Goal: Task Accomplishment & Management: Manage account settings

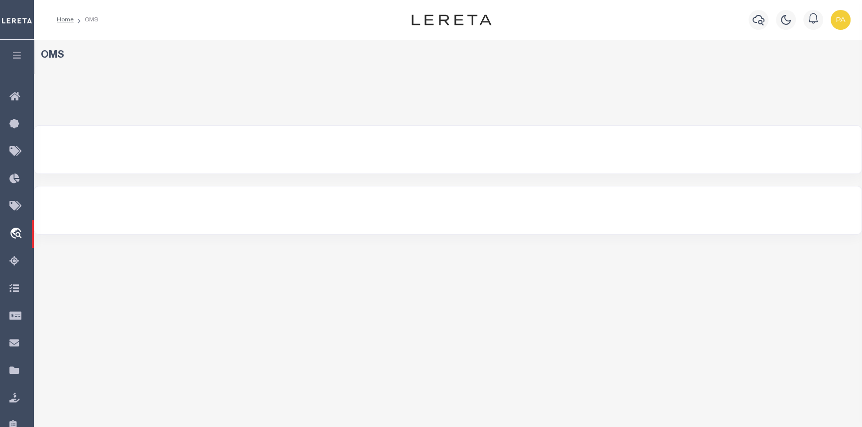
select select "200"
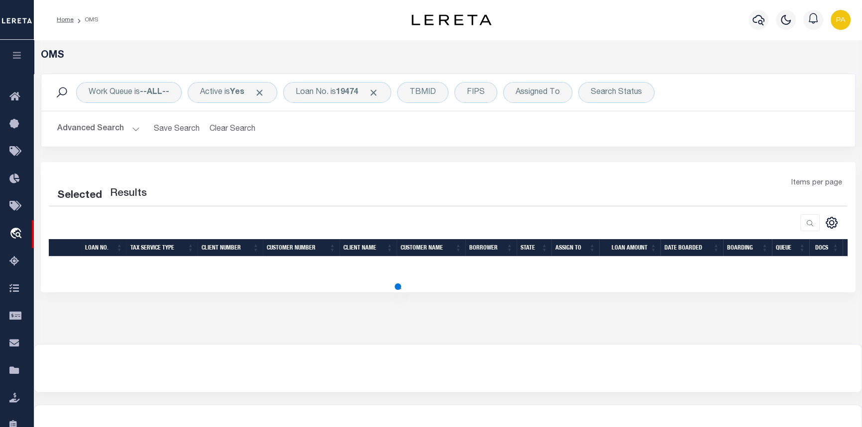
select select "200"
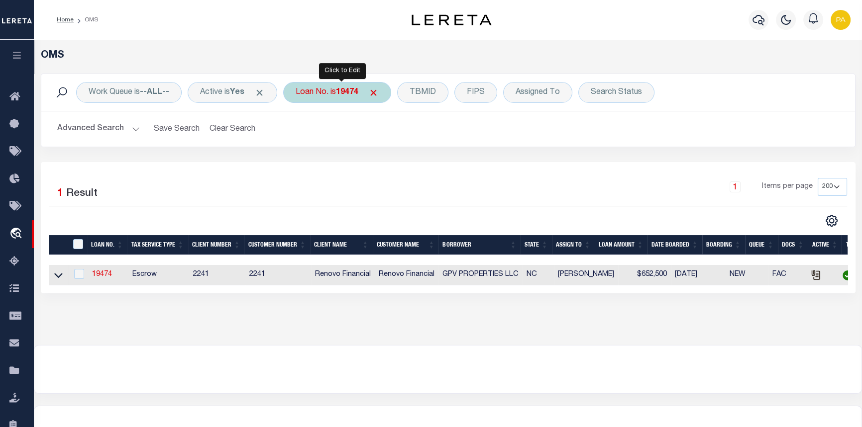
click at [355, 90] on b "19474" at bounding box center [347, 93] width 22 height 8
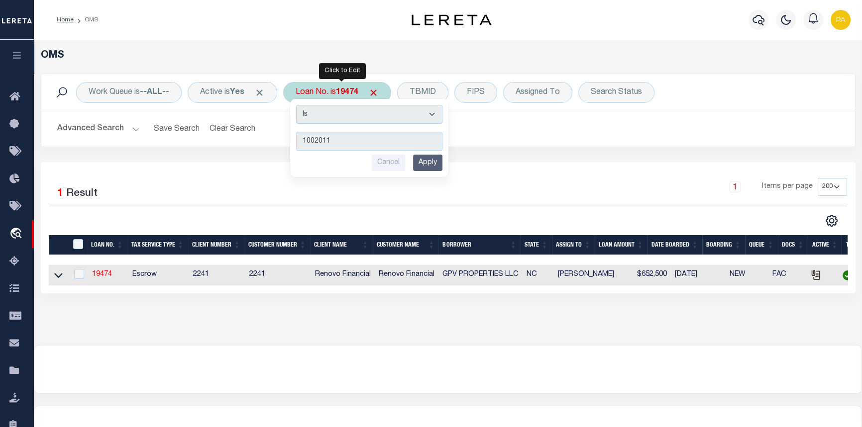
type input "10020110"
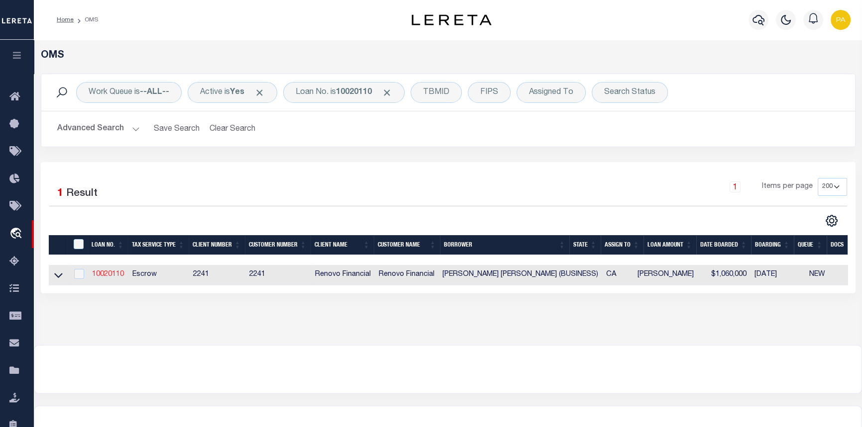
click at [111, 275] on link "10020110" at bounding box center [108, 274] width 32 height 7
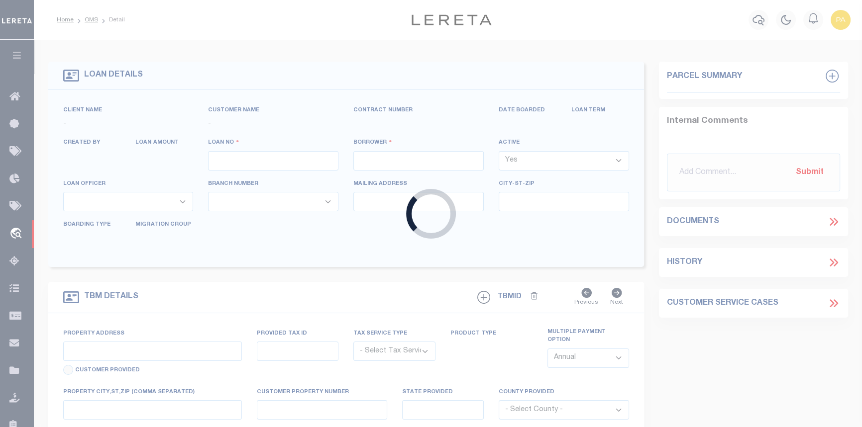
type input "10020110"
type input "BRASIE MARIA THOMAS (BUSINESS)"
select select
select select "10"
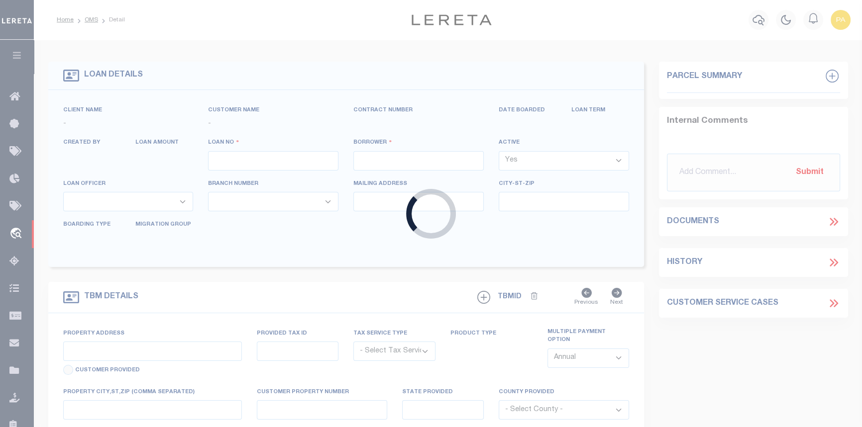
select select "Escrow"
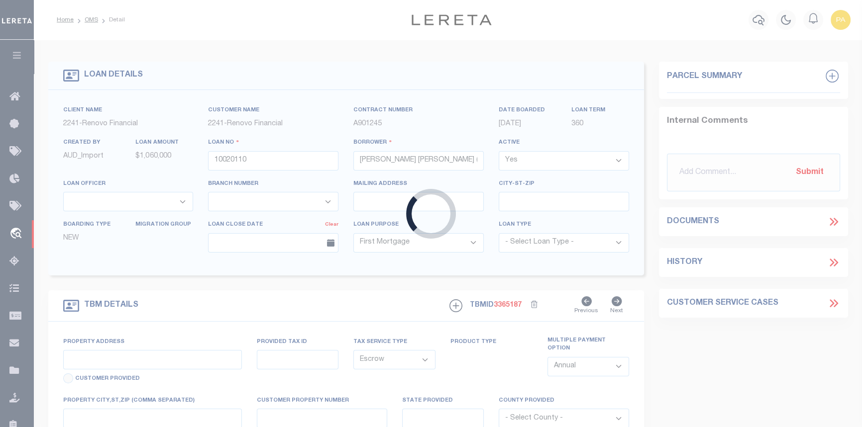
select select "25067"
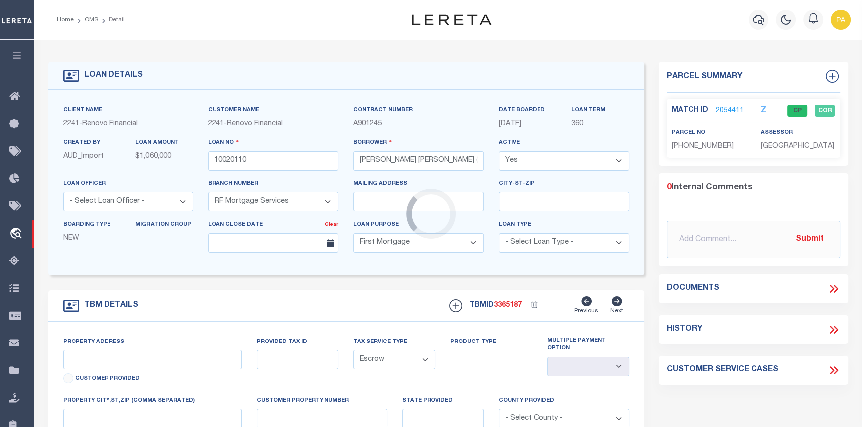
type input "9633 CRENSHAW BLVD"
select select
type input "INGLEWOOD, CA 90305"
type input "a0kUS000003ysYT"
type input "CA"
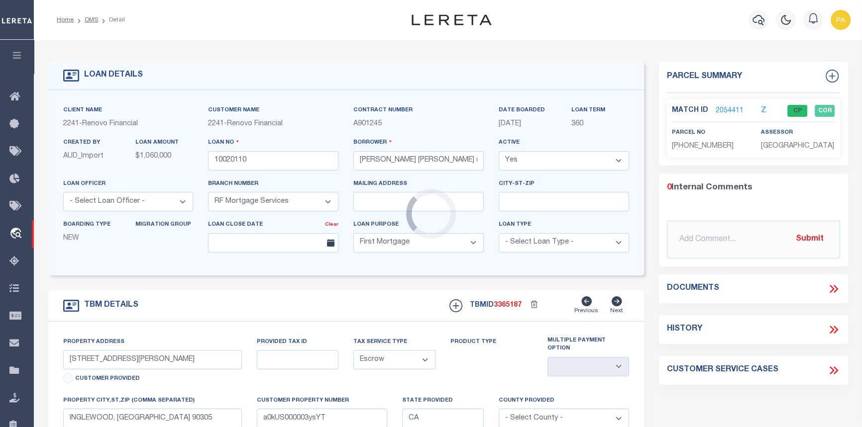
select select
type textarea "LEGAL REQUIRED"
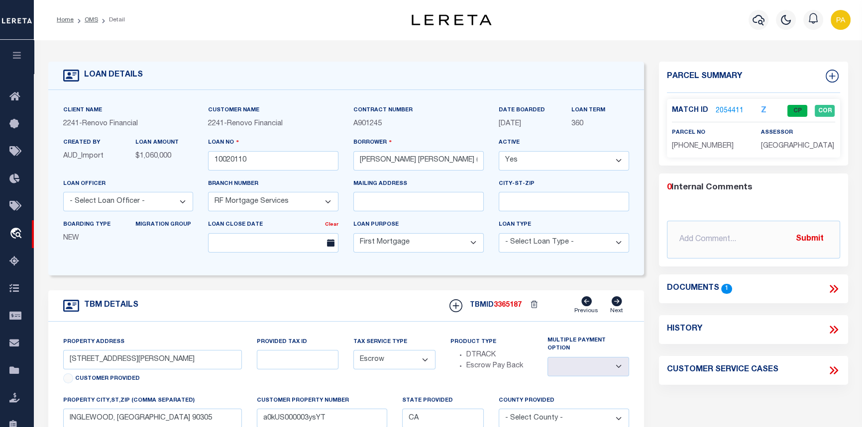
click at [722, 110] on link "2054411" at bounding box center [729, 111] width 28 height 10
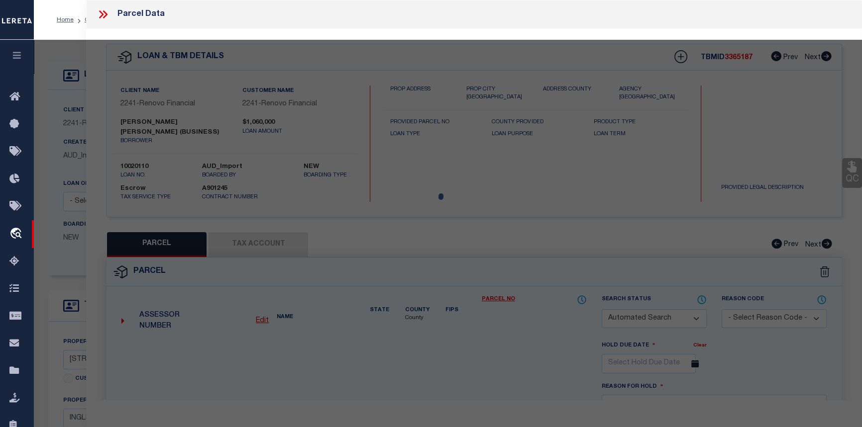
checkbox input "false"
select select "CP"
select select "AGW"
select select
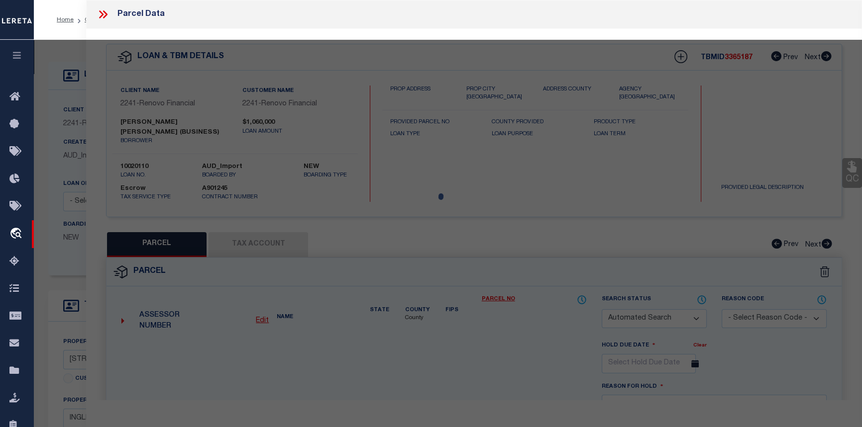
type input "[STREET_ADDRESS][PERSON_NAME]"
checkbox input "false"
type input "INGLEWOOD CA 90305"
type textarea "TRACT NO 16139 LOT 23"
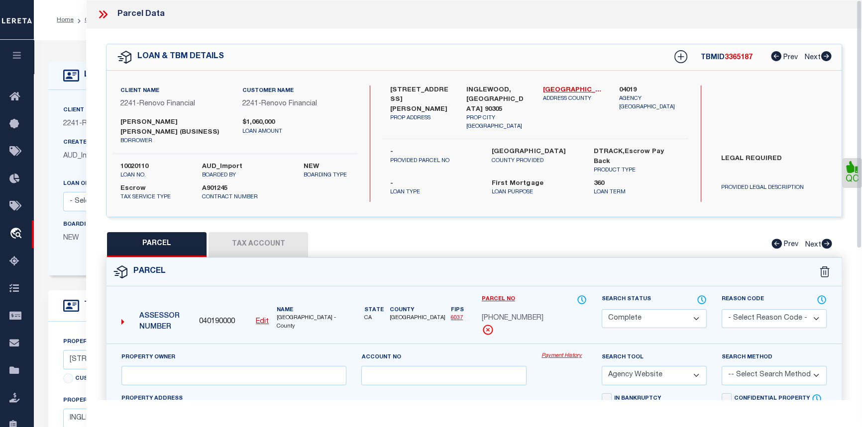
click at [562, 358] on link "Payment History" at bounding box center [563, 356] width 45 height 8
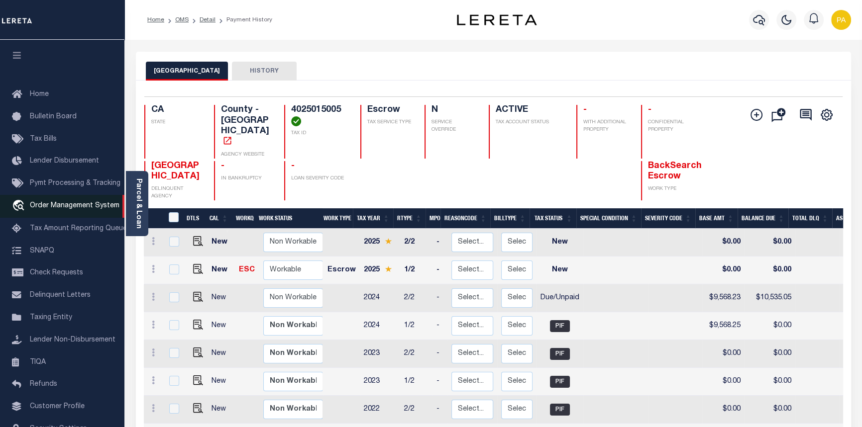
click at [51, 203] on link "travel_explore Order Management System" at bounding box center [62, 206] width 124 height 23
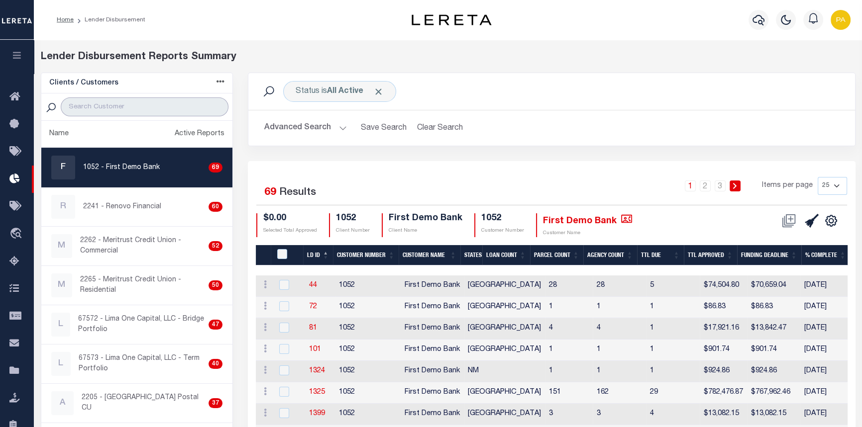
click at [109, 104] on input "search" at bounding box center [145, 107] width 168 height 19
type input "WEST SHORE"
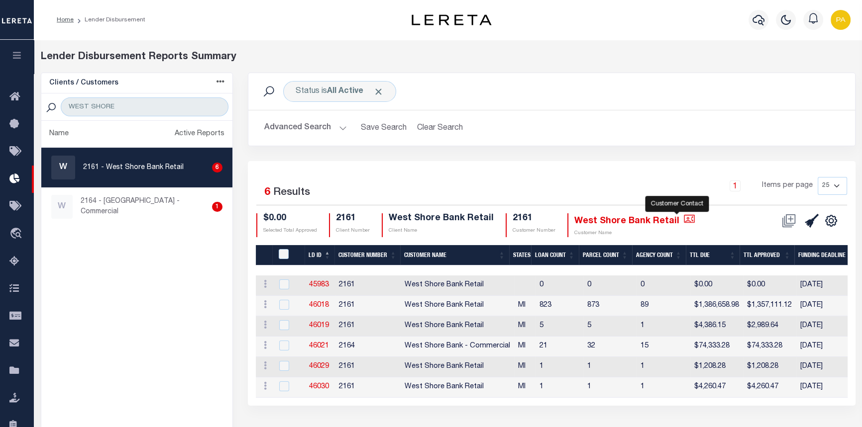
click at [684, 219] on icon "" at bounding box center [689, 218] width 11 height 8
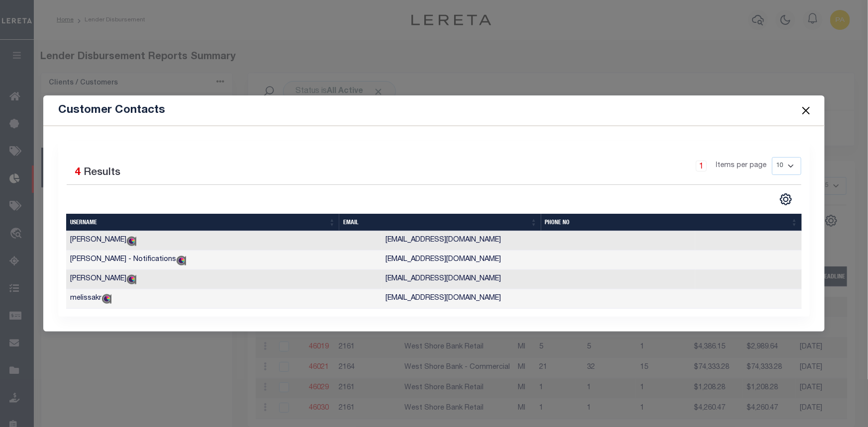
click at [810, 111] on button "Close" at bounding box center [806, 110] width 13 height 13
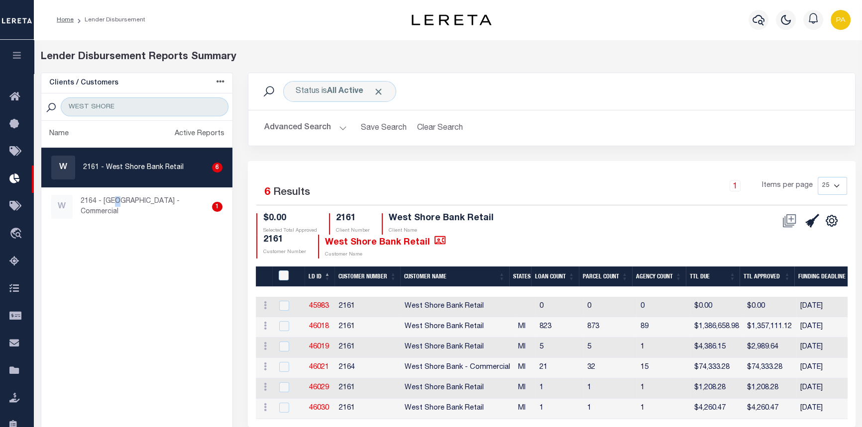
click at [121, 268] on ul "Name Active Reports W 2161 - West Shore Bank Retail 6 W 2164 - West Shore Bank …" at bounding box center [137, 310] width 192 height 378
click at [434, 238] on icon "" at bounding box center [439, 240] width 11 height 11
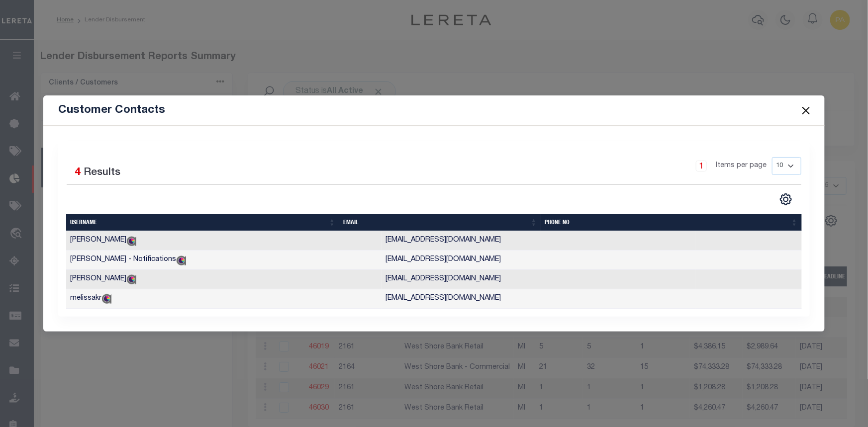
click at [806, 109] on button "Close" at bounding box center [806, 110] width 13 height 13
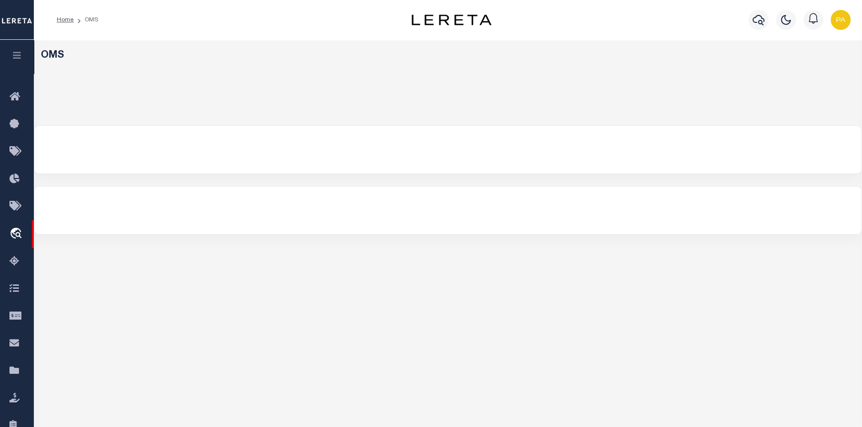
select select "200"
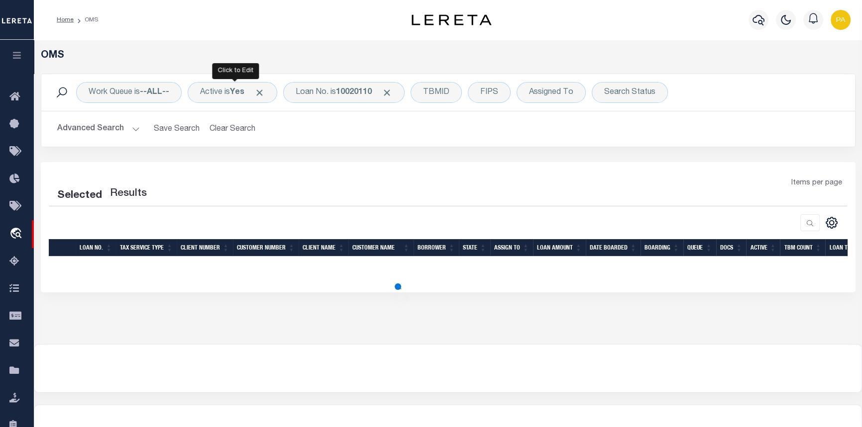
select select "200"
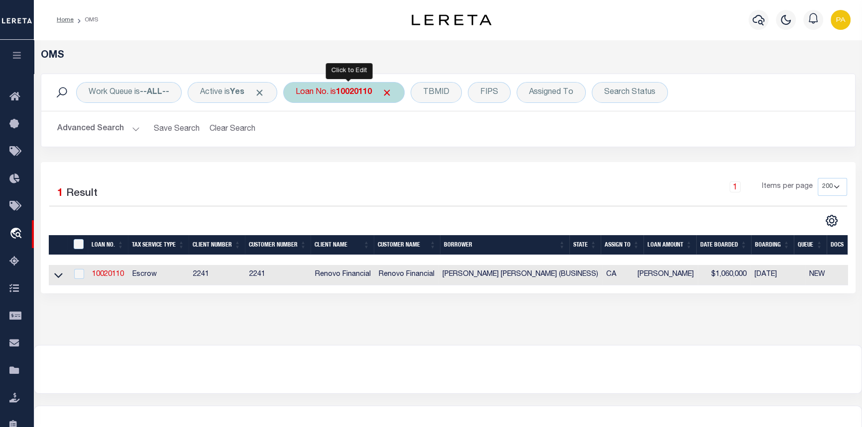
click at [359, 90] on b "10020110" at bounding box center [354, 93] width 36 height 8
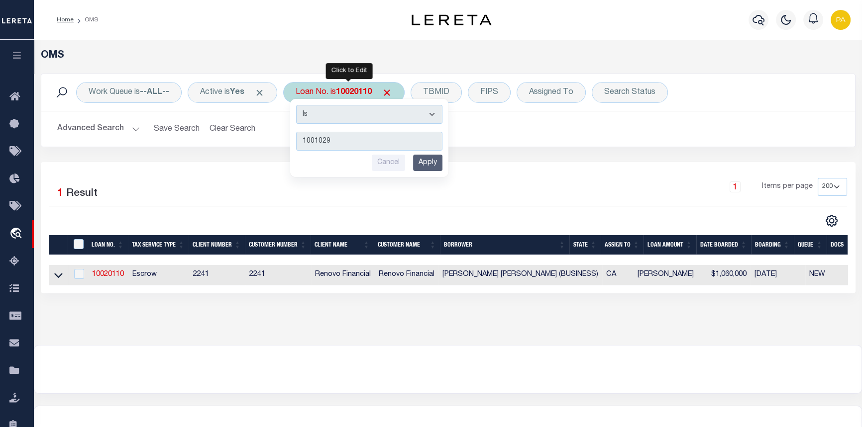
type input "10010295"
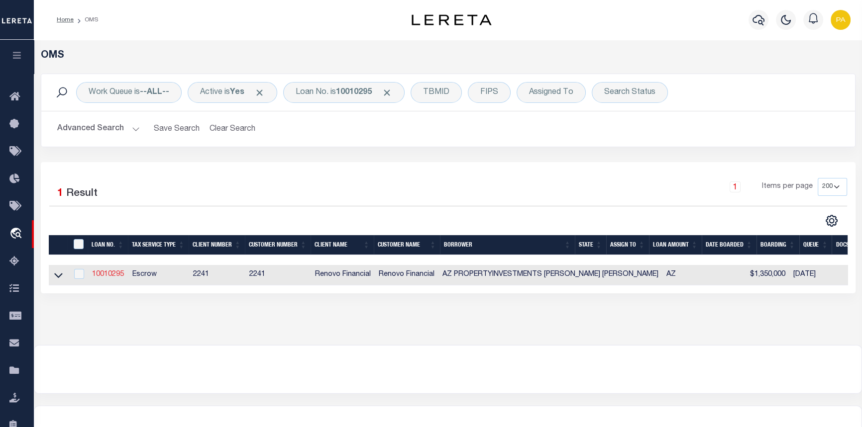
click at [99, 276] on link "10010295" at bounding box center [108, 274] width 32 height 7
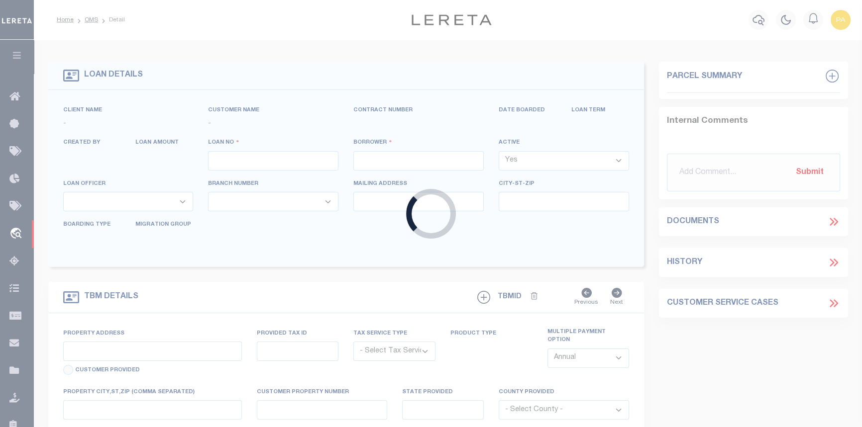
type input "10010295"
type input "AZ PROPERTYINVESTMENTS MIKE JO"
select select
type input "8006 S 38TH PL"
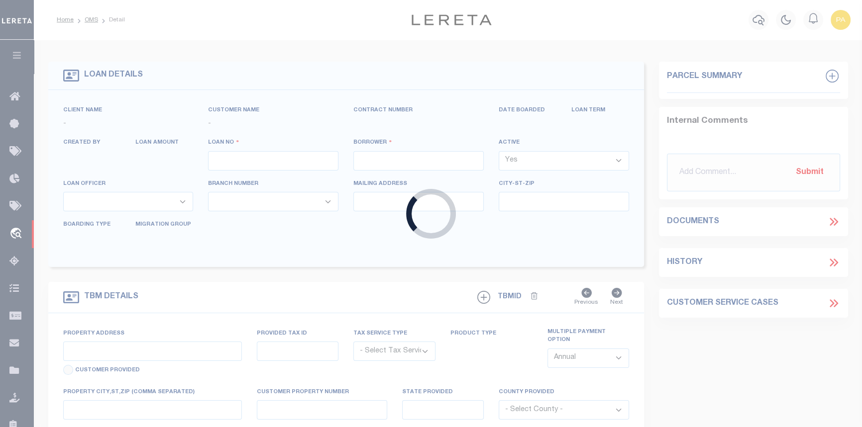
type input "PHOENIX,AZ,85042"
select select "Escrow"
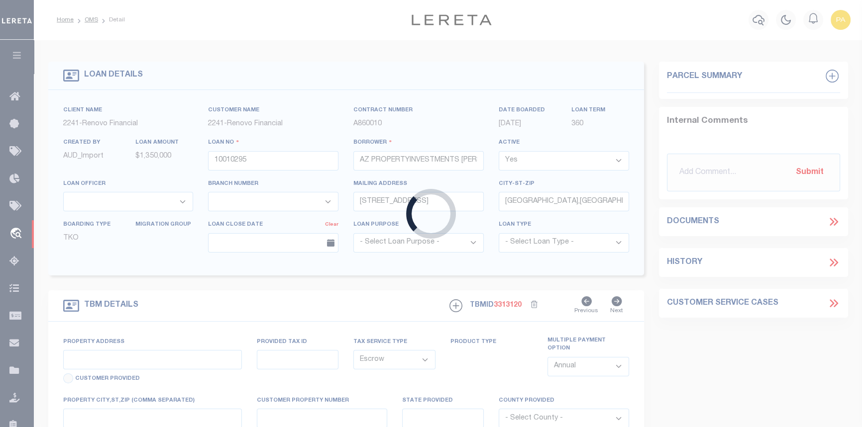
select select "25067"
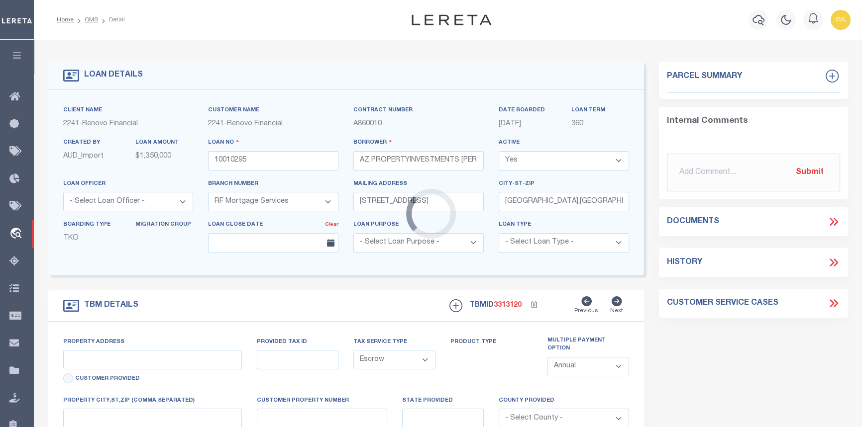
type input "3060 GRAND AVE"
type input "10804003H6"
select select
type input "PHOENIX AZ 850174910"
type input "a0k8Y00000jIKwx"
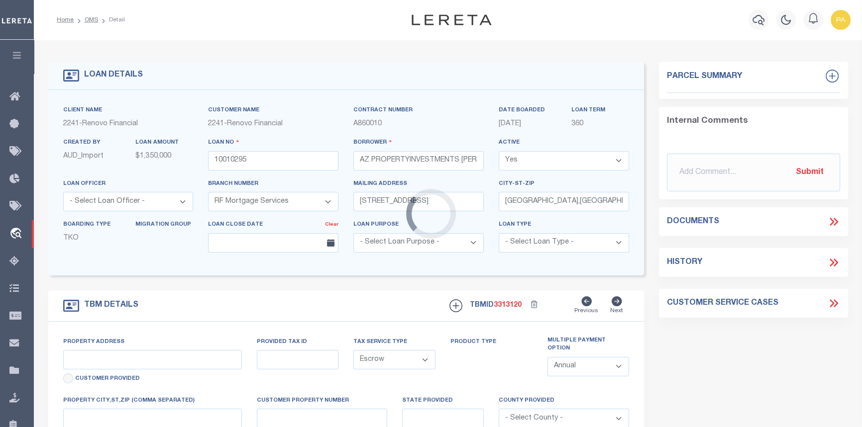
type input "AZ"
select select
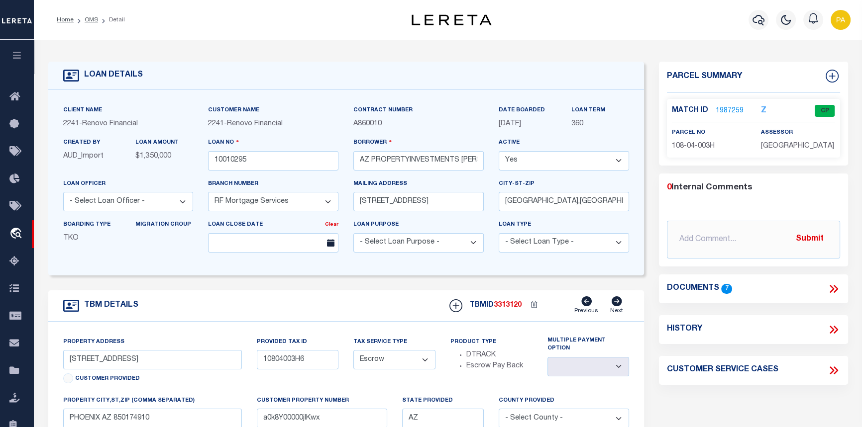
click at [724, 109] on link "1987259" at bounding box center [729, 111] width 28 height 10
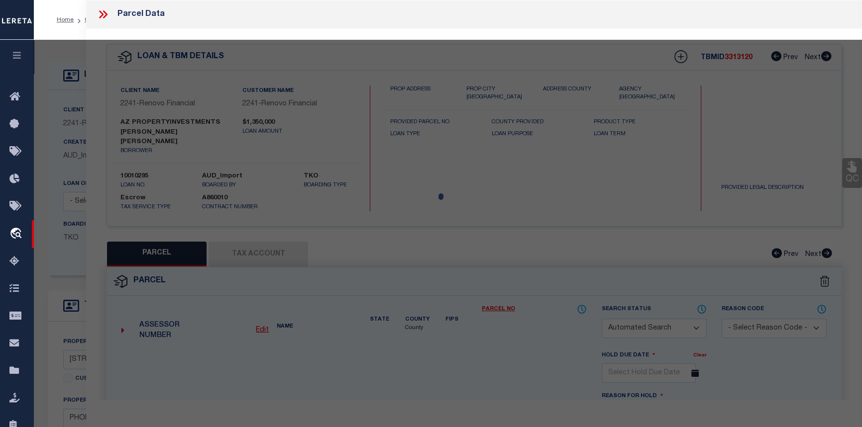
checkbox input "false"
select select "CP"
type input "MIKE JOHNSON ENTERPRISES LLC"
select select "AGW"
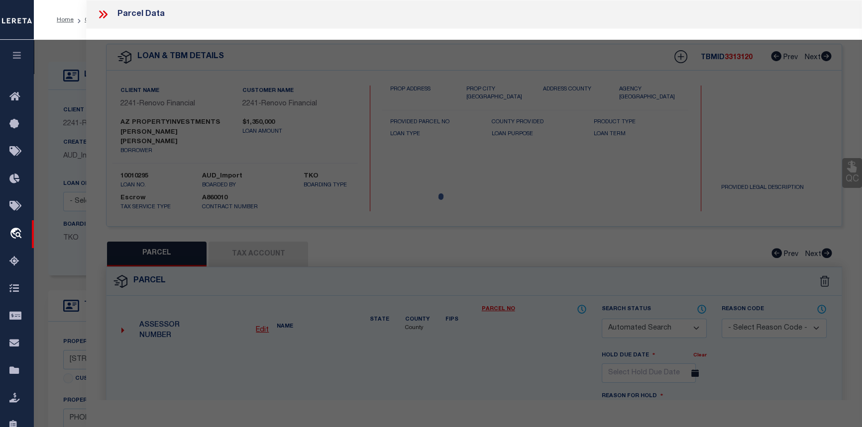
select select
type input "3060 NW GRAND AVE"
checkbox input "false"
type input "PHOENIX AZ 85017"
type textarea "ALHAMBRA TR MCR 253 LOT 12 BLK 17 PT LO"
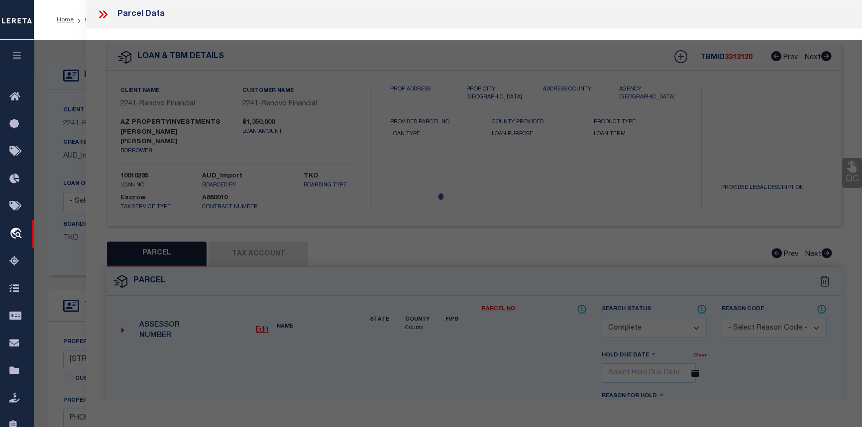
type textarea "Tax Id Special Project"
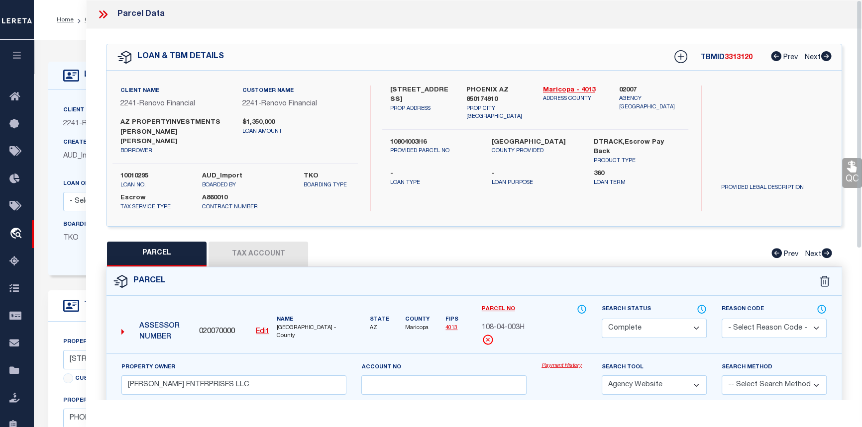
click at [562, 362] on link "Payment History" at bounding box center [563, 366] width 45 height 8
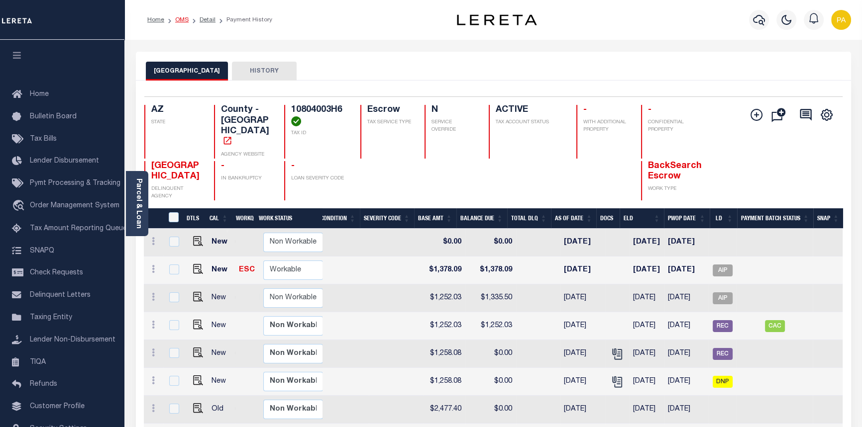
click at [183, 19] on link "OMS" at bounding box center [181, 20] width 13 height 6
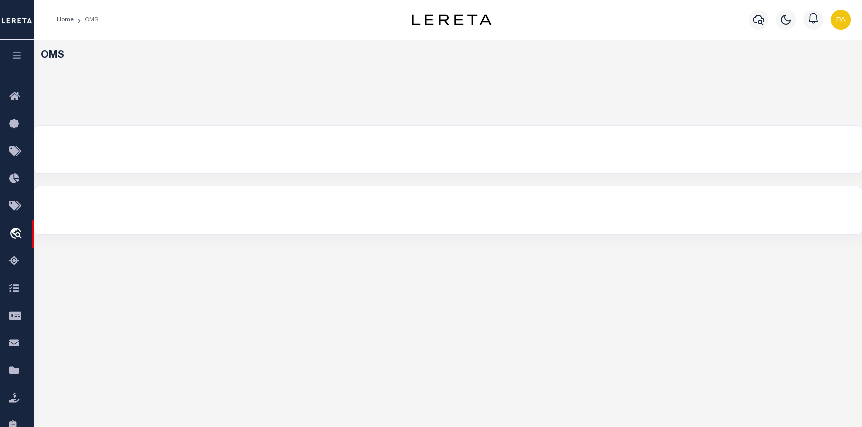
select select "200"
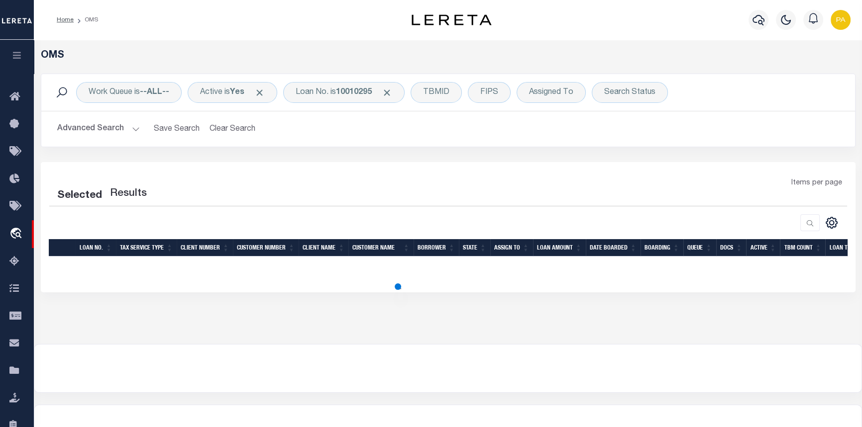
select select "200"
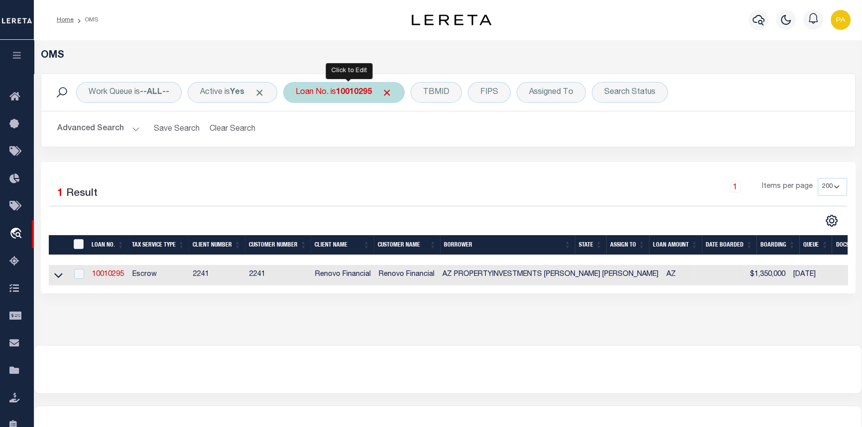
click at [354, 89] on b "10010295" at bounding box center [354, 93] width 36 height 8
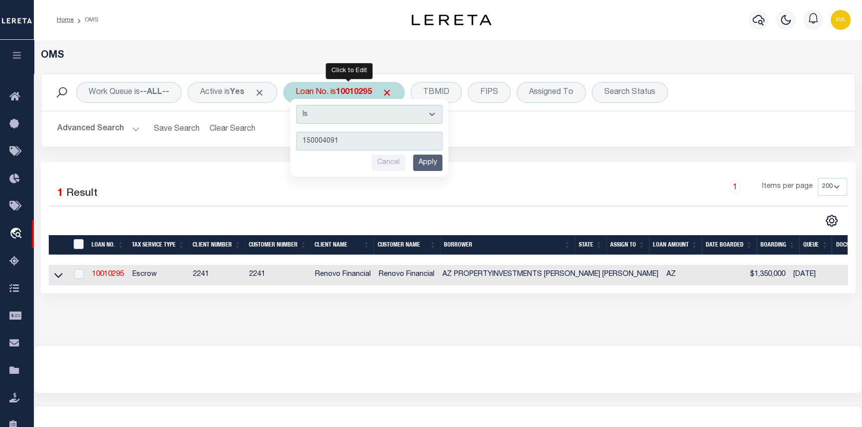
type input "1500040919"
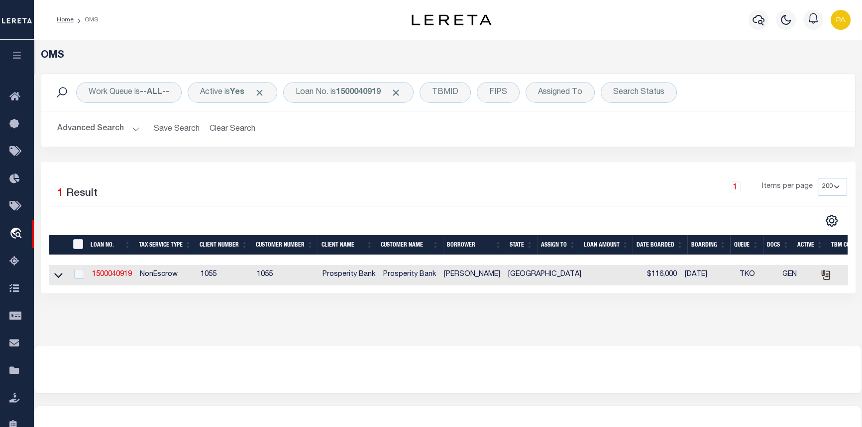
click at [116, 269] on td "1500040919" at bounding box center [112, 275] width 48 height 20
checkbox input "true"
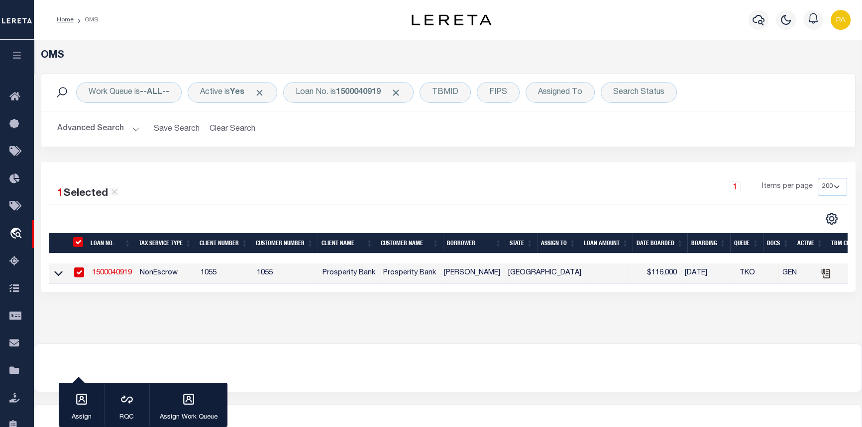
click at [115, 273] on link "1500040919" at bounding box center [112, 273] width 40 height 7
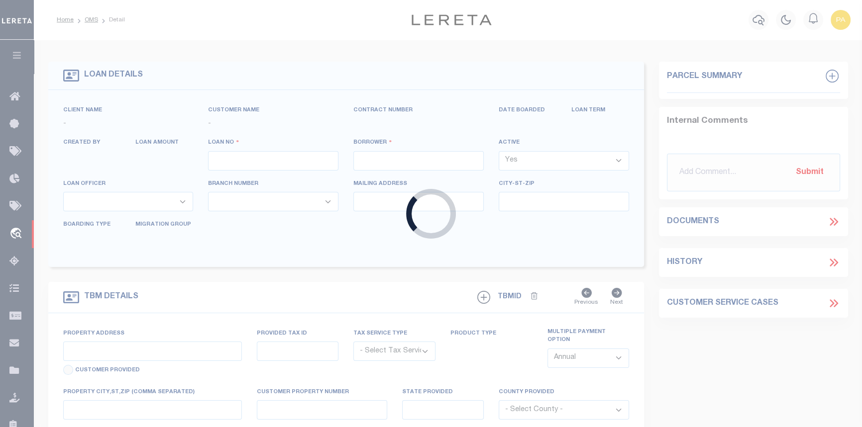
type input "1500040919"
type input "SHANE WALKER"
select select
type input "5911 FRIO DR"
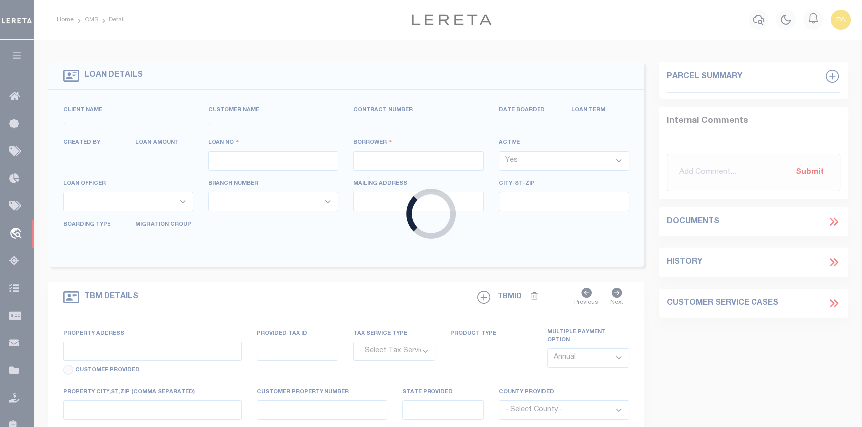
type input "MIDLAND TX 79707"
select select "500"
select select "NonEscrow"
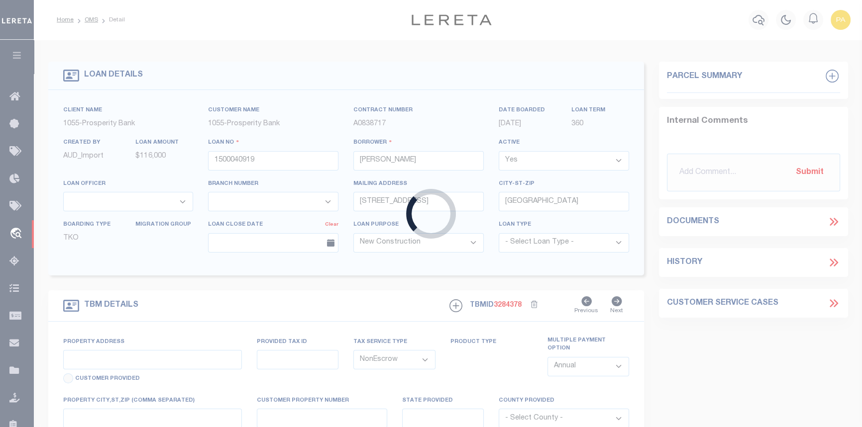
select select "14717"
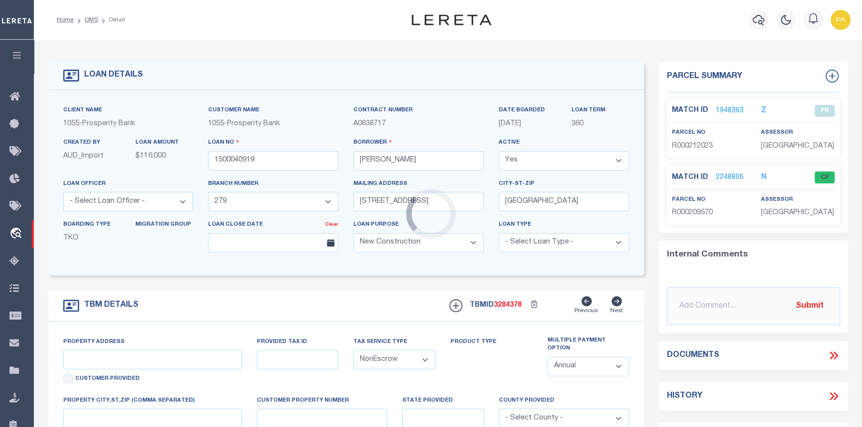
type input "2914 Passage way"
select select
type input "MIDLAND TX 797072146"
type input "[GEOGRAPHIC_DATA]"
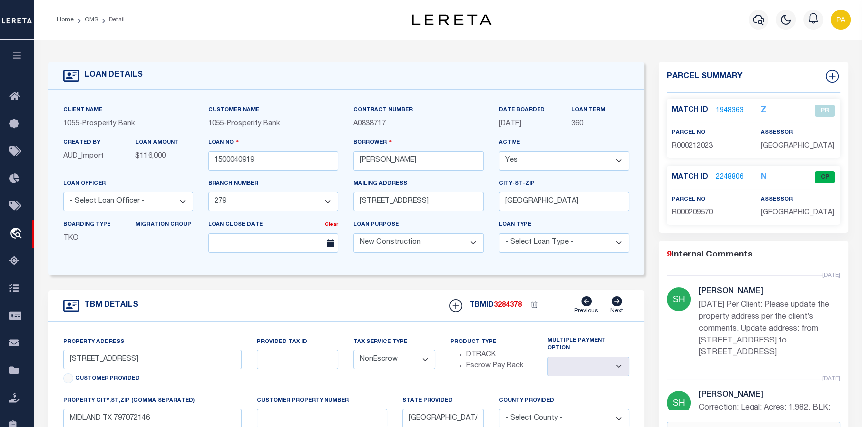
click at [721, 180] on link "2248806" at bounding box center [729, 178] width 28 height 10
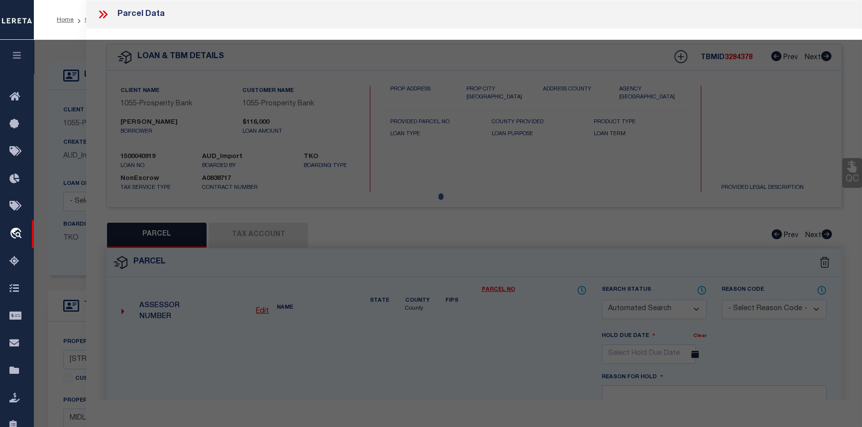
checkbox input "false"
select select "CP"
select select "ADL"
type input "WALKER SHANE"
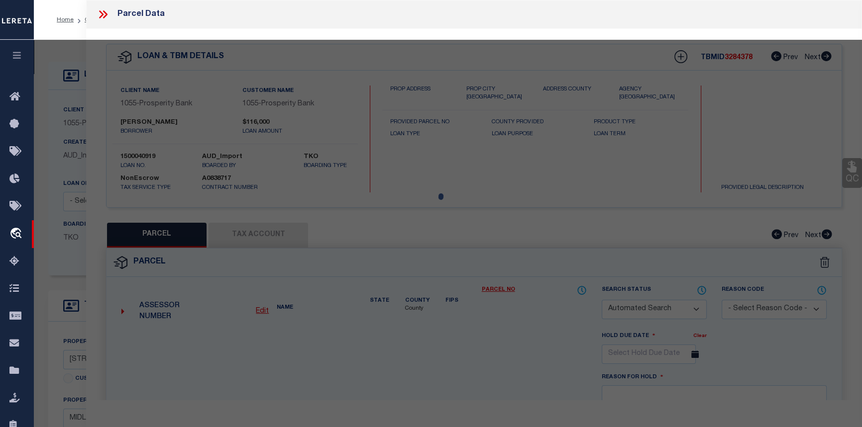
select select "AGW"
select select
type input "PASSAGE WAY 2914"
type textarea "Acres: 1.982, BLK: 002, LOT: 002, ADDN: LOST MOUNTAIN, SEC 2"
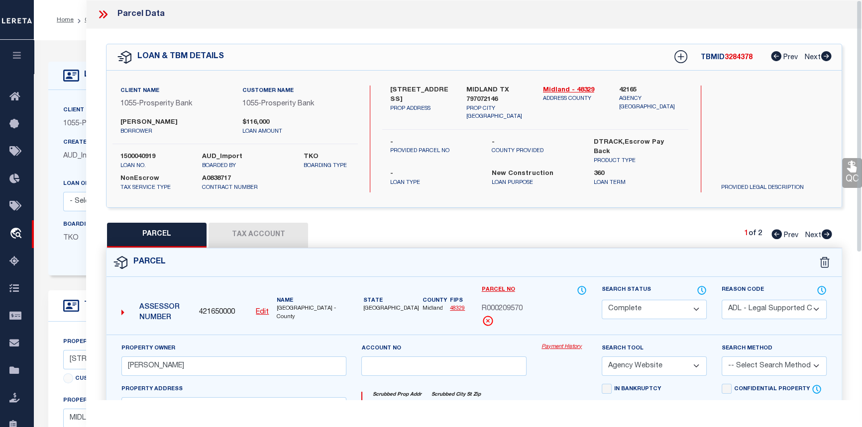
click at [105, 12] on icon at bounding box center [103, 14] width 13 height 13
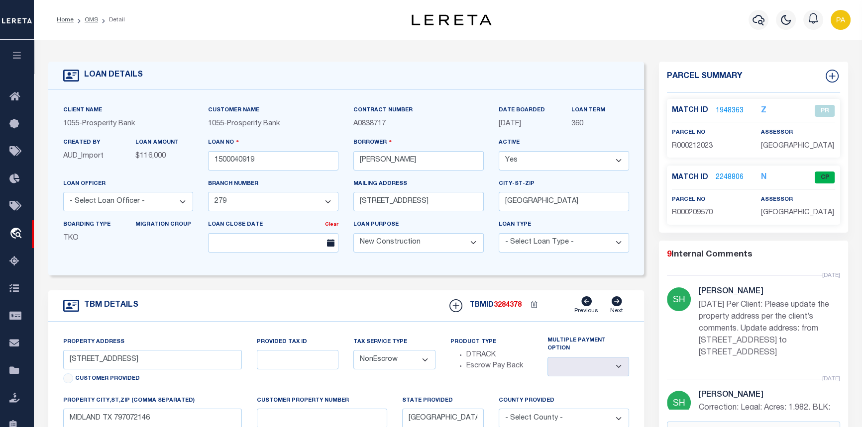
click at [92, 14] on ol "Home OMS Detail" at bounding box center [91, 19] width 84 height 21
click at [92, 22] on link "OMS" at bounding box center [91, 20] width 13 height 6
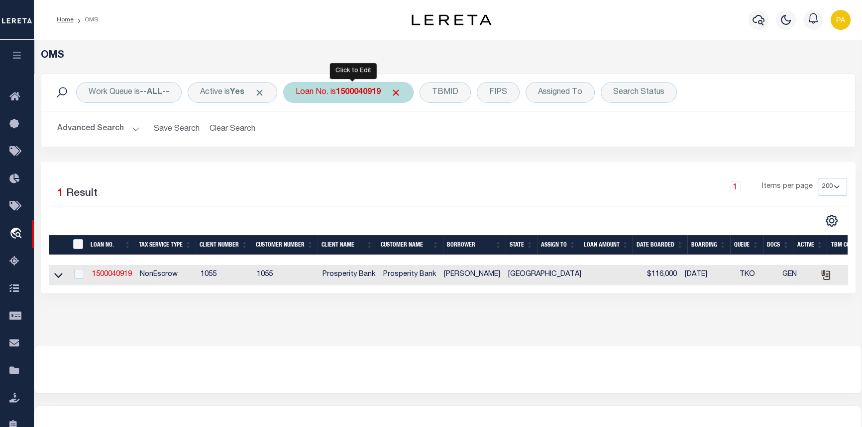
click at [359, 94] on b "1500040919" at bounding box center [358, 93] width 45 height 8
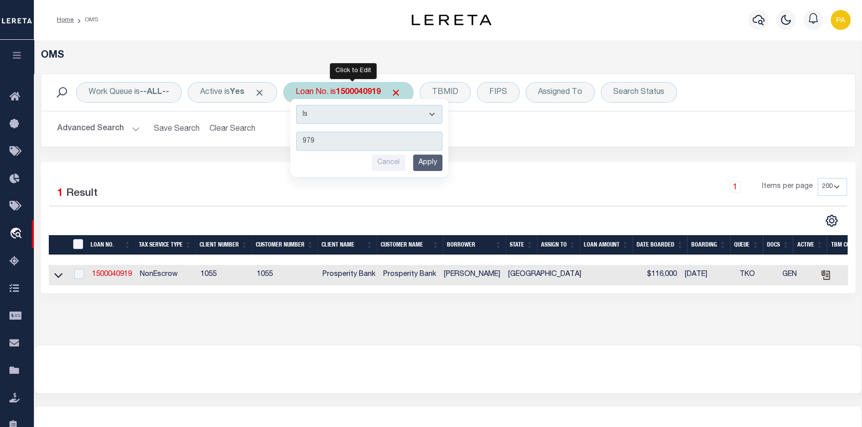
type input "9796"
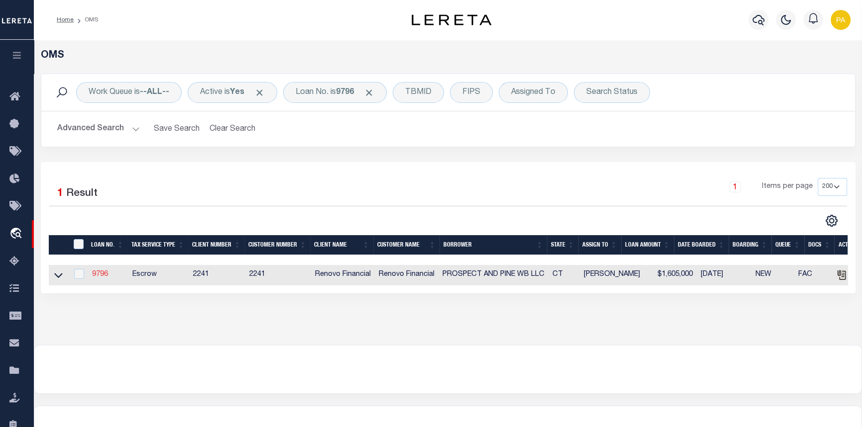
click at [101, 278] on link "9796" at bounding box center [100, 274] width 16 height 7
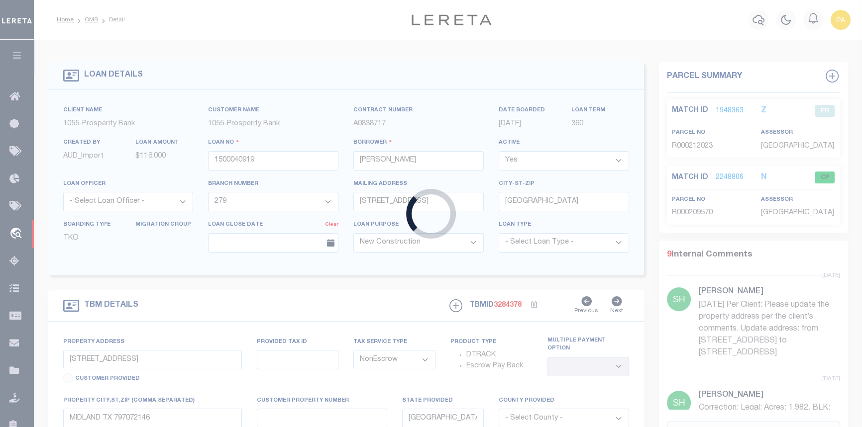
type input "9796"
type input "PROSPECT AND PINE WB LLC"
select select
type input "106 McNamara Road"
type input "Spring Valley NY 10977"
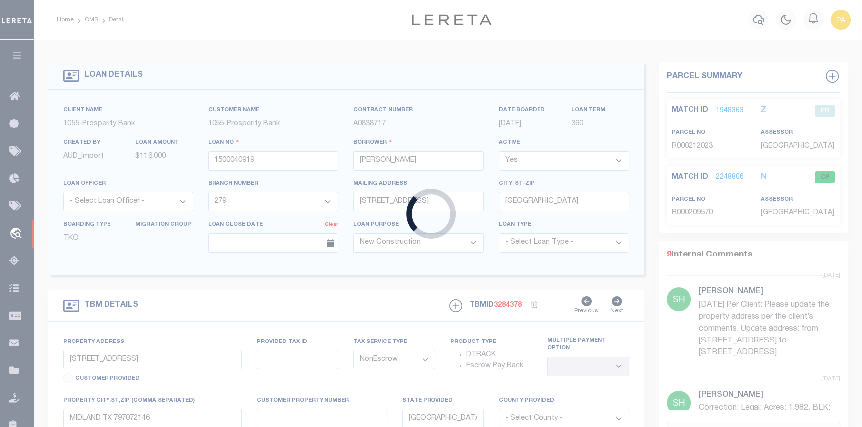
select select
select select "Escrow"
select select "25066"
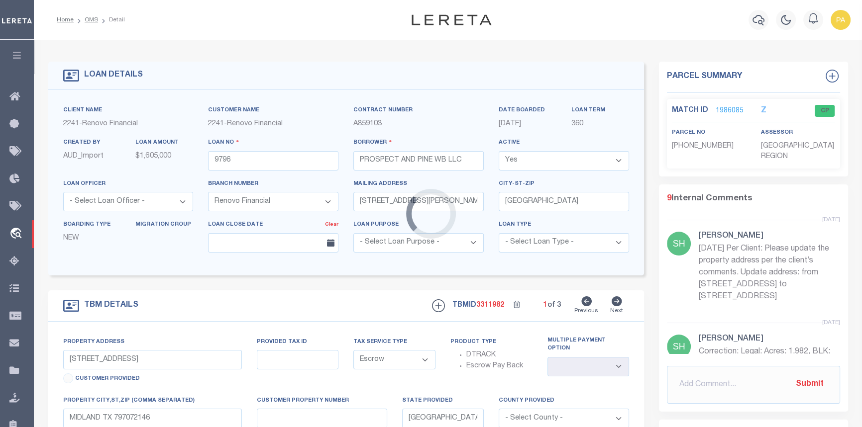
type input "102 Prospect Street"
type input "Waterbury, CT 06702"
type input "a0k8Y00000jIGJ3"
type input "CT"
select select
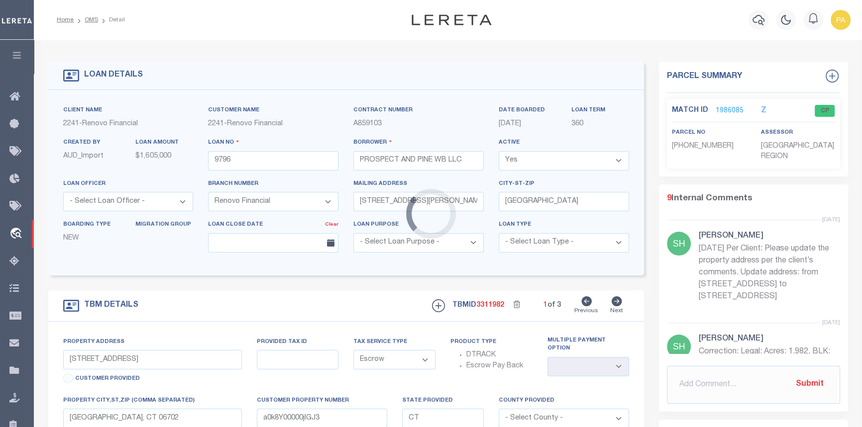
type textarea "LEGAL REQUIRED"
select select
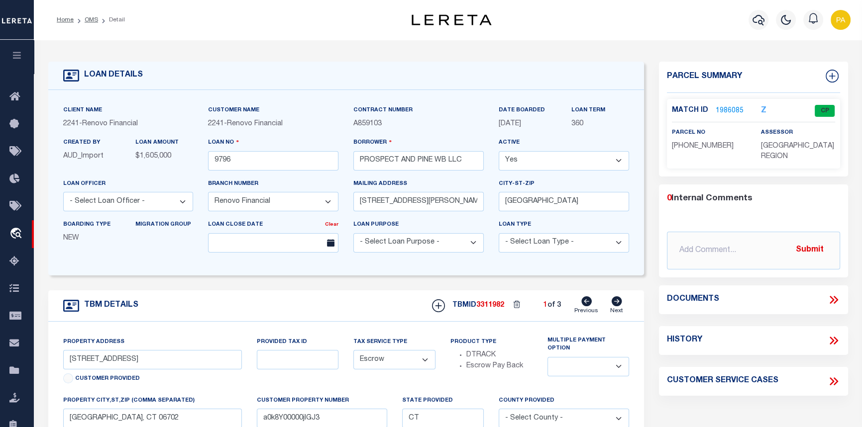
click at [833, 379] on icon at bounding box center [835, 382] width 4 height 8
select select "50"
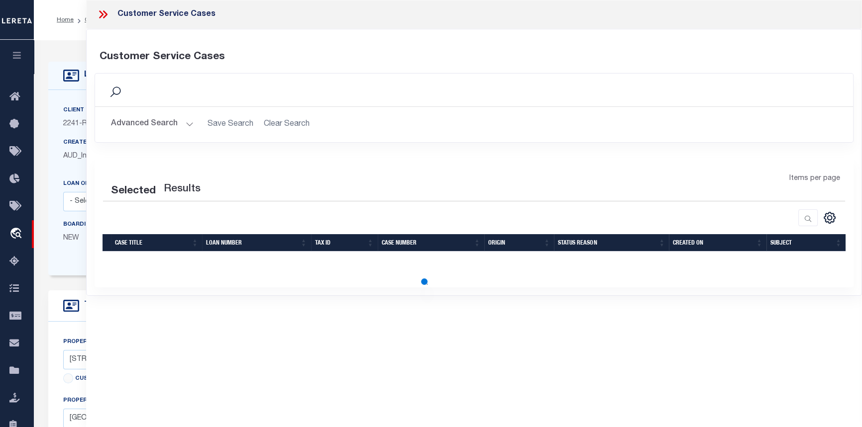
select select "50"
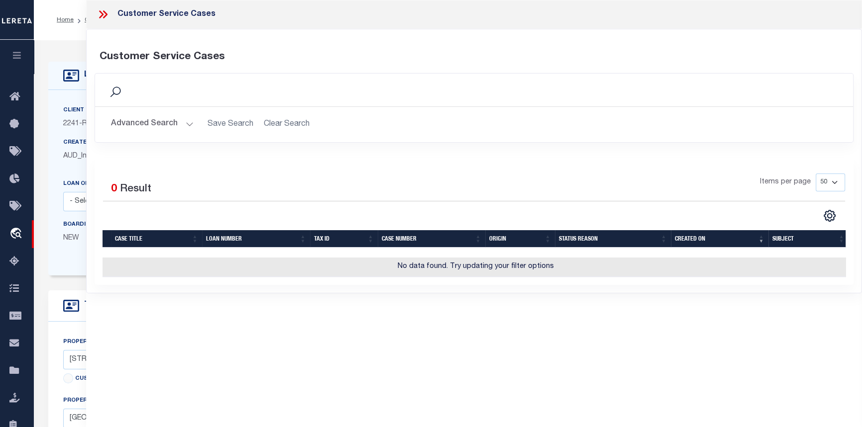
click at [102, 14] on icon at bounding box center [101, 14] width 4 height 8
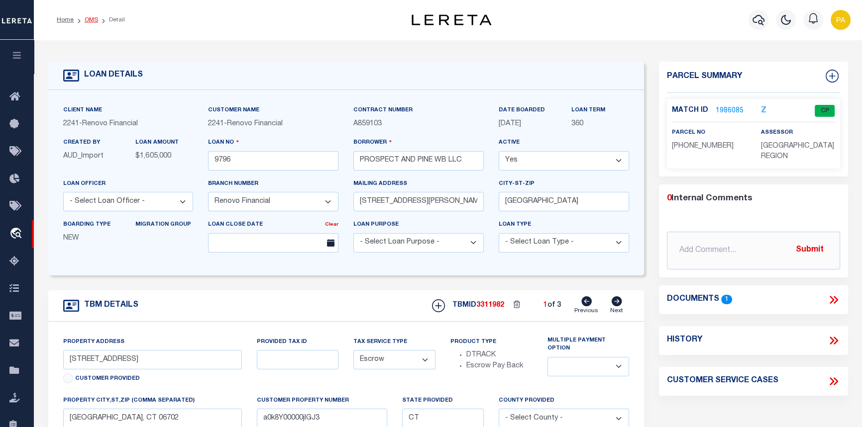
click at [88, 17] on link "OMS" at bounding box center [91, 20] width 13 height 6
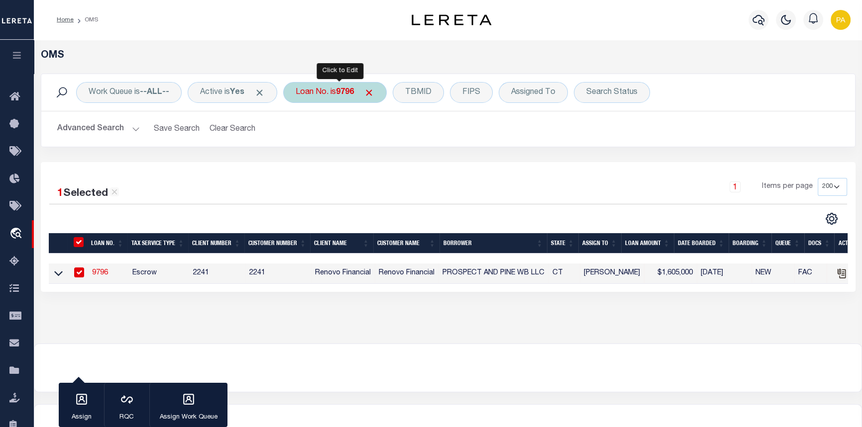
click at [352, 89] on b "9796" at bounding box center [345, 93] width 18 height 8
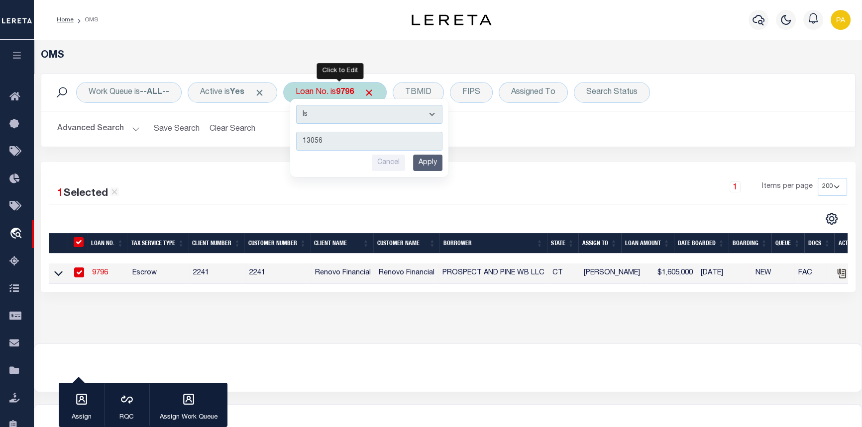
type input "130567"
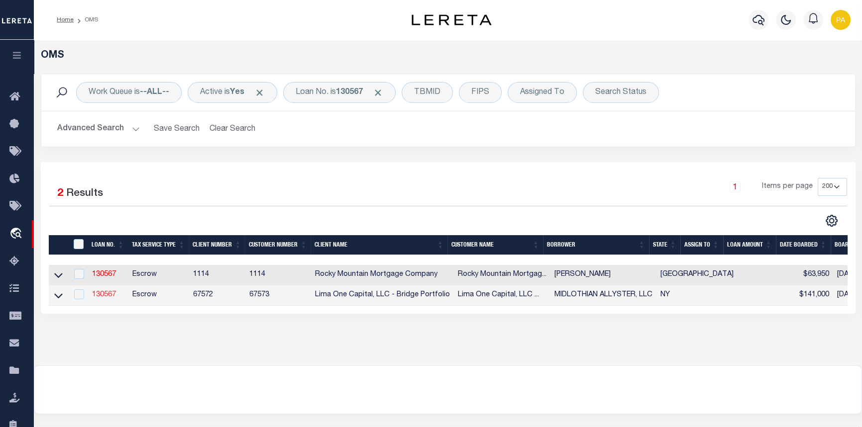
click at [103, 297] on link "130567" at bounding box center [104, 295] width 24 height 7
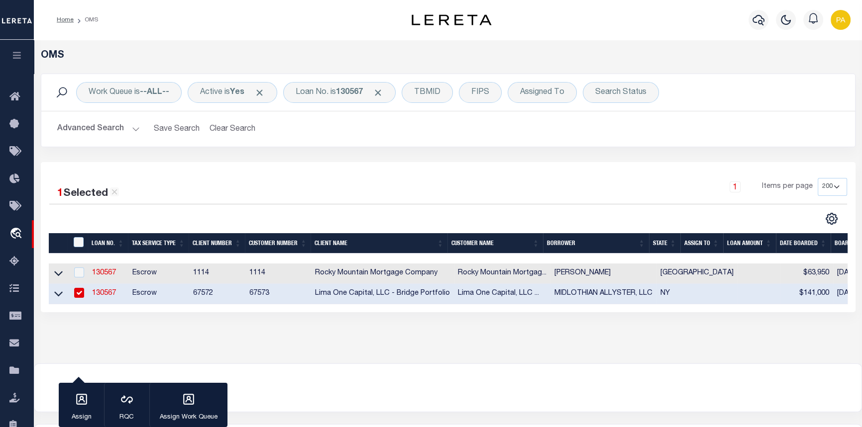
type input "130567"
type input "MIDLOTHIAN ALLYSTER, LLC"
select select
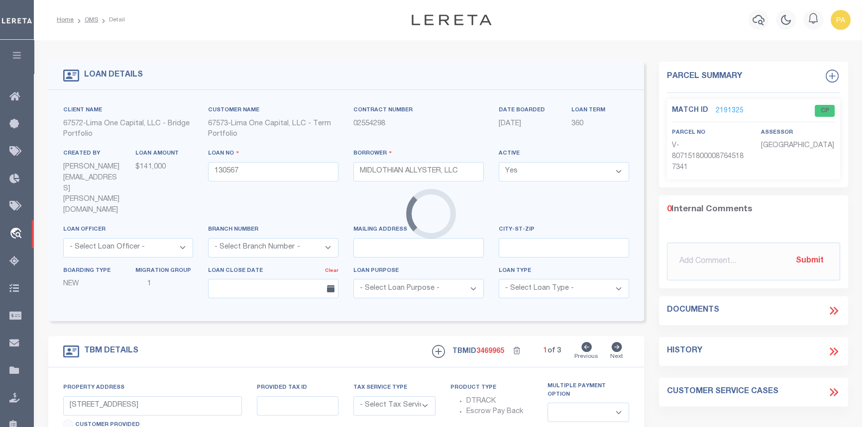
type input "2133 HIGHLAND AVE"
radio input "true"
select select "Escrow"
type input "YORKVILLE NY 13495"
type input "130567-1"
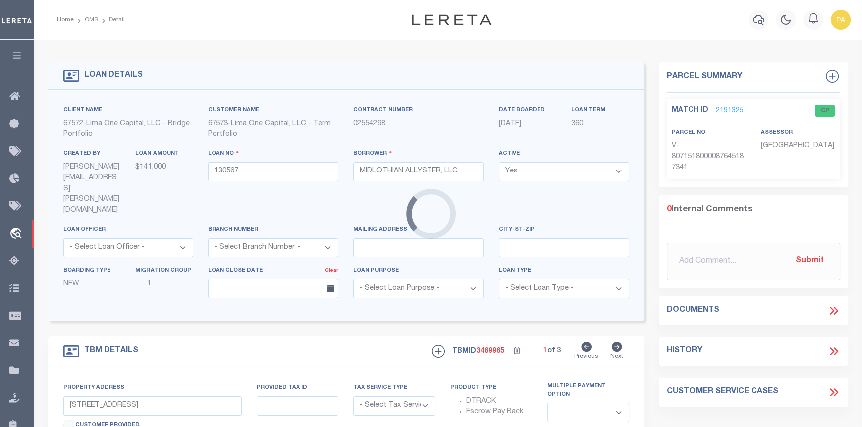
type input "NY"
type textarea "FEB 4 2024 LEGAL COVERS 14 PARCELS"
type textarea "Compare"
select select "4"
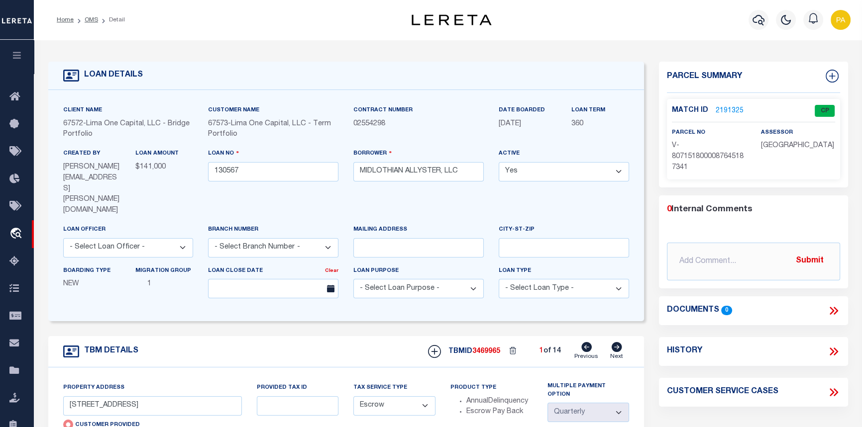
click at [731, 107] on link "2191325" at bounding box center [729, 111] width 28 height 10
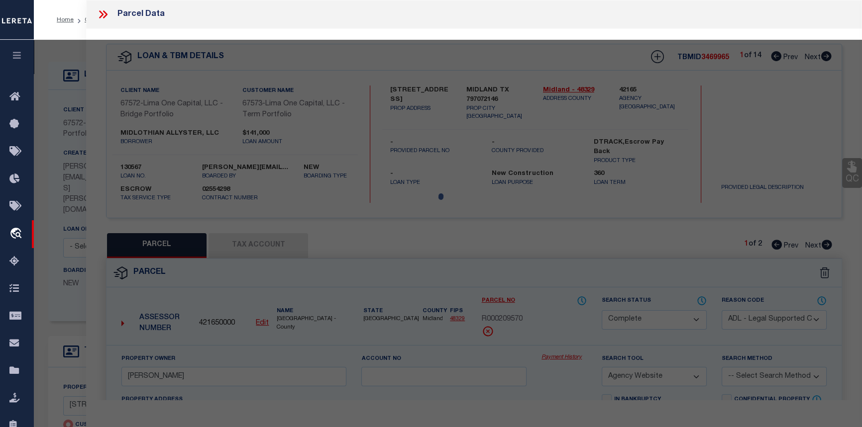
select select "AS"
select select
checkbox input "false"
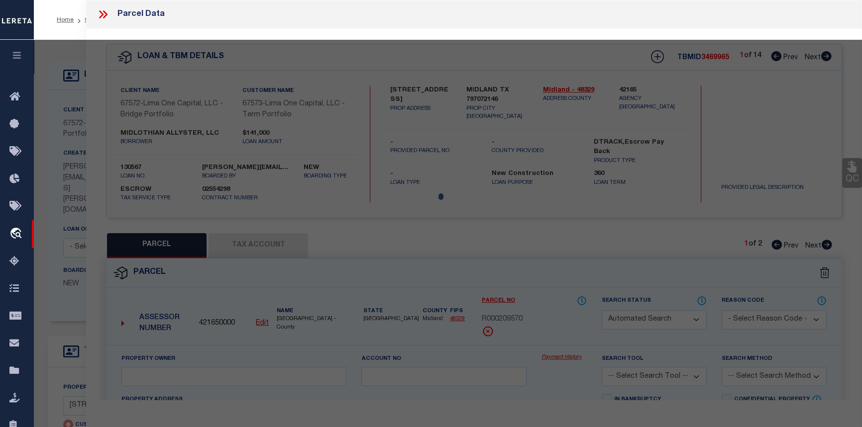
select select "CP"
select select "AGW"
select select
type input "2133 HIGHLAND AVE"
checkbox input "false"
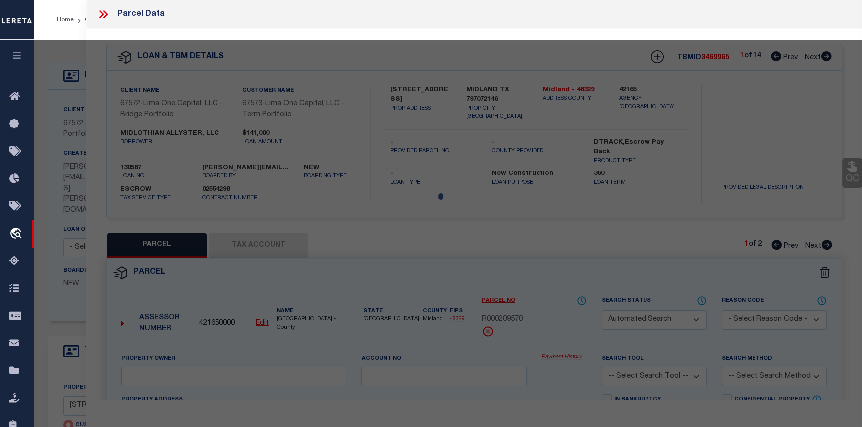
type input "YORKVILLE NY 13495"
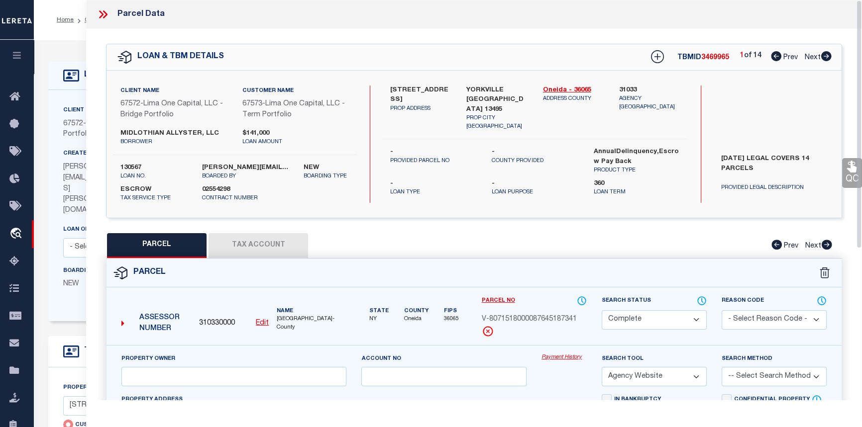
click at [57, 99] on div "Client Name 67572 - Lima One Capital, LLC - Bridge Portfolio Customer Name 6757…" at bounding box center [346, 205] width 596 height 231
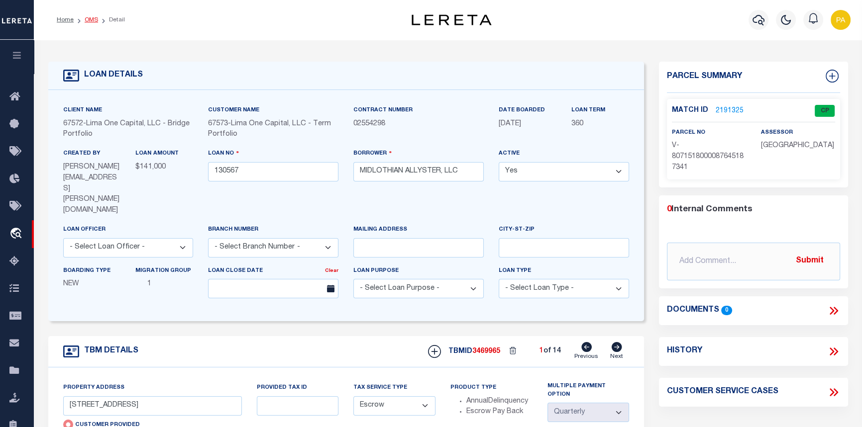
click at [89, 18] on link "OMS" at bounding box center [91, 20] width 13 height 6
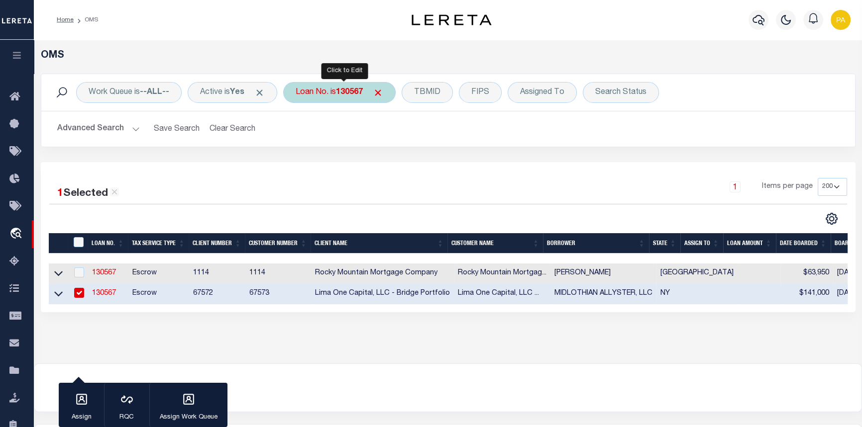
click at [350, 92] on b "130567" at bounding box center [349, 93] width 27 height 8
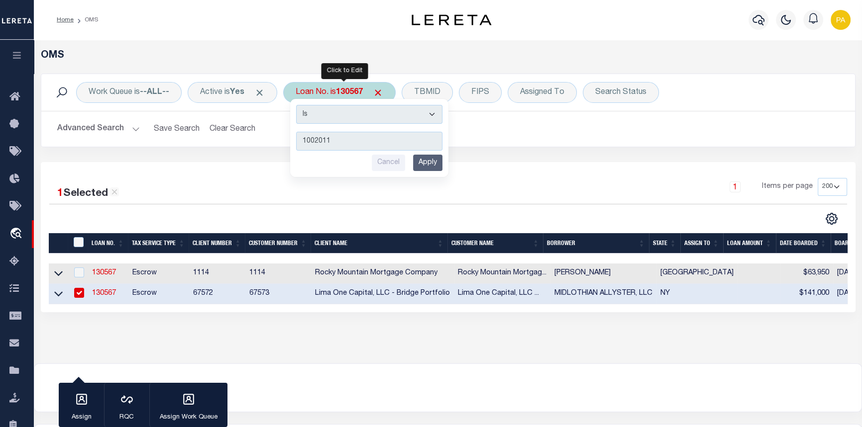
type input "10020110"
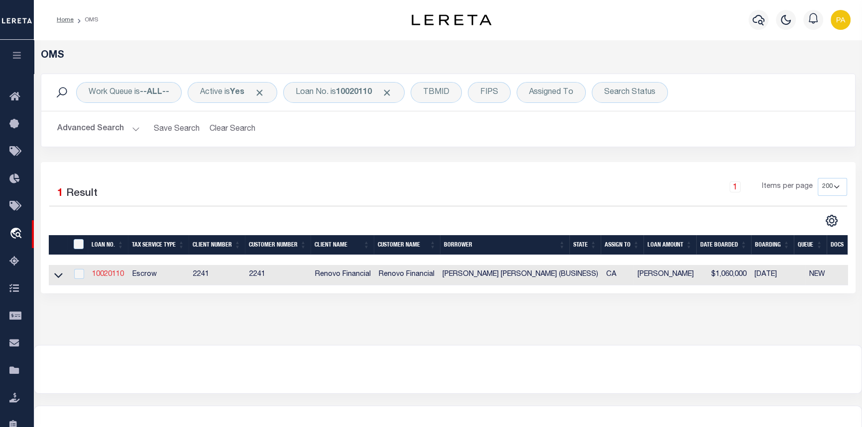
click at [105, 275] on link "10020110" at bounding box center [108, 274] width 32 height 7
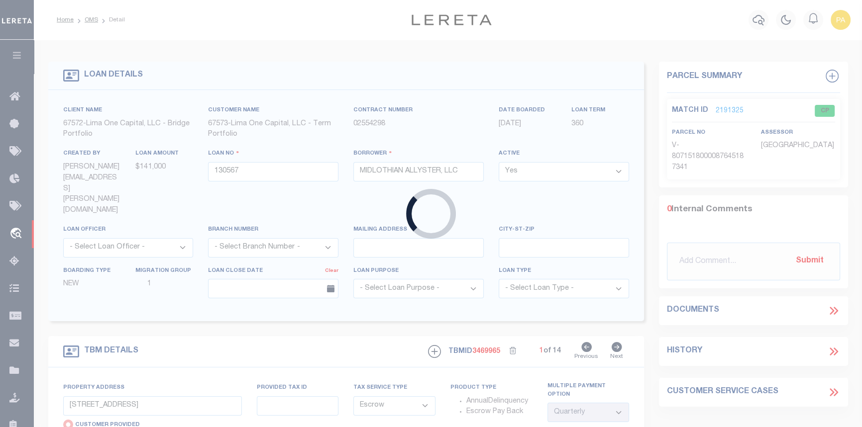
type input "10020110"
type input "BRASIE MARIA THOMAS (BUSINESS)"
select select
select select "10"
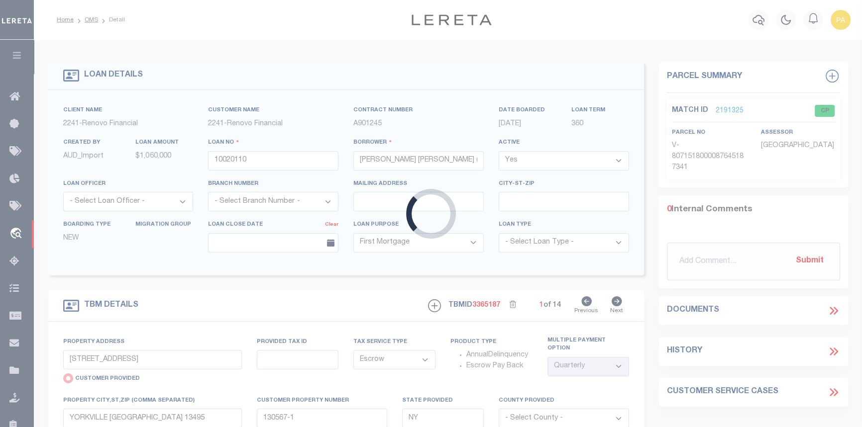
select select "25067"
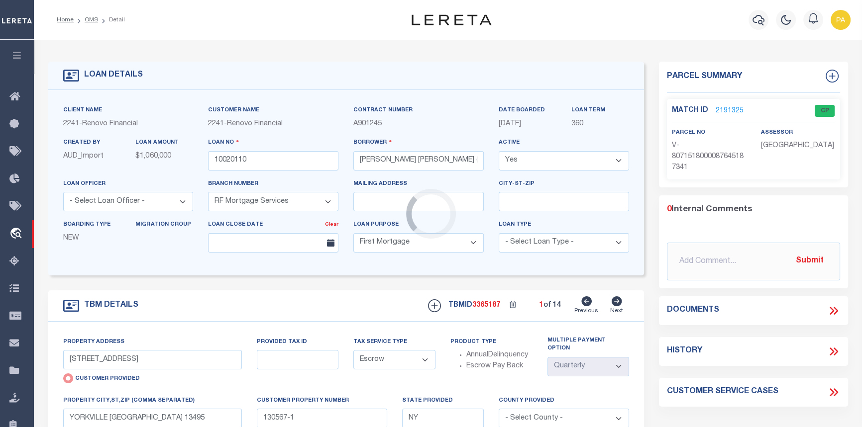
type input "9633 CRENSHAW BLVD"
radio input "false"
select select
type input "INGLEWOOD, CA 90305"
type input "a0kUS000003ysYT"
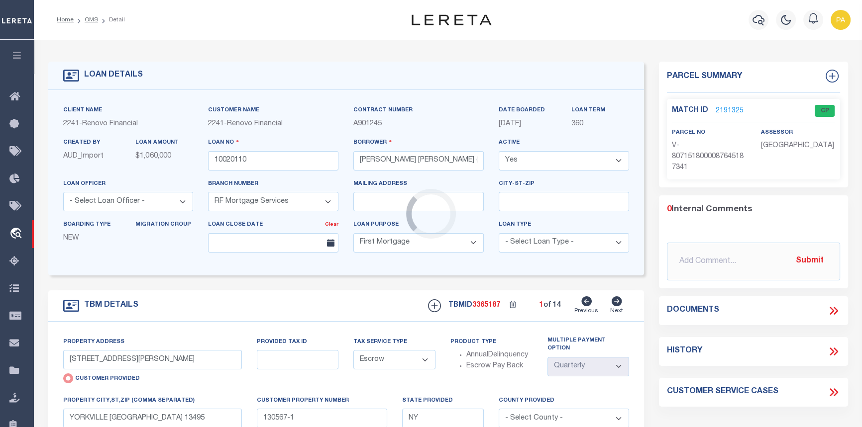
type input "CA"
select select
type textarea "LEGAL REQUIRED"
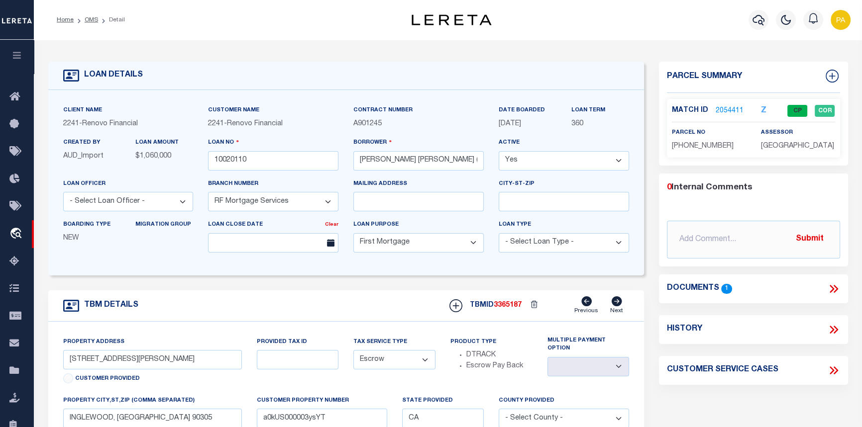
click at [724, 109] on link "2054411" at bounding box center [729, 111] width 28 height 10
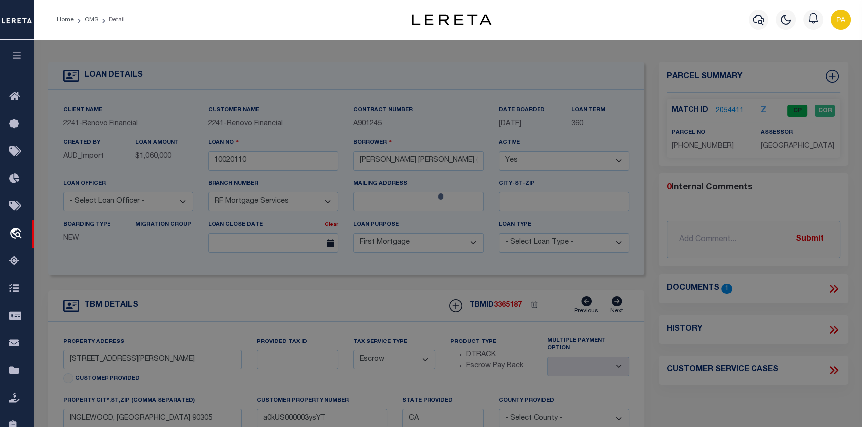
select select "AS"
select select
checkbox input "false"
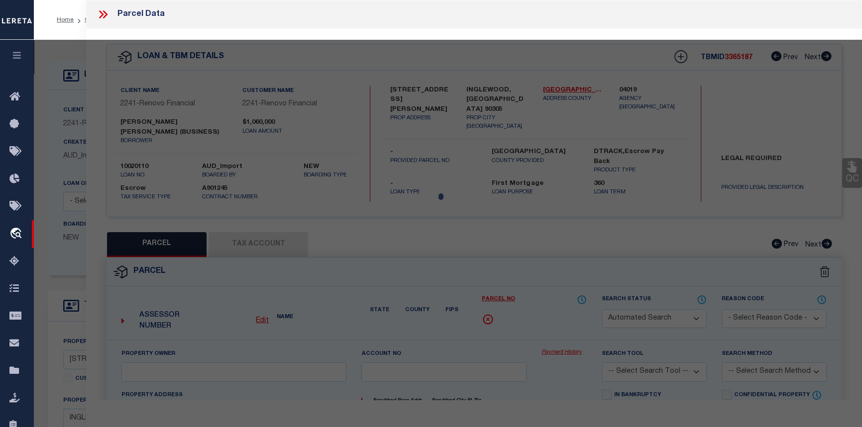
select select "CP"
select select "AGW"
select select
type input "9633 CRENSHAW BLVD"
checkbox input "false"
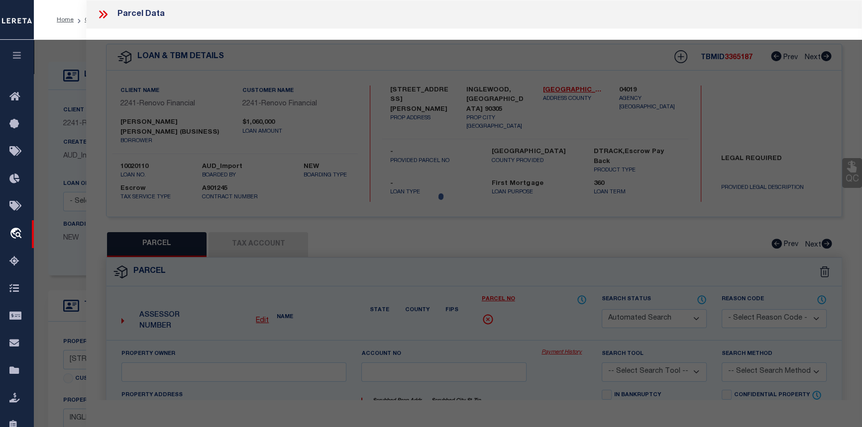
type input "INGLEWOOD CA 90305"
type textarea "TRACT NO 16139 LOT 23"
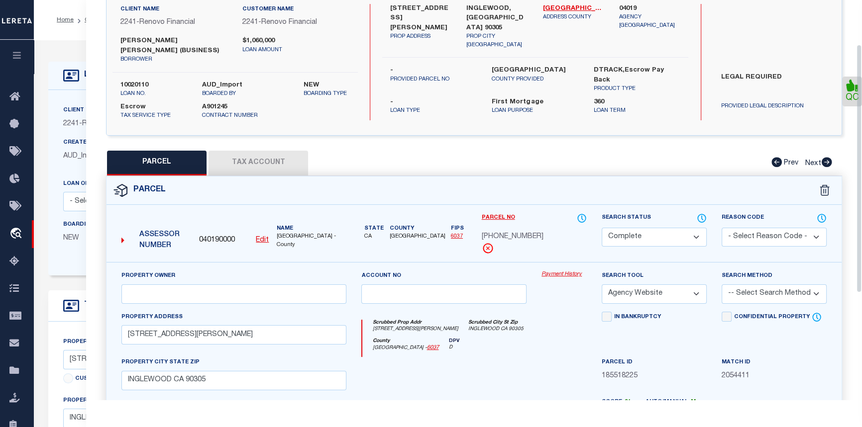
scroll to position [90, 0]
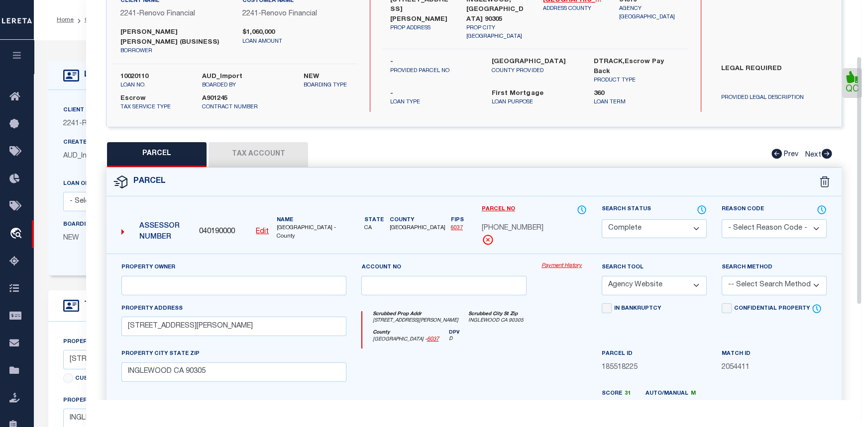
click at [561, 265] on link "Payment History" at bounding box center [563, 266] width 45 height 8
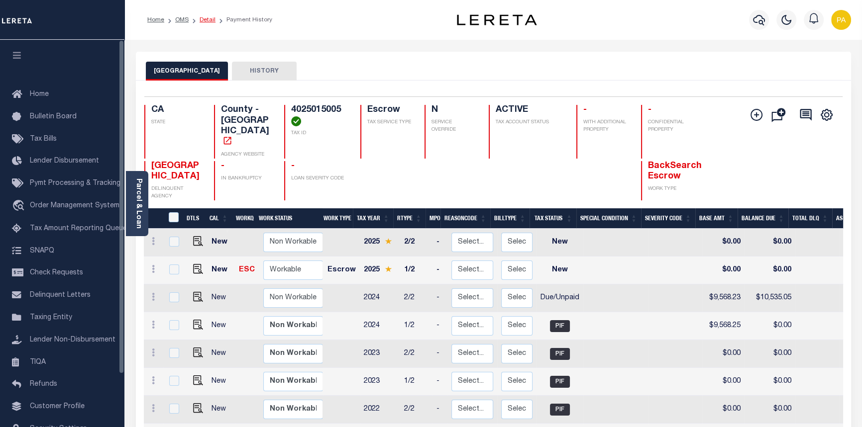
click at [207, 20] on link "Detail" at bounding box center [208, 20] width 16 height 6
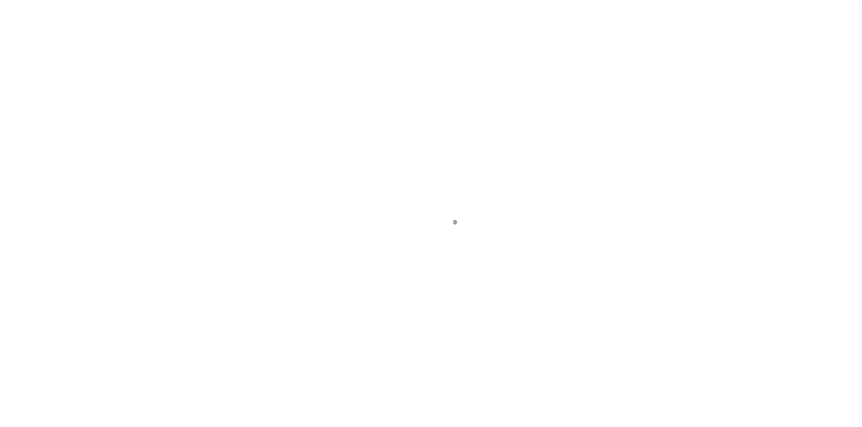
select select "10"
select select "Escrow"
type input "9633 CRENSHAW BLVD"
select select
type input "INGLEWOOD, CA 90305"
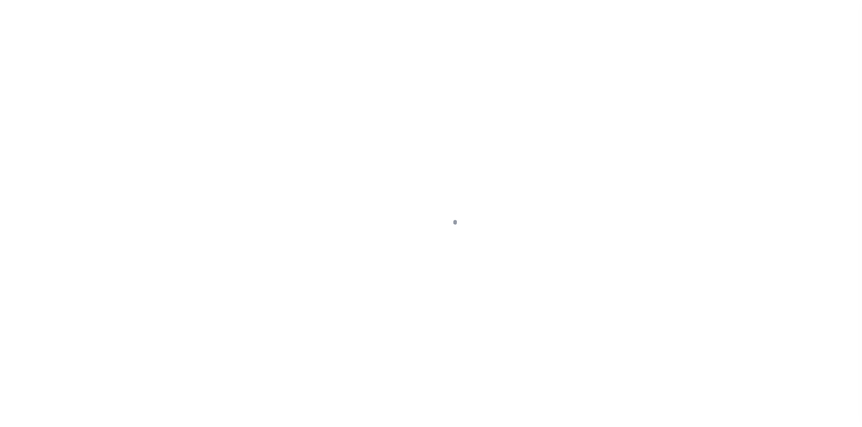
type input "a0kUS000003ysYT"
type input "CA"
select select
type textarea "LEGAL REQUIRED"
select select "25067"
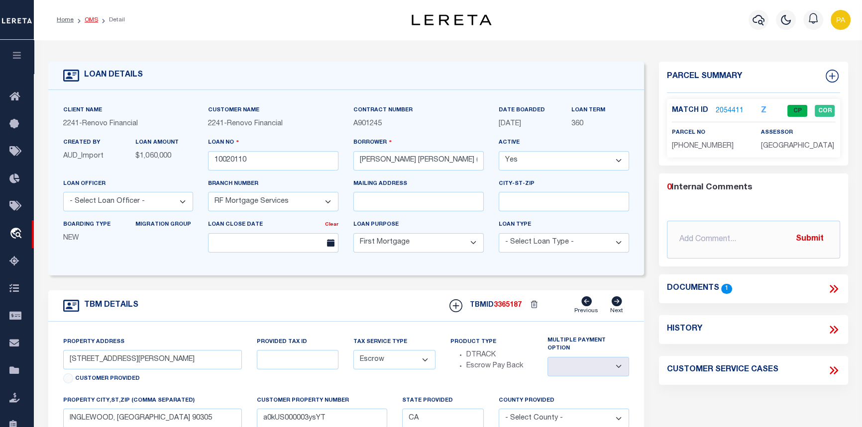
click at [90, 20] on link "OMS" at bounding box center [91, 20] width 13 height 6
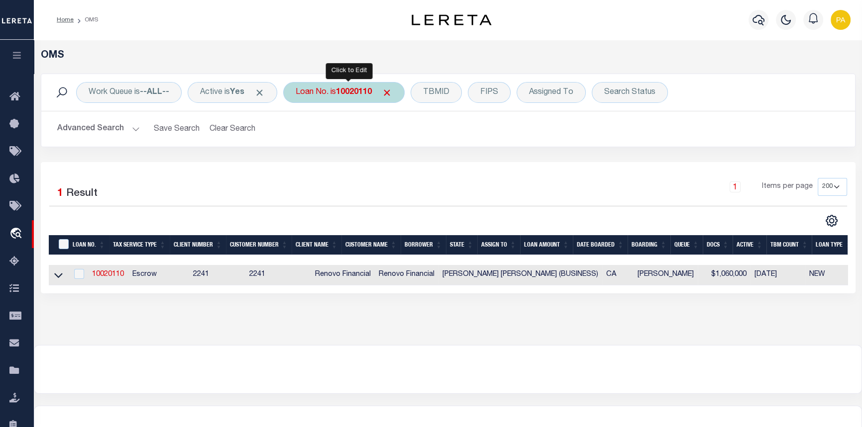
click at [357, 93] on b "10020110" at bounding box center [354, 93] width 36 height 8
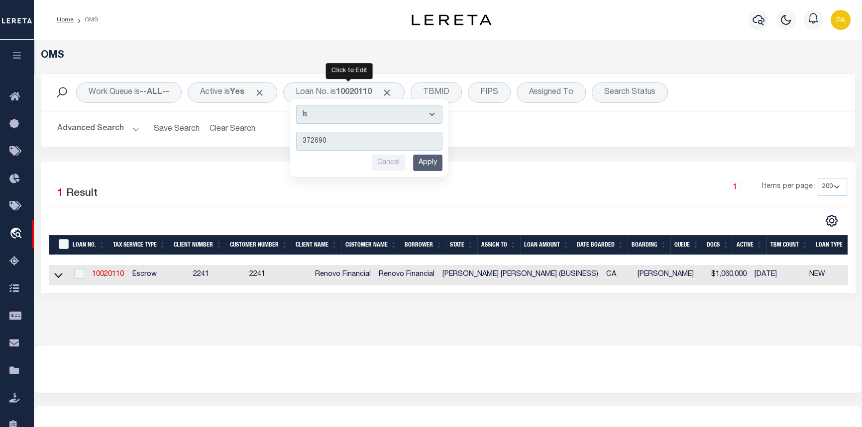
type input "3726905"
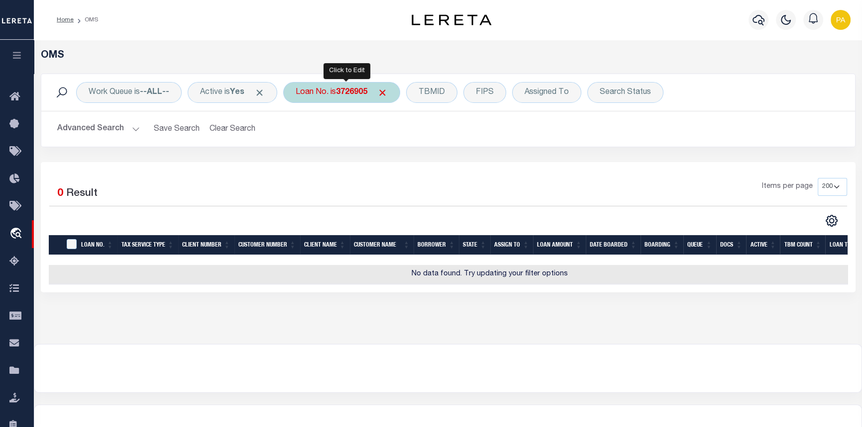
drag, startPoint x: 342, startPoint y: 85, endPoint x: 352, endPoint y: 93, distance: 13.1
click at [343, 88] on div "Loan No. is 3726905" at bounding box center [341, 92] width 117 height 21
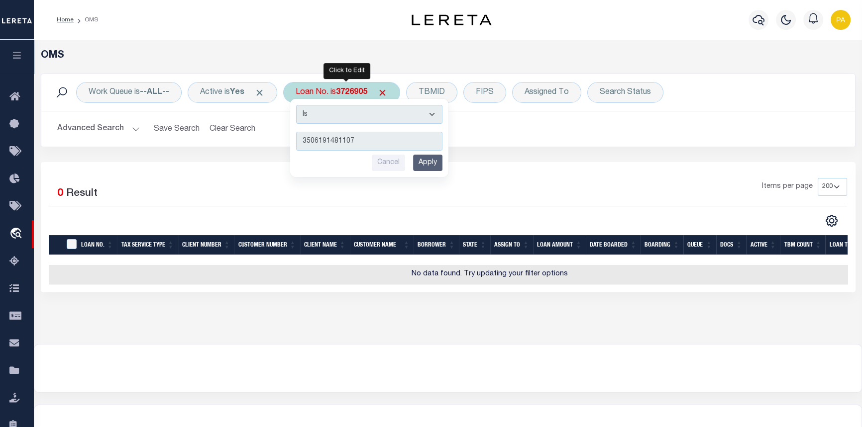
type input "3506191481107"
click at [431, 162] on input "Apply" at bounding box center [427, 163] width 29 height 16
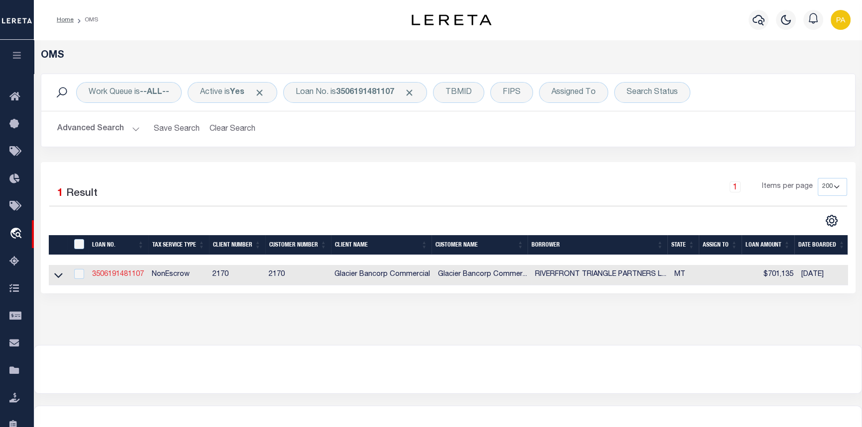
click at [114, 277] on link "3506191481107" at bounding box center [118, 274] width 52 height 7
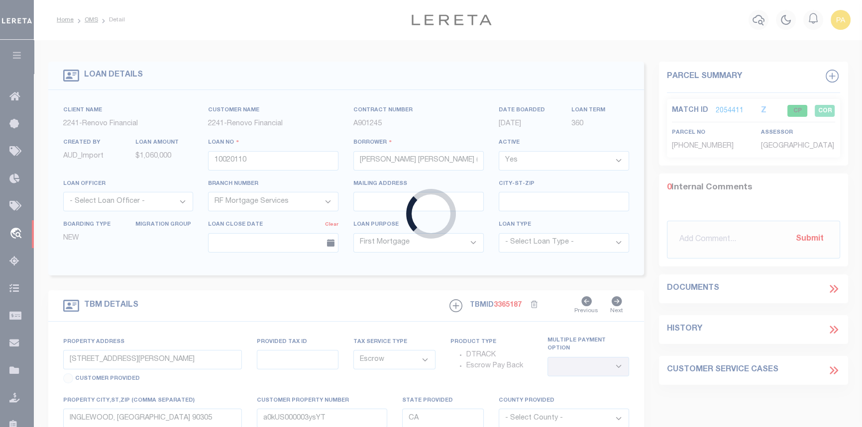
type input "3506191481107"
type input "RIVERFRONT TRIANGLE PARTNERS LLC"
select select
type input "[STREET_ADDRESS]"
type input "MISSOULA MT 59802-4474"
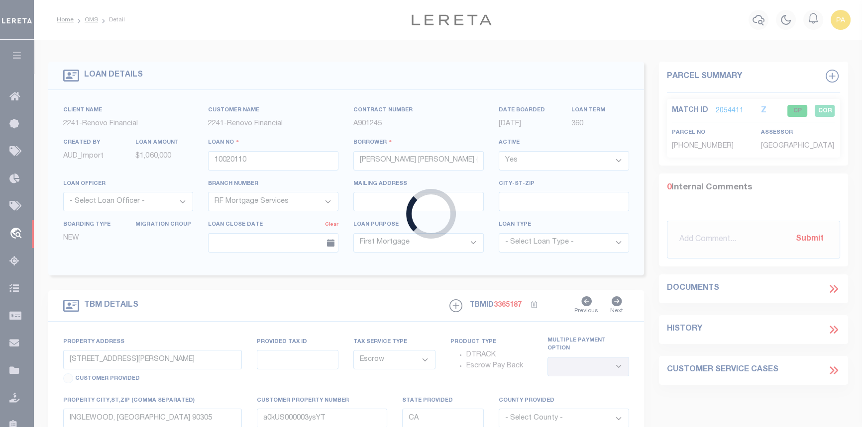
select select
select select "NonEscrow"
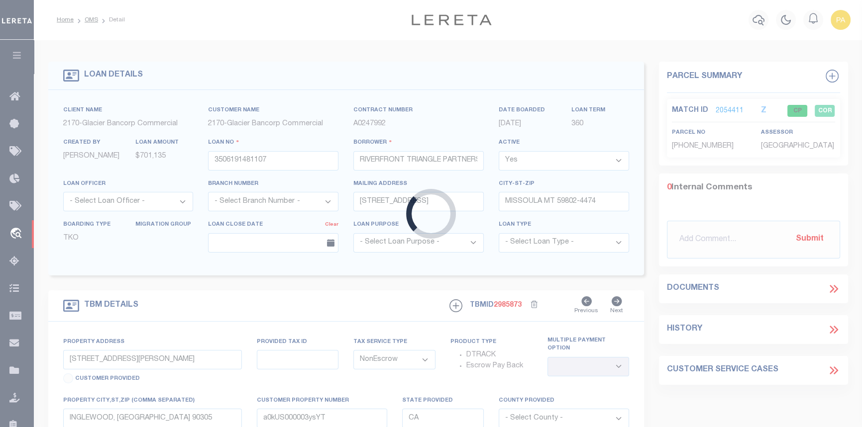
type input "537 WEST FRONT ST"
select select
type input "MISSOULA MT 598020000"
type input "MT"
select select
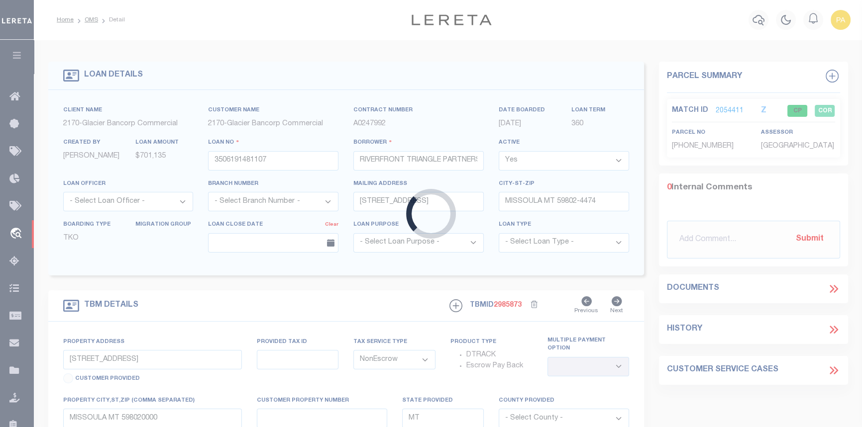
type textarea "Liability limited to information provided"
select select "4570"
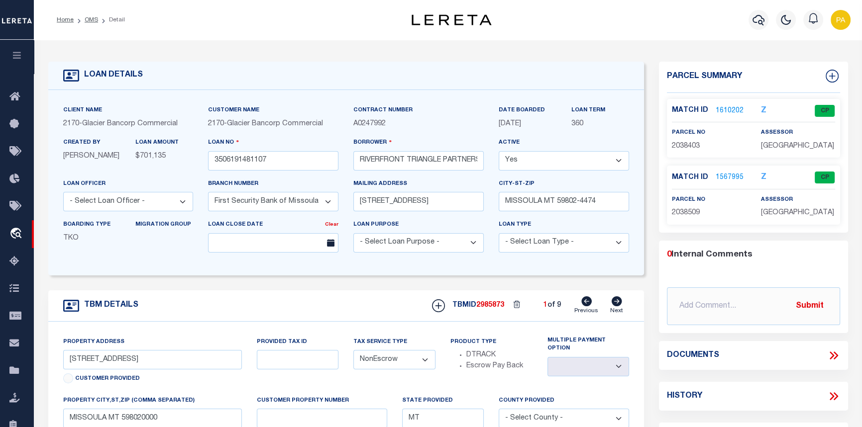
click at [614, 306] on icon at bounding box center [616, 302] width 11 height 10
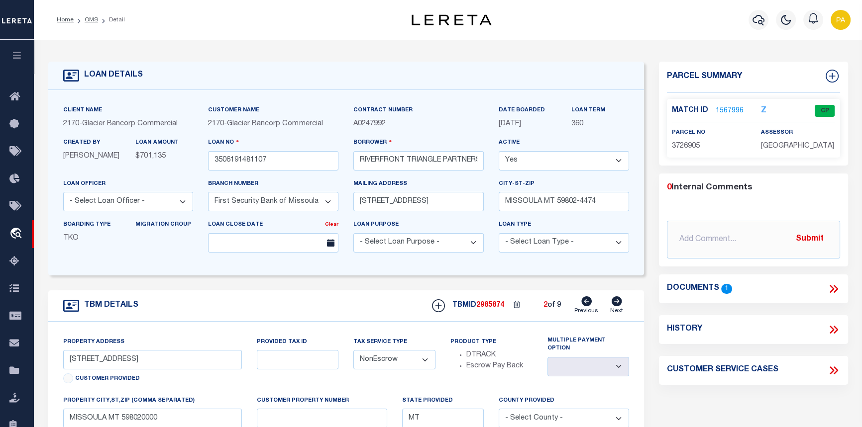
type input "[STREET_ADDRESS]"
select select
click at [723, 108] on link "1567996" at bounding box center [729, 111] width 28 height 10
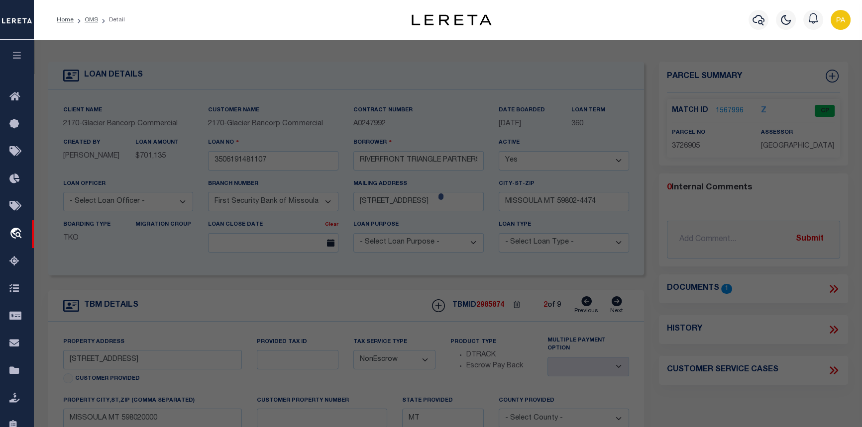
checkbox input "false"
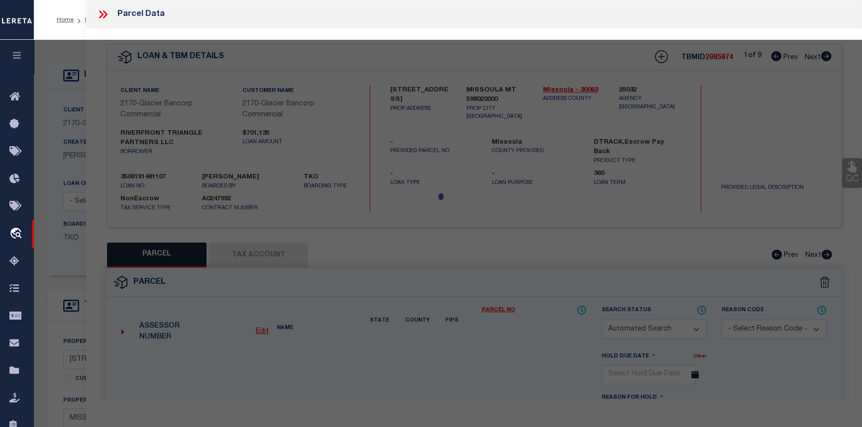
select select "CP"
type input "RIVERFRONT TRIANGLE PARTNERS LLC"
type input "04-2200-21-1-22-02-0000"
type input "[STREET_ADDRESS]"
checkbox input "false"
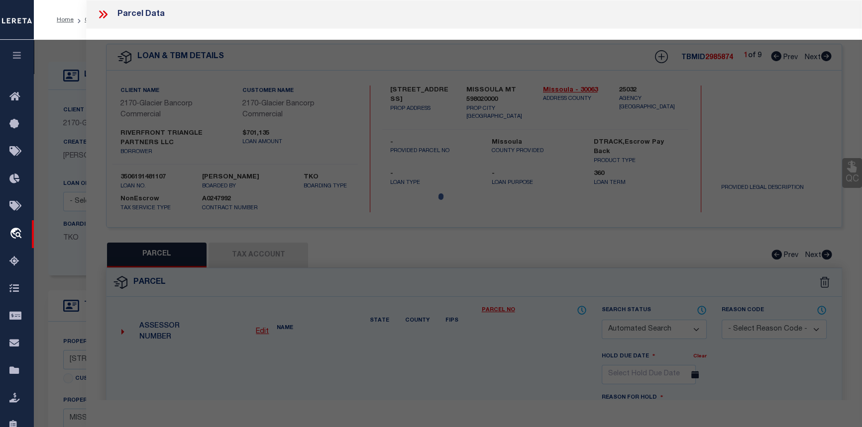
type input "MISSOULA MT 59802"
type textarea "WJ MCCORMICKS ADDITION, S21, T13 N, R19 W, BLOCK 25, FRAC OF LOTS 1 THRU 4 POR …"
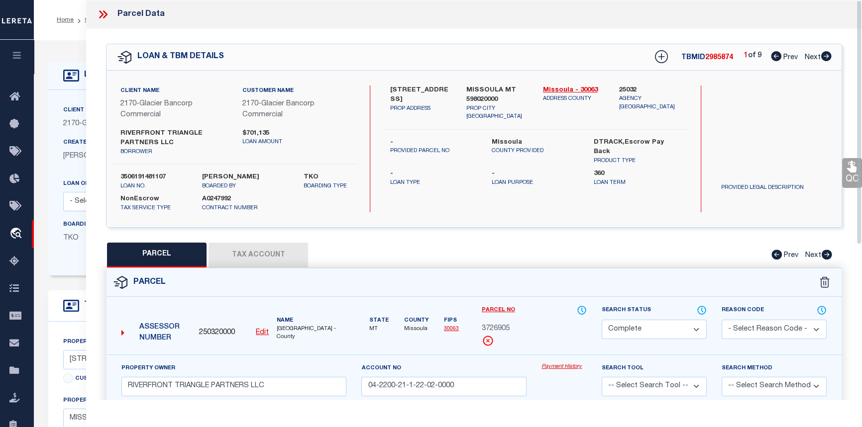
click at [565, 367] on link "Payment History" at bounding box center [563, 367] width 45 height 8
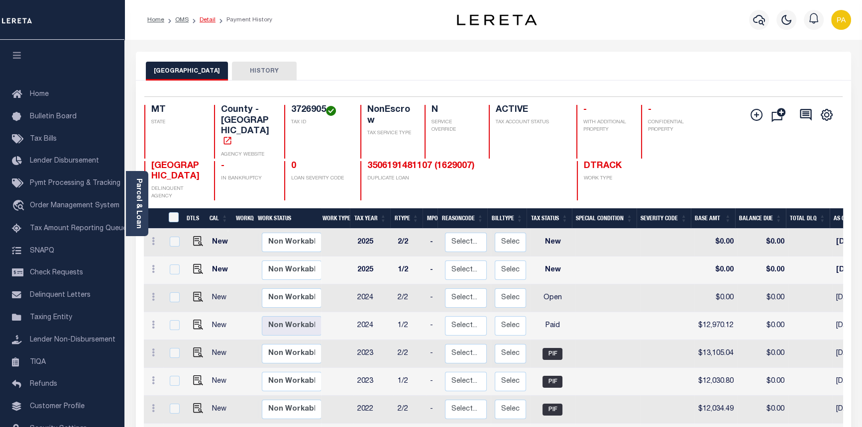
click at [207, 23] on link "Detail" at bounding box center [208, 20] width 16 height 6
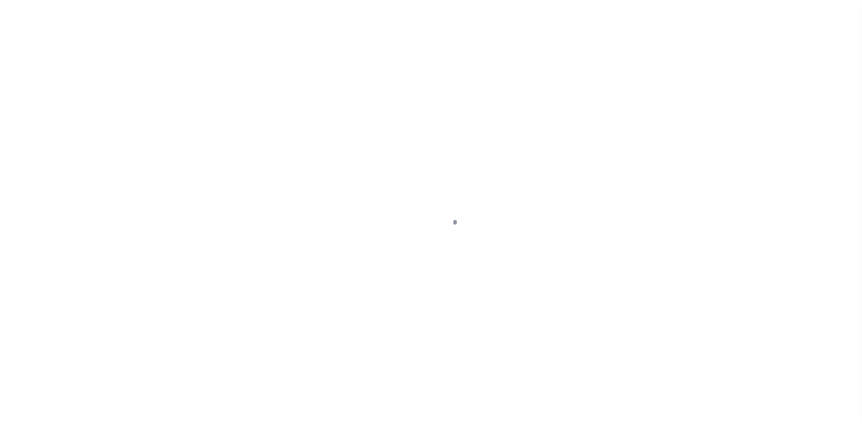
select select "NonEscrow"
type input "[STREET_ADDRESS]"
select select
type input "MISSOULA MT 598020000"
type input "MT"
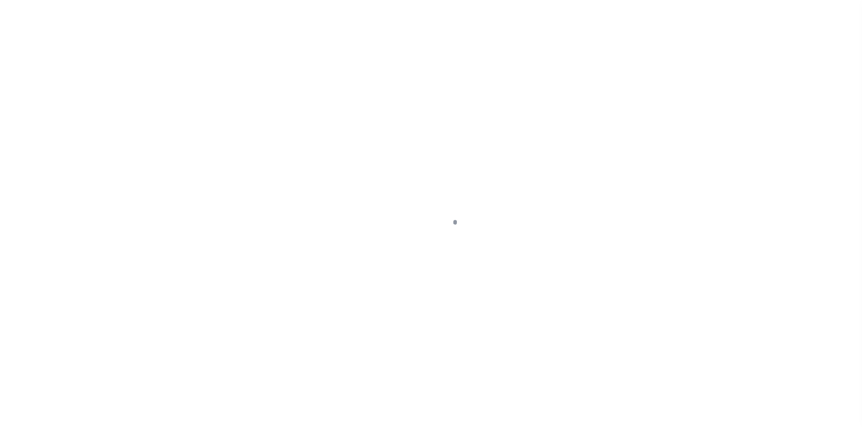
select select
type textarea "Liability limited to information provided"
select select "4570"
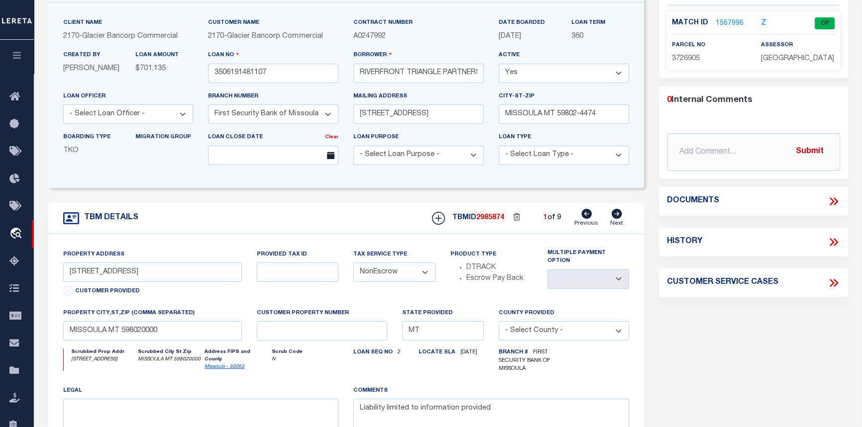
scroll to position [90, 0]
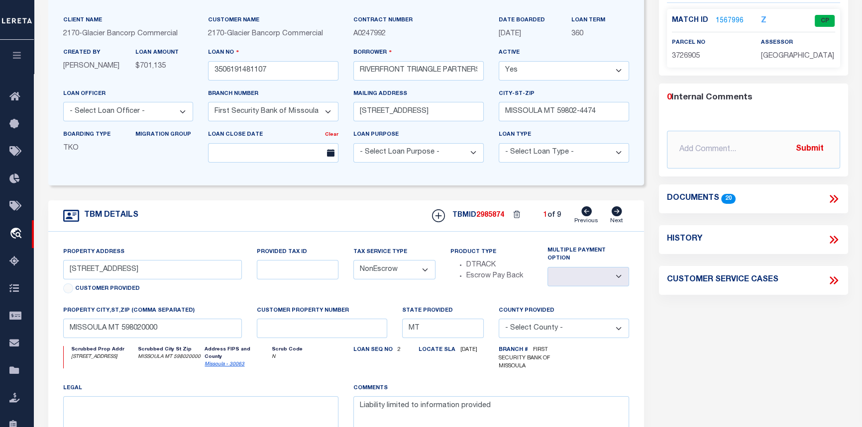
click at [733, 18] on link "1567996" at bounding box center [729, 21] width 28 height 10
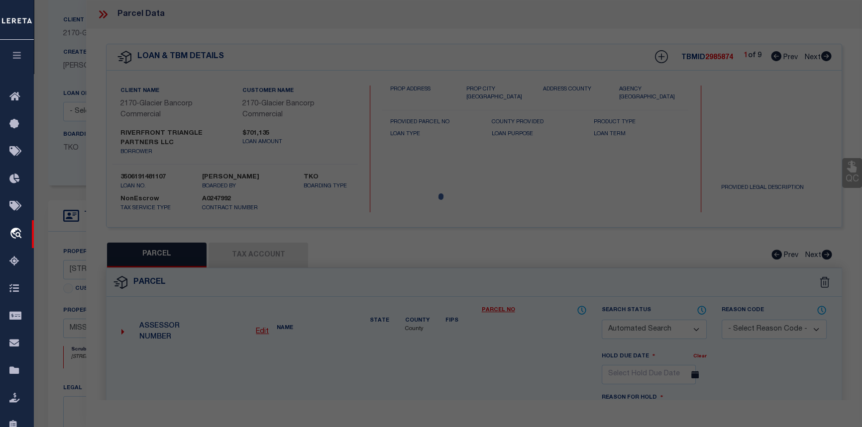
checkbox input "false"
select select "CP"
type input "RIVERFRONT TRIANGLE PARTNERS LLC"
type input "04-2200-21-1-22-02-0000"
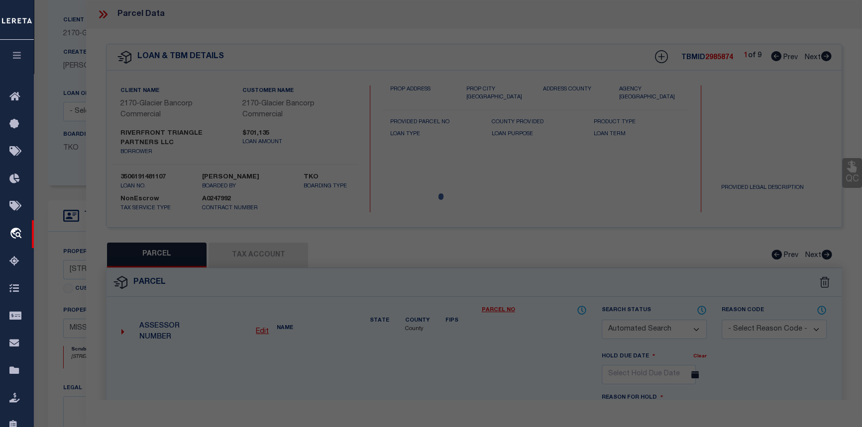
type input "[STREET_ADDRESS]"
checkbox input "false"
type input "MISSOULA MT 59802"
type textarea "WJ MCCORMICKS ADDITION, S21, T13 N, R19 W, BLOCK 25, FRAC OF LOTS 1 THRU 4 POR …"
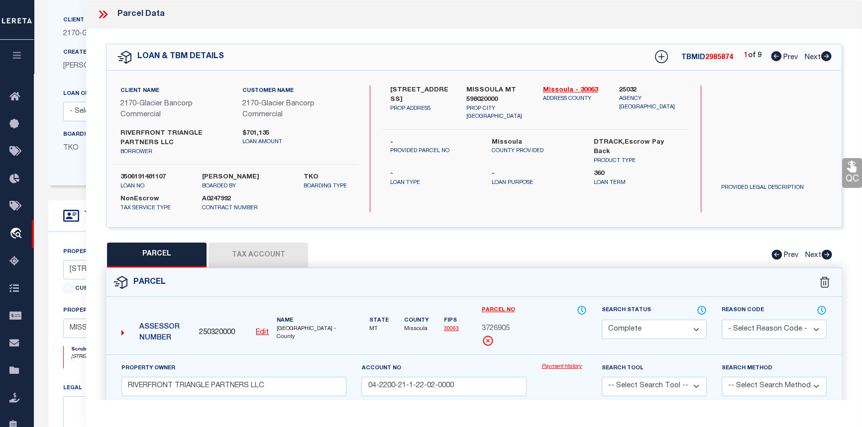
click at [558, 366] on link "Payment History" at bounding box center [563, 367] width 45 height 8
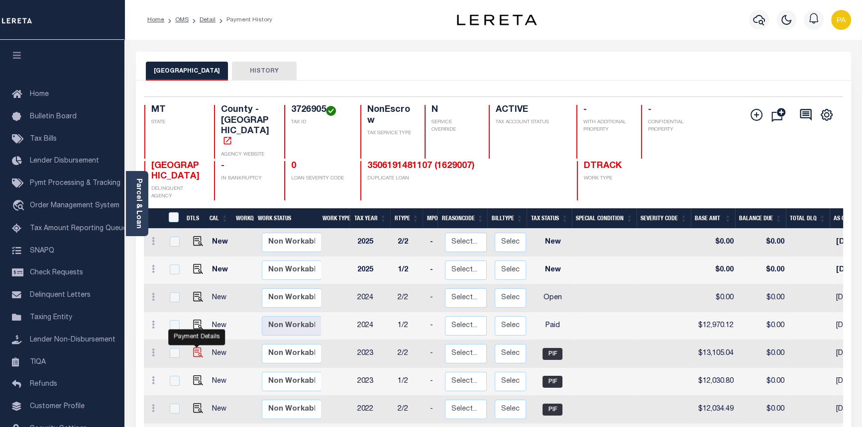
click at [197, 348] on img "" at bounding box center [198, 353] width 10 height 10
checkbox input "true"
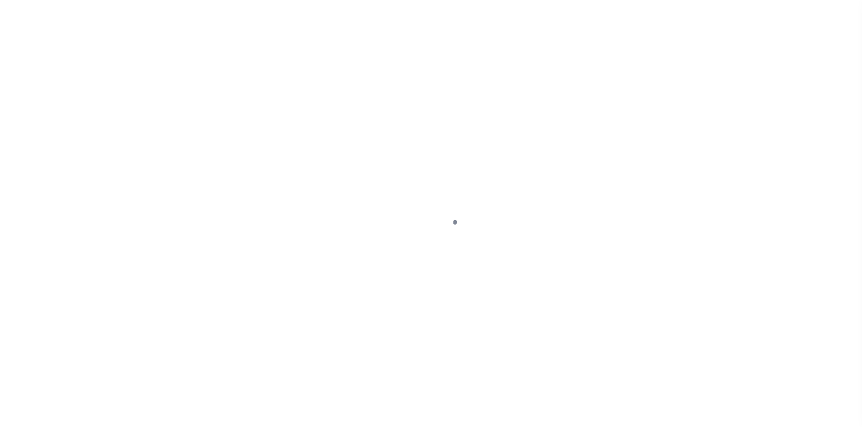
select select "PIF"
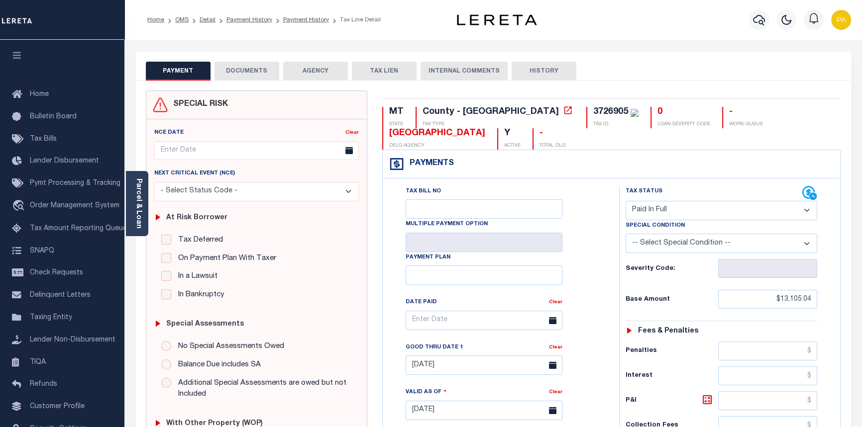
click at [807, 244] on select "-- Select Special Condition -- 3RD PARTY TAX LIEN AGENCY TAX LIEN (A.K.A Inside…" at bounding box center [721, 243] width 192 height 19
select select "20"
click at [625, 235] on select "-- Select Special Condition -- 3RD PARTY TAX LIEN AGENCY TAX LIEN (A.K.A Inside…" at bounding box center [721, 243] width 192 height 19
type input "[DATE]"
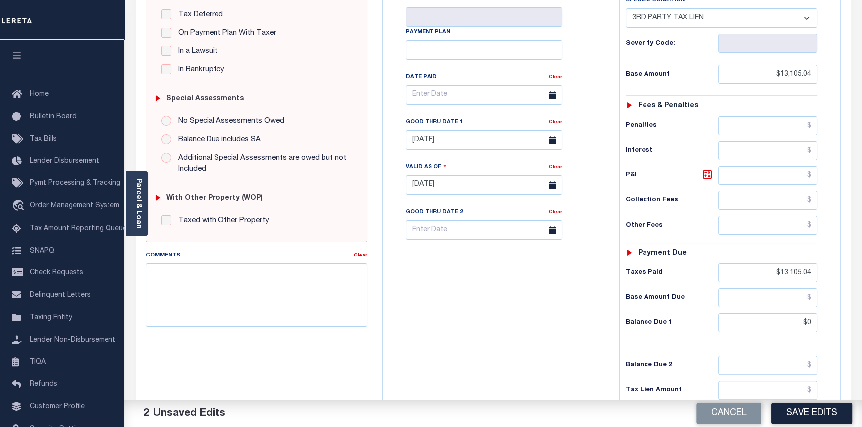
scroll to position [226, 0]
click at [156, 281] on textarea "Comments" at bounding box center [257, 294] width 222 height 63
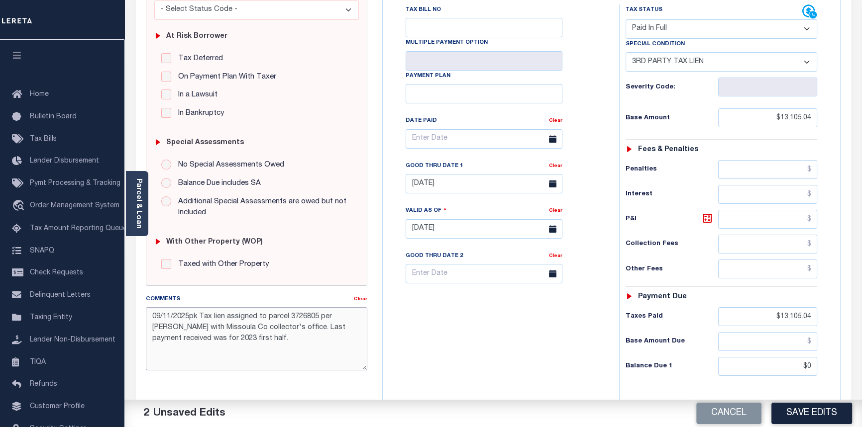
scroll to position [144, 0]
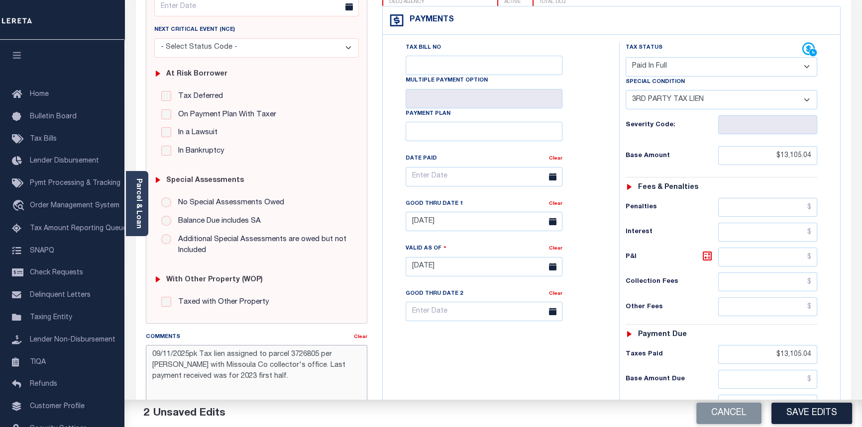
type textarea "09/11/2025pk Tax lien assigned to parcel 3726805 per [PERSON_NAME] with Missoul…"
click at [806, 67] on select "- Select Status Code - Open Due/Unpaid Paid Incomplete No Tax Due Internal Refu…" at bounding box center [721, 66] width 192 height 19
select select "DUE"
click at [625, 57] on select "- Select Status Code - Open Due/Unpaid Paid Incomplete No Tax Due Internal Refu…" at bounding box center [721, 66] width 192 height 19
click at [691, 97] on select "-- Select Special Condition -- 3RD PARTY TAX LIEN AGENCY TAX LIEN (A.K.A Inside…" at bounding box center [721, 99] width 192 height 19
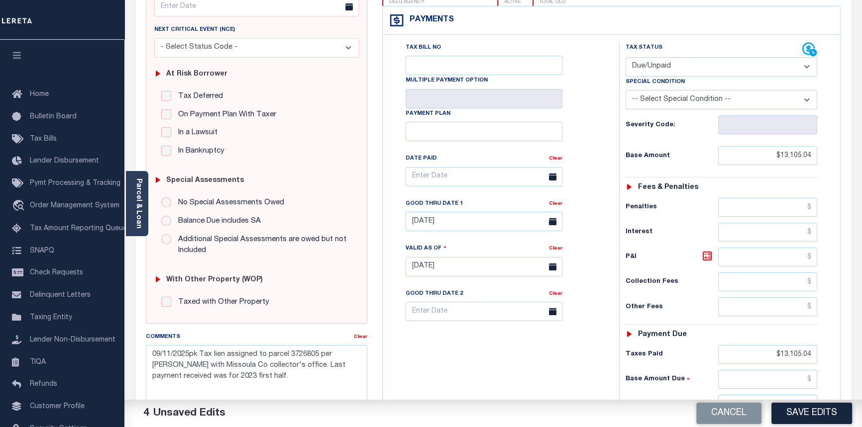
select select "20"
click at [625, 91] on select "-- Select Special Condition -- 3RD PARTY TAX LIEN AGENCY TAX LIEN (A.K.A Inside…" at bounding box center [721, 99] width 192 height 19
click at [815, 418] on button "Save Edits" at bounding box center [811, 413] width 81 height 21
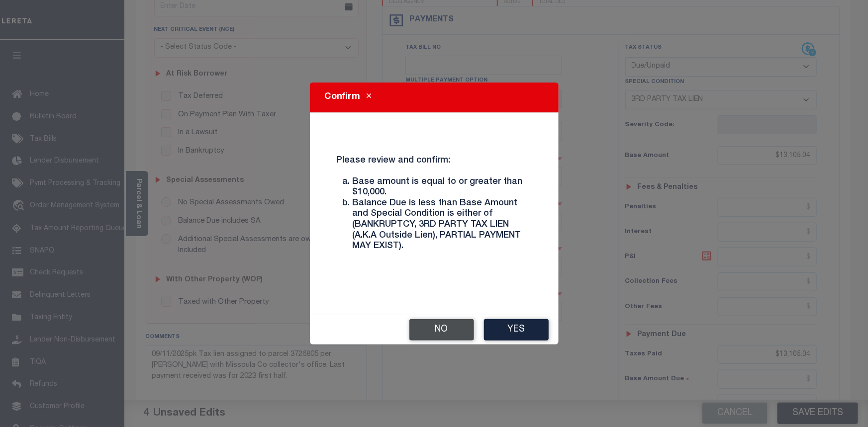
click at [426, 327] on button "No" at bounding box center [441, 329] width 65 height 21
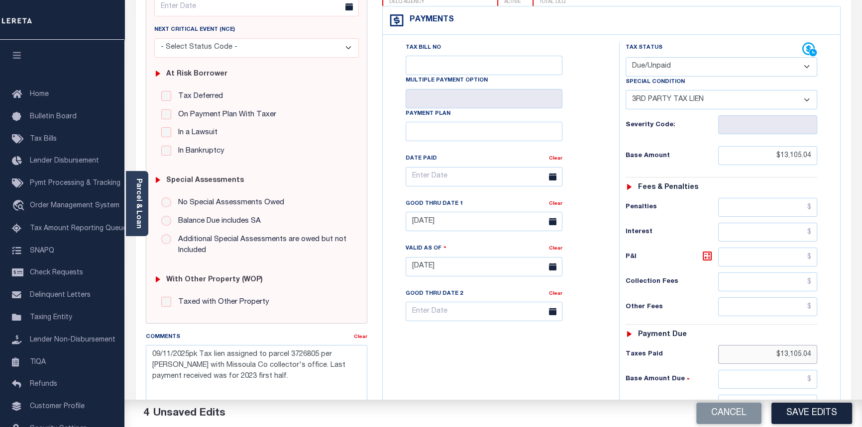
drag, startPoint x: 770, startPoint y: 359, endPoint x: 868, endPoint y: 354, distance: 97.6
click at [861, 354] on html "Home OMS Detail Payment History Payment History Tax Line Detail Profile" at bounding box center [431, 232] width 862 height 752
type input "$0.00"
click at [808, 381] on input "text" at bounding box center [768, 379] width 100 height 19
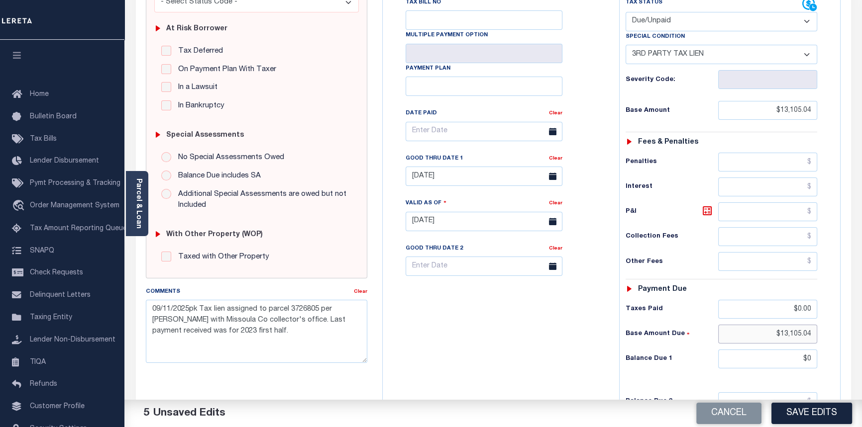
scroll to position [189, 0]
type input "$13,105.04"
click at [555, 161] on link "Clear" at bounding box center [555, 158] width 13 height 5
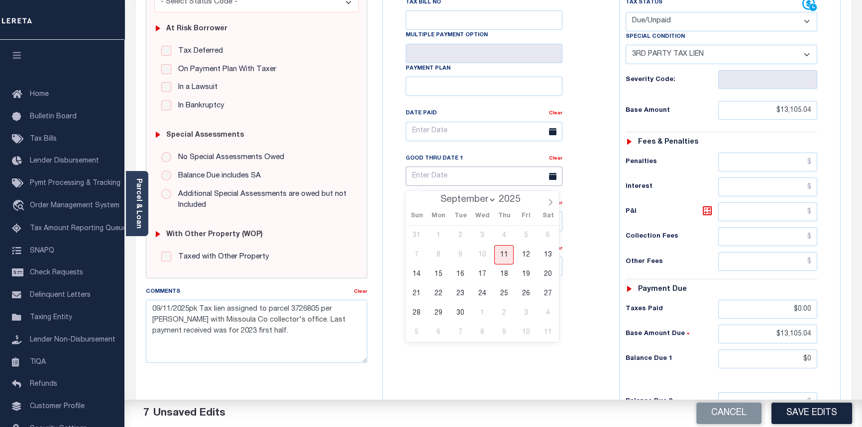
click at [462, 179] on input "text" at bounding box center [483, 176] width 157 height 19
click at [797, 416] on button "Save Edits" at bounding box center [811, 413] width 81 height 21
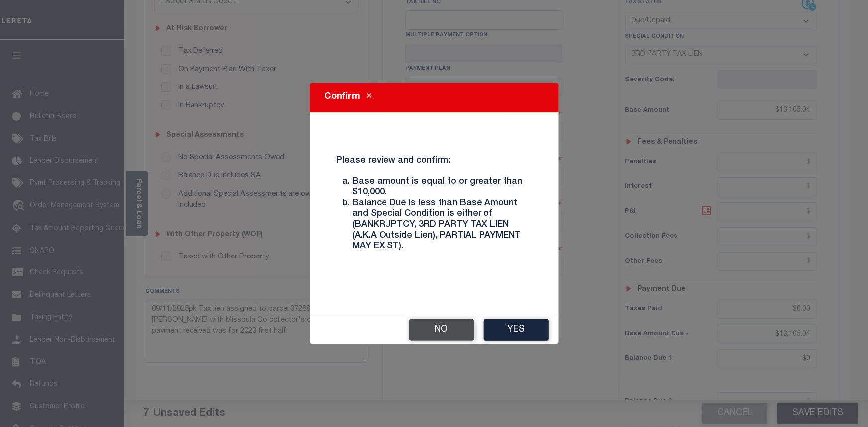
click at [441, 329] on button "No" at bounding box center [441, 329] width 65 height 21
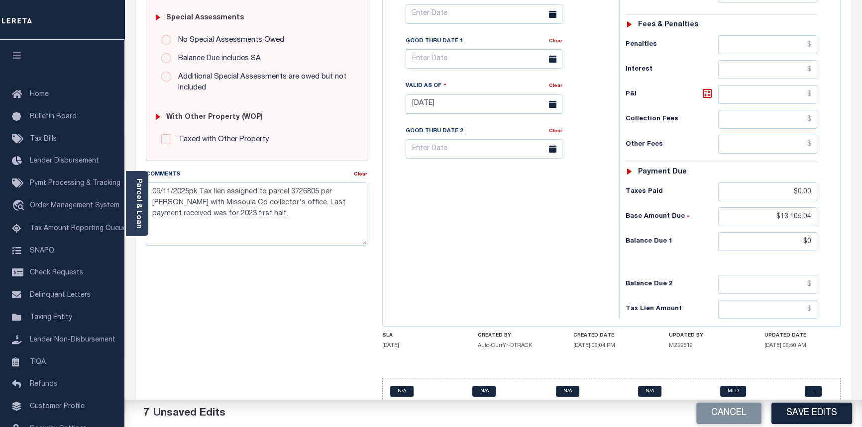
scroll to position [316, 0]
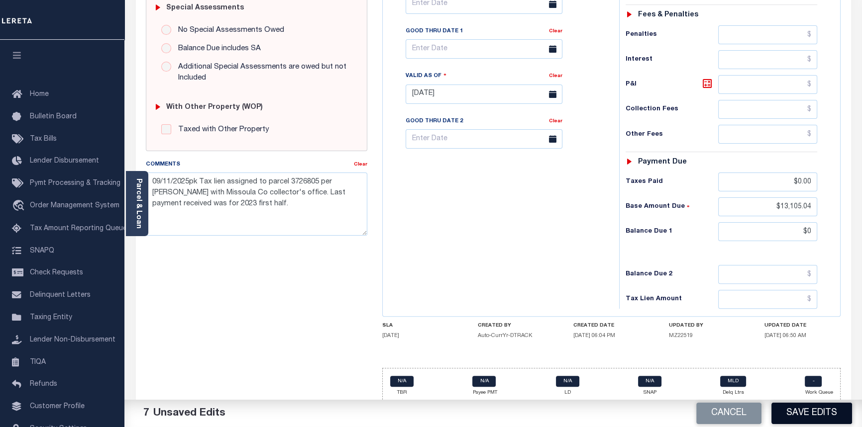
click at [790, 411] on button "Save Edits" at bounding box center [811, 413] width 81 height 21
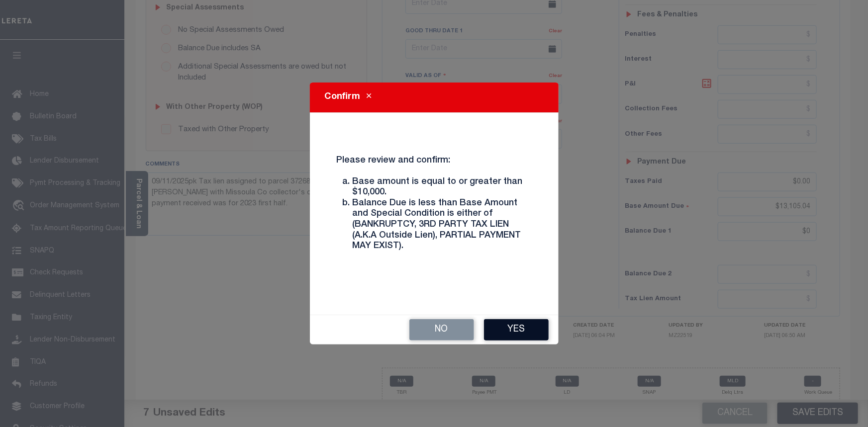
click at [512, 336] on button "Yes" at bounding box center [516, 329] width 65 height 21
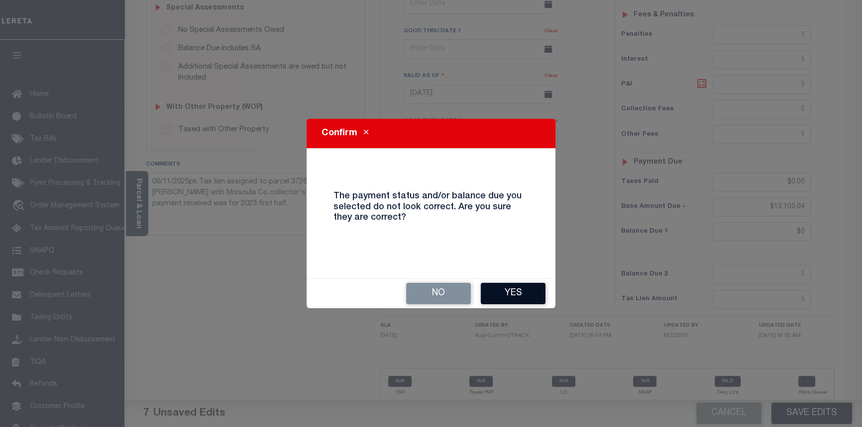
click at [513, 294] on button "Yes" at bounding box center [513, 293] width 65 height 21
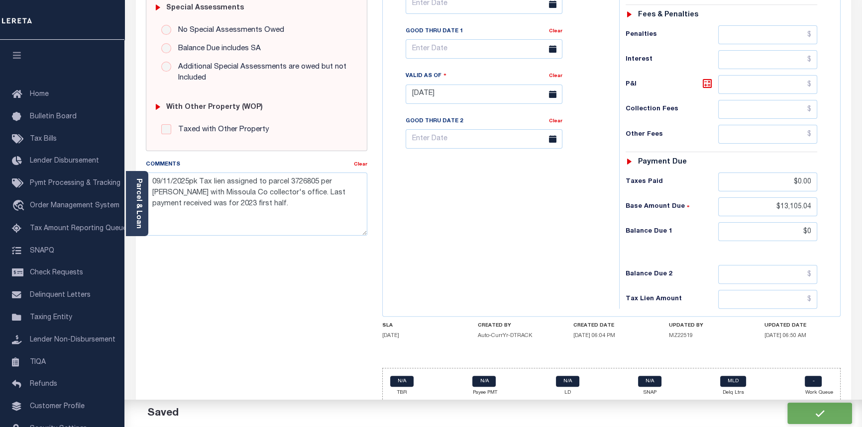
checkbox input "false"
type input "0"
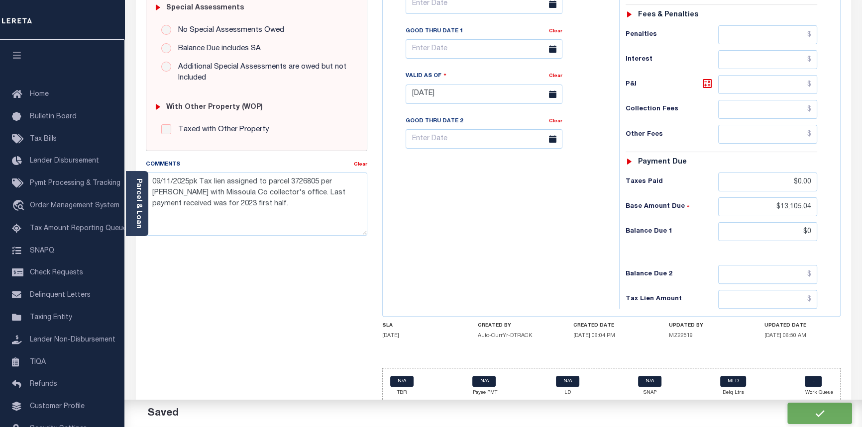
type input "$13,105.04"
type input "$0"
type input "$13,105.04"
type input "$0"
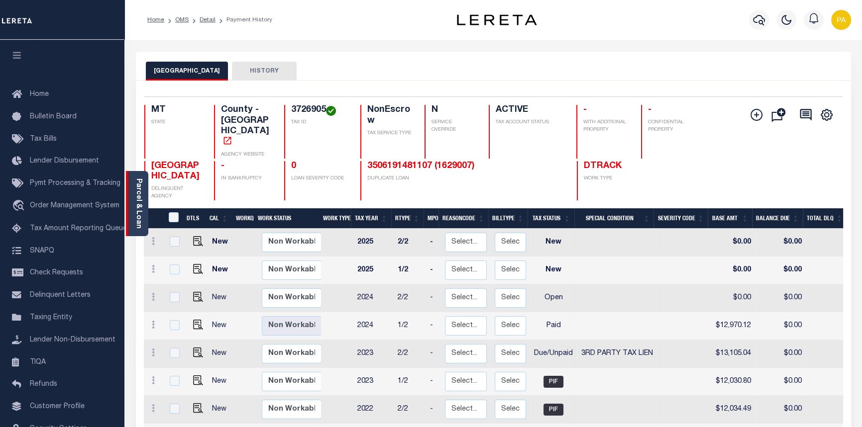
click at [135, 200] on link "Parcel & Loan" at bounding box center [138, 204] width 7 height 50
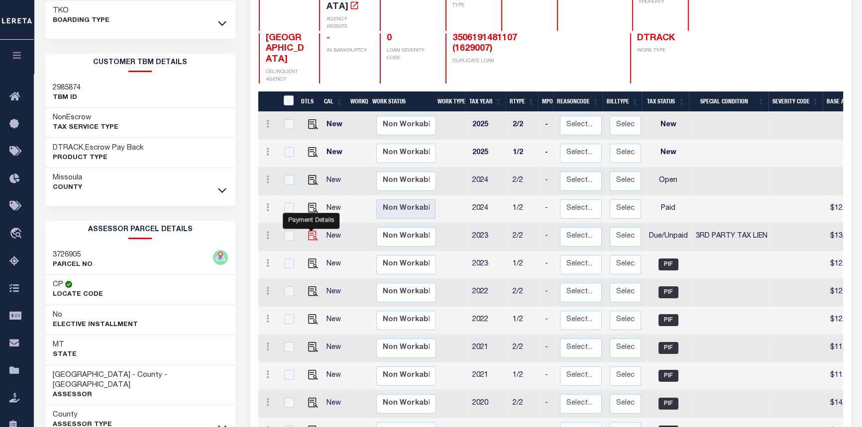
click at [308, 231] on img "" at bounding box center [313, 236] width 10 height 10
checkbox input "true"
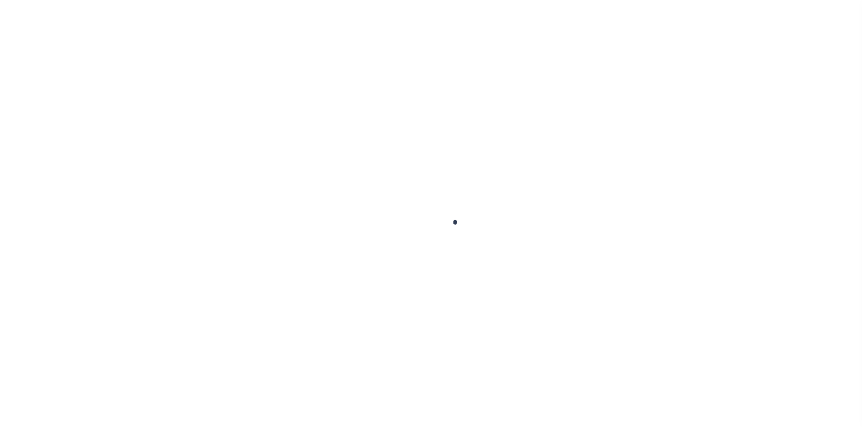
checkbox input "false"
type textarea "09/11/2025pk Tax lien assigned to parcel 3726805 per [PERSON_NAME] with Missoul…"
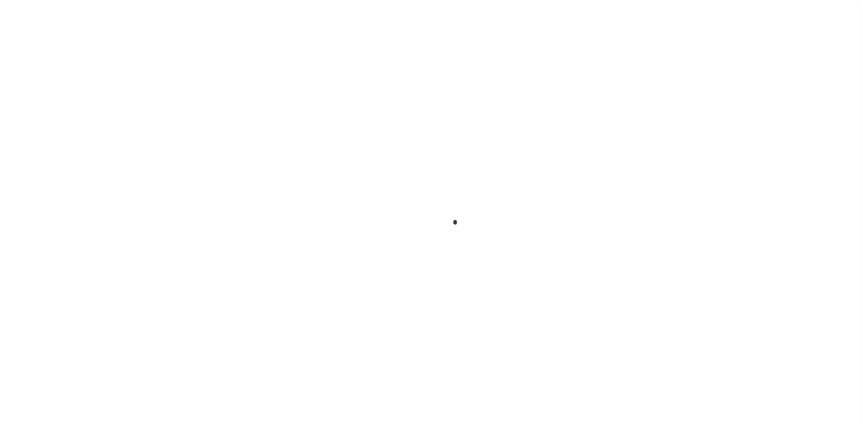
type input "[DATE]"
select select "DUE"
select select "20"
type input "0"
type input "$13,105.04"
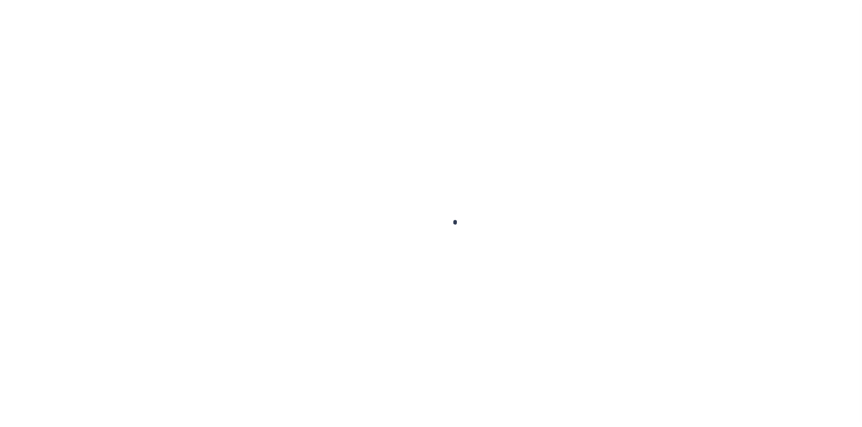
type input "$0"
type input "$13,105.04"
type input "$0"
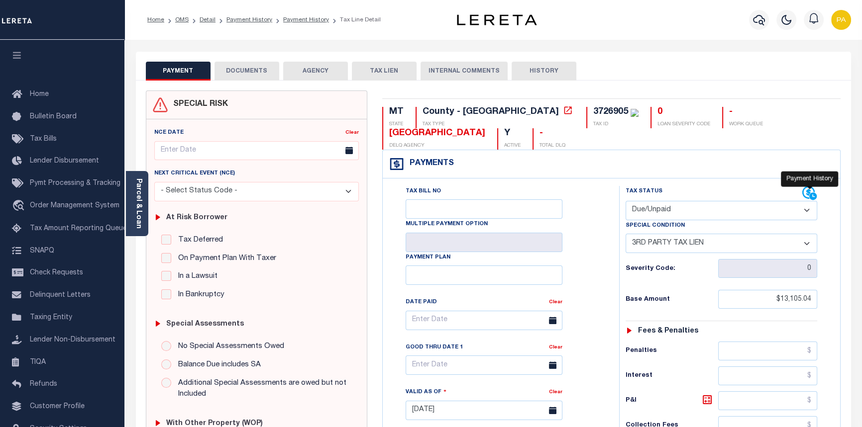
click at [807, 193] on icon at bounding box center [808, 193] width 12 height 12
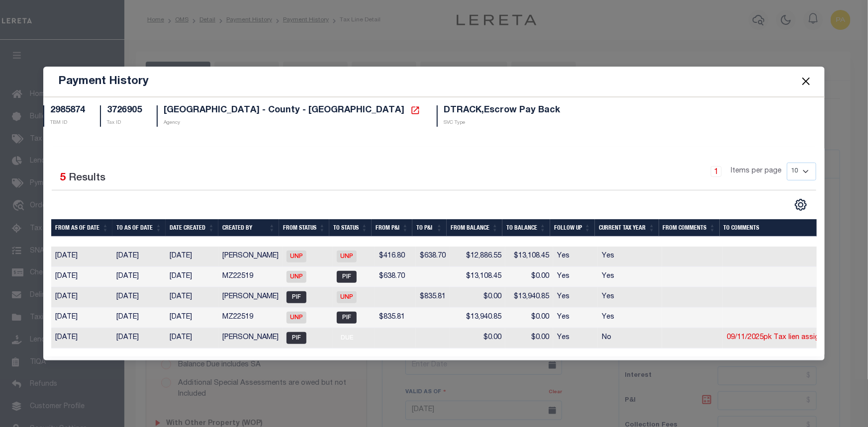
click at [803, 75] on button "Close" at bounding box center [806, 81] width 13 height 13
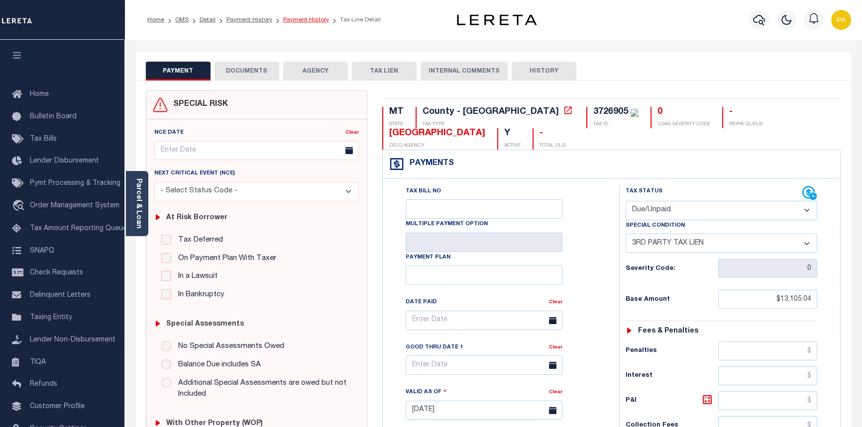
click at [313, 21] on link "Payment History" at bounding box center [306, 20] width 46 height 6
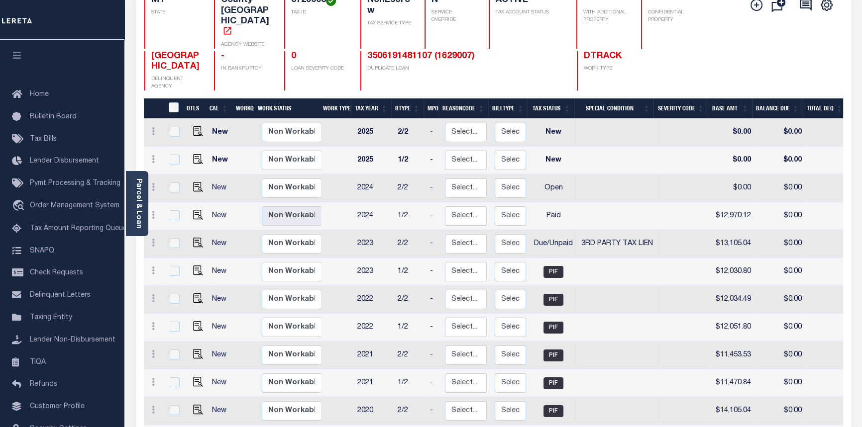
scroll to position [75, 0]
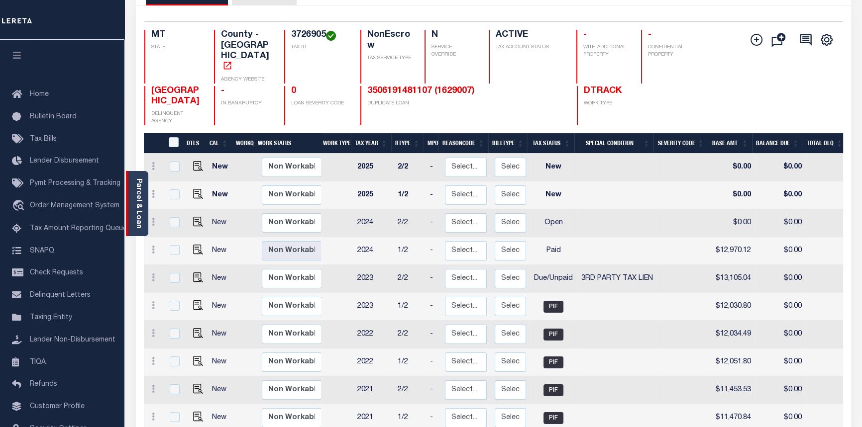
click at [141, 194] on link "Parcel & Loan" at bounding box center [138, 204] width 7 height 50
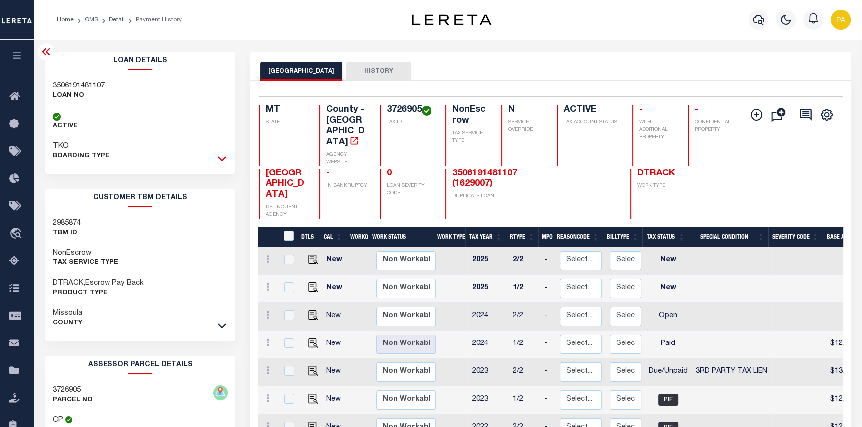
click at [221, 154] on icon at bounding box center [222, 158] width 8 height 10
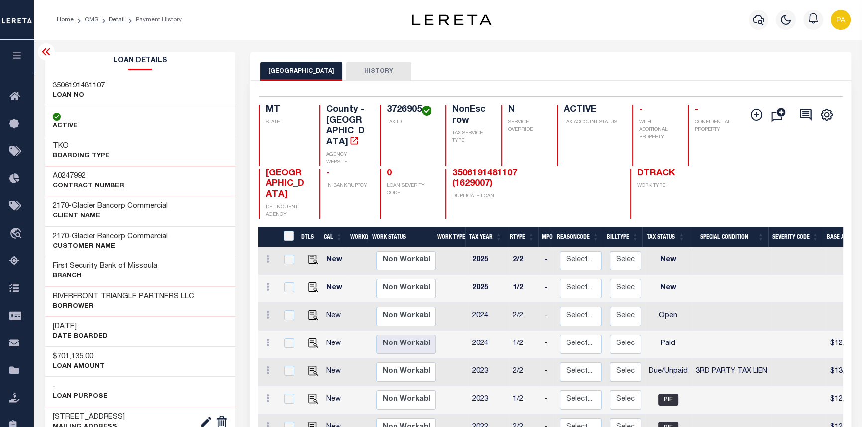
click at [381, 70] on button "HISTORY" at bounding box center [378, 71] width 65 height 19
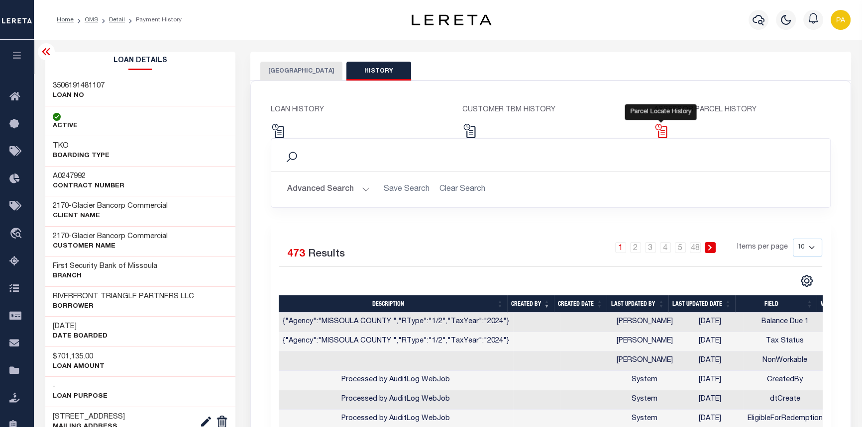
click at [660, 131] on img at bounding box center [661, 131] width 14 height 14
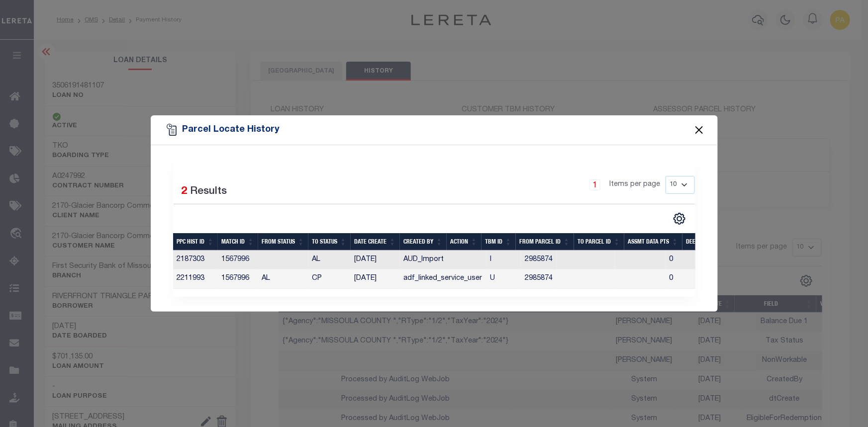
click at [698, 124] on button "Close" at bounding box center [699, 129] width 13 height 13
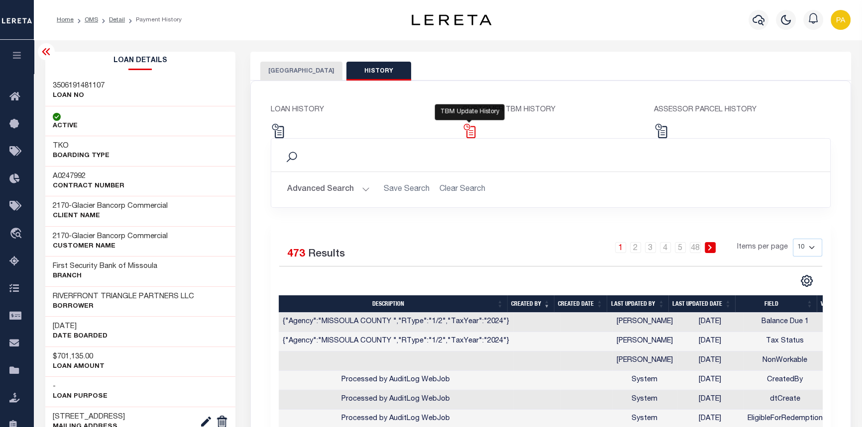
click at [471, 131] on img at bounding box center [469, 131] width 14 height 14
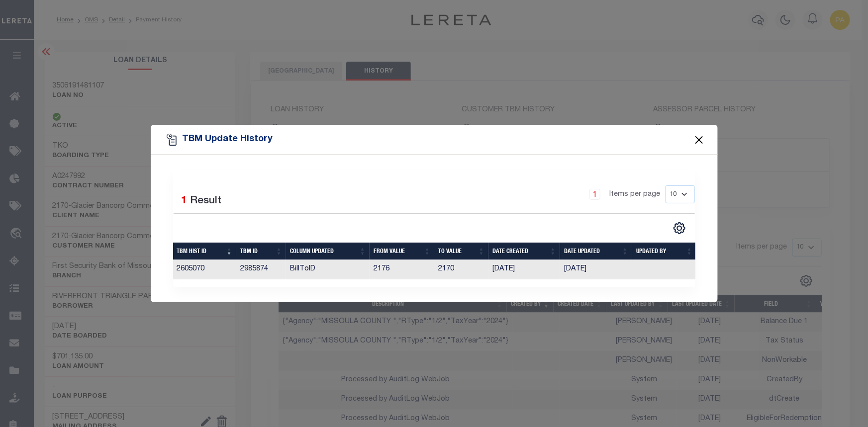
click at [701, 133] on button "Close" at bounding box center [699, 139] width 13 height 13
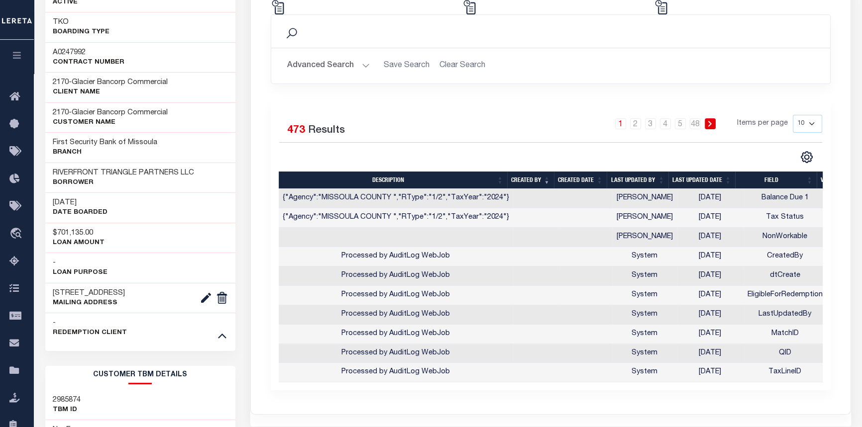
scroll to position [181, 0]
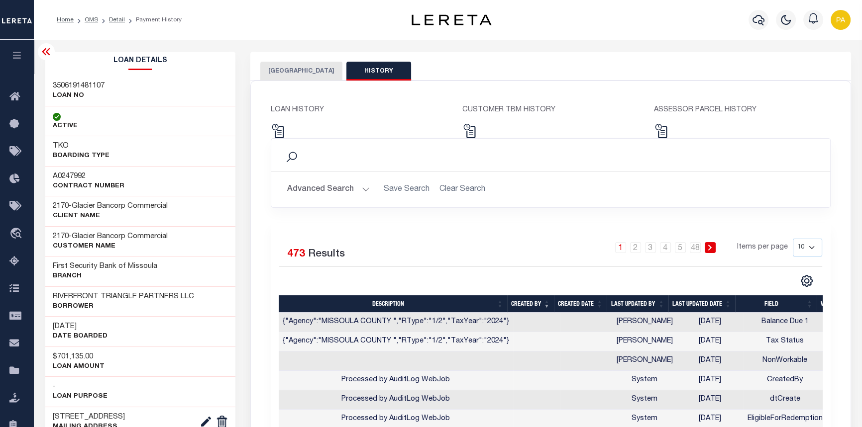
click at [281, 68] on button "[GEOGRAPHIC_DATA]" at bounding box center [301, 71] width 82 height 19
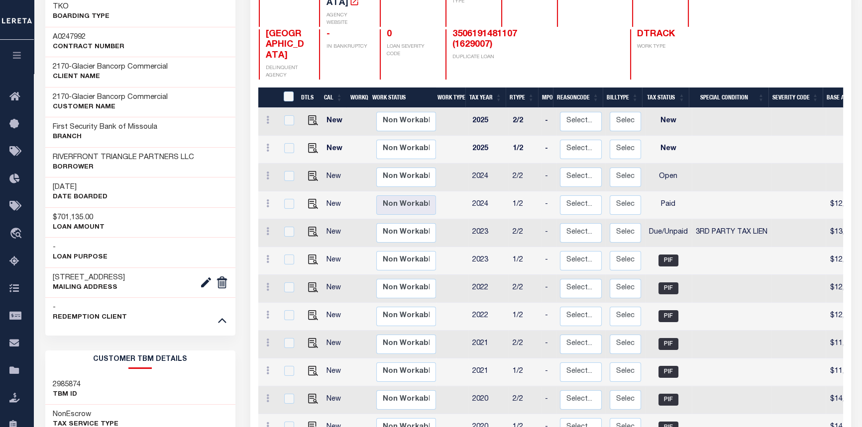
scroll to position [135, 0]
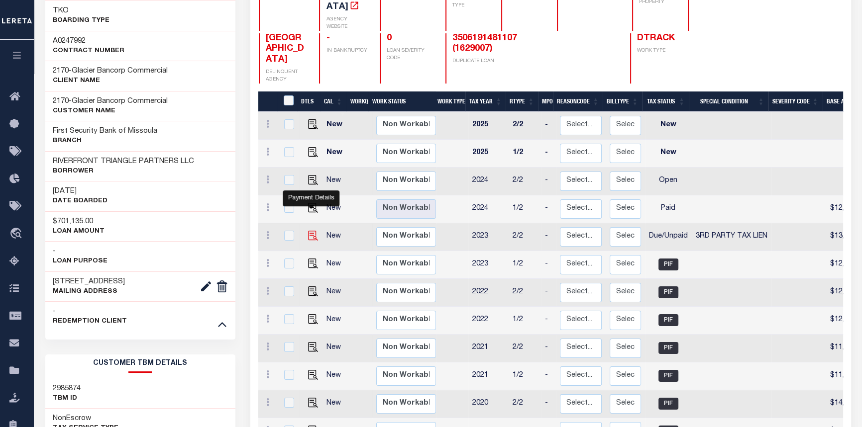
click at [309, 231] on img "" at bounding box center [313, 236] width 10 height 10
checkbox input "true"
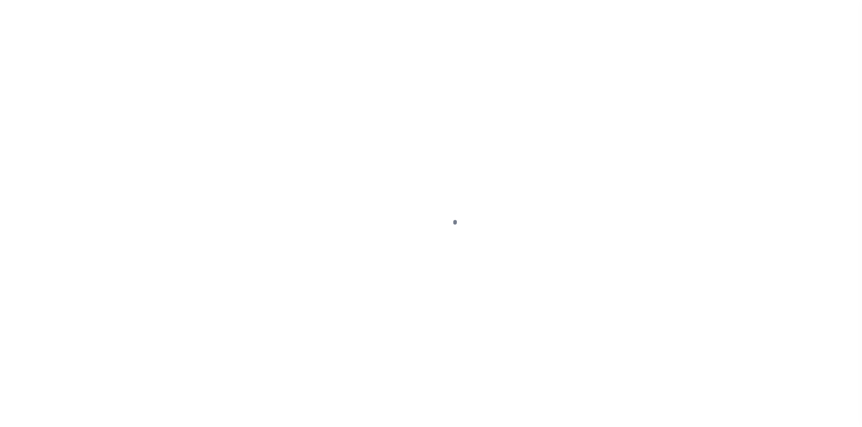
select select "DUE"
select select "20"
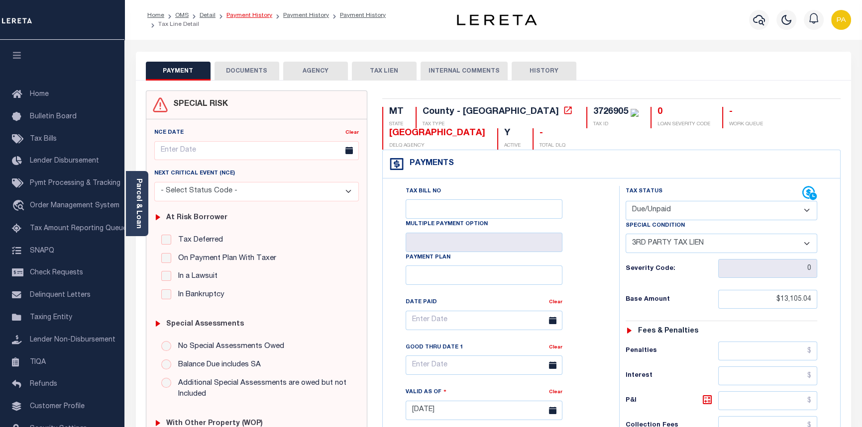
click at [246, 15] on link "Payment History" at bounding box center [249, 15] width 46 height 6
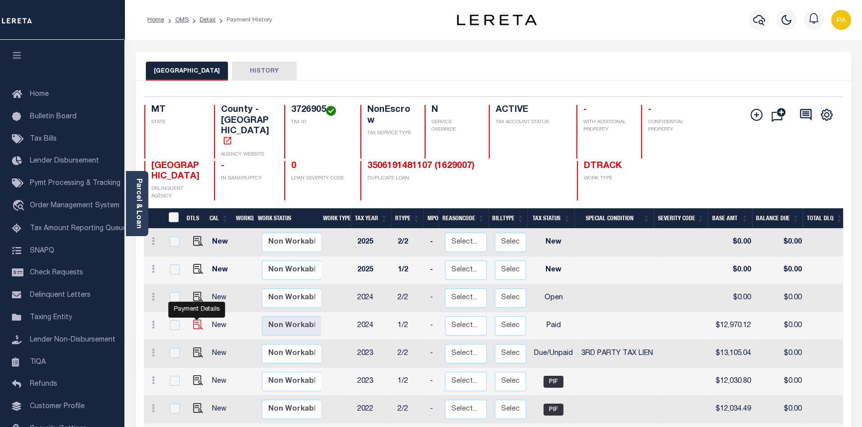
click at [198, 320] on img "" at bounding box center [198, 325] width 10 height 10
checkbox input "true"
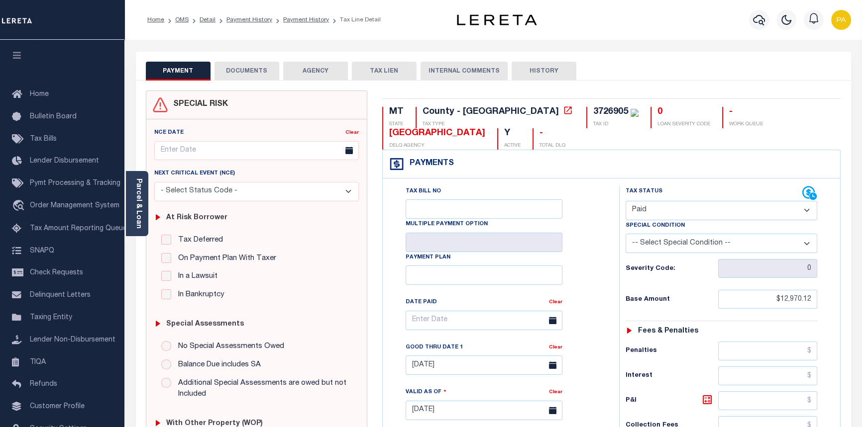
click at [807, 210] on select "- Select Status Code - Open Due/Unpaid Paid Incomplete No Tax Due Internal Refu…" at bounding box center [721, 210] width 192 height 19
select select "DUE"
click at [625, 201] on select "- Select Status Code - Open Due/Unpaid Paid Incomplete No Tax Due Internal Refu…" at bounding box center [721, 210] width 192 height 19
type input "[DATE]"
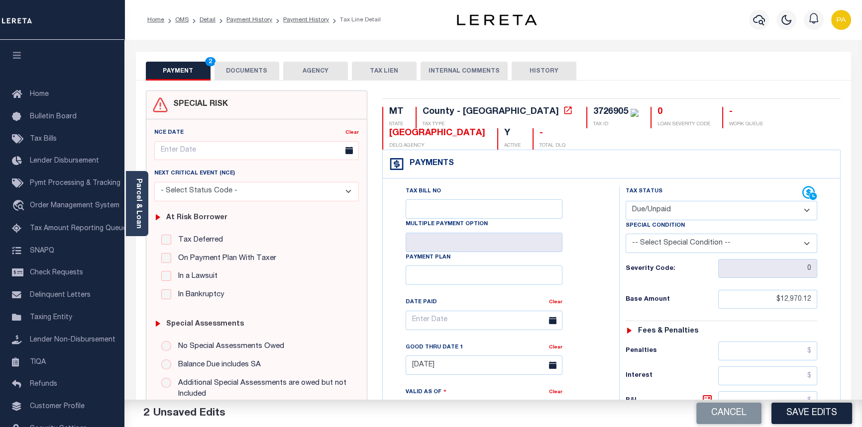
click at [695, 241] on select "-- Select Special Condition -- 3RD PARTY TAX LIEN AGENCY TAX LIEN (A.K.A Inside…" at bounding box center [721, 243] width 192 height 19
select select "20"
click at [625, 235] on select "-- Select Special Condition -- 3RD PARTY TAX LIEN AGENCY TAX LIEN (A.K.A Inside…" at bounding box center [721, 243] width 192 height 19
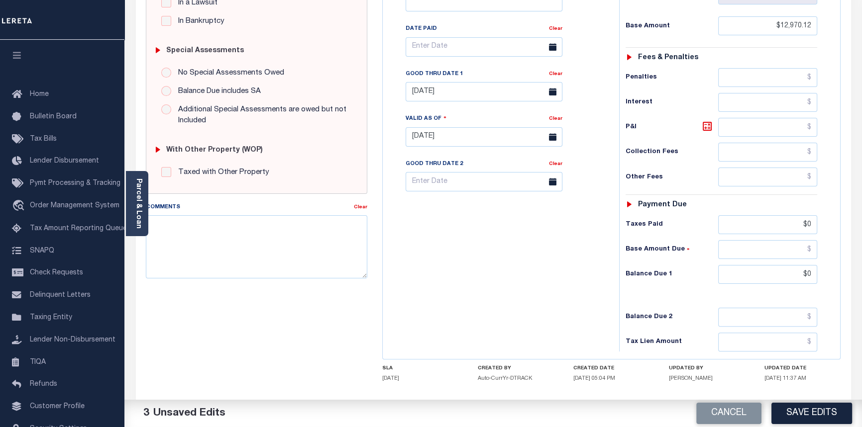
scroll to position [271, 0]
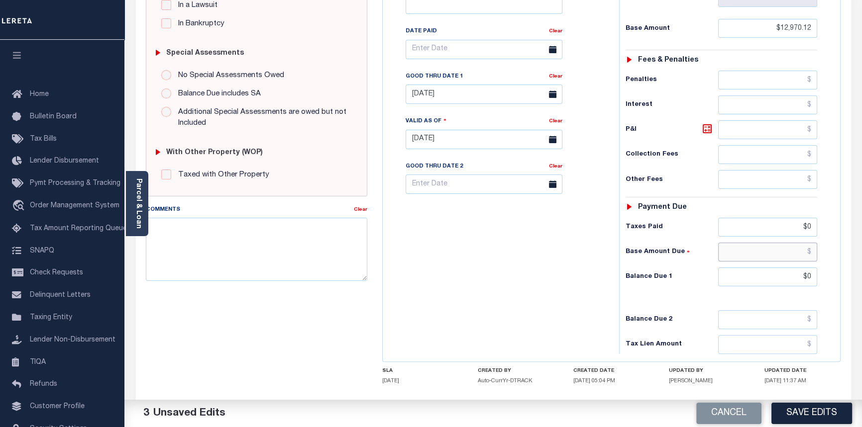
click at [811, 255] on input "text" at bounding box center [768, 252] width 100 height 19
type input "$12,970.12"
click at [167, 251] on textarea "Comments" at bounding box center [257, 249] width 222 height 63
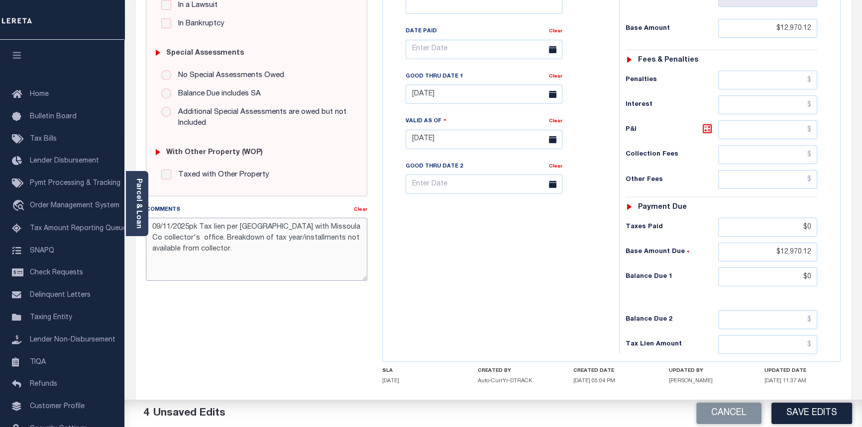
click at [287, 239] on textarea "09/11/2025pk Tax lien per [GEOGRAPHIC_DATA] with Missoula Co collector's office…" at bounding box center [257, 249] width 222 height 63
click at [288, 241] on textarea "09/11/2025pk Tax lien per [GEOGRAPHIC_DATA] with Missoula Co collector's office…" at bounding box center [257, 249] width 222 height 63
type textarea "09/11/2025pk Tax lien per [GEOGRAPHIC_DATA] with Missoula Co collector's office…"
click at [801, 418] on button "Save Edits" at bounding box center [811, 413] width 81 height 21
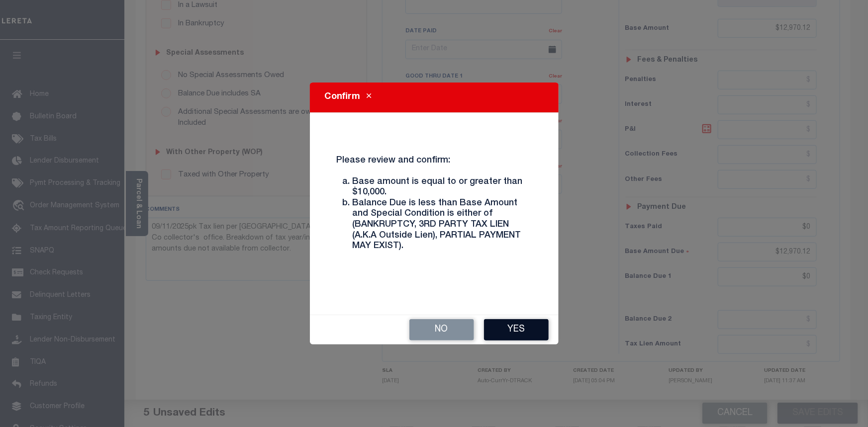
click at [514, 329] on button "Yes" at bounding box center [516, 329] width 65 height 21
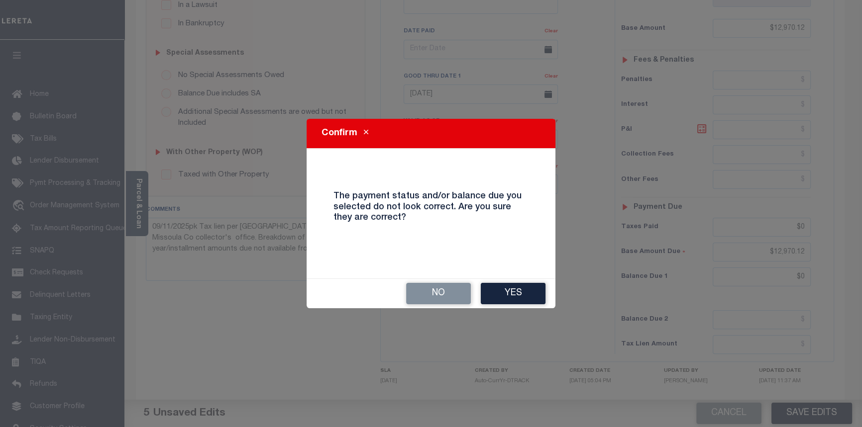
click at [518, 289] on button "Yes" at bounding box center [513, 293] width 65 height 21
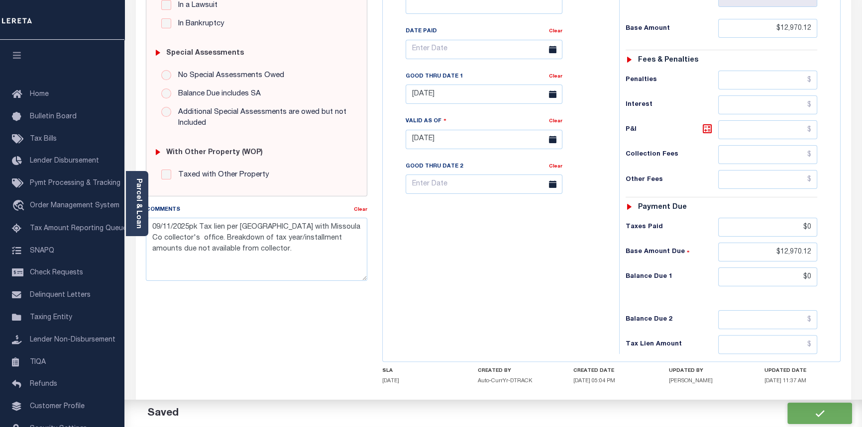
checkbox input "false"
type input "$12,970.12"
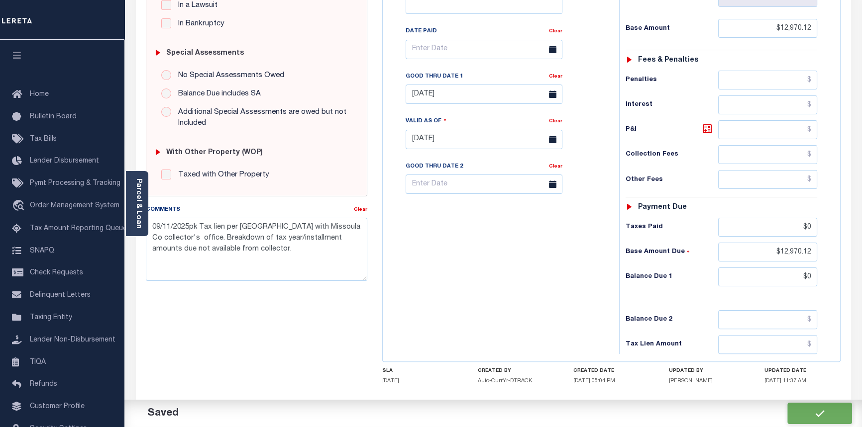
type input "$0"
type input "$12,970.12"
type input "$0"
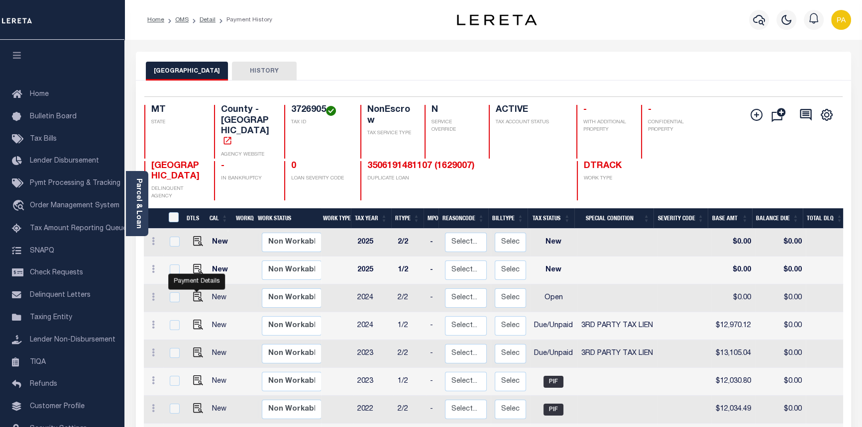
click at [195, 292] on img "" at bounding box center [198, 297] width 10 height 10
checkbox input "true"
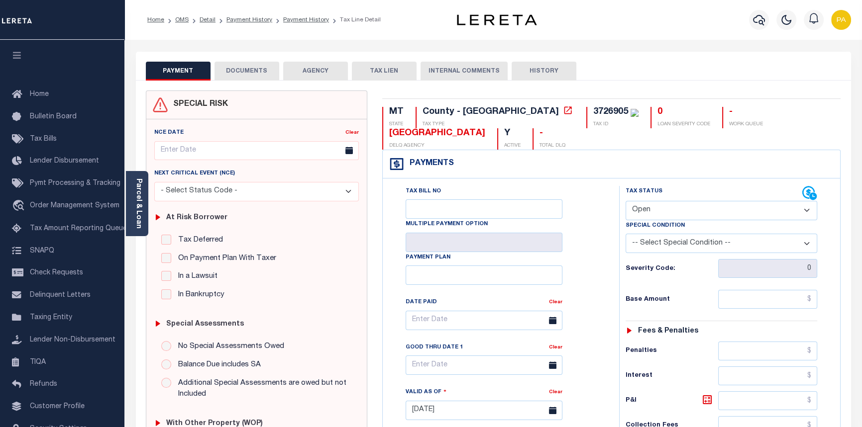
click at [809, 212] on select "- Select Status Code - Open Due/Unpaid Paid Incomplete No Tax Due Internal Refu…" at bounding box center [721, 210] width 192 height 19
select select "DUE"
click at [625, 201] on select "- Select Status Code - Open Due/Unpaid Paid Incomplete No Tax Due Internal Refu…" at bounding box center [721, 210] width 192 height 19
type input "[DATE]"
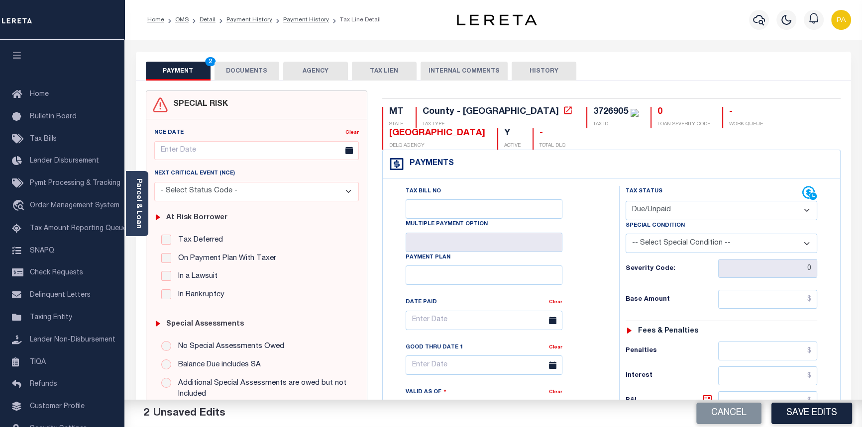
click at [711, 242] on select "-- Select Special Condition -- 3RD PARTY TAX LIEN AGENCY TAX LIEN (A.K.A Inside…" at bounding box center [721, 243] width 192 height 19
select select "20"
click at [625, 235] on select "-- Select Special Condition -- 3RD PARTY TAX LIEN AGENCY TAX LIEN (A.K.A Inside…" at bounding box center [721, 243] width 192 height 19
click at [815, 300] on input "text" at bounding box center [768, 299] width 100 height 19
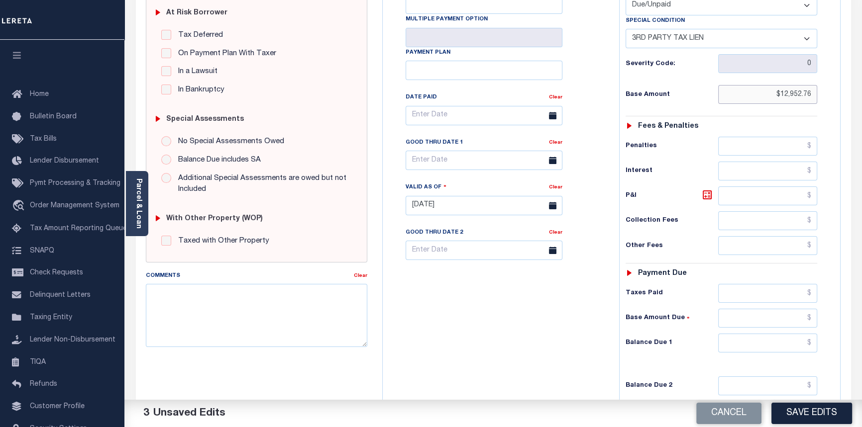
scroll to position [226, 0]
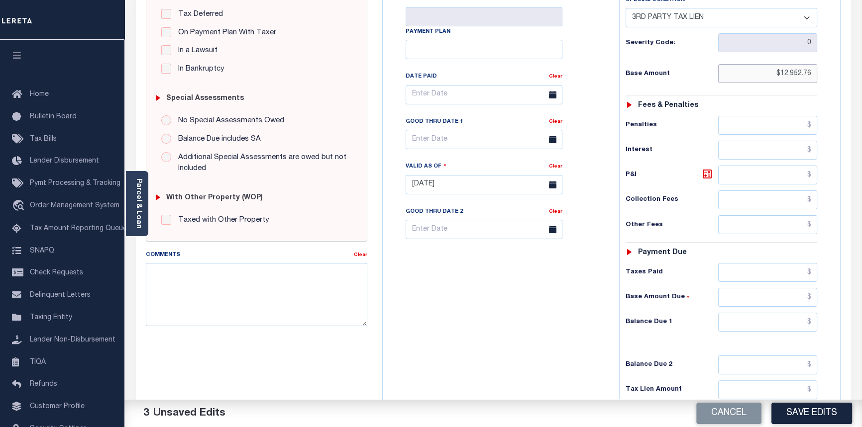
type input "$12,952.76"
click at [812, 299] on input "text" at bounding box center [768, 297] width 100 height 19
type input "$12,952.76"
click at [163, 311] on textarea "Comments" at bounding box center [257, 294] width 222 height 63
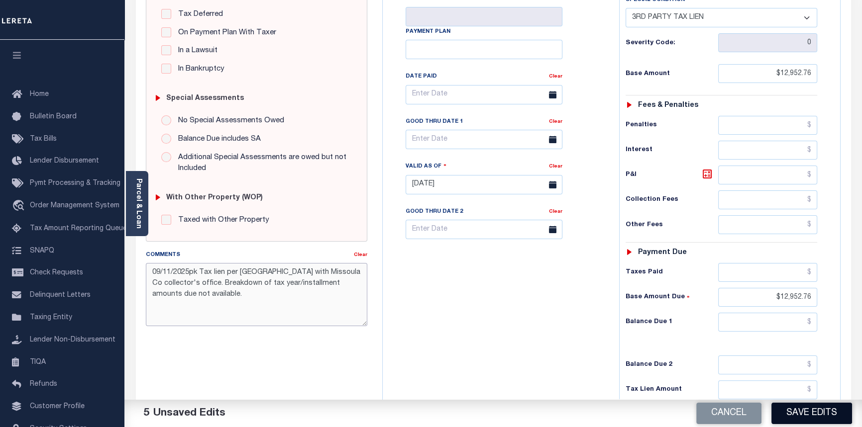
type textarea "09/11/2025pk Tax lien per Madison with Missoula Co collector's office. Breakdow…"
click at [801, 416] on button "Save Edits" at bounding box center [811, 413] width 81 height 21
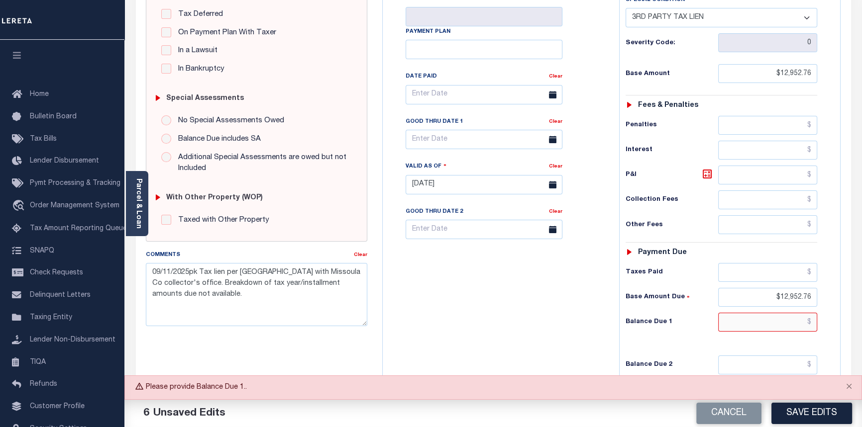
click at [810, 322] on input "text" at bounding box center [768, 322] width 100 height 19
type input "$13,952.76"
click at [809, 412] on button "Save Edits" at bounding box center [811, 413] width 81 height 21
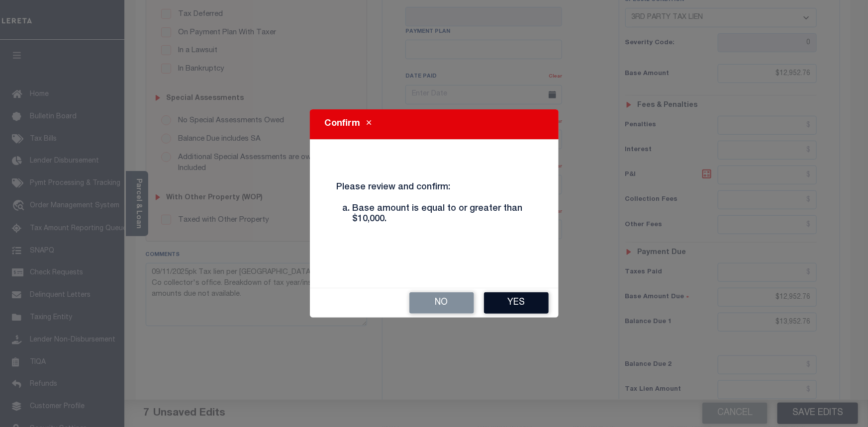
click at [511, 308] on button "Yes" at bounding box center [516, 303] width 65 height 21
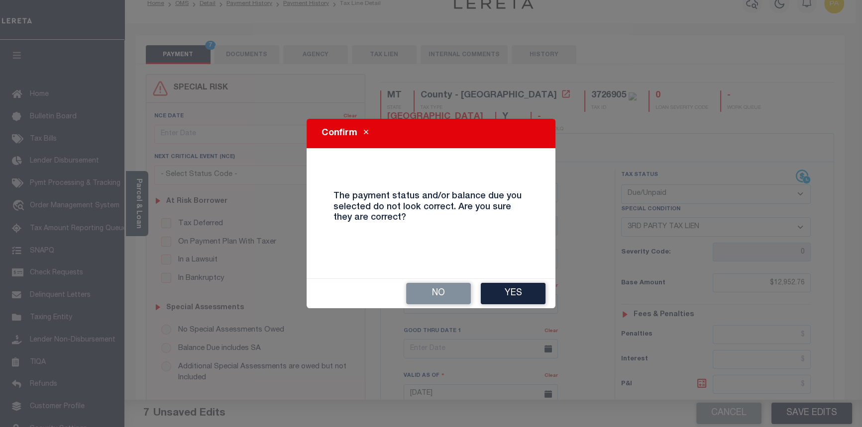
scroll to position [0, 0]
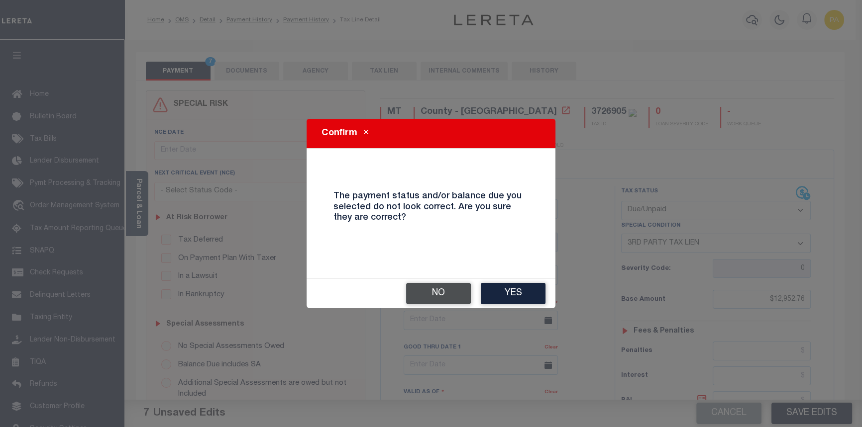
click at [417, 291] on button "No" at bounding box center [438, 293] width 65 height 21
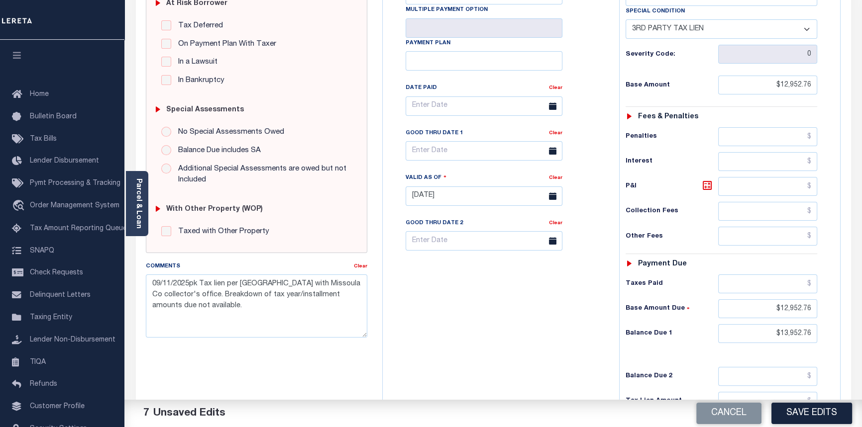
scroll to position [271, 0]
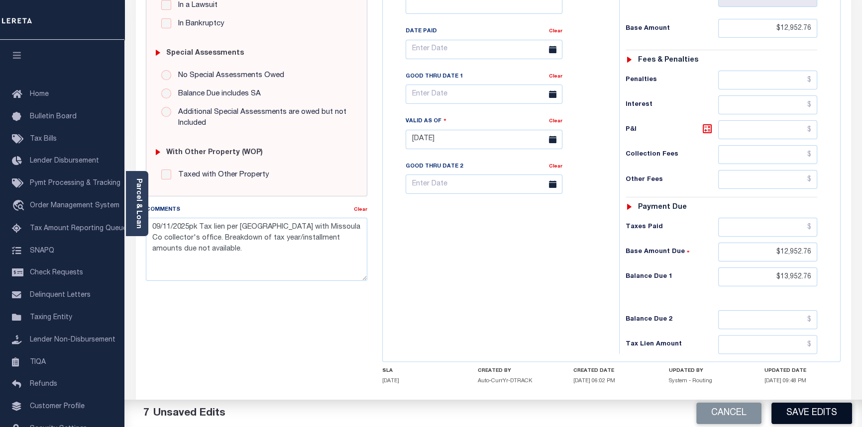
click at [814, 407] on button "Save Edits" at bounding box center [811, 413] width 81 height 21
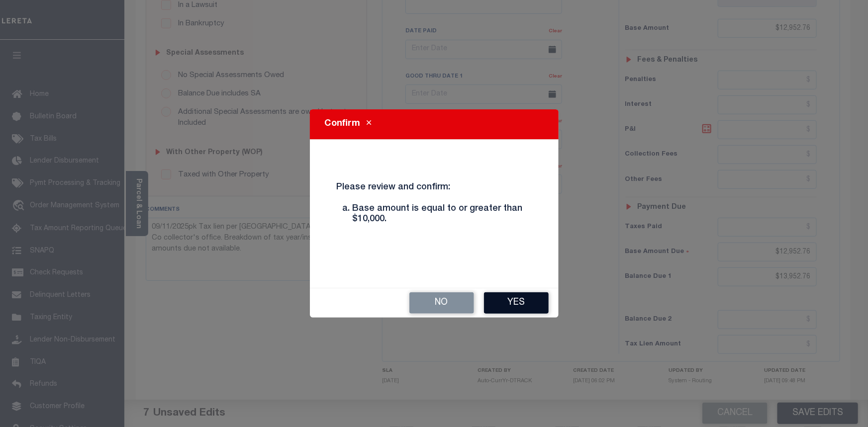
click at [509, 306] on button "Yes" at bounding box center [516, 303] width 65 height 21
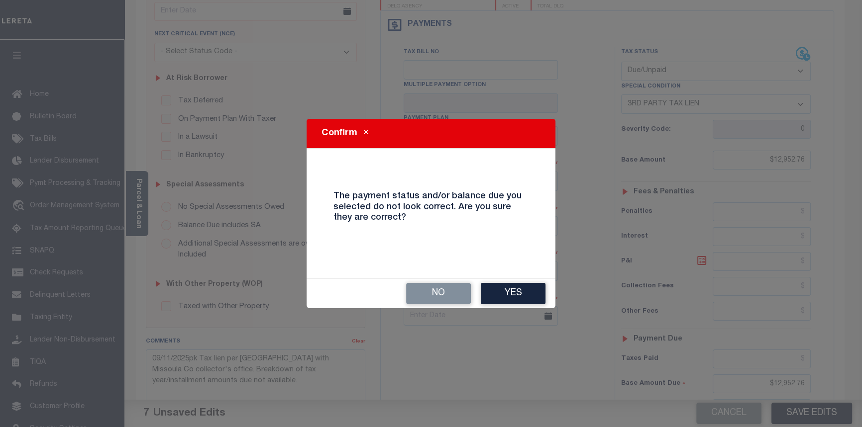
scroll to position [181, 0]
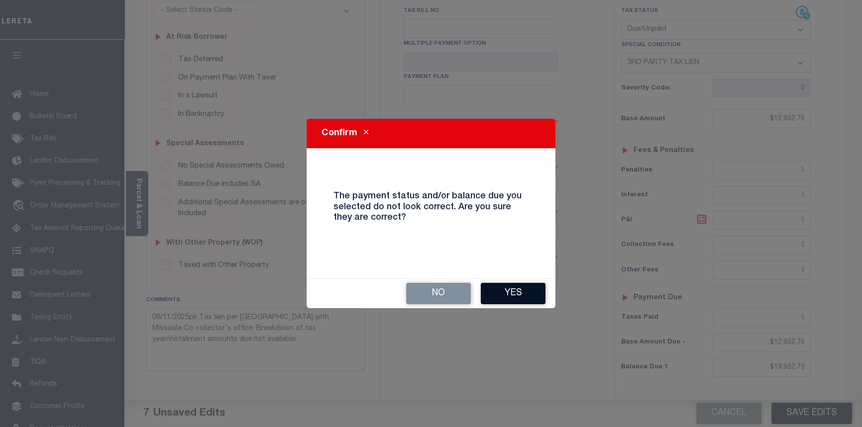
click at [529, 298] on button "Yes" at bounding box center [513, 293] width 65 height 21
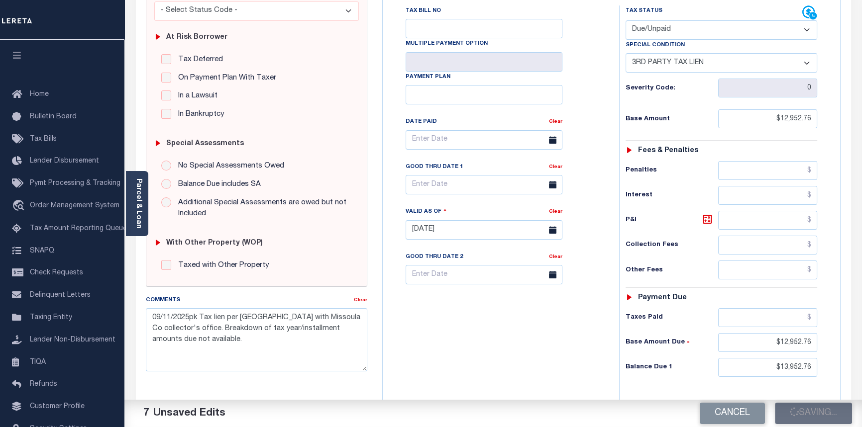
checkbox input "false"
type input "$12,952.76"
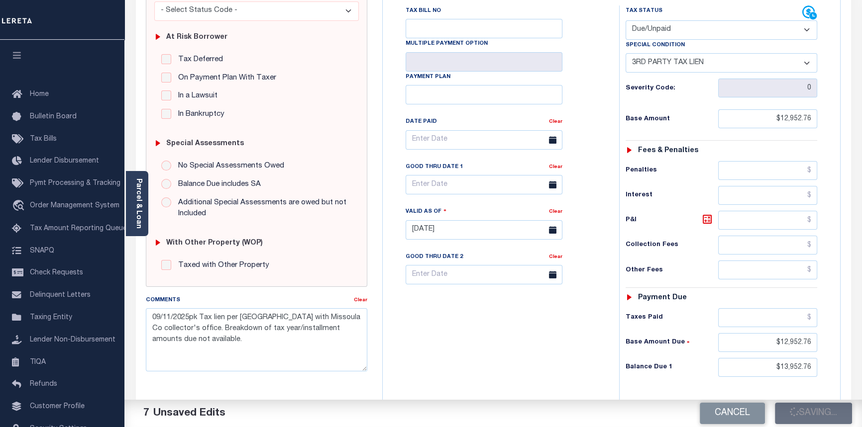
type input "$12,952.76"
type input "$13,952.76"
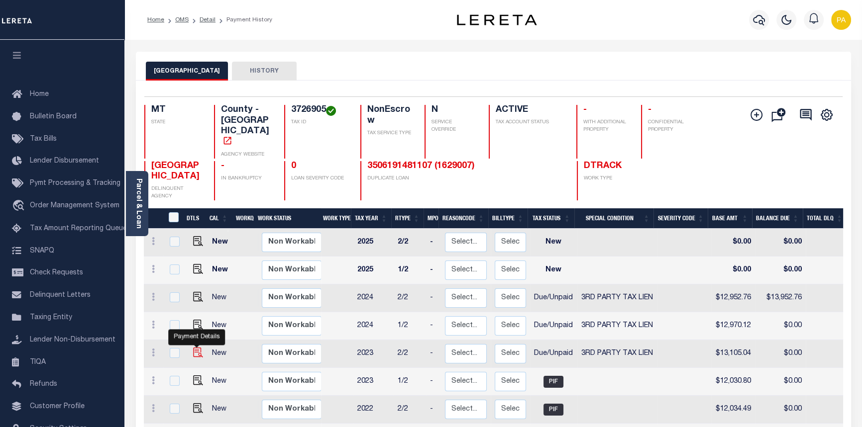
click at [195, 348] on img "" at bounding box center [198, 353] width 10 height 10
checkbox input "true"
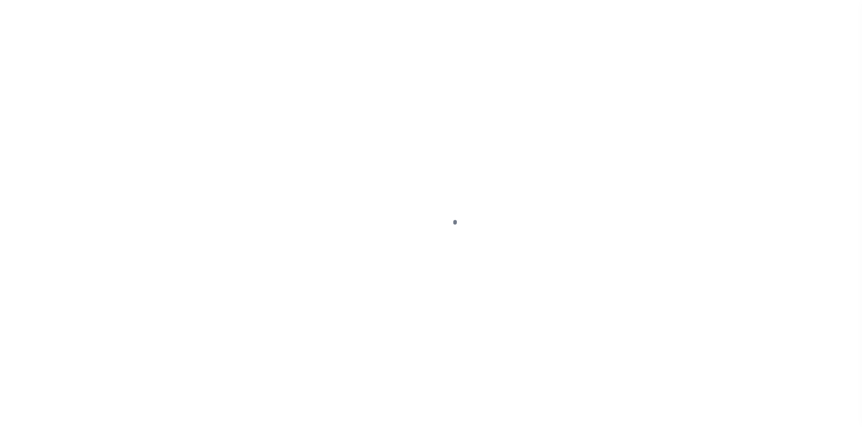
select select "DUE"
select select "20"
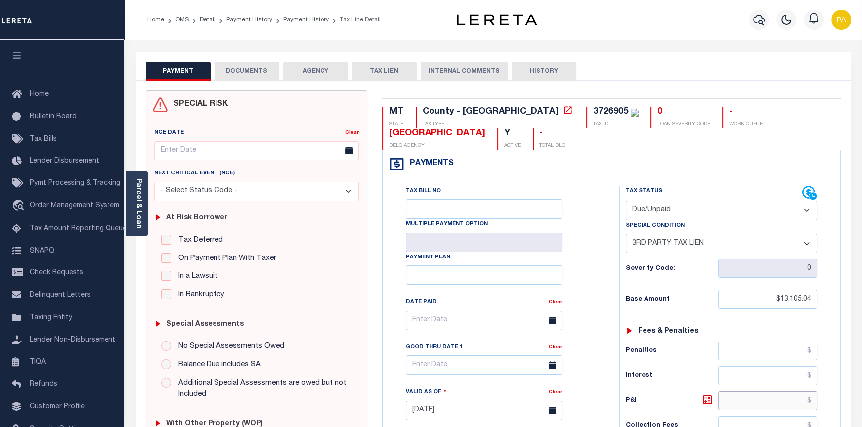
click at [810, 402] on input "text" at bounding box center [768, 401] width 100 height 19
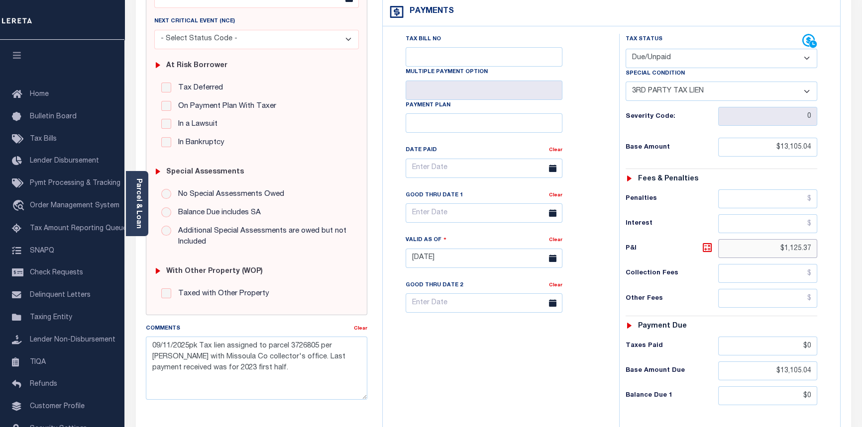
scroll to position [181, 0]
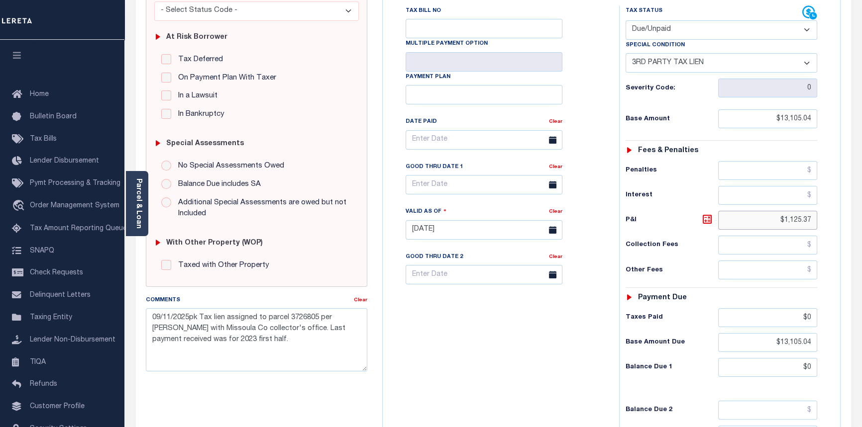
type input "$1,125.37"
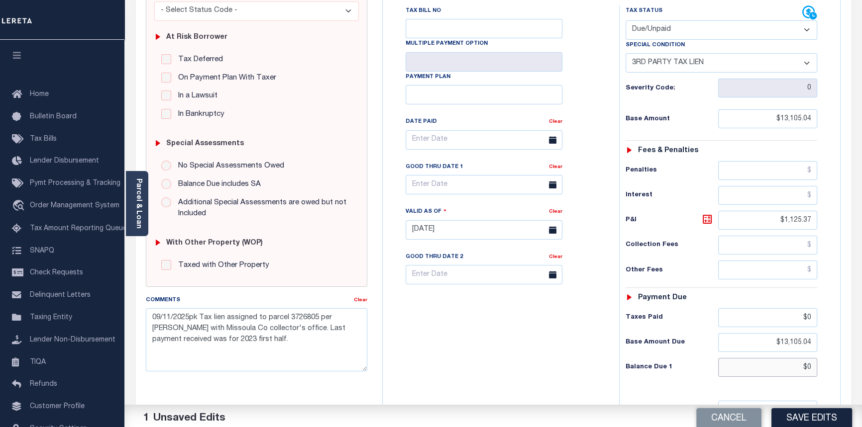
drag, startPoint x: 807, startPoint y: 367, endPoint x: 834, endPoint y: 368, distance: 26.9
click at [833, 368] on div "Tax Status Status" at bounding box center [724, 224] width 226 height 439
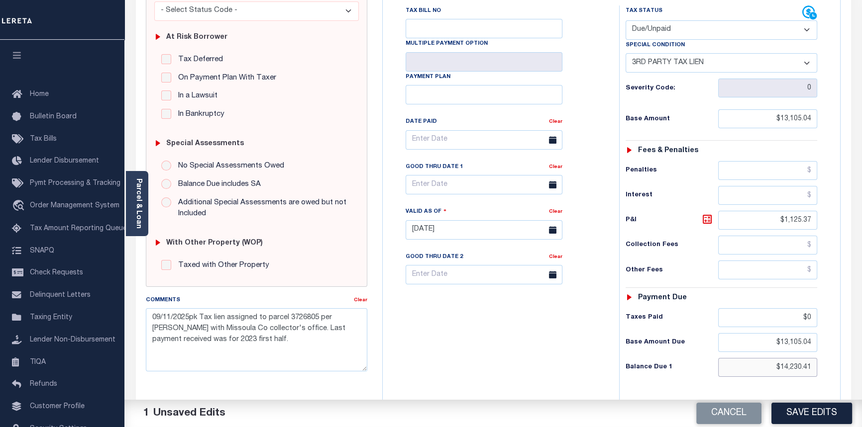
type input "$14,230.41"
click at [228, 339] on textarea "09/11/2025pk Tax lien assigned to parcel 3726805 per Madison with Missoula Co c…" at bounding box center [257, 339] width 222 height 63
drag, startPoint x: 210, startPoint y: 341, endPoint x: 363, endPoint y: 365, distance: 154.7
click at [363, 365] on textarea "09/11/2025pk Tax lien assigned to parcel 3726805 per Madison with Missoula Co c…" at bounding box center [257, 339] width 222 height 63
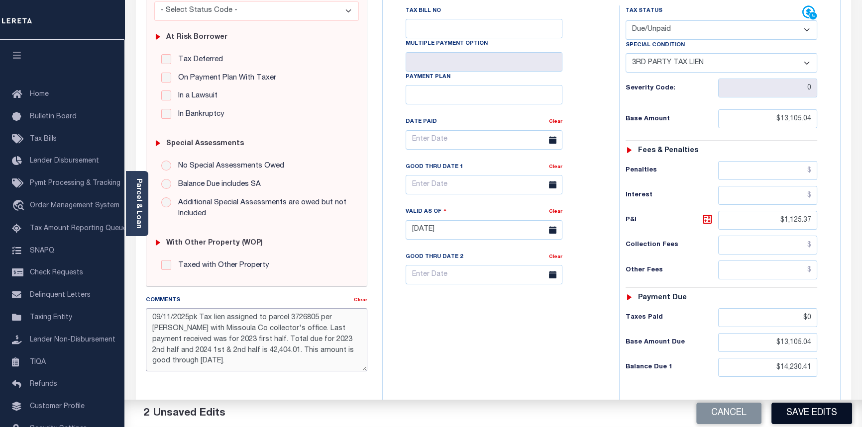
type textarea "09/11/2025pk Tax lien assigned to parcel 3726805 per Madison with Missoula Co c…"
click at [803, 413] on button "Save Edits" at bounding box center [811, 413] width 81 height 21
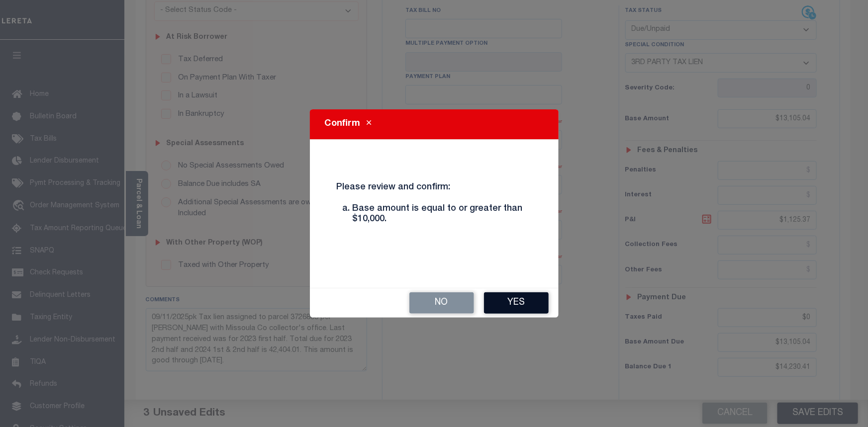
click at [503, 303] on button "Yes" at bounding box center [516, 303] width 65 height 21
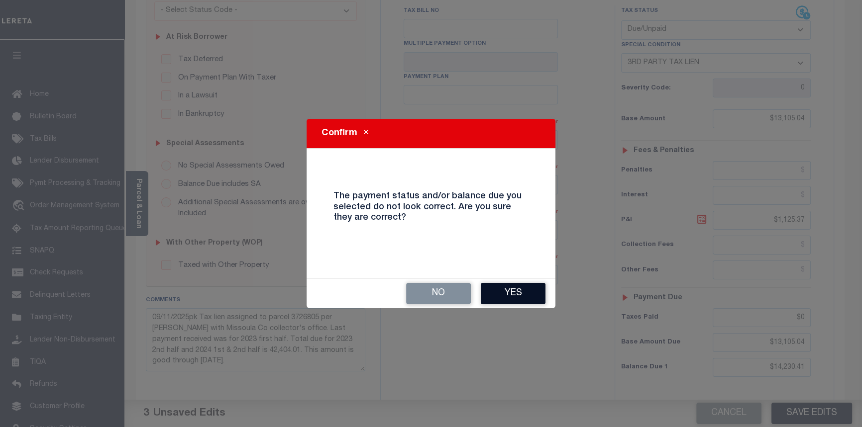
click at [520, 297] on button "Yes" at bounding box center [513, 293] width 65 height 21
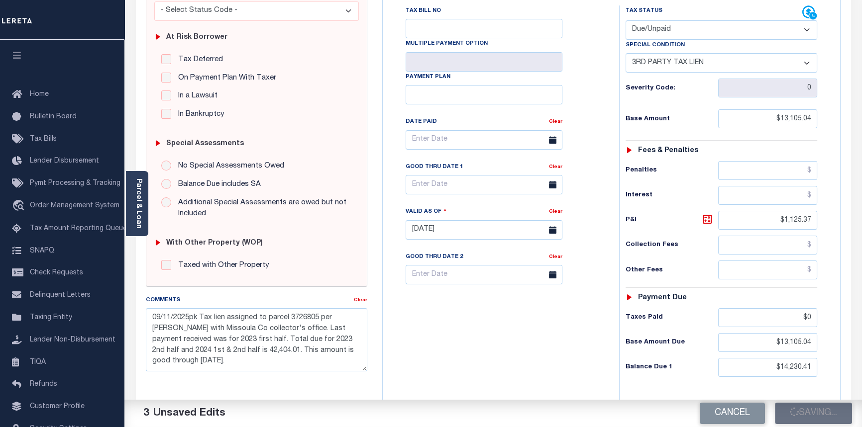
checkbox input "false"
type input "$13,105.04"
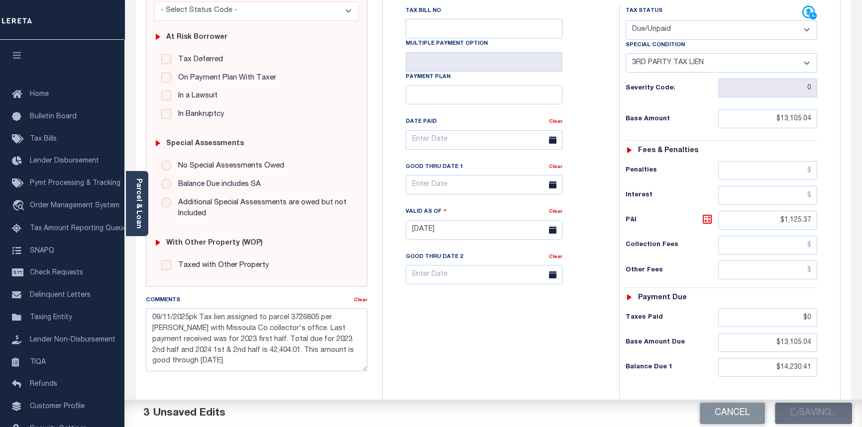
type input "$1,125.37"
type input "$0"
type input "$13,105.04"
type input "$14,230.41"
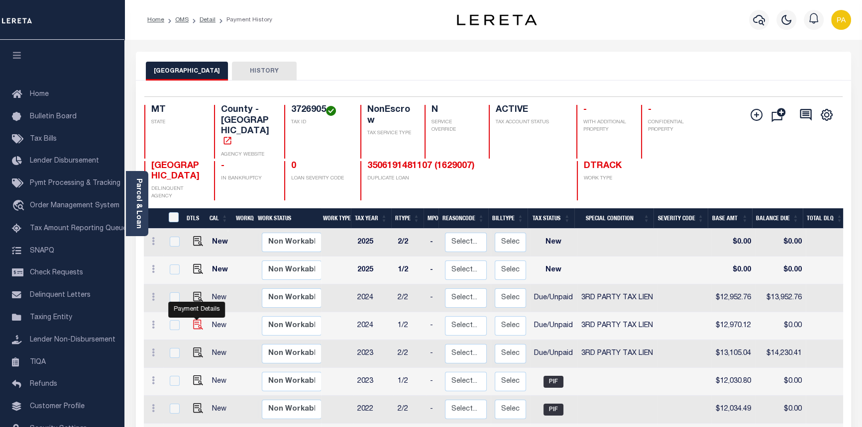
click at [197, 320] on img "" at bounding box center [198, 325] width 10 height 10
checkbox input "true"
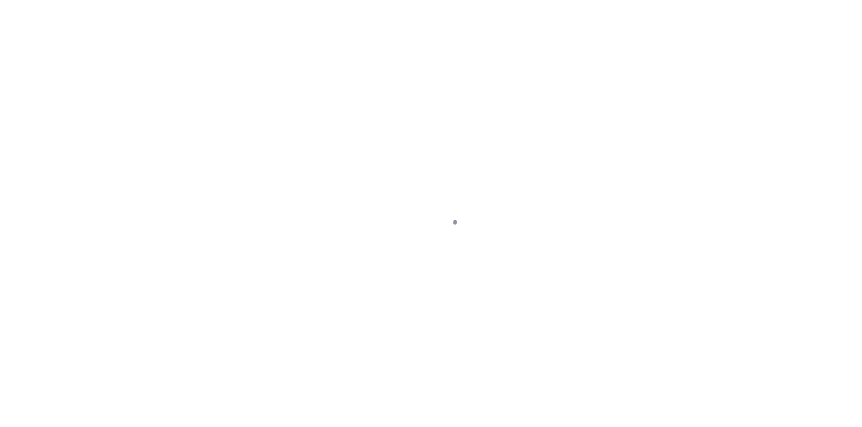
select select "DUE"
select select "20"
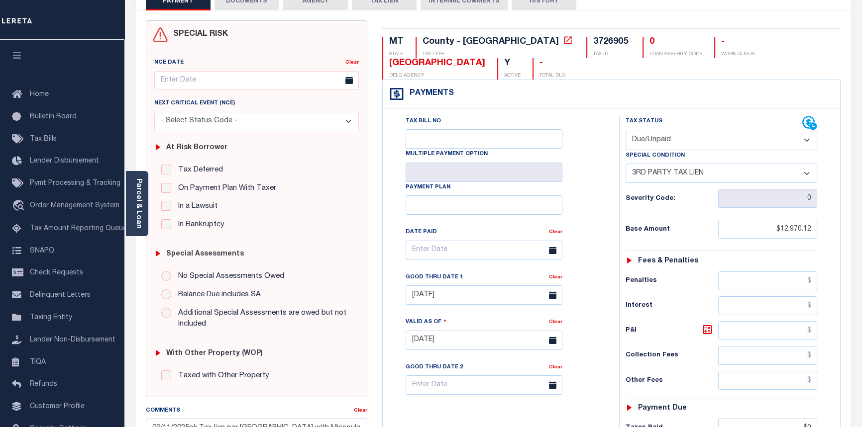
scroll to position [135, 0]
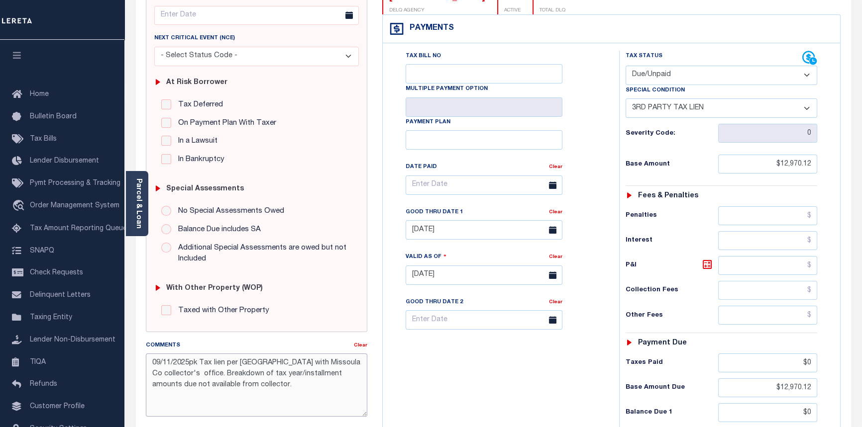
click at [249, 388] on textarea "09/11/2025pk Tax lien per [GEOGRAPHIC_DATA] with Missoula Co collector's office…" at bounding box center [257, 385] width 222 height 63
paste textarea "Total due for 2023 2nd half and 2024 1st & 2nd half is 42,404.01. This amount i…"
click at [205, 397] on textarea "09/11/2025pk Tax lien per [GEOGRAPHIC_DATA] with Missoula Co collector's office…" at bounding box center [257, 385] width 222 height 63
type textarea "09/11/2025pk Tax lien per [GEOGRAPHIC_DATA] with Missoula Co collector's office…"
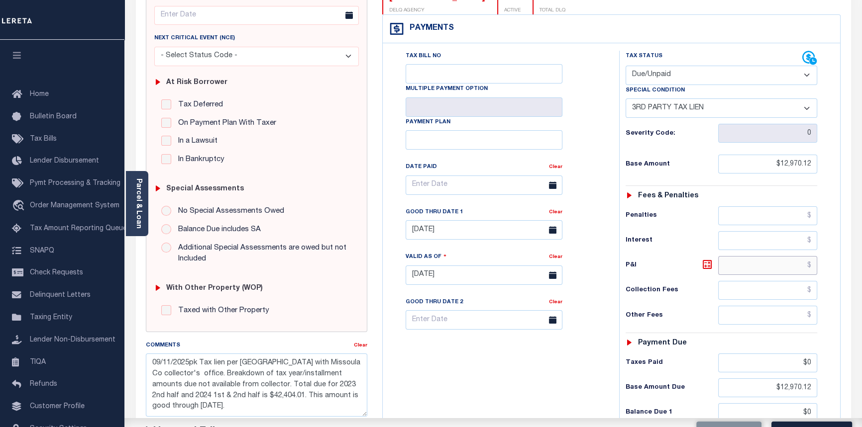
click at [807, 266] on input "text" at bounding box center [768, 265] width 100 height 19
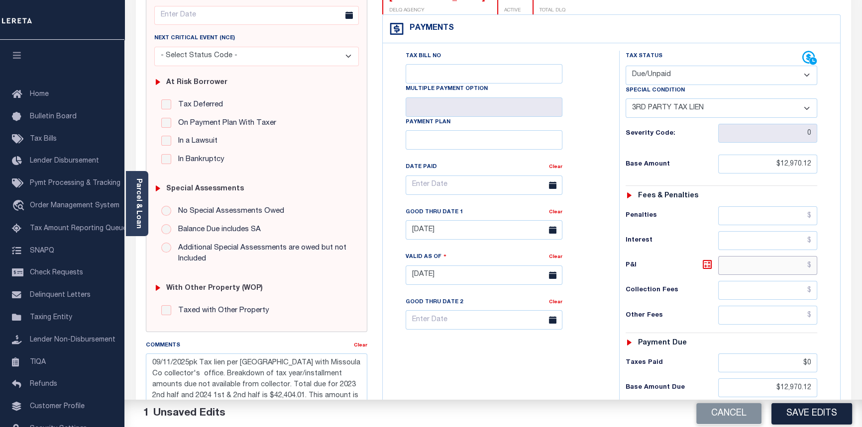
click at [810, 265] on input "text" at bounding box center [768, 265] width 100 height 19
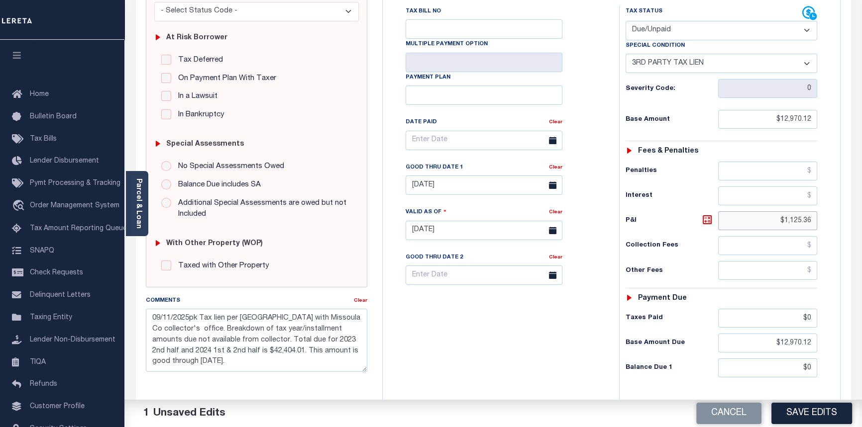
scroll to position [181, 0]
type input "$1,125.36"
click at [811, 371] on input "$0" at bounding box center [768, 367] width 100 height 19
drag, startPoint x: 805, startPoint y: 368, endPoint x: 811, endPoint y: 367, distance: 6.1
click at [811, 367] on input "$0" at bounding box center [768, 367] width 100 height 19
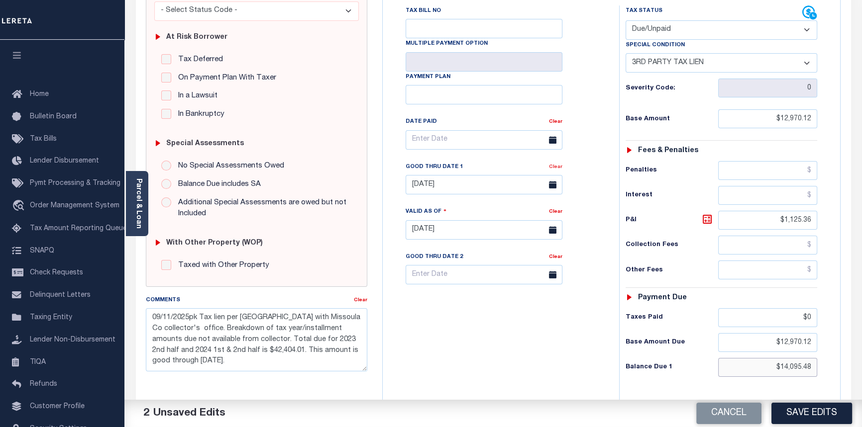
type input "$14,095.48"
click at [557, 170] on link "Clear" at bounding box center [555, 167] width 13 height 5
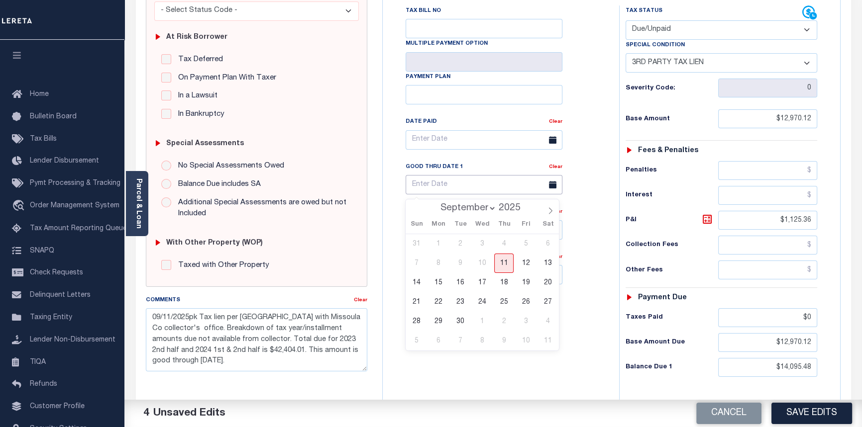
click at [423, 188] on input "text" at bounding box center [483, 184] width 157 height 19
click at [454, 320] on span "30" at bounding box center [459, 321] width 19 height 19
type input "[DATE]"
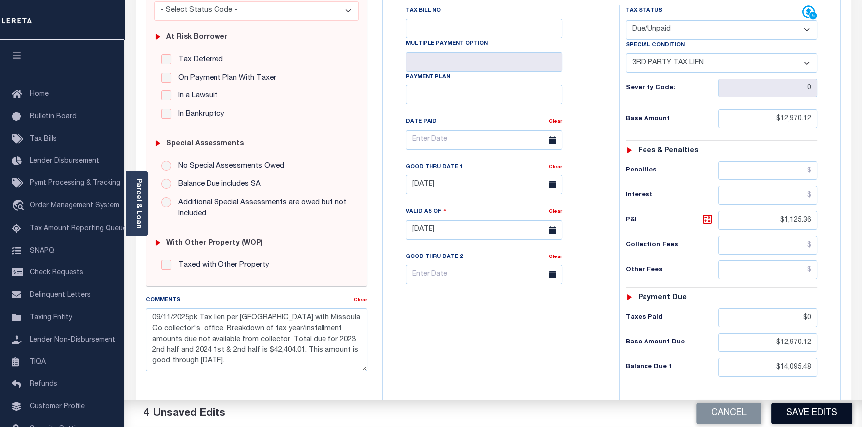
click at [817, 405] on button "Save Edits" at bounding box center [811, 413] width 81 height 21
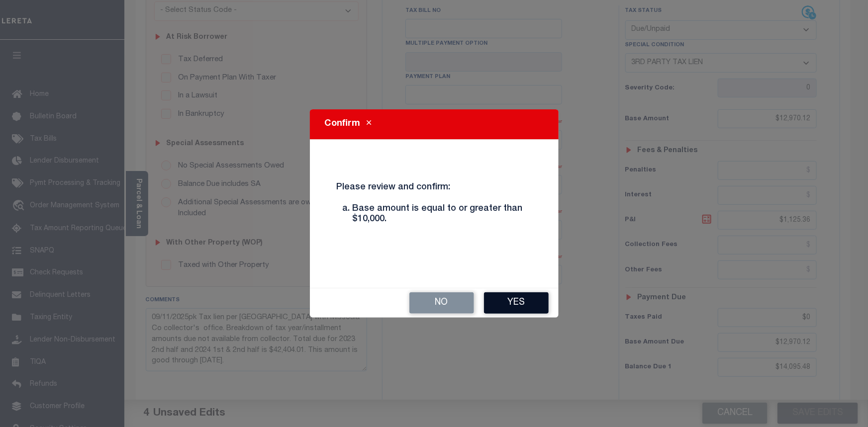
click at [522, 305] on button "Yes" at bounding box center [516, 303] width 65 height 21
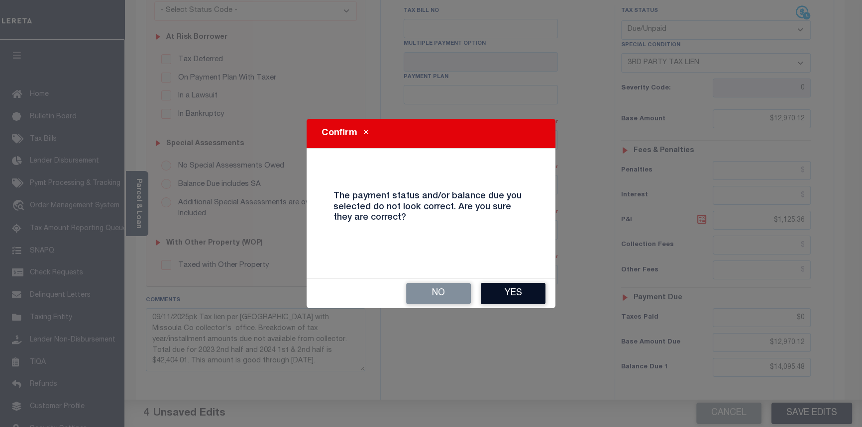
click at [510, 286] on button "Yes" at bounding box center [513, 293] width 65 height 21
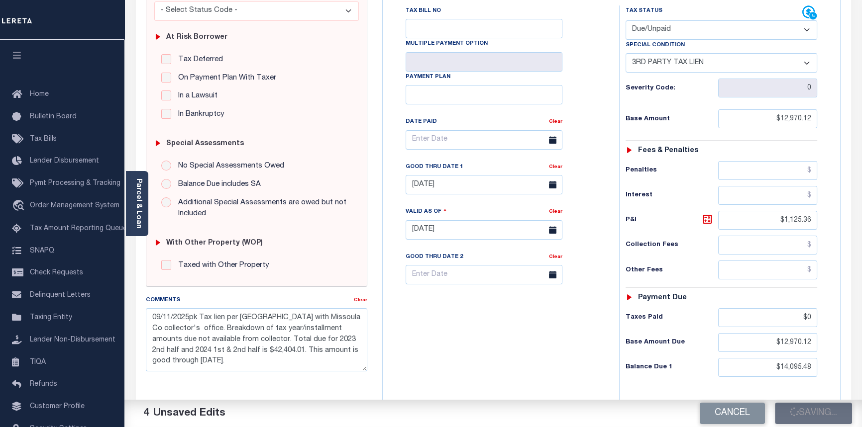
checkbox input "false"
type input "$12,970.12"
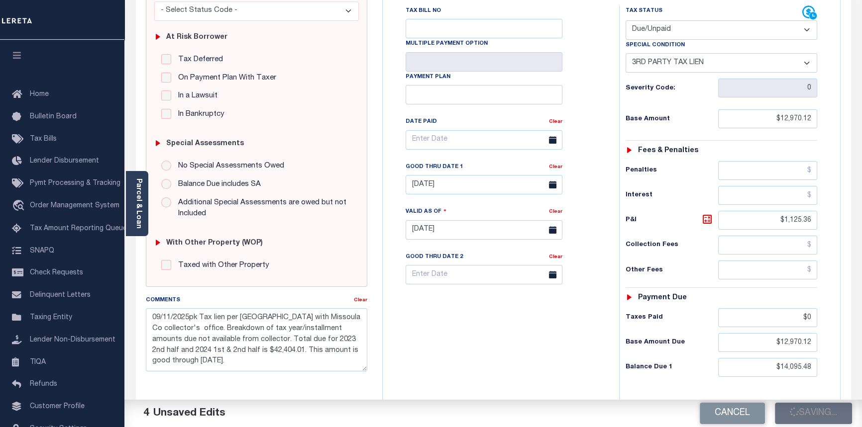
type input "$1,125.36"
type input "$0"
type input "$12,970.12"
type input "$14,095.48"
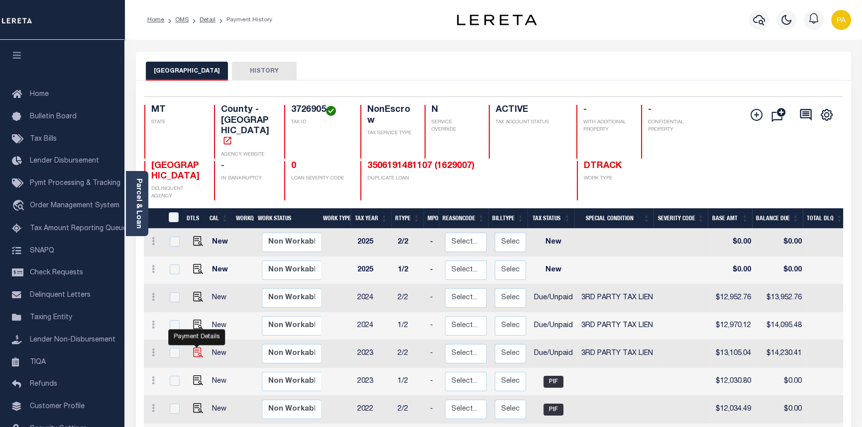
click at [198, 348] on img "" at bounding box center [198, 353] width 10 height 10
checkbox input "true"
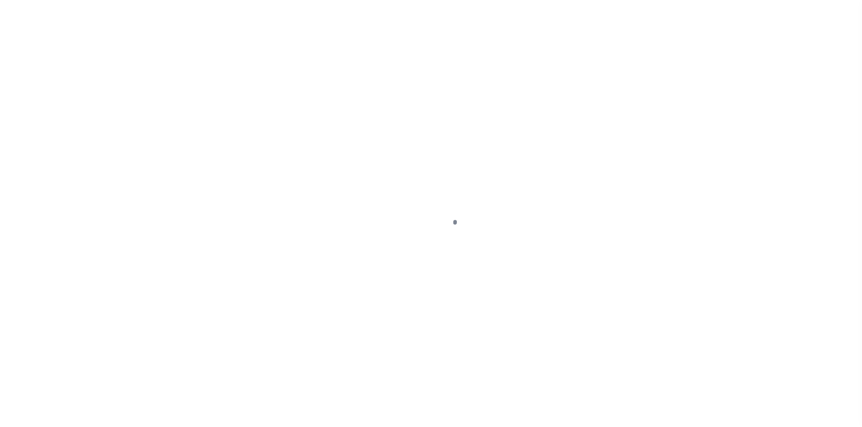
select select "DUE"
select select "20"
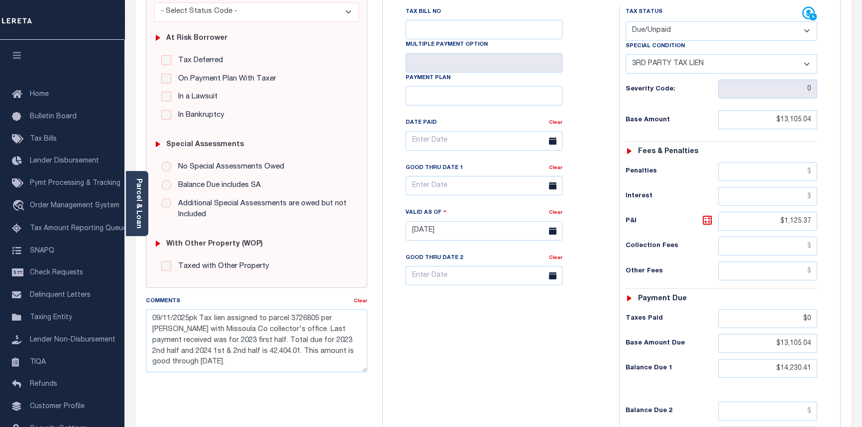
scroll to position [181, 0]
click at [189, 353] on textarea "09/11/2025pk Tax lien assigned to parcel 3726805 per [PERSON_NAME] with Missoul…" at bounding box center [257, 339] width 222 height 63
type textarea "09/11/2025pk Tax lien assigned to parcel 3726805 per Madison with Missoula Co c…"
click at [418, 187] on input "text" at bounding box center [483, 184] width 157 height 19
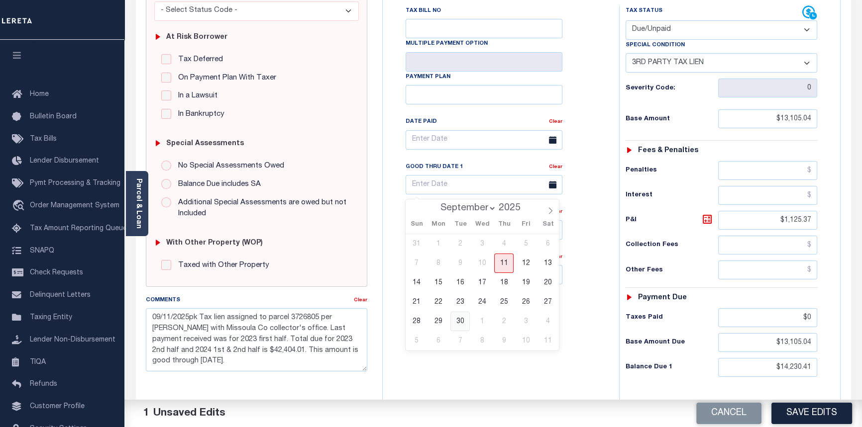
click at [458, 323] on span "30" at bounding box center [459, 321] width 19 height 19
type input "09/30/2025"
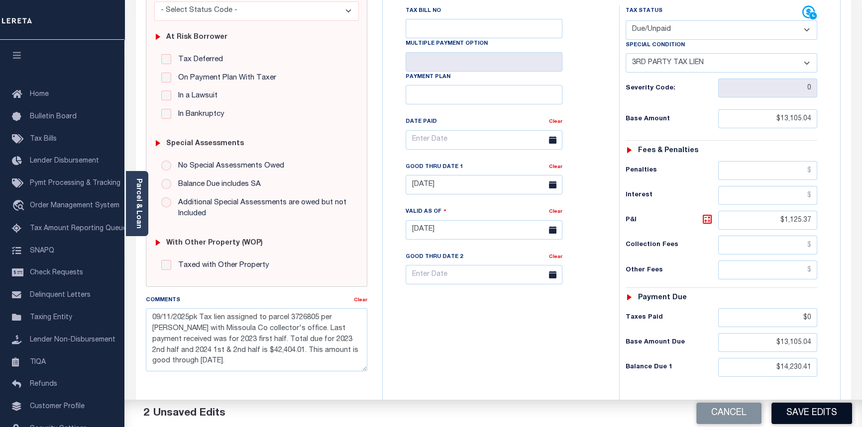
click at [806, 411] on button "Save Edits" at bounding box center [811, 413] width 81 height 21
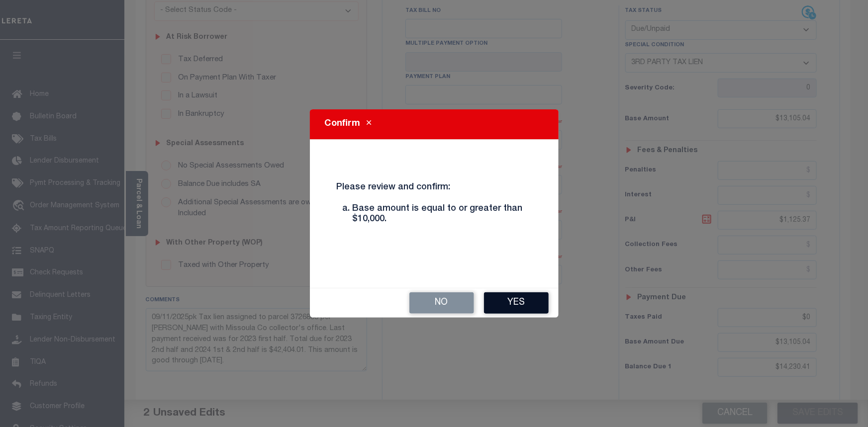
click at [522, 304] on button "Yes" at bounding box center [516, 303] width 65 height 21
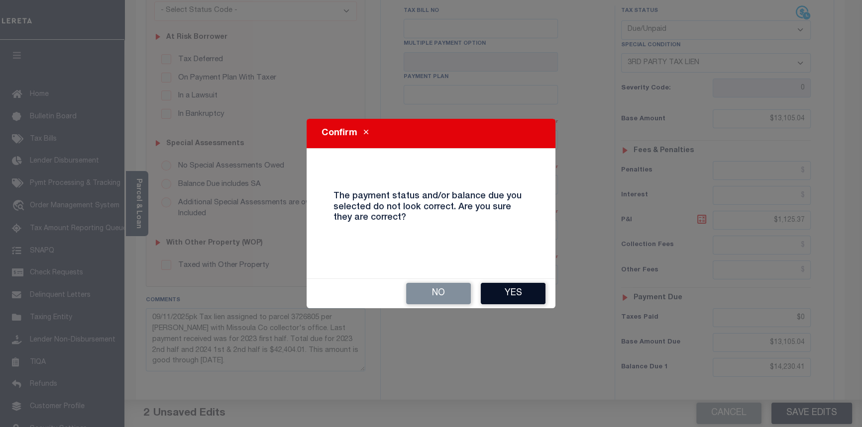
click at [522, 299] on button "Yes" at bounding box center [513, 293] width 65 height 21
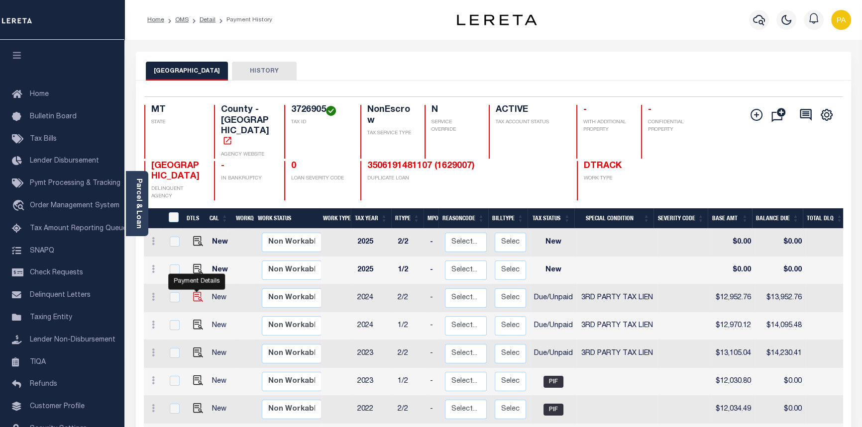
click at [196, 292] on img "" at bounding box center [198, 297] width 10 height 10
checkbox input "true"
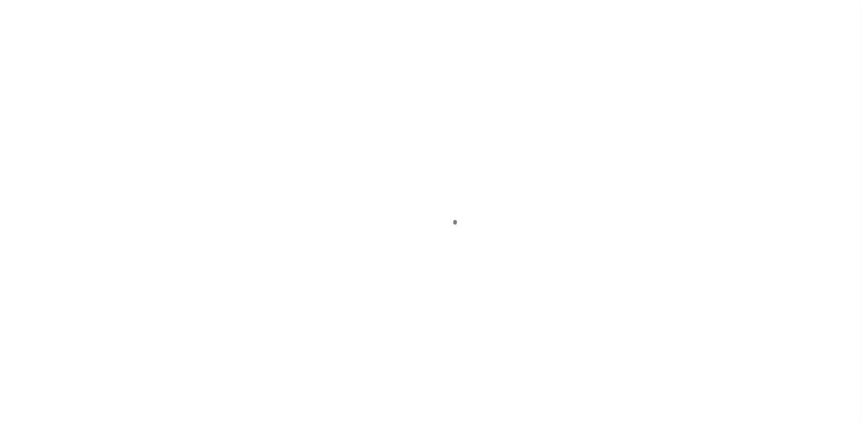
select select "DUE"
select select "20"
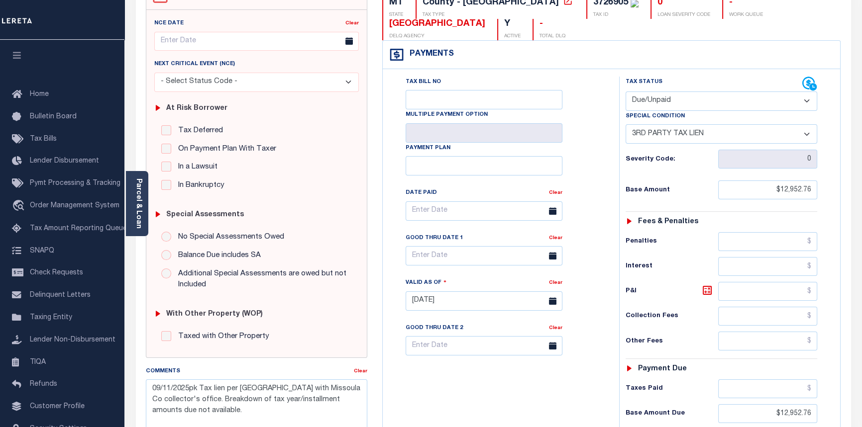
scroll to position [135, 0]
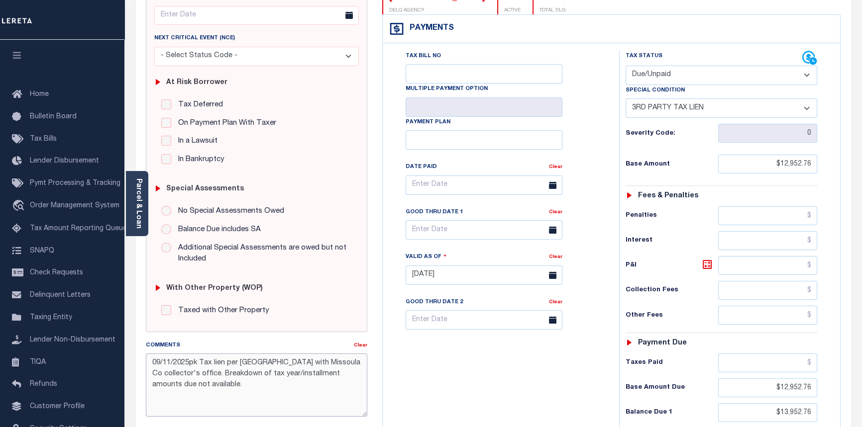
click at [186, 386] on textarea "09/11/2025pk Tax lien per Madison with Missoula Co collector's office. Breakdow…" at bounding box center [257, 385] width 222 height 63
paste textarea "Total due for 2023 2nd half and 2024 1st & 2nd half is 42,404.01. This amount i…"
click at [152, 397] on textarea "09/11/2025pk Tax lien per Madison with Missoula Co collector's office. Breakdow…" at bounding box center [257, 385] width 222 height 63
type textarea "09/11/2025pk Tax lien per Madison with Missoula Co collector's office. Breakdow…"
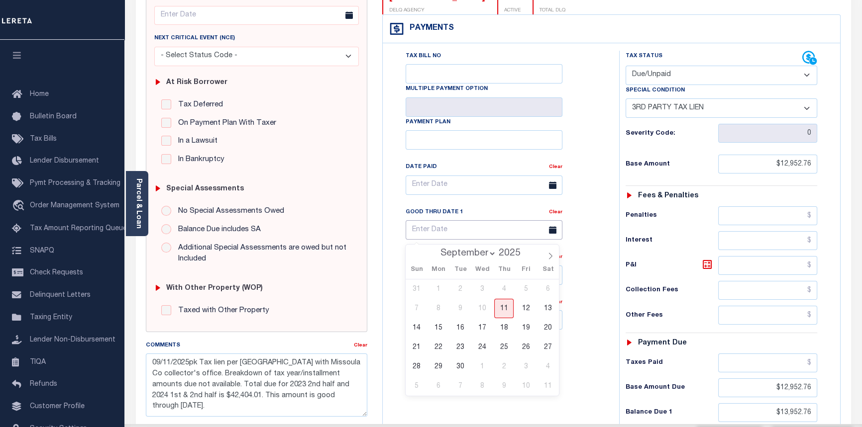
click at [481, 235] on input "text" at bounding box center [483, 229] width 157 height 19
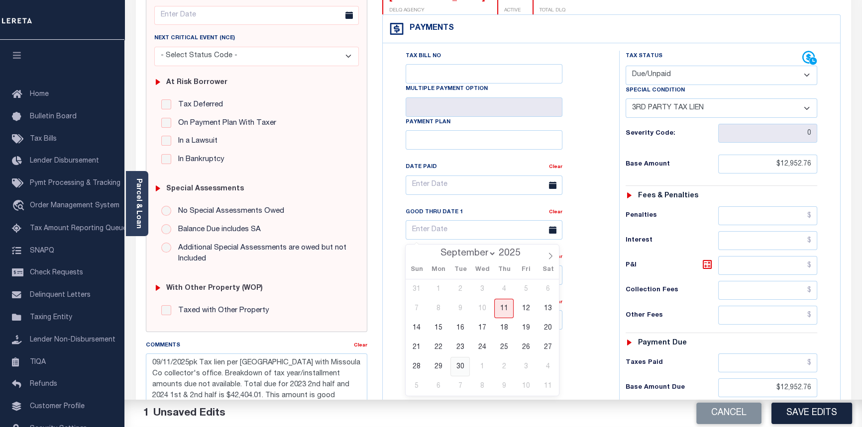
click at [458, 370] on span "30" at bounding box center [459, 366] width 19 height 19
type input "09/30/2025"
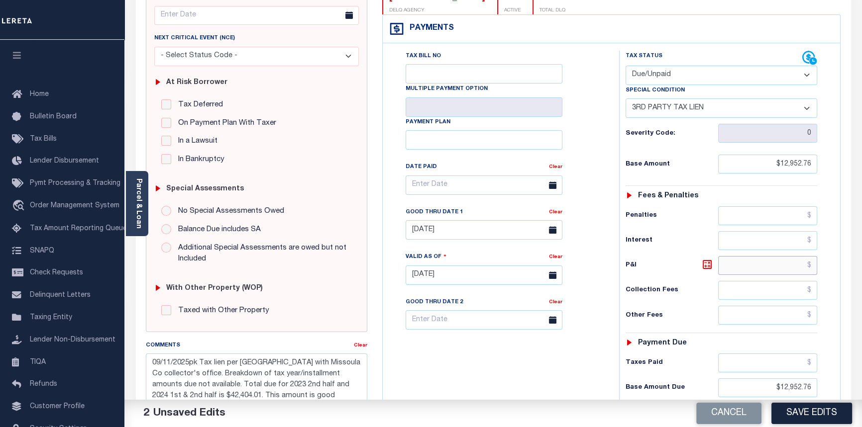
click at [813, 266] on input "text" at bounding box center [768, 265] width 100 height 19
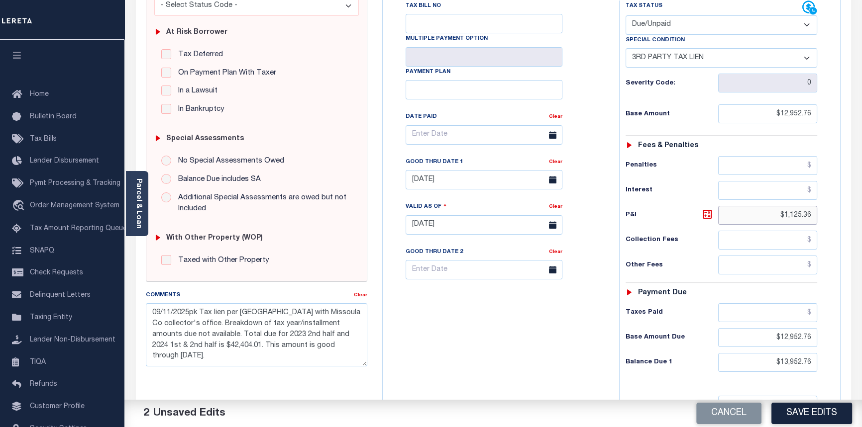
scroll to position [271, 0]
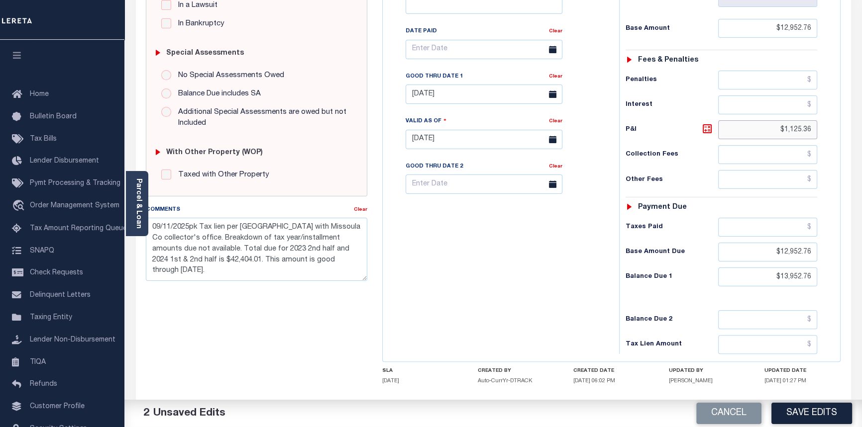
type input "$1,125.36"
drag, startPoint x: 780, startPoint y: 276, endPoint x: 868, endPoint y: 294, distance: 90.0
click at [861, 294] on html "Home OMS Detail Payment History Payment History Tax Line Detail Profile" at bounding box center [431, 105] width 862 height 752
type input "$14,078.12"
click at [809, 406] on button "Save Edits" at bounding box center [811, 413] width 81 height 21
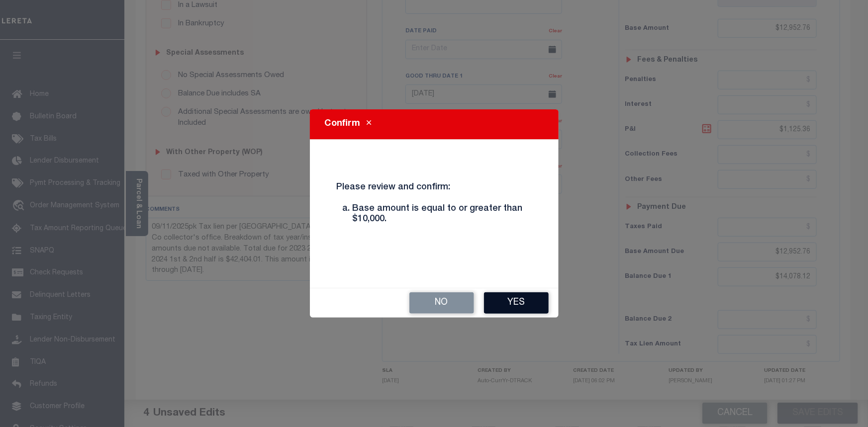
click at [515, 301] on button "Yes" at bounding box center [516, 303] width 65 height 21
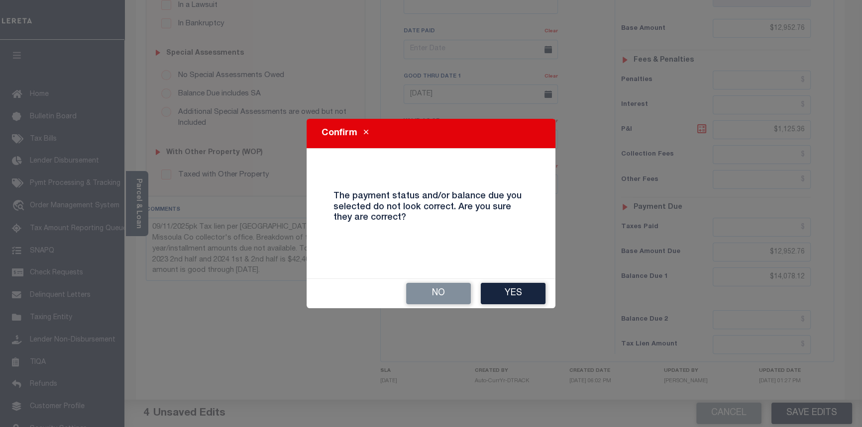
click at [515, 301] on button "Yes" at bounding box center [513, 293] width 65 height 21
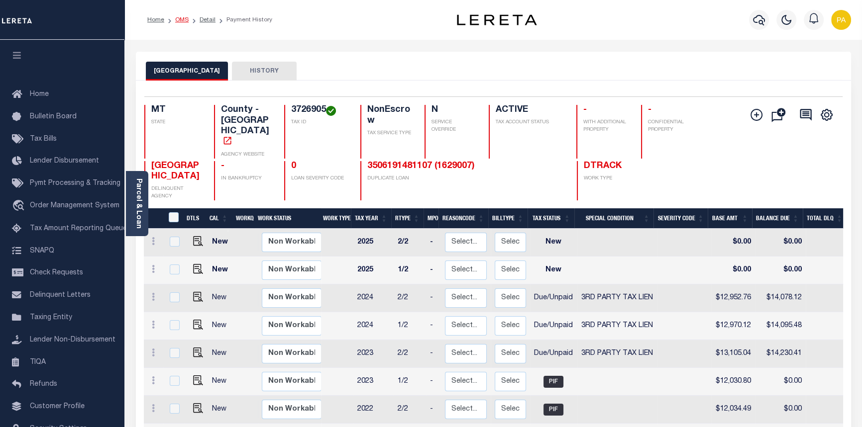
click at [182, 19] on link "OMS" at bounding box center [181, 20] width 13 height 6
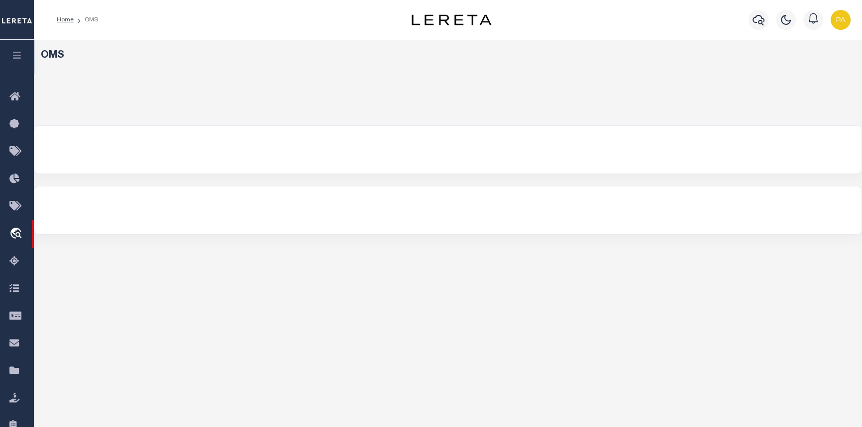
select select "200"
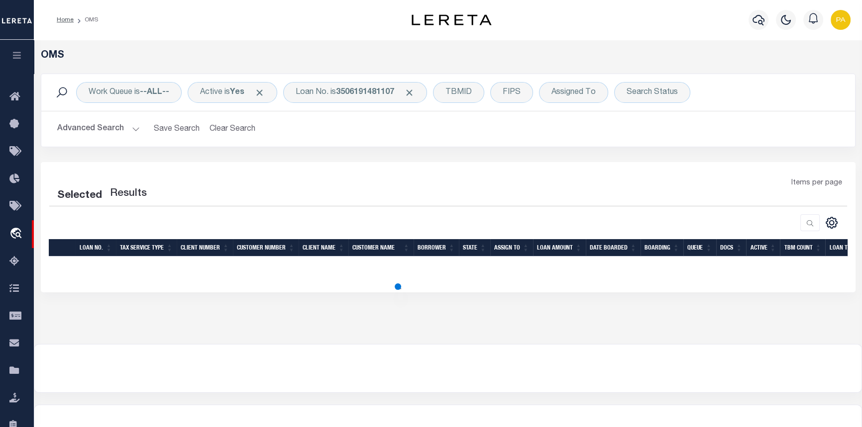
select select "200"
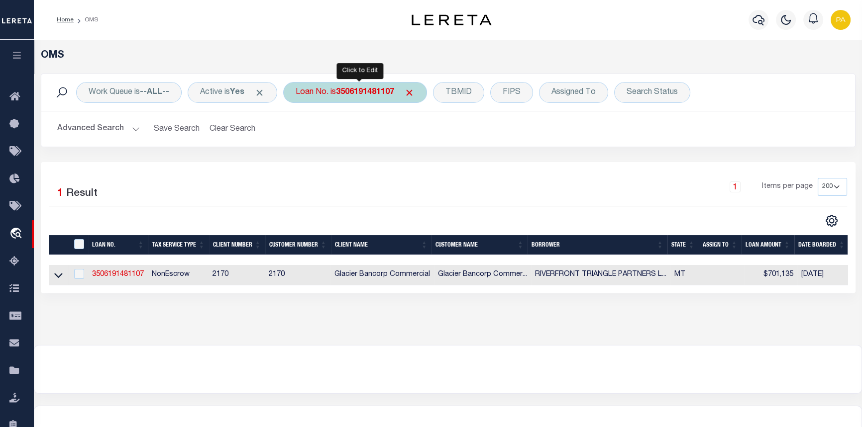
click at [361, 98] on div "Loan No. is 3506191481107" at bounding box center [355, 92] width 144 height 21
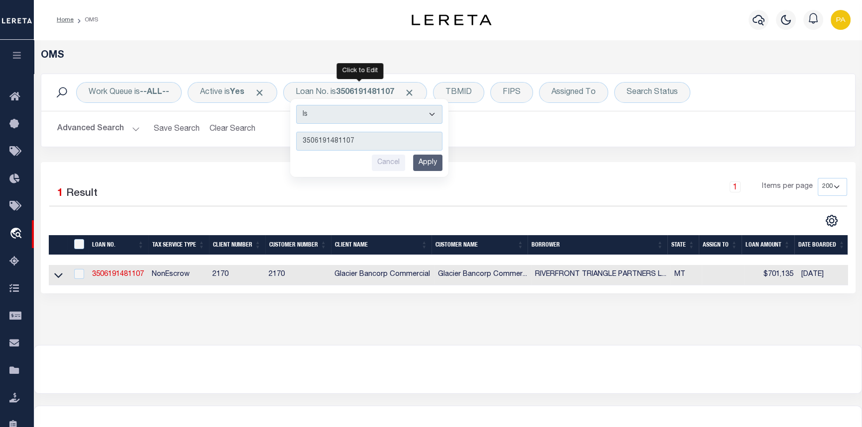
drag, startPoint x: 367, startPoint y: 133, endPoint x: -124, endPoint y: 133, distance: 491.0
click at [0, 133] on html "Home OMS" at bounding box center [431, 263] width 862 height 527
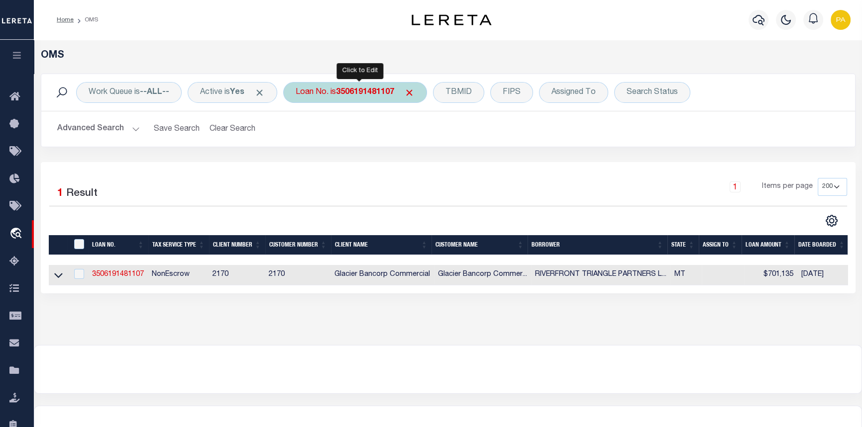
click at [353, 93] on b "3506191481107" at bounding box center [365, 93] width 58 height 8
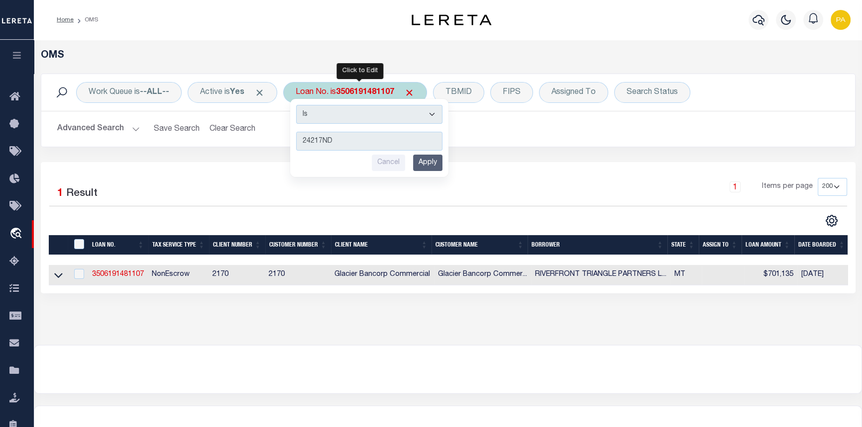
type input "24217ND"
click at [427, 160] on input "Apply" at bounding box center [427, 163] width 29 height 16
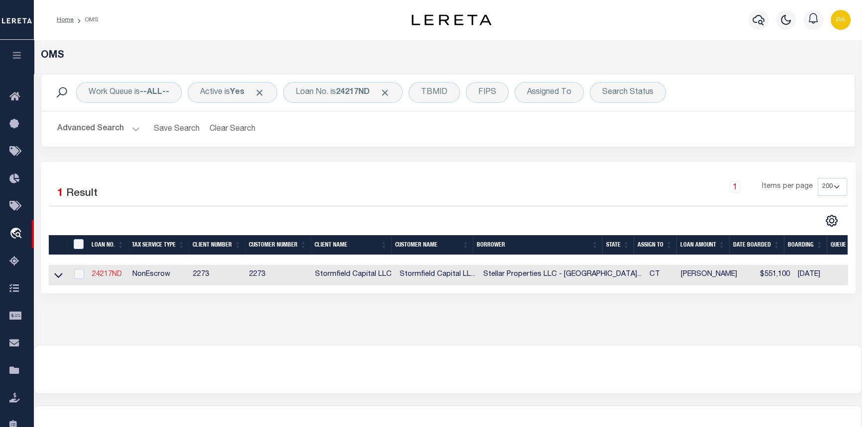
click at [108, 274] on link "24217ND" at bounding box center [107, 274] width 30 height 7
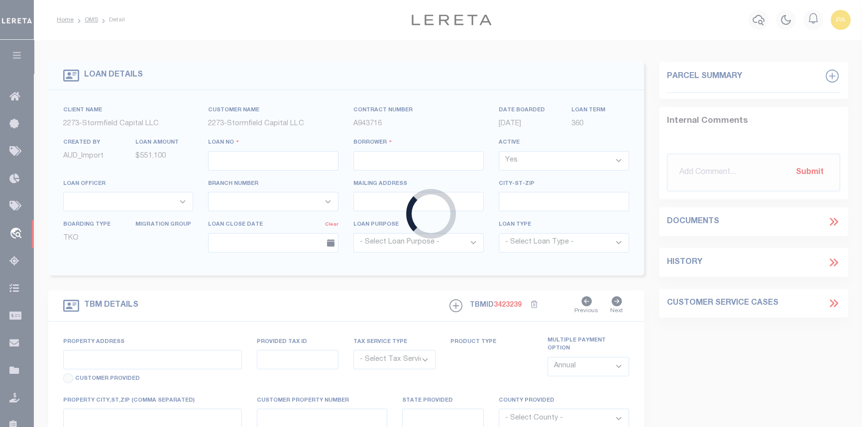
type input "24217ND"
type input "Stellar Properties LLC - [GEOGRAPHIC_DATA], [GEOGRAPHIC_DATA]"
select select
type input "15 Schaeffer Rd"
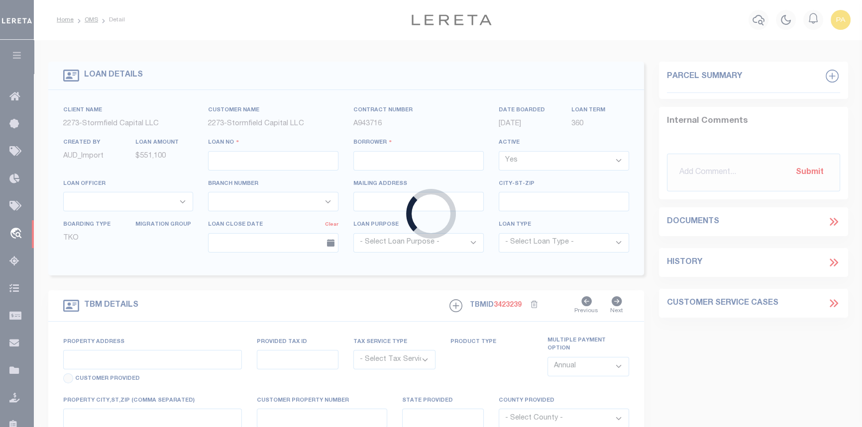
select select "10"
select select "NonEscrow"
type input "[STREET_ADDRESS]"
type input "3647 11 45 & 46"
type input "Woodbridge CT 06525"
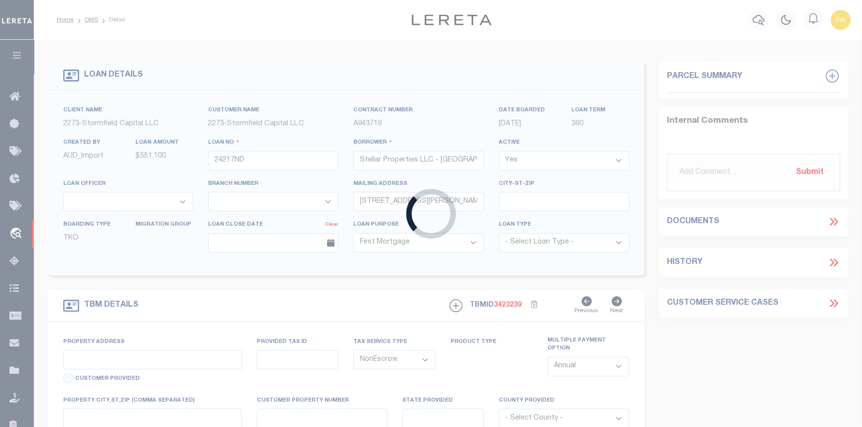
type input "CT"
select select "84866"
select select
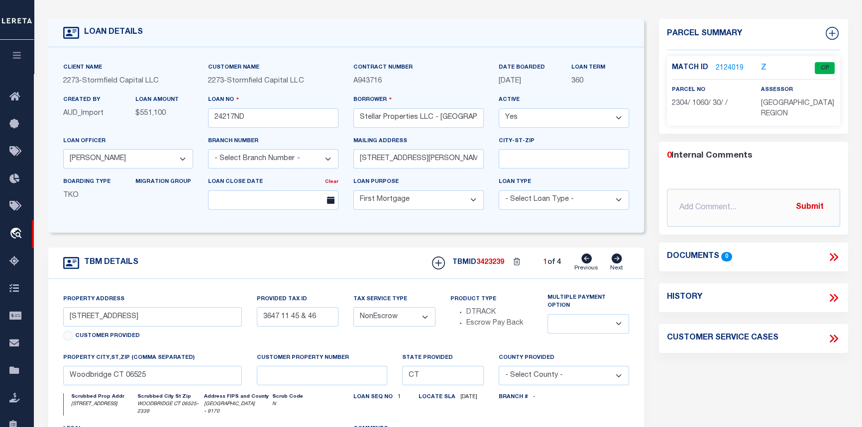
scroll to position [45, 0]
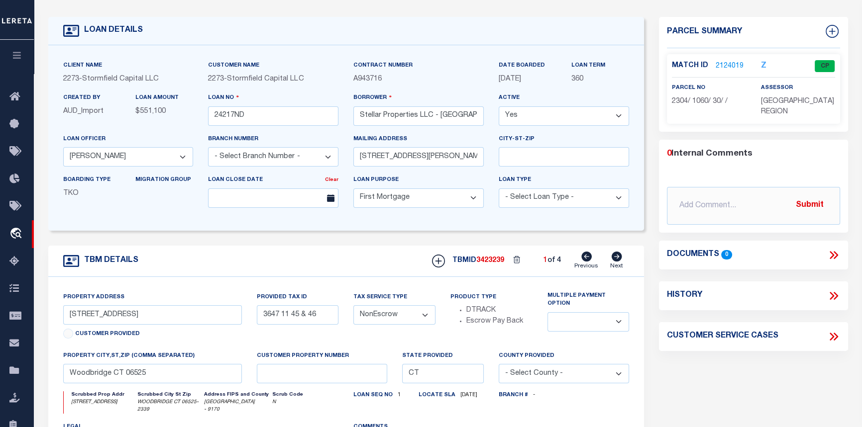
click at [726, 64] on link "2124019" at bounding box center [729, 66] width 28 height 10
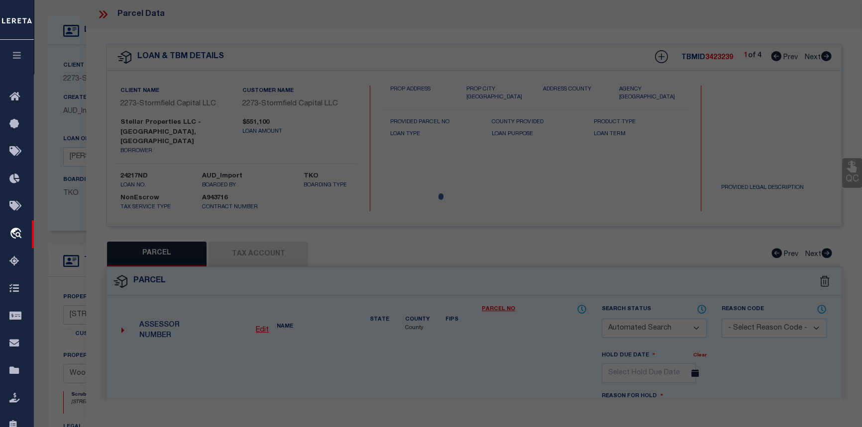
checkbox input "false"
select select "CP"
type input "STELLAR PROPERTIES LLC"
select select
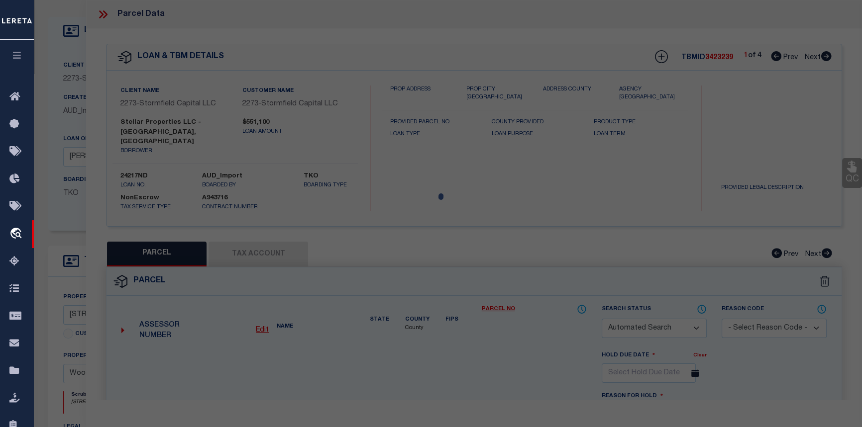
type input "30 MANILA AVE"
checkbox input "false"
type input "Woodbridge CT 06525"
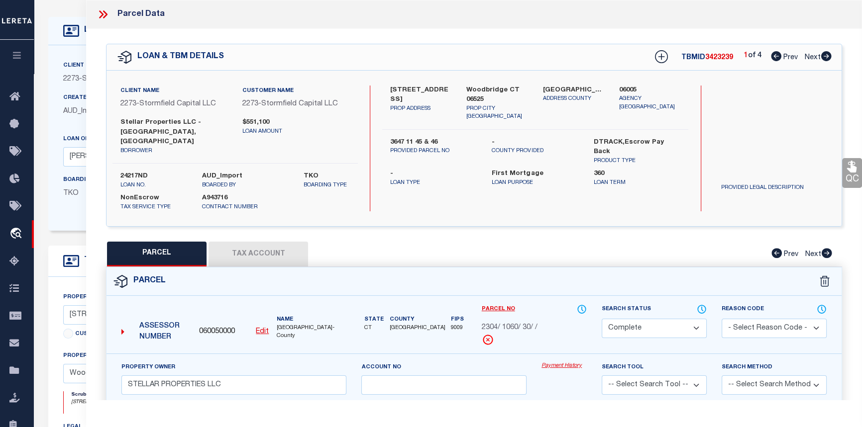
click at [551, 362] on link "Payment History" at bounding box center [563, 366] width 45 height 8
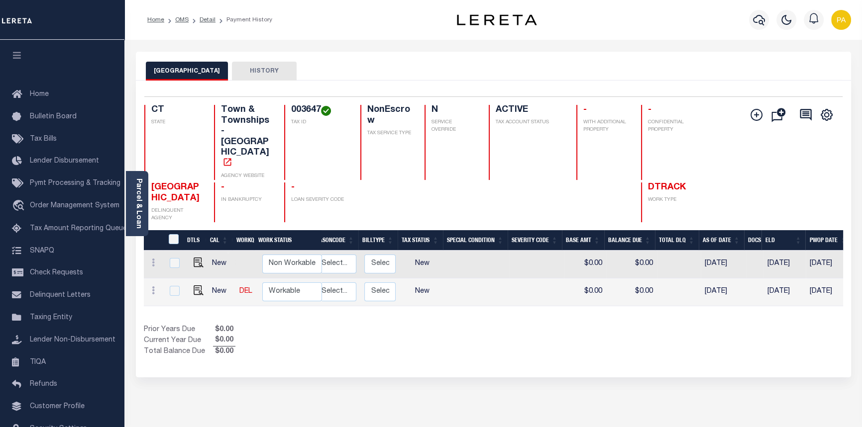
scroll to position [0, 134]
click at [197, 286] on img "" at bounding box center [199, 291] width 10 height 10
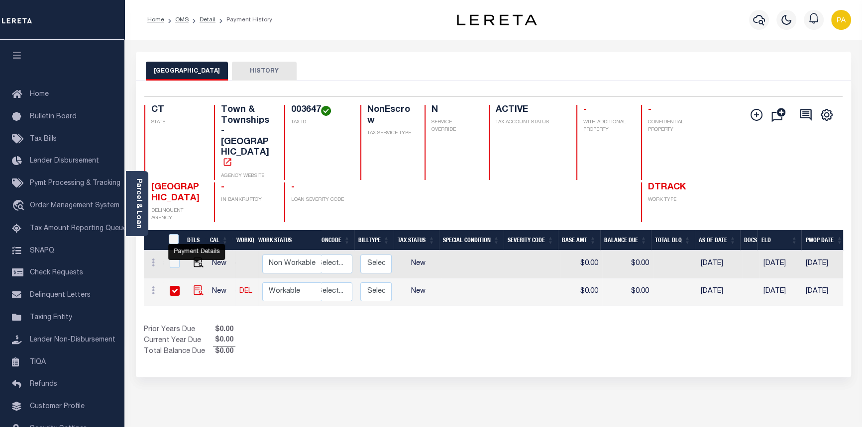
checkbox input "true"
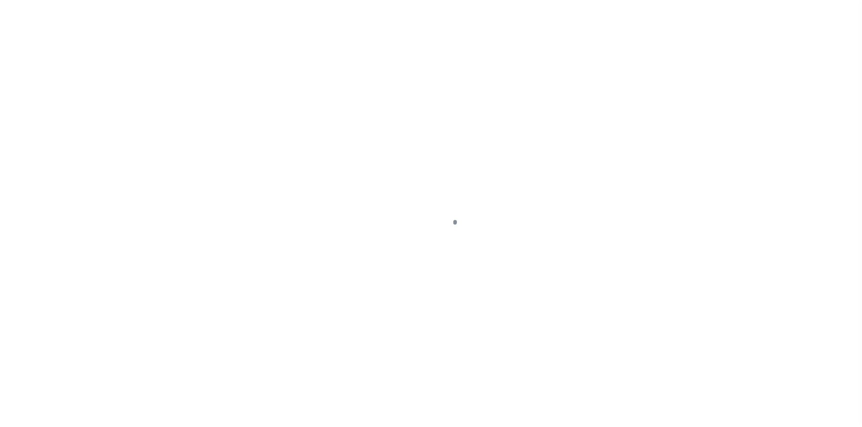
select select "NW2"
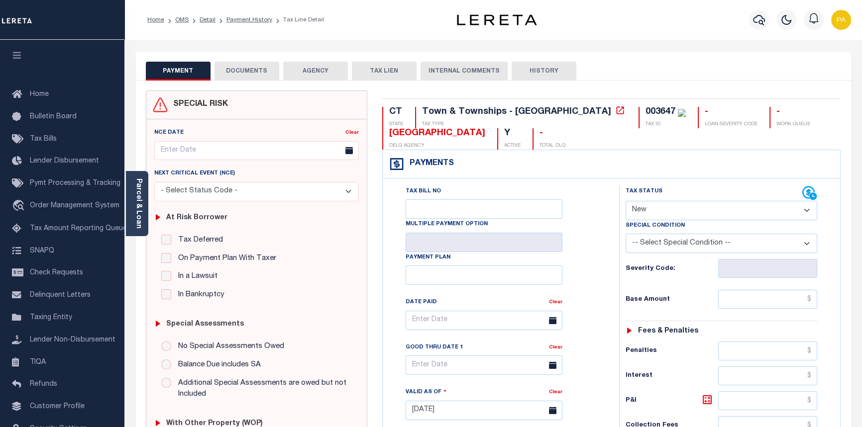
click at [251, 63] on button "DOCUMENTS" at bounding box center [246, 71] width 65 height 19
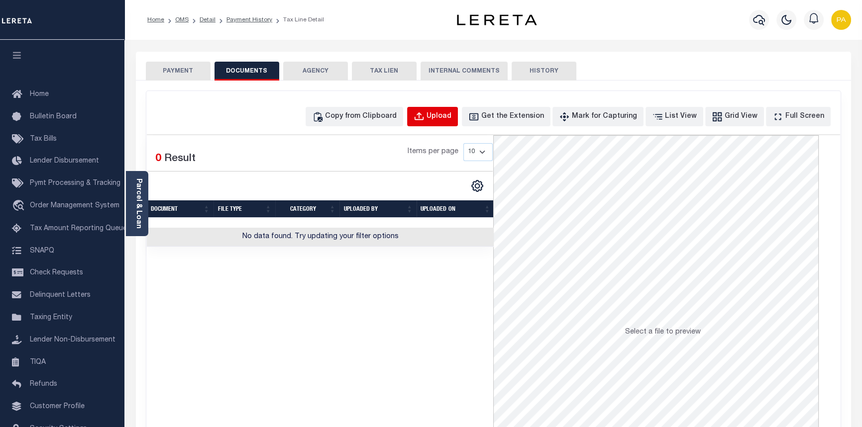
click at [451, 115] on div "Upload" at bounding box center [438, 116] width 25 height 11
select select "POP"
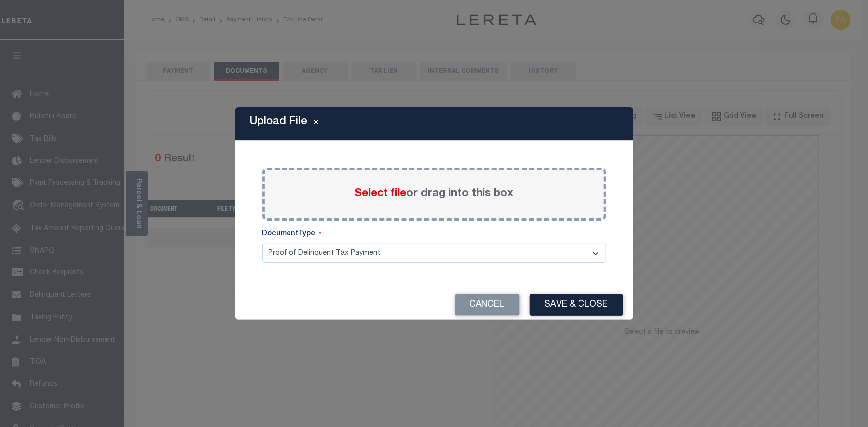
click at [378, 198] on span "Select file" at bounding box center [381, 194] width 52 height 11
click at [0, 0] on input "Select file or drag into this box" at bounding box center [0, 0] width 0 height 0
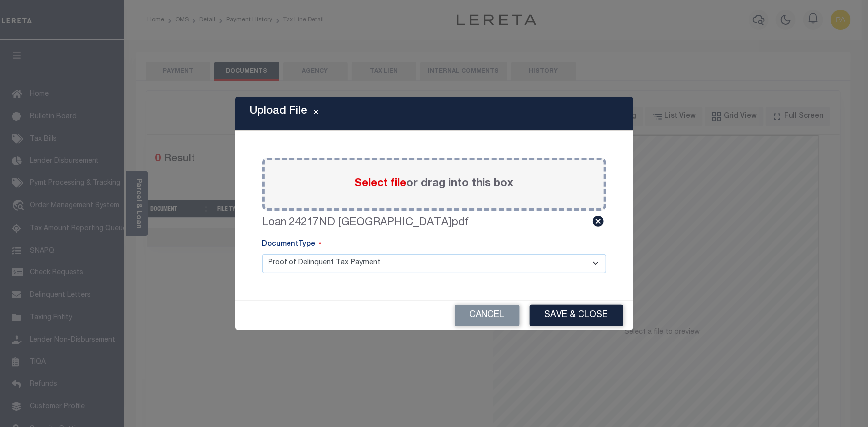
click at [579, 319] on button "Save & Close" at bounding box center [577, 315] width 94 height 21
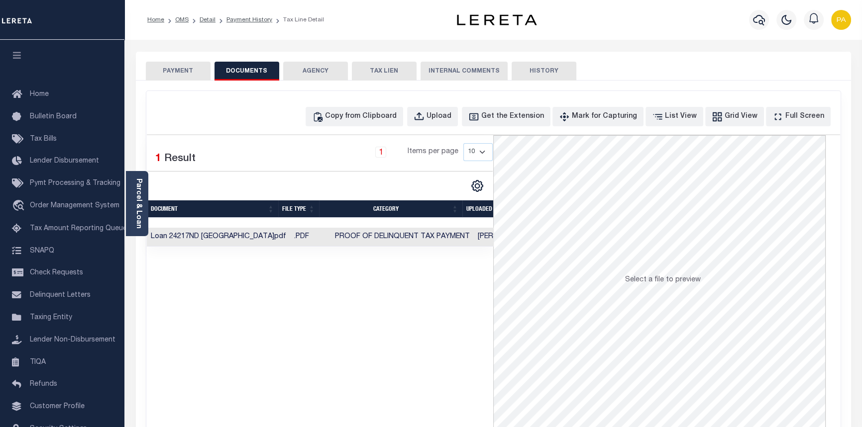
click at [169, 61] on div "PAYMENT DOCUMENTS AGENCY DELINQUENT PAYEE TAX LIEN" at bounding box center [493, 66] width 715 height 29
click at [171, 73] on button "PAYMENT" at bounding box center [178, 71] width 65 height 19
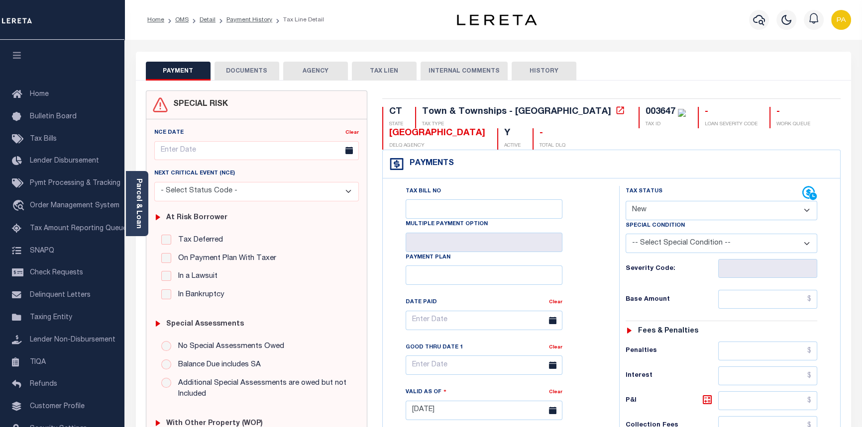
click at [657, 212] on select "- Select Status Code - Open Due/Unpaid Paid Incomplete No Tax Due Internal Refu…" at bounding box center [721, 210] width 192 height 19
select select "PYD"
click at [625, 201] on select "- Select Status Code - Open Due/Unpaid Paid Incomplete No Tax Due Internal Refu…" at bounding box center [721, 210] width 192 height 19
type input "[DATE]"
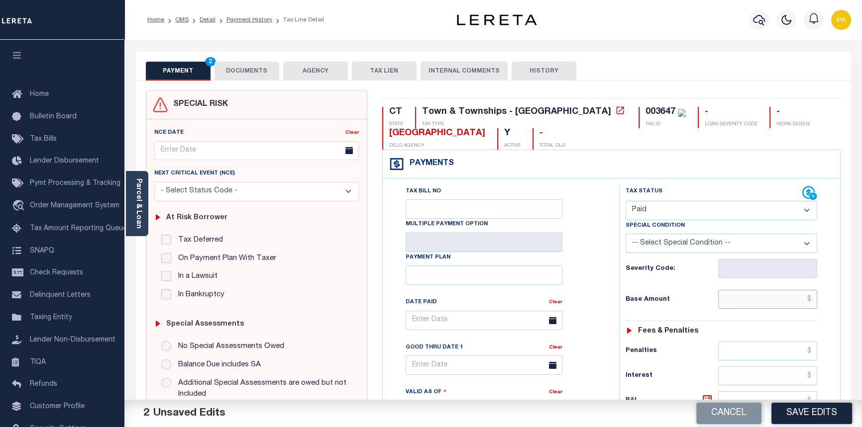
click at [814, 303] on input "text" at bounding box center [768, 299] width 100 height 19
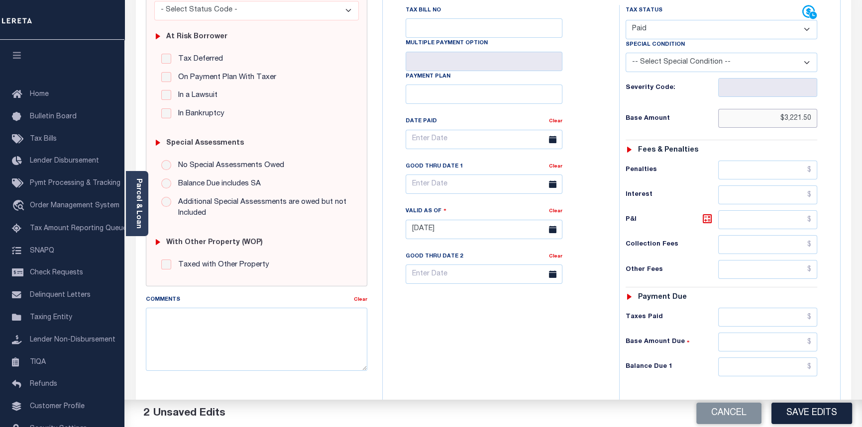
scroll to position [271, 0]
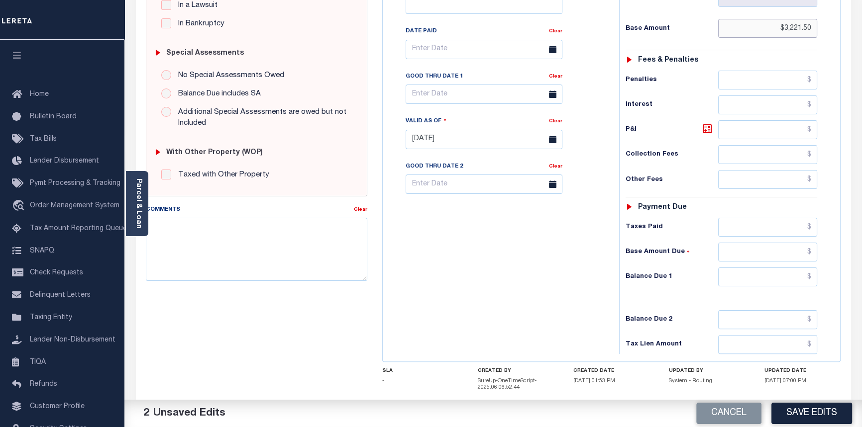
type input "$3,221.50"
click at [811, 228] on input "text" at bounding box center [768, 227] width 100 height 19
type input "$3,221.50"
click at [811, 258] on input "text" at bounding box center [768, 252] width 100 height 19
type input "$0.00"
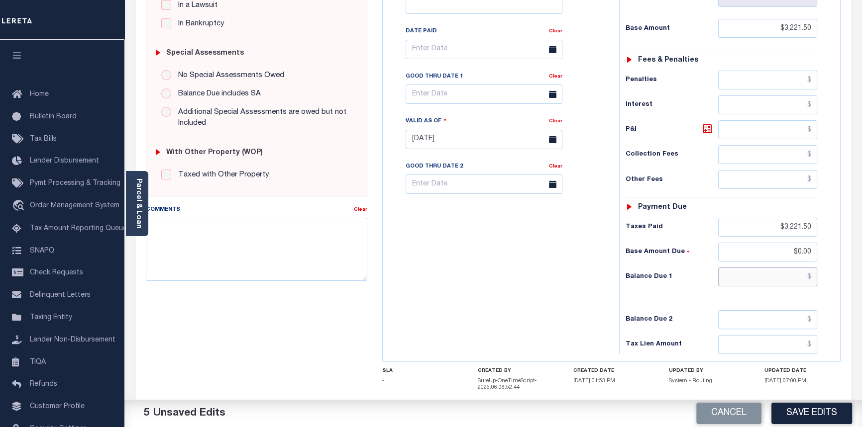
click at [809, 281] on input "text" at bounding box center [768, 277] width 100 height 19
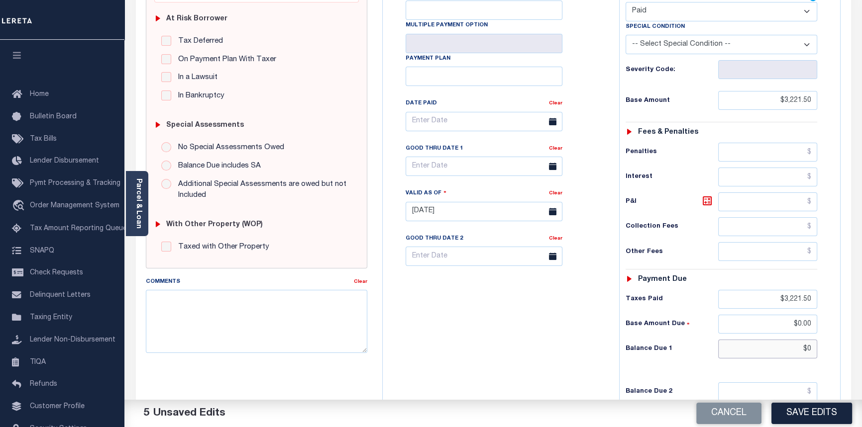
scroll to position [181, 0]
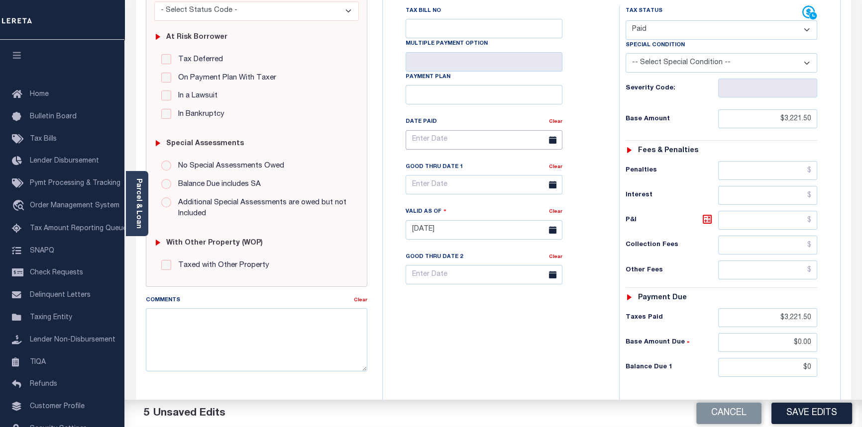
type input "$0.00"
click at [415, 140] on input "text" at bounding box center [483, 139] width 157 height 19
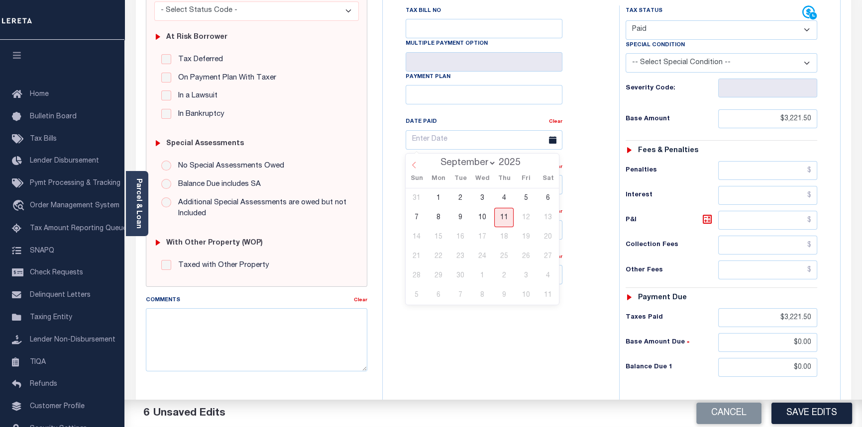
click at [415, 164] on icon at bounding box center [413, 165] width 7 height 7
select select "7"
click at [529, 198] on span "1" at bounding box center [525, 198] width 19 height 19
type input "08/01/2025"
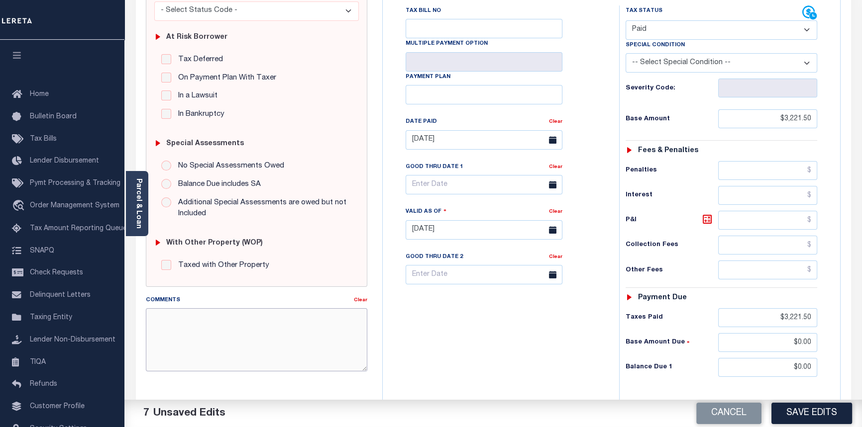
click at [223, 331] on textarea "Comments" at bounding box center [257, 339] width 222 height 63
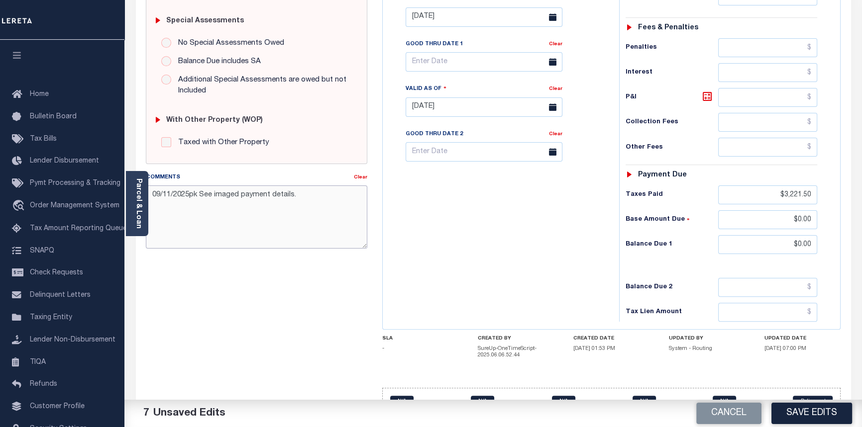
scroll to position [316, 0]
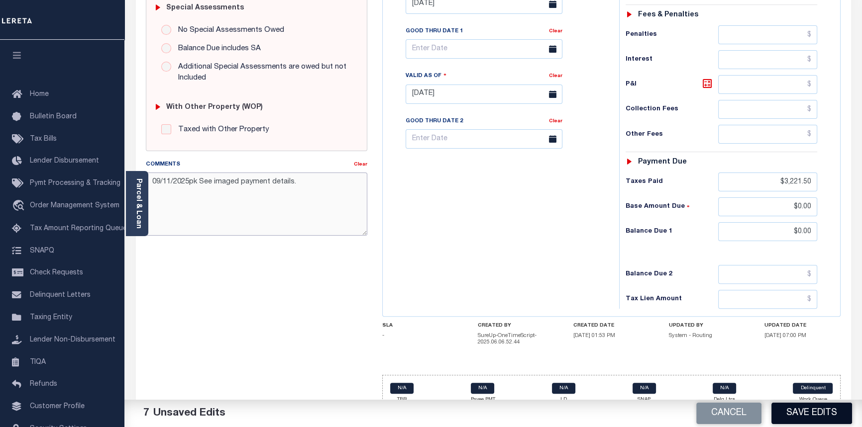
type textarea "09/11/2025pk See imaged payment details."
click at [797, 417] on button "Save Edits" at bounding box center [811, 413] width 81 height 21
checkbox input "false"
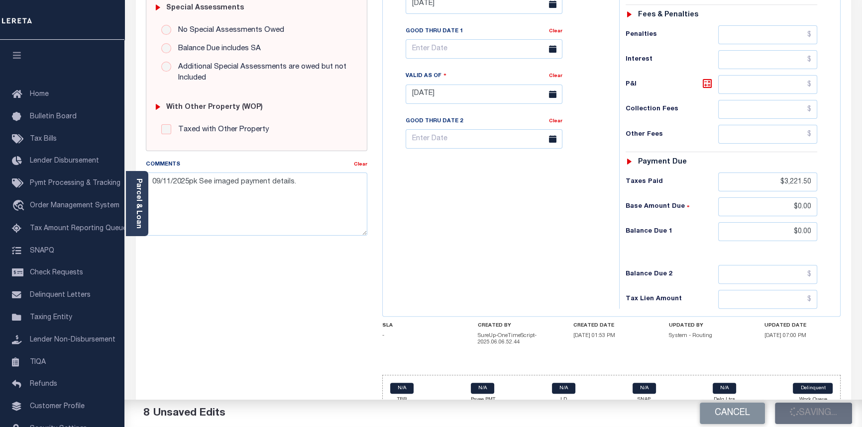
checkbox input "false"
type input "$3,221.5"
type input "$0"
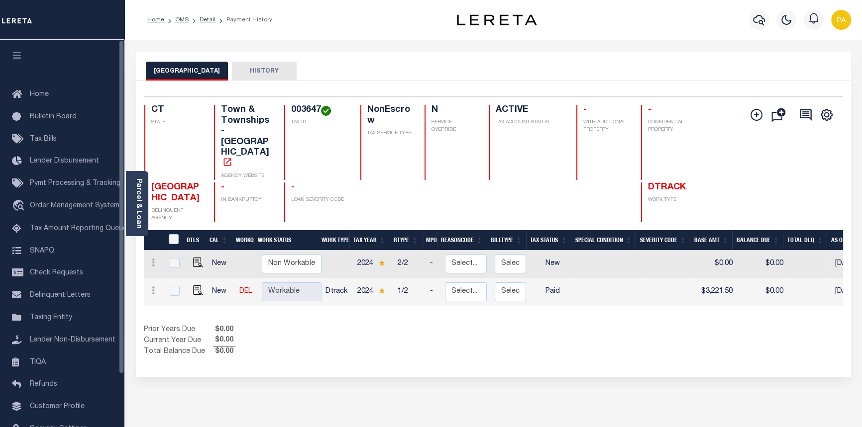
drag, startPoint x: 223, startPoint y: 66, endPoint x: 207, endPoint y: 58, distance: 18.2
click at [178, 18] on link "OMS" at bounding box center [181, 20] width 13 height 6
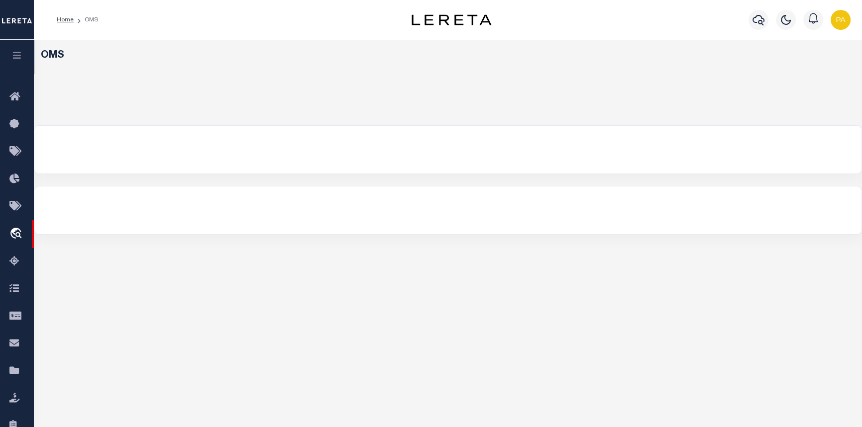
select select "200"
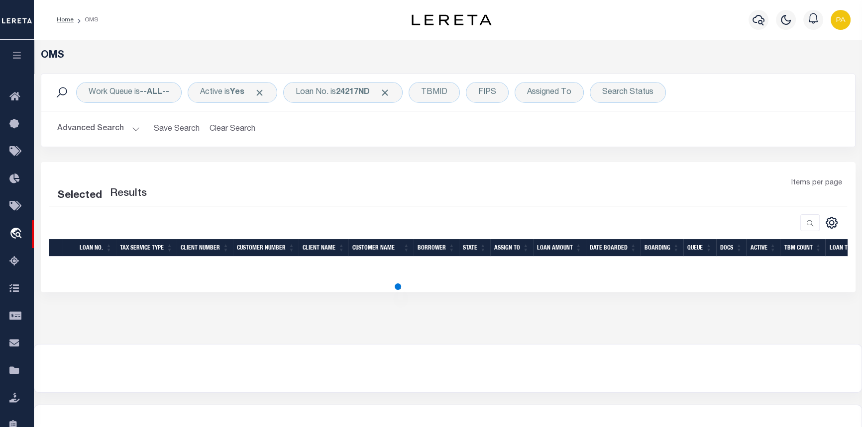
select select "200"
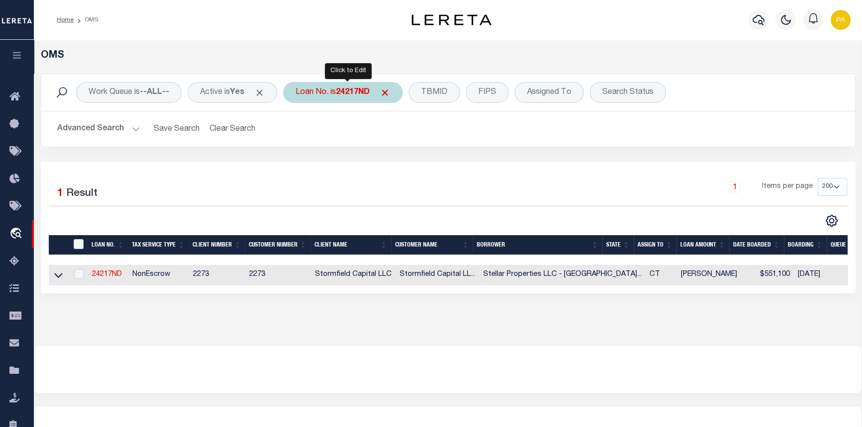
click at [358, 92] on b "24217ND" at bounding box center [353, 93] width 34 height 8
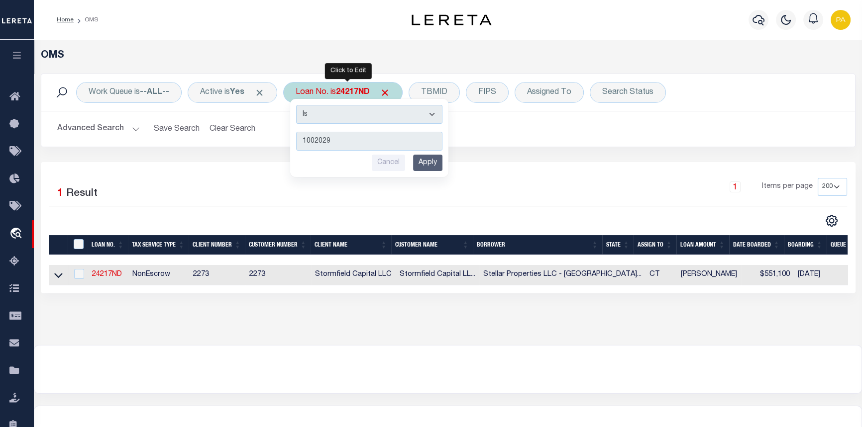
type input "10020297"
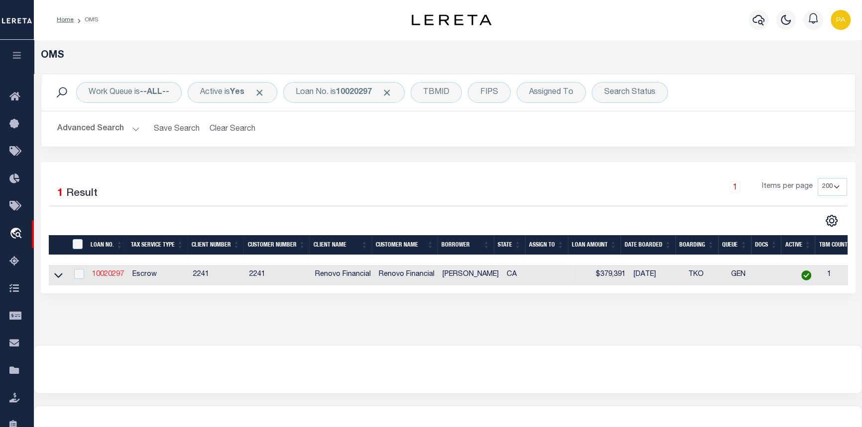
click at [104, 278] on link "10020297" at bounding box center [108, 274] width 32 height 7
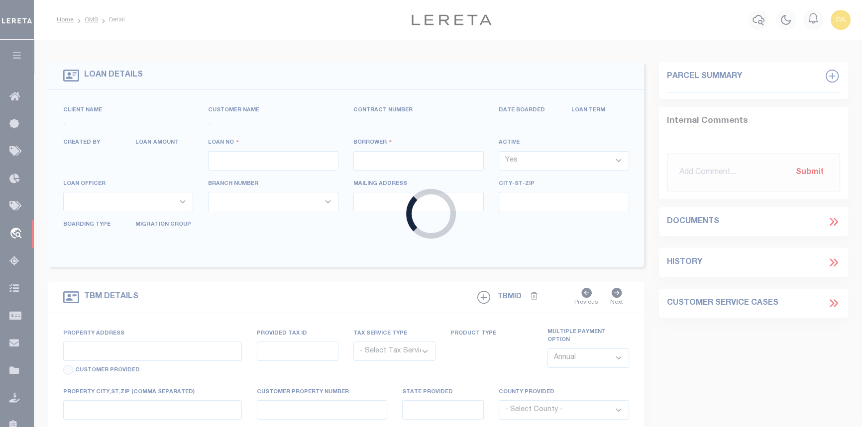
type input "10020297"
type input "[PERSON_NAME]"
select select
type input "1227 DEVON PLACE"
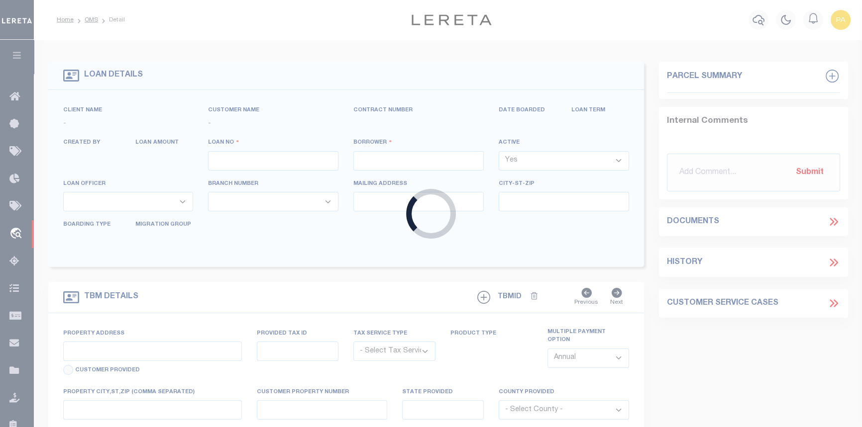
type input "DIAMOND BAR CA 91765"
select select "10"
select select "Escrow"
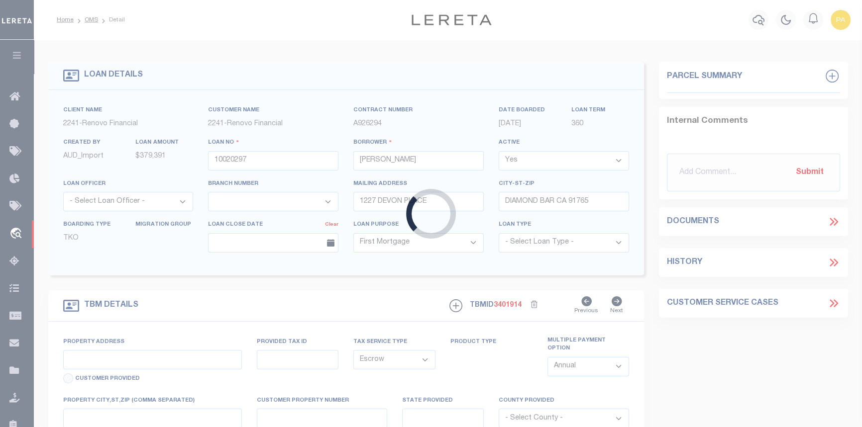
type input "[STREET_ADDRESS]"
type input "4035004013"
select select
type input "INGLEWOOD, [GEOGRAPHIC_DATA] 90304"
type input "a0kUS000007eAxV"
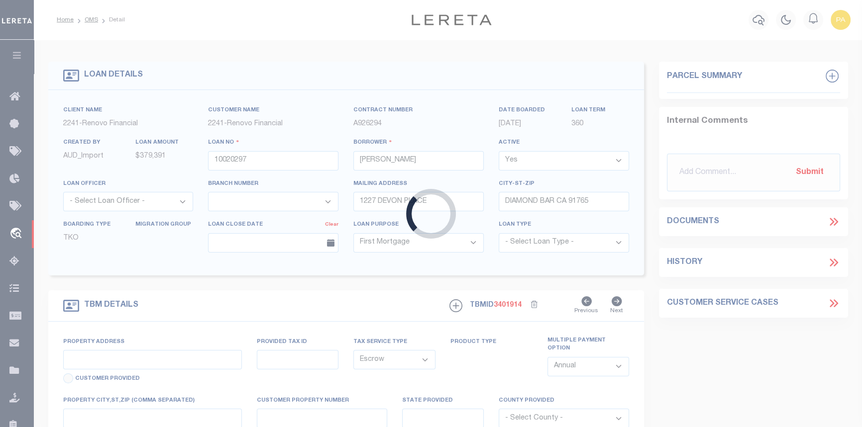
type input "CA"
select select
type textarea "Liability Limited to Customer Provided Parcel"
select select "25067"
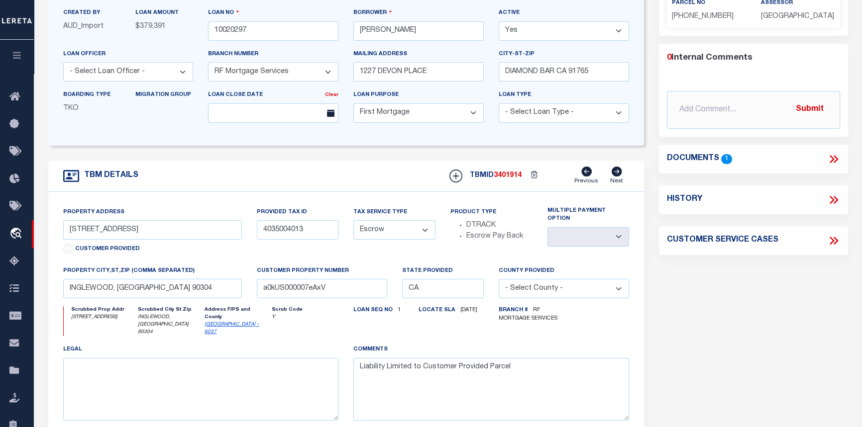
scroll to position [135, 0]
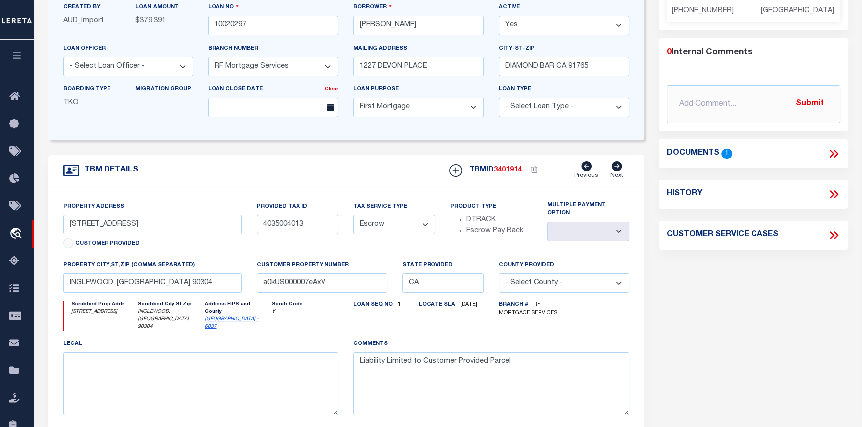
click at [831, 242] on icon at bounding box center [833, 235] width 13 height 13
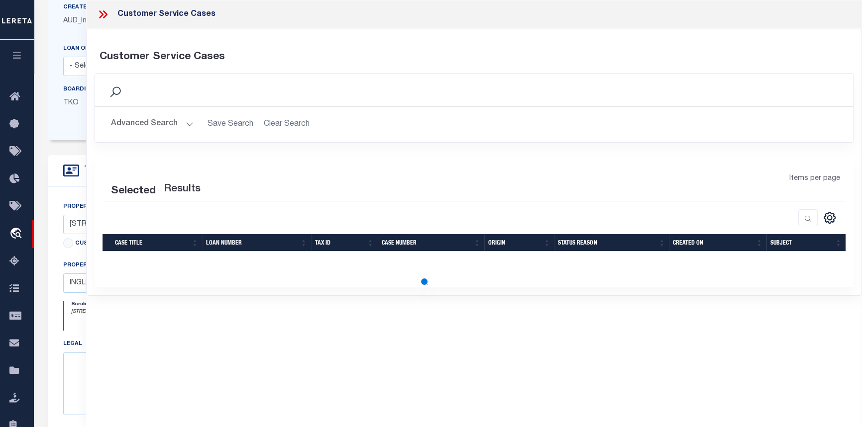
select select "50"
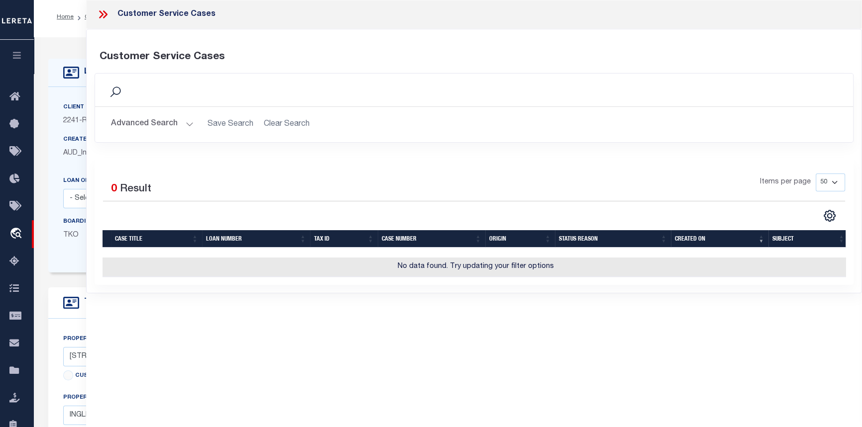
scroll to position [0, 0]
click at [100, 14] on icon at bounding box center [103, 14] width 13 height 13
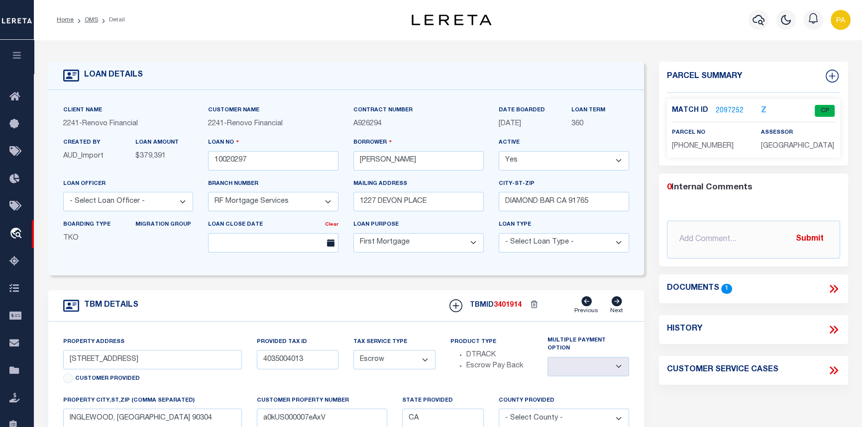
click at [730, 110] on link "2097252" at bounding box center [729, 111] width 28 height 10
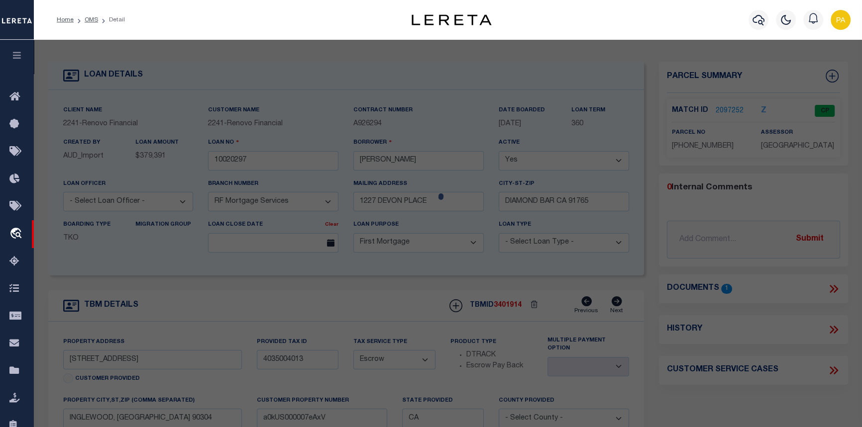
checkbox input "false"
select select "CP"
type input "11009 LARCH AVE"
checkbox input "false"
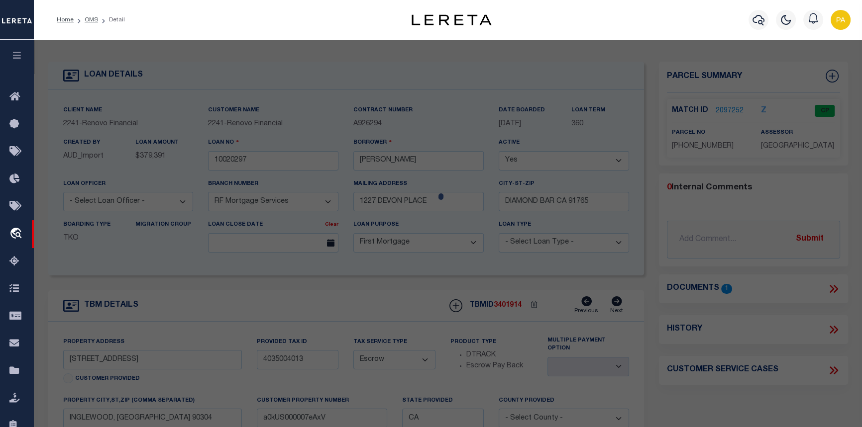
type textarea "HAWTHORNE ACRES E 136 FT OF LOT 60"
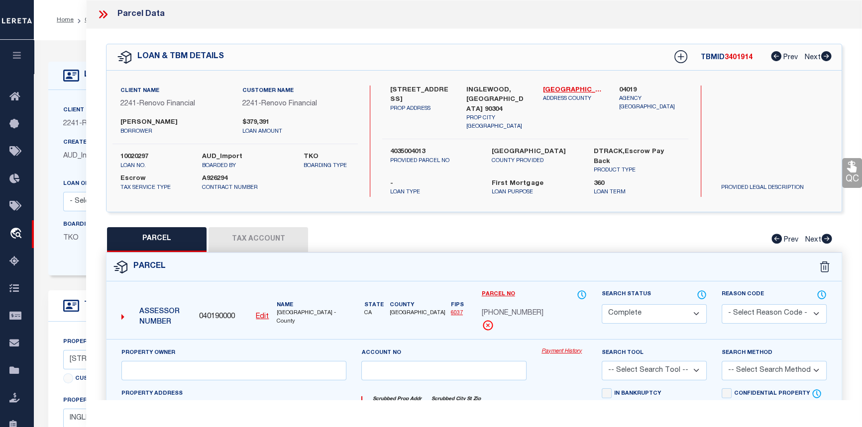
click at [567, 348] on link "Payment History" at bounding box center [563, 352] width 45 height 8
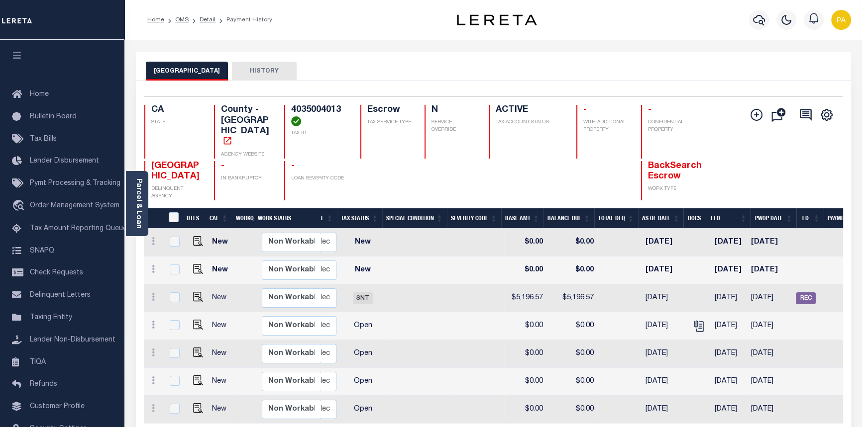
scroll to position [0, 276]
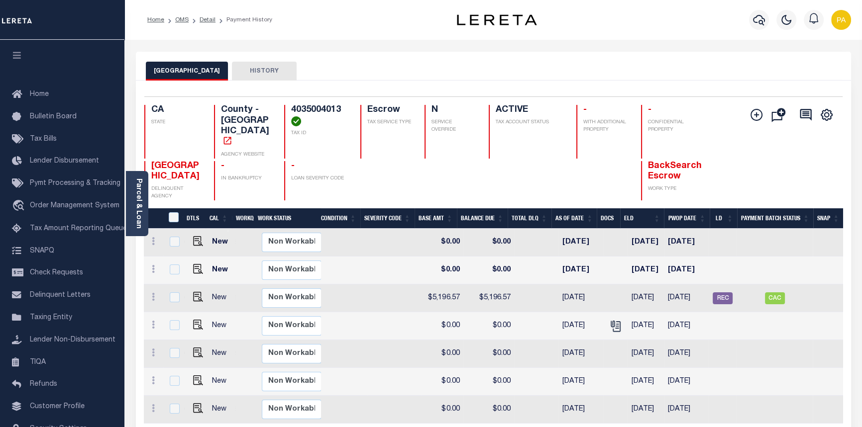
click at [786, 288] on td "CAC" at bounding box center [774, 299] width 76 height 28
checkbox input "true"
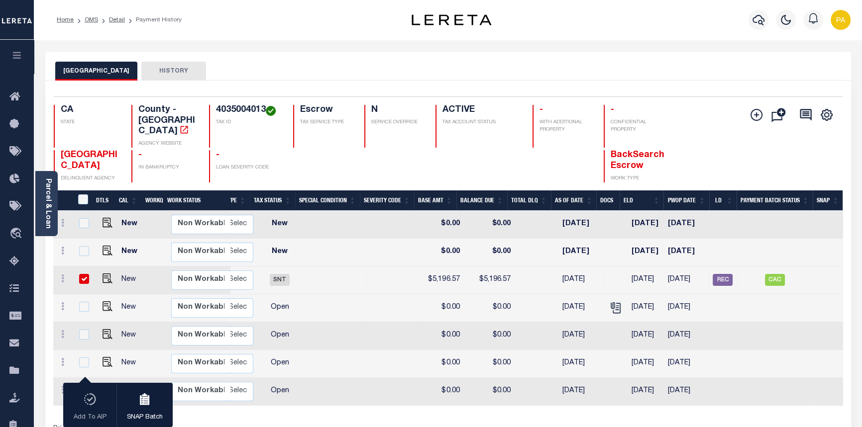
scroll to position [0, 186]
click at [771, 281] on span "CAC" at bounding box center [775, 280] width 20 height 12
checkbox input "false"
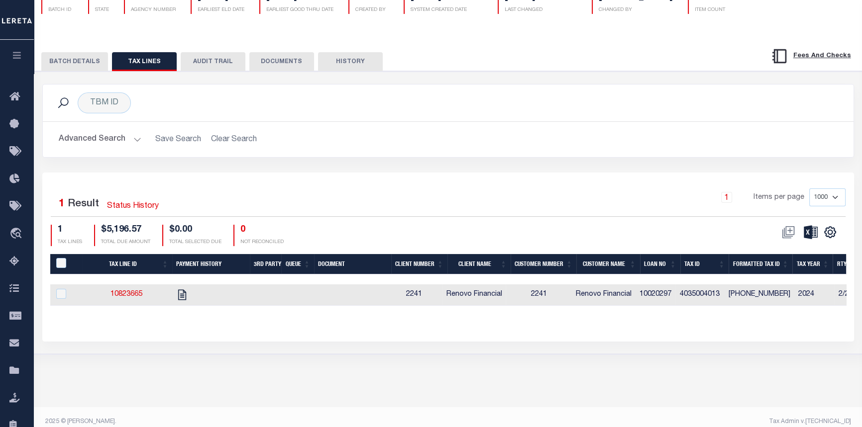
click at [89, 65] on button "BATCH DETAILS" at bounding box center [74, 61] width 67 height 19
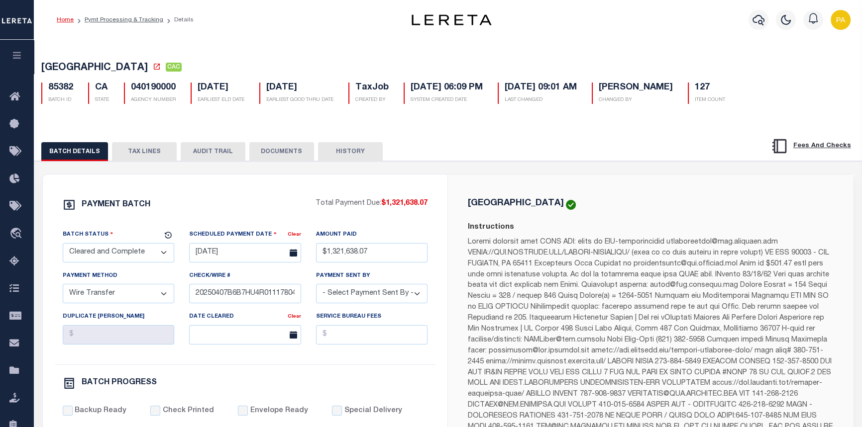
click at [67, 21] on link "Home" at bounding box center [65, 20] width 17 height 6
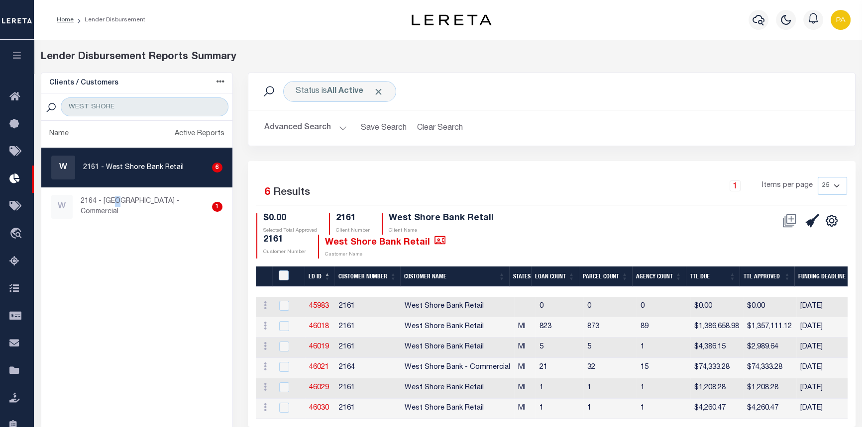
click at [12, 54] on icon "button" at bounding box center [16, 55] width 11 height 9
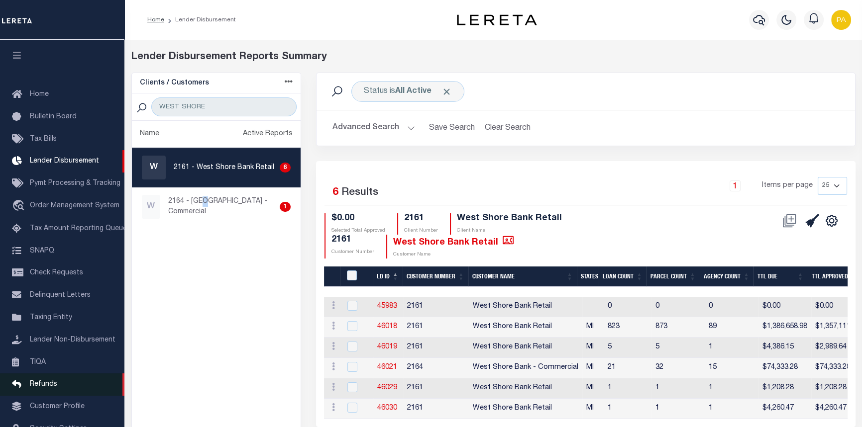
click at [43, 388] on span "Refunds" at bounding box center [43, 384] width 27 height 7
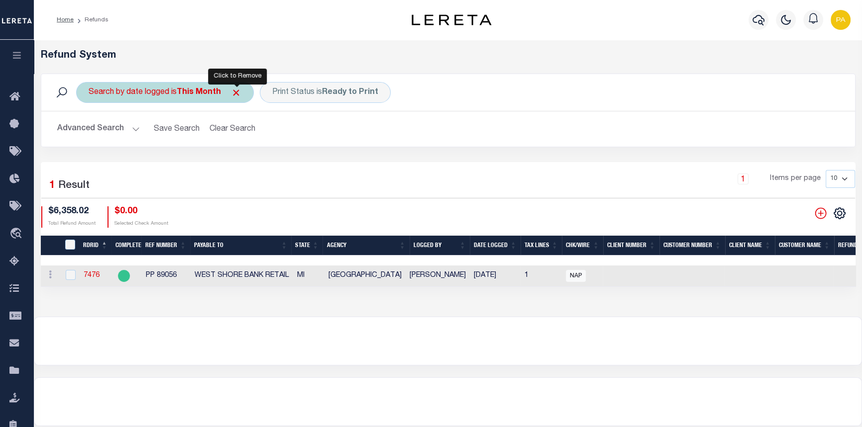
click at [232, 95] on span "Click to Remove" at bounding box center [236, 93] width 10 height 10
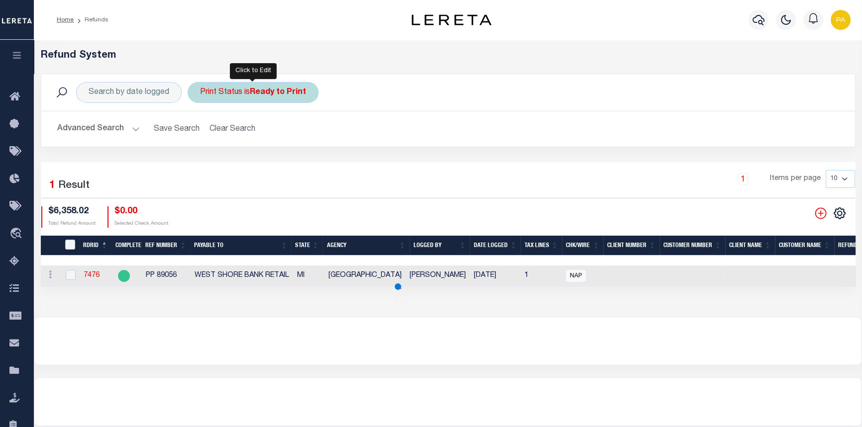
click at [311, 94] on div "Print Status is Ready to Print" at bounding box center [253, 92] width 131 height 21
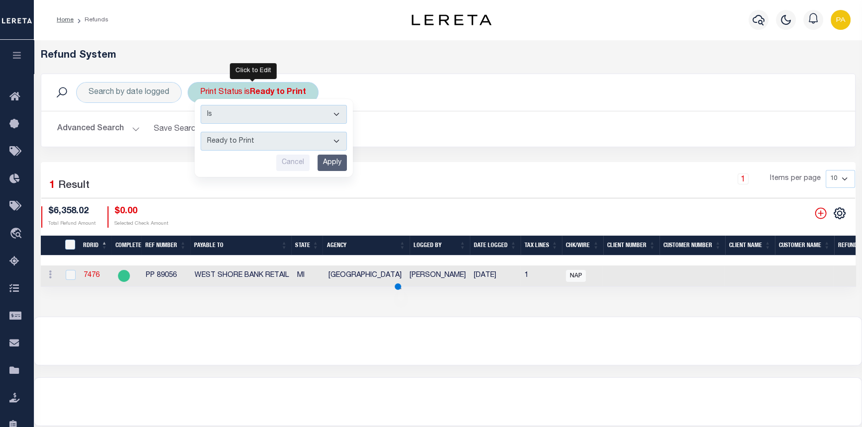
click at [338, 143] on select "--ALL-- Ready to Write Ready to Print Printed" at bounding box center [273, 141] width 146 height 19
select select "All"
click at [200, 132] on select "--ALL-- Ready to Write Ready to Print Printed" at bounding box center [273, 141] width 146 height 19
click at [336, 165] on input "Apply" at bounding box center [331, 163] width 29 height 16
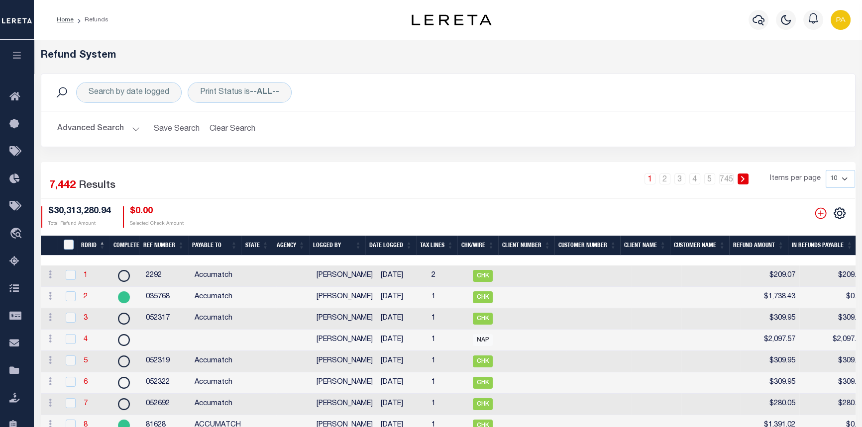
click at [133, 133] on button "Advanced Search" at bounding box center [98, 128] width 83 height 19
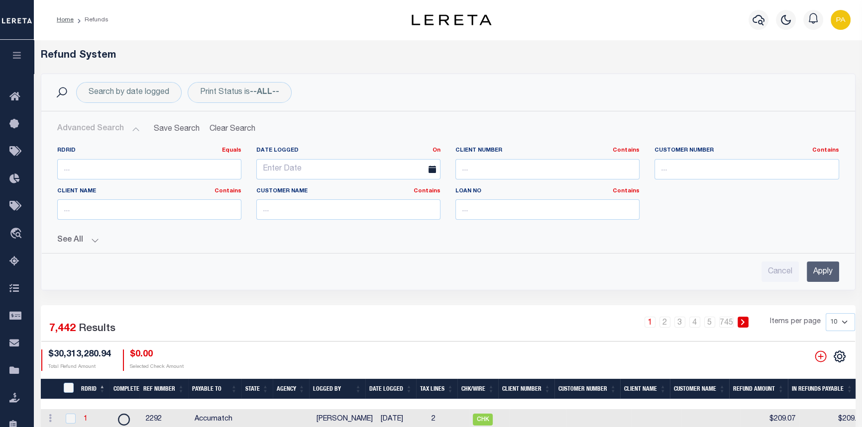
click at [94, 240] on button "See All" at bounding box center [448, 240] width 782 height 9
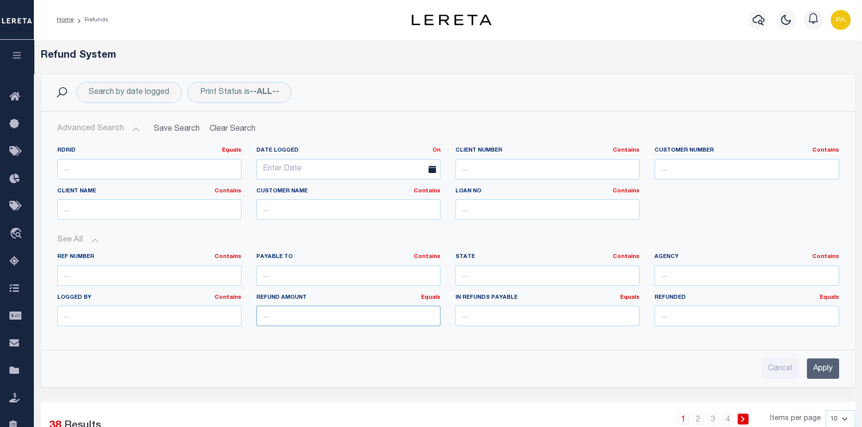
click at [320, 315] on input "number" at bounding box center [348, 316] width 184 height 20
type input "5196.57"
click at [816, 367] on input "Apply" at bounding box center [822, 369] width 32 height 20
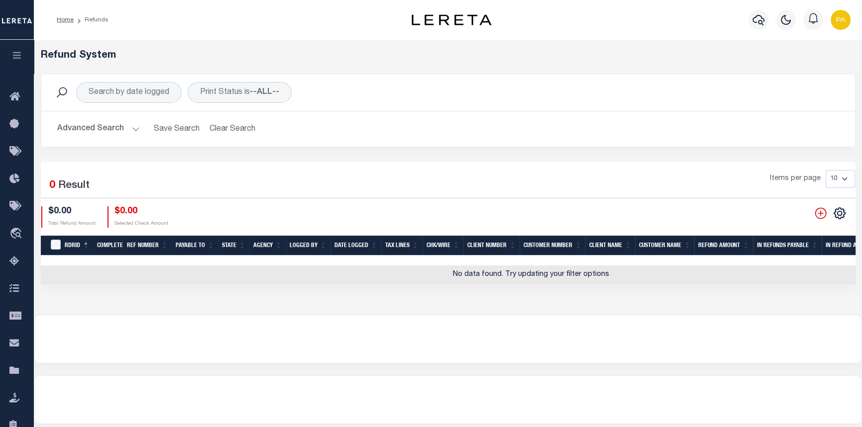
click at [134, 131] on button "Advanced Search" at bounding box center [98, 128] width 83 height 19
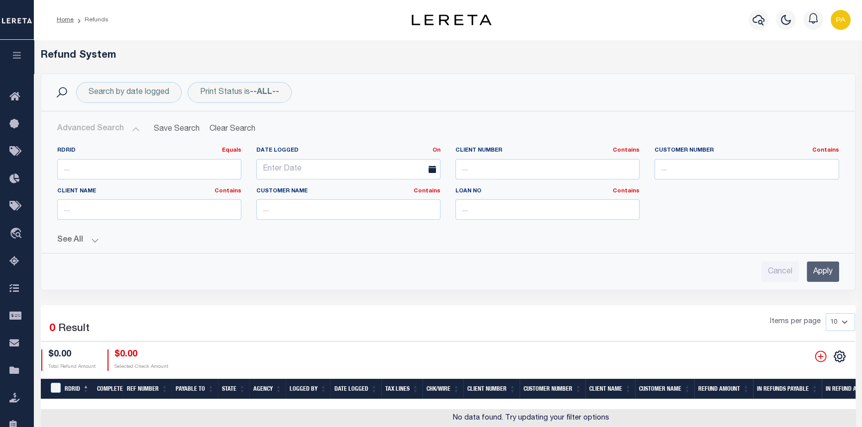
click at [94, 240] on button "See All" at bounding box center [448, 240] width 782 height 9
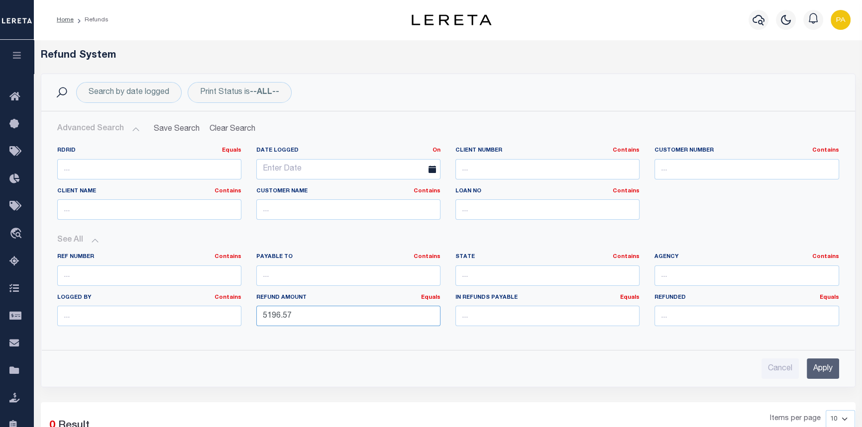
drag, startPoint x: 266, startPoint y: 318, endPoint x: 181, endPoint y: 306, distance: 85.9
click at [187, 307] on div "Ref Number Contains Contains Is Payable To Contains Contains Is Contains Is Is" at bounding box center [448, 293] width 797 height 81
click at [665, 321] on input "number" at bounding box center [746, 316] width 184 height 20
click at [667, 317] on input "5196.57" at bounding box center [746, 316] width 184 height 20
click at [665, 318] on input "5196.57" at bounding box center [746, 316] width 184 height 20
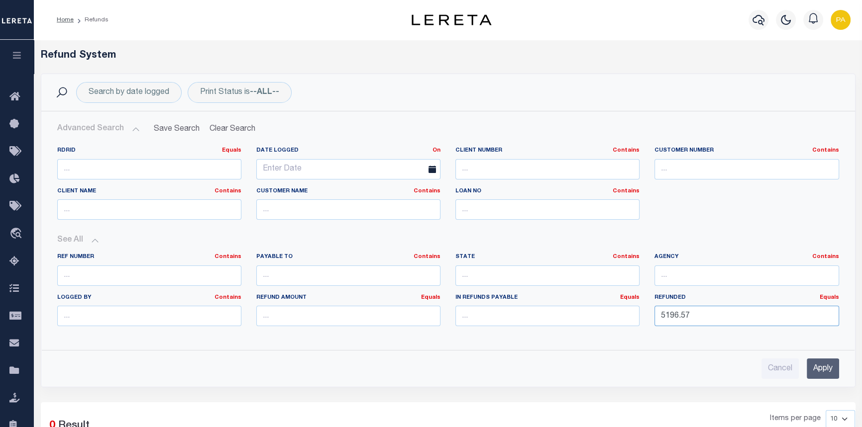
type input "5196.57"
click at [831, 368] on input "Apply" at bounding box center [822, 369] width 32 height 20
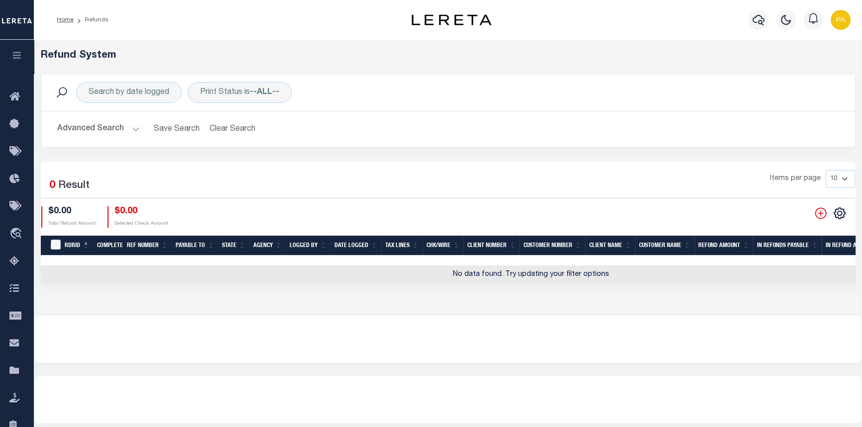
click at [131, 130] on button "Advanced Search" at bounding box center [98, 128] width 83 height 19
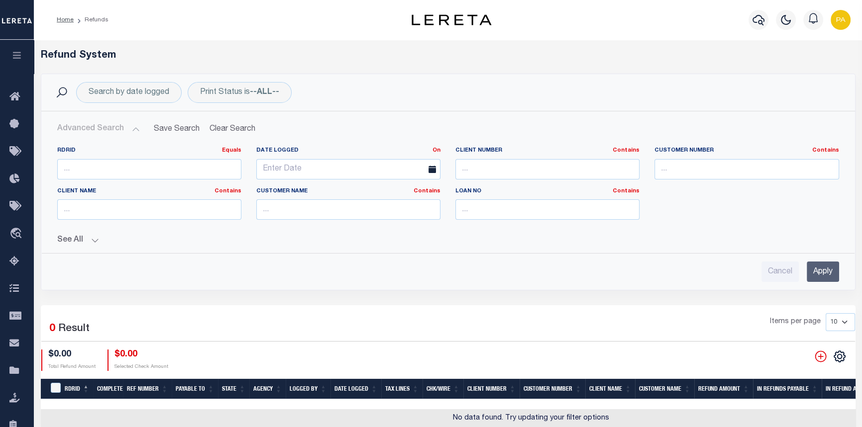
click at [96, 233] on div "See All Ref Number Contains Contains Is Contains Is Is" at bounding box center [448, 236] width 782 height 17
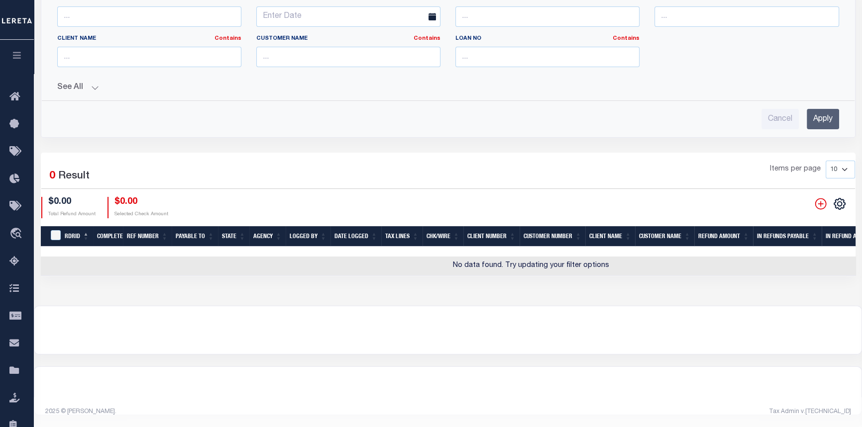
scroll to position [158, 0]
click at [94, 84] on button "See All" at bounding box center [448, 87] width 782 height 9
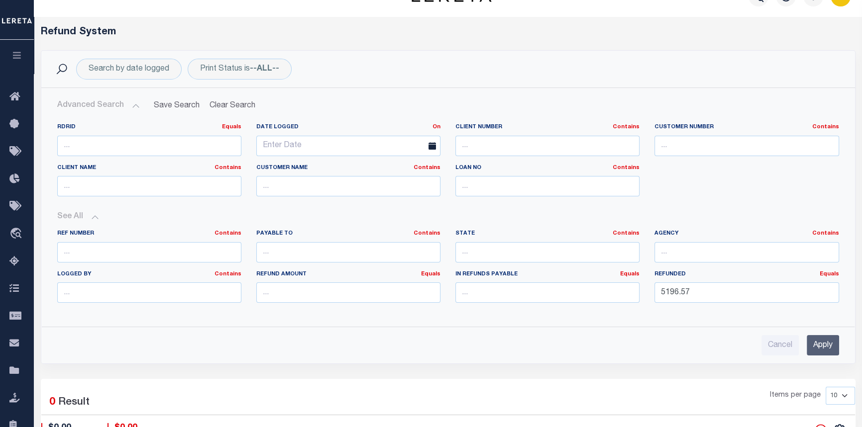
scroll to position [0, 0]
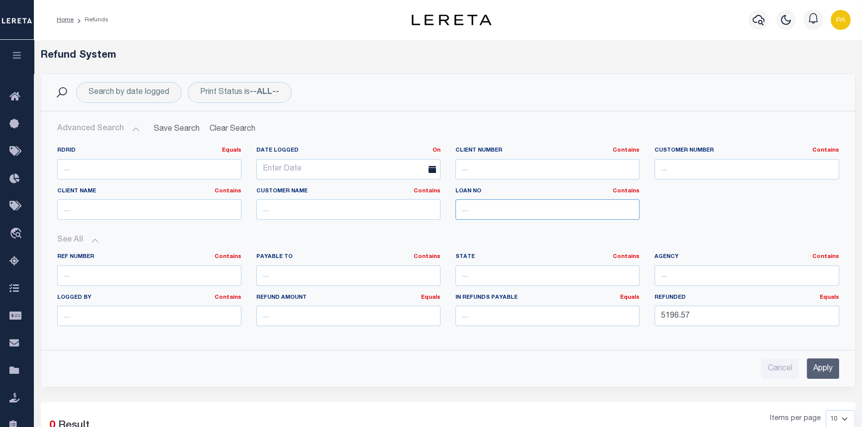
click at [476, 212] on input "text" at bounding box center [547, 210] width 184 height 20
type input "10020297"
drag, startPoint x: 691, startPoint y: 320, endPoint x: 572, endPoint y: 347, distance: 121.8
click at [572, 347] on div "RDRID Equals Equals Is Not Equal To Is Greater Than Is Less Than Date Logged On…" at bounding box center [448, 259] width 798 height 240
click at [822, 363] on input "Apply" at bounding box center [822, 369] width 32 height 20
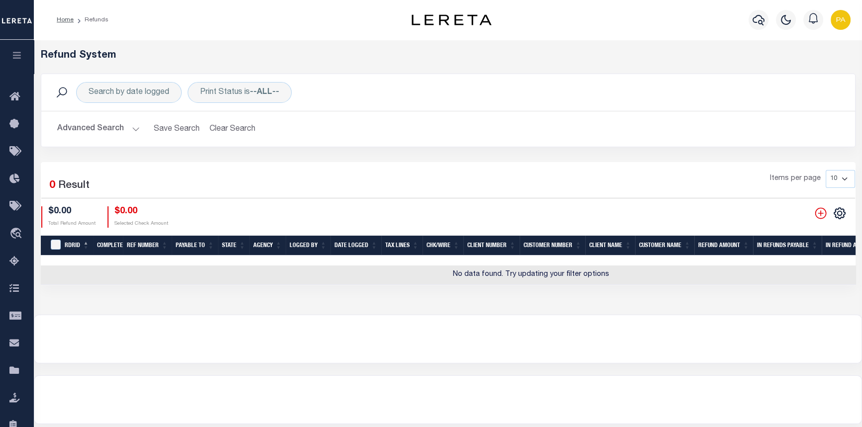
click at [136, 128] on button "Advanced Search" at bounding box center [98, 128] width 83 height 19
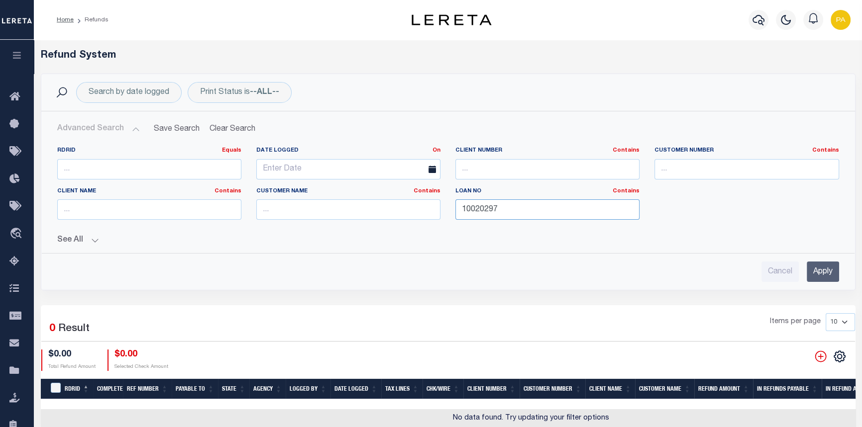
drag, startPoint x: 526, startPoint y: 217, endPoint x: 69, endPoint y: 174, distance: 459.2
click at [184, 200] on div "RDRID Equals Equals Is Not Equal To Is Greater Than Is Less Than Date Logged On…" at bounding box center [448, 187] width 797 height 81
click at [92, 214] on input "text" at bounding box center [149, 210] width 184 height 20
type input "Renovo"
click at [824, 272] on input "Apply" at bounding box center [822, 272] width 32 height 20
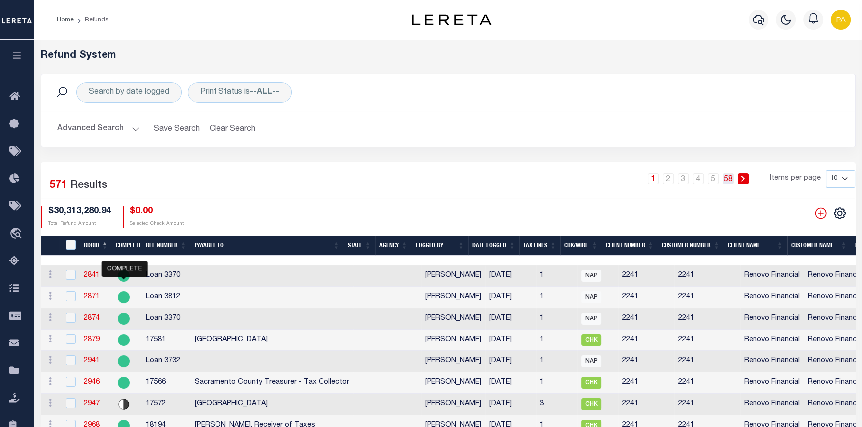
click at [731, 177] on link "58" at bounding box center [727, 179] width 11 height 11
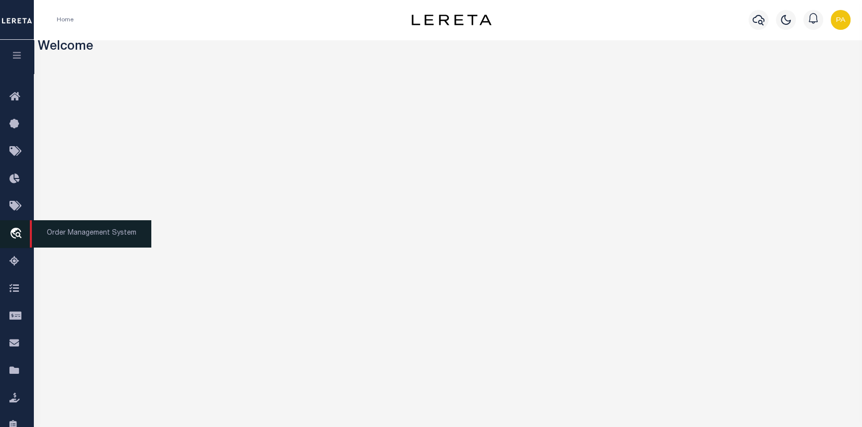
click at [60, 239] on span "Order Management System" at bounding box center [90, 233] width 121 height 27
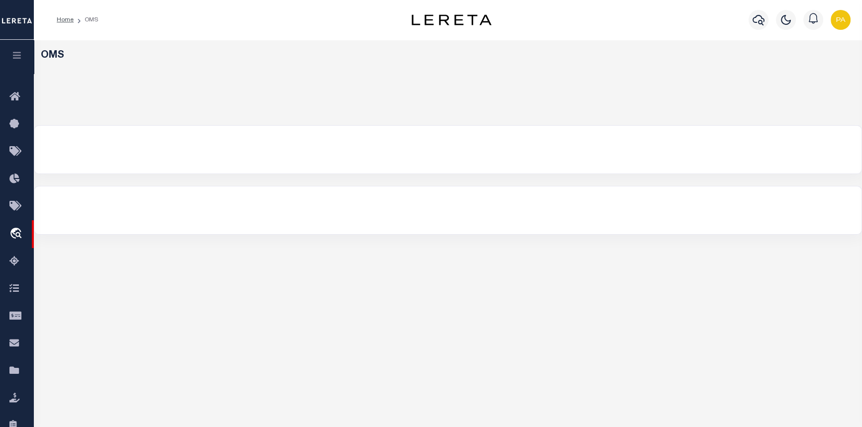
select select "200"
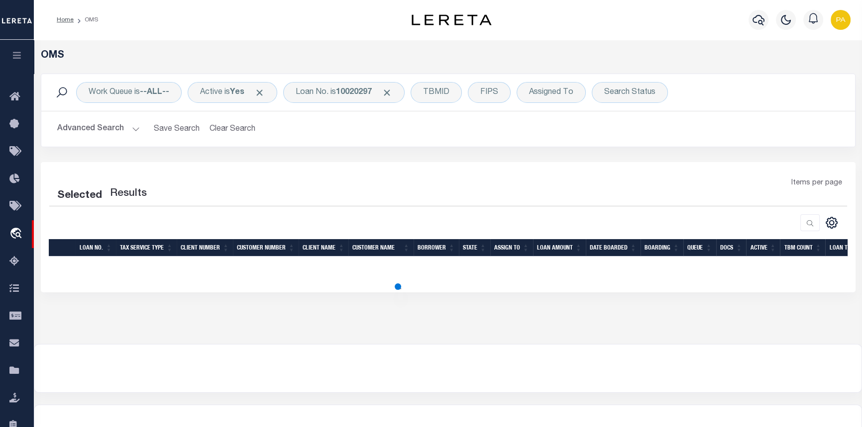
select select "200"
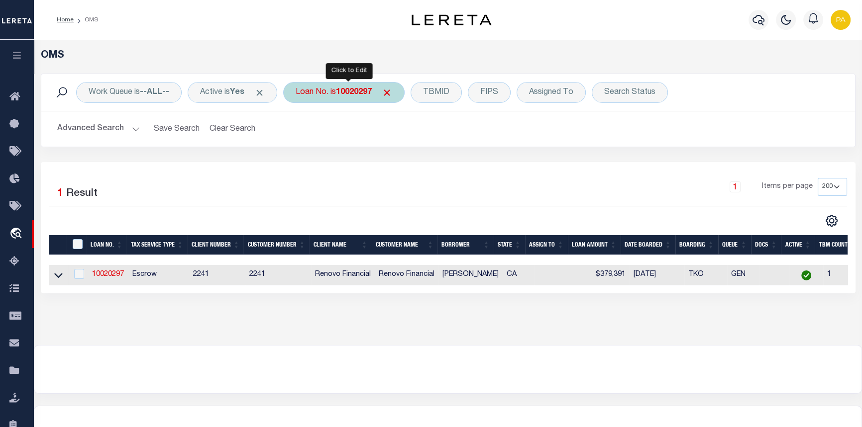
click at [355, 96] on b "10020297" at bounding box center [354, 93] width 36 height 8
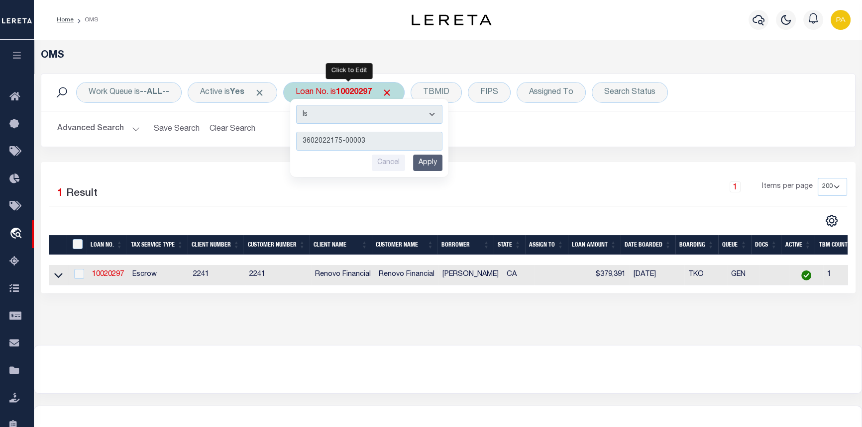
type input "3602022175-00003"
click at [427, 164] on input "Apply" at bounding box center [427, 163] width 29 height 16
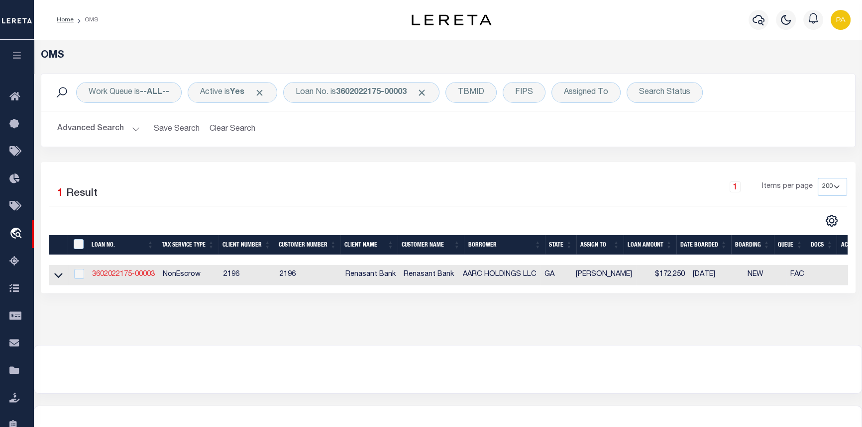
click at [140, 278] on link "3602022175-00003" at bounding box center [123, 274] width 63 height 7
type input "3602022175-00003"
type input "AARC HOLDINGS LLC"
select select
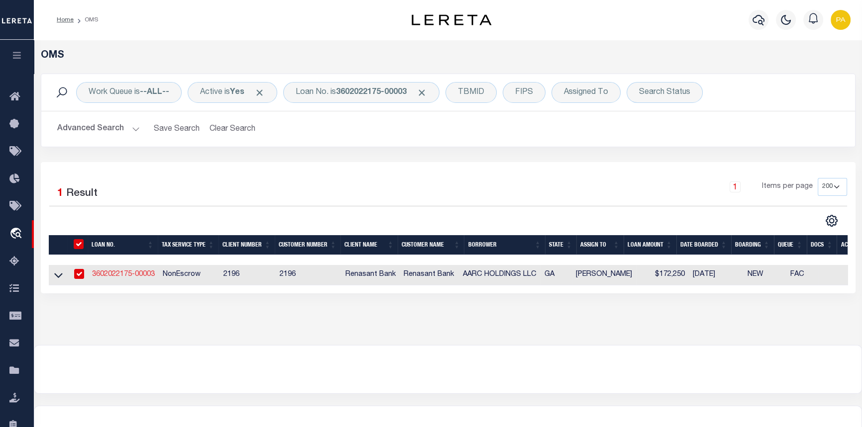
select select "NonEscrow"
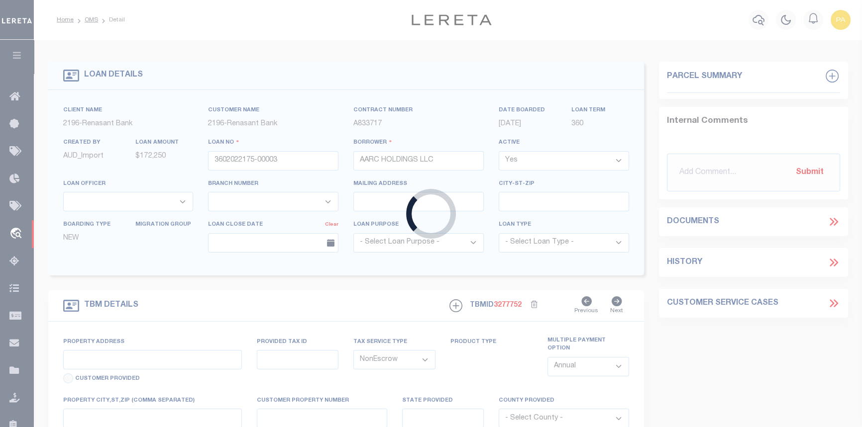
select select "5133"
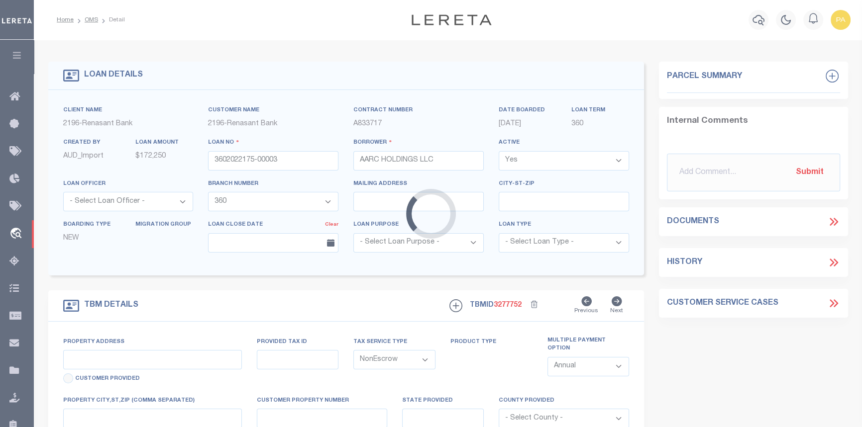
type input "8082 VETERANS PARKWAY #5"
select select
type input "COLUMBUS GA 31909-4904"
type input "GA"
select select
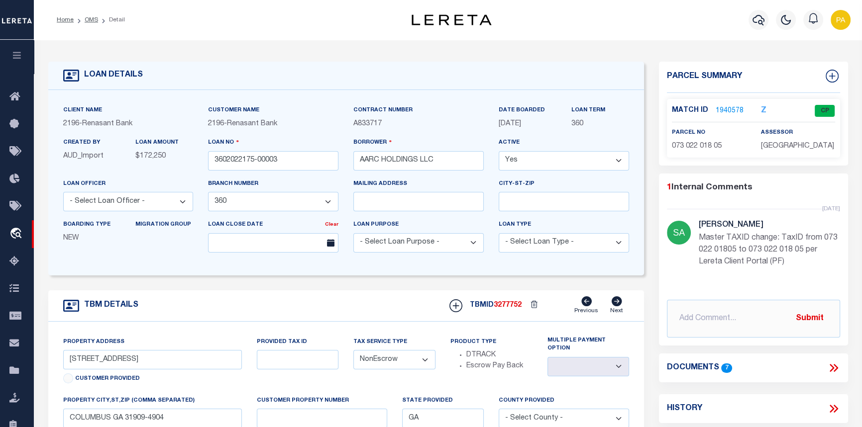
click at [721, 110] on link "1940578" at bounding box center [729, 111] width 28 height 10
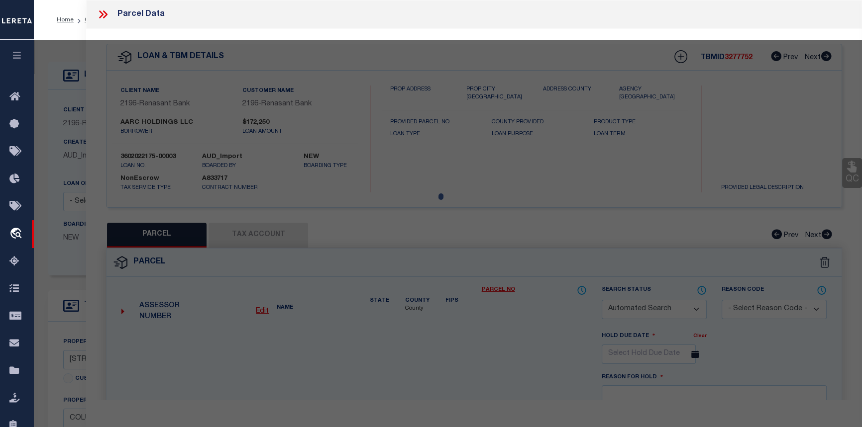
checkbox input "false"
select select "CP"
type input "AARC HOLDINGS LLC"
select select
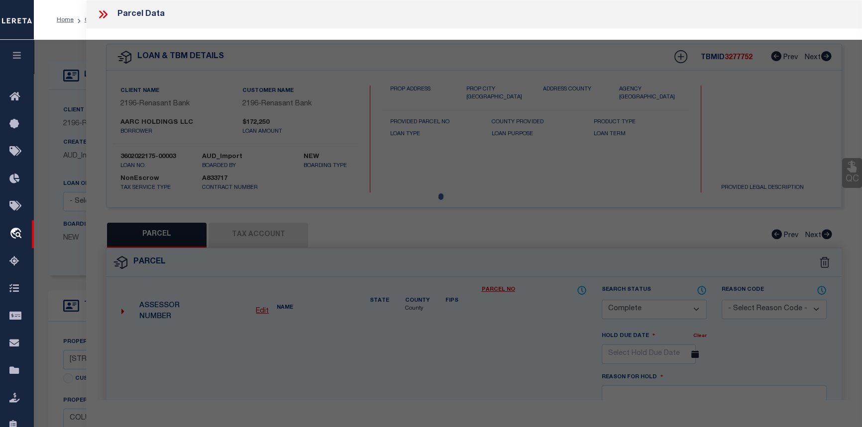
type input "8082 VETERANS PKY Unit 00005"
checkbox input "false"
type input "COLUMBUS GA 31909"
type textarea "UT 5 SPRINGCREEK VILLAGE CONDOMINIUM"
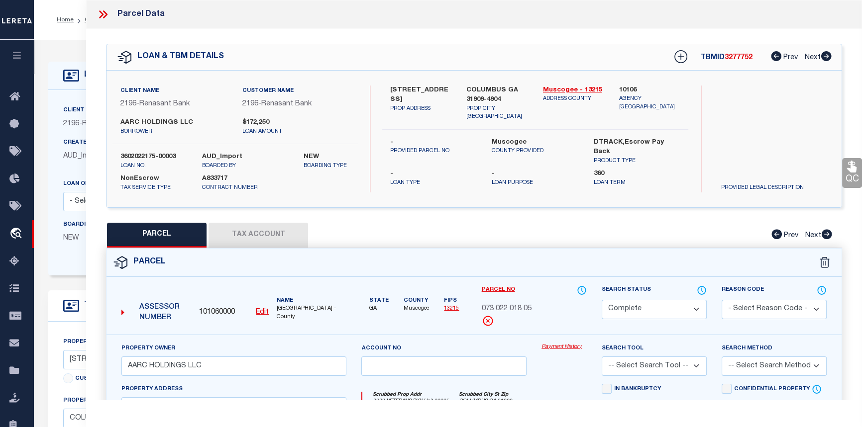
click at [552, 347] on link "Payment History" at bounding box center [563, 347] width 45 height 8
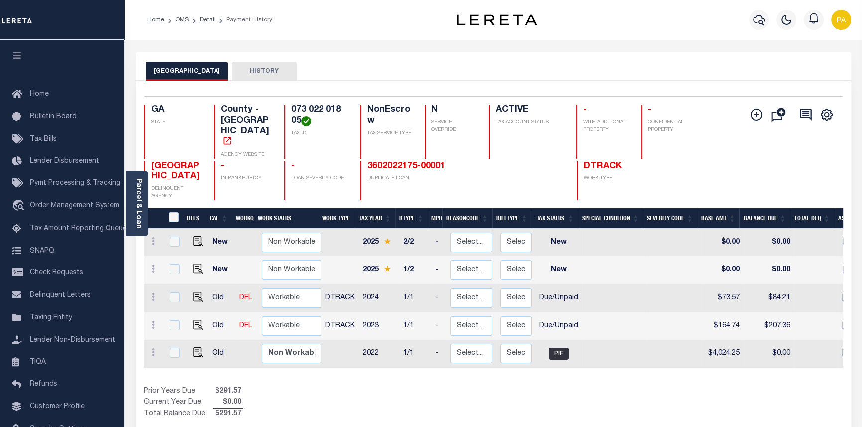
drag, startPoint x: 535, startPoint y: 355, endPoint x: 623, endPoint y: 355, distance: 87.6
click at [623, 355] on div "DTLS CAL WorkQ Work Status Work Type Tax Year RType MPO ReasonCode BillType Tax…" at bounding box center [493, 313] width 699 height 211
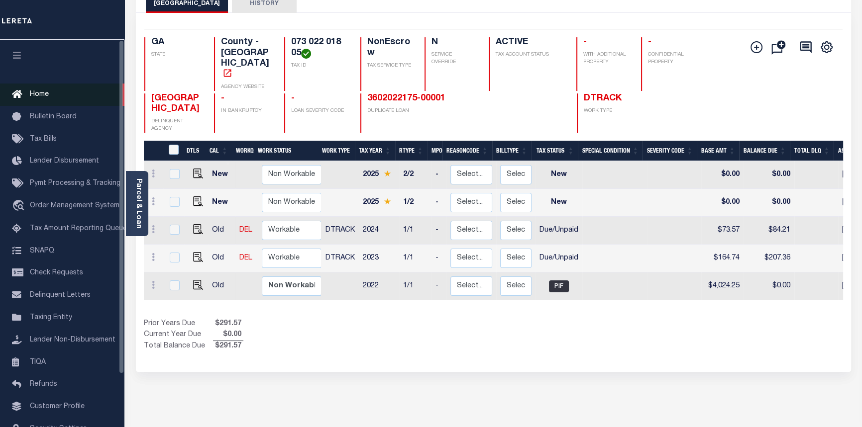
scroll to position [90, 0]
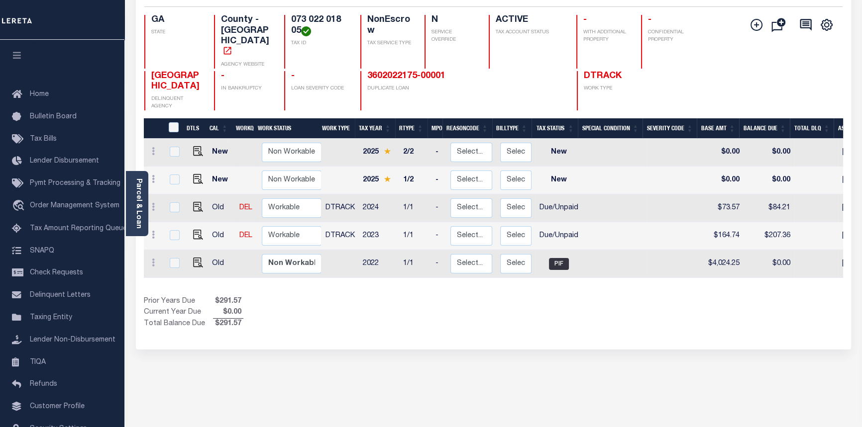
drag, startPoint x: 449, startPoint y: 56, endPoint x: 356, endPoint y: 55, distance: 93.0
click at [356, 71] on div "MUSCOGEE COUNTY DELINQUENT AGENCY - IN BANKRUPTCY - LOAN SEVERITY CODE 36020221…" at bounding box center [435, 91] width 582 height 40
copy link "3602022175-00001"
click at [135, 200] on link "Parcel & Loan" at bounding box center [138, 204] width 7 height 50
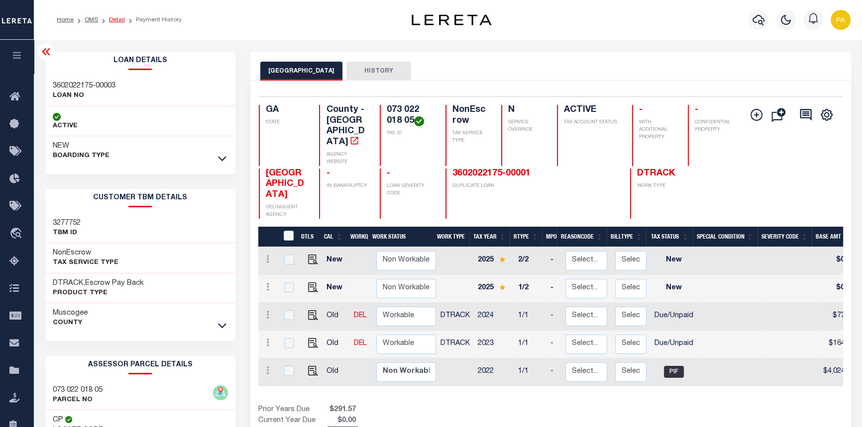
click at [114, 22] on link "Detail" at bounding box center [117, 20] width 16 height 6
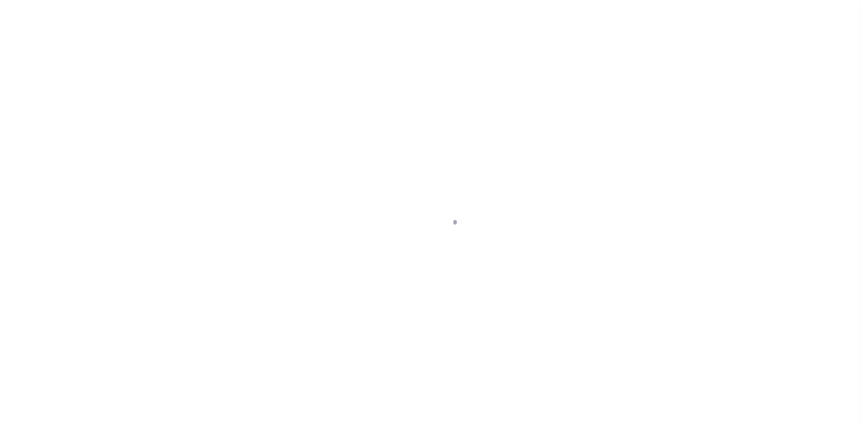
select select "NonEscrow"
type input "[STREET_ADDRESS]"
select select
type input "COLUMBUS GA 31909-4904"
type input "GA"
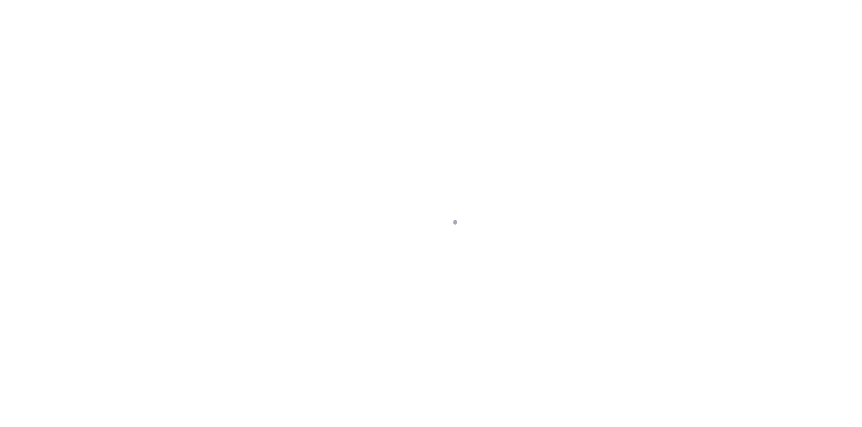
select select
select select "5133"
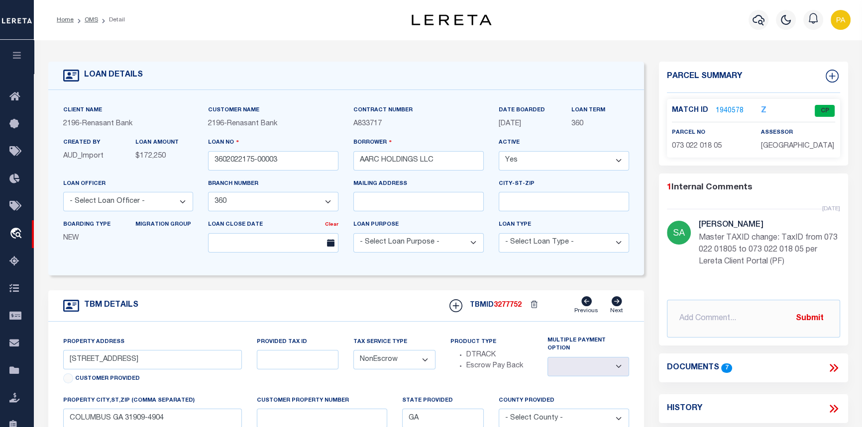
click at [722, 106] on link "1940578" at bounding box center [729, 111] width 28 height 10
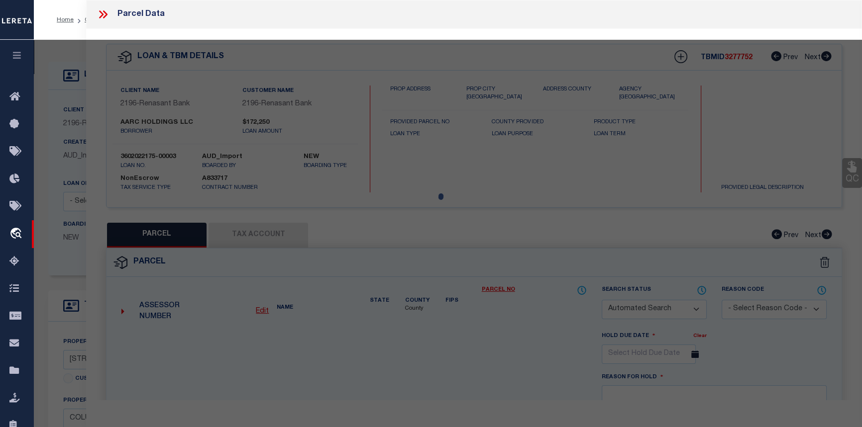
checkbox input "false"
select select "CP"
type input "AARC HOLDINGS LLC"
select select
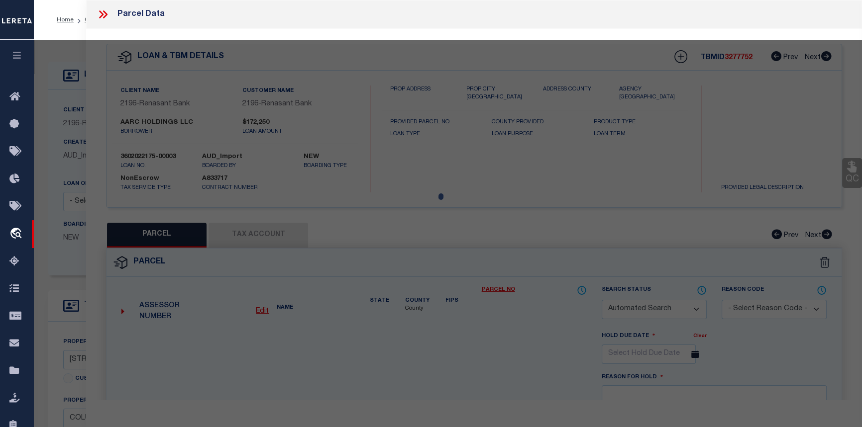
type input "8082 VETERANS PKY Unit 00005"
checkbox input "false"
type input "COLUMBUS GA 31909"
type textarea "UT 5 SPRINGCREEK VILLAGE CONDOMINIUM"
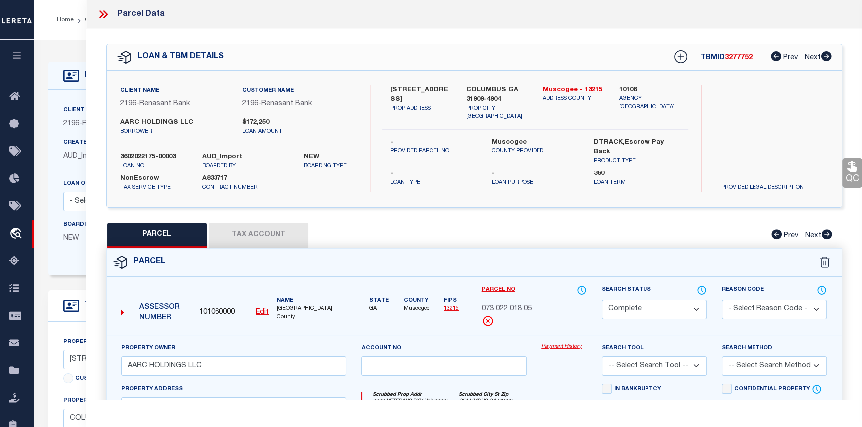
click at [558, 345] on link "Payment History" at bounding box center [563, 347] width 45 height 8
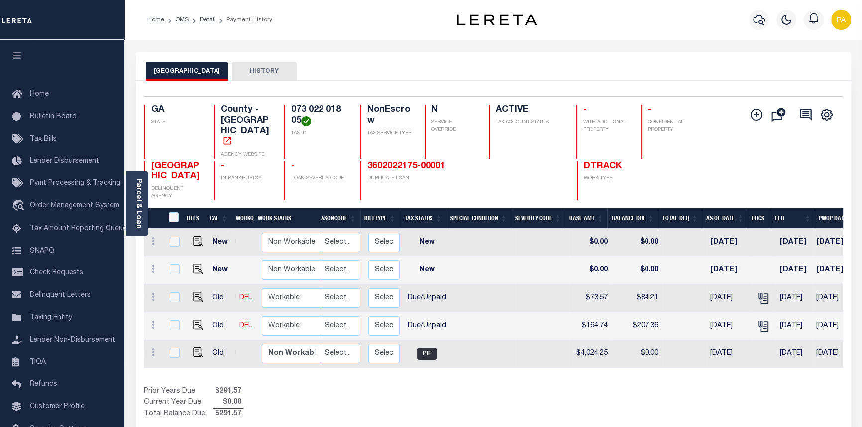
scroll to position [0, 204]
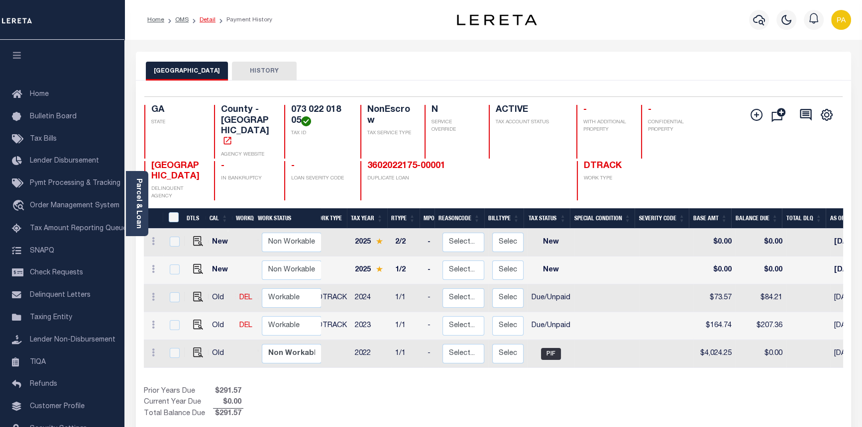
click at [209, 20] on link "Detail" at bounding box center [208, 20] width 16 height 6
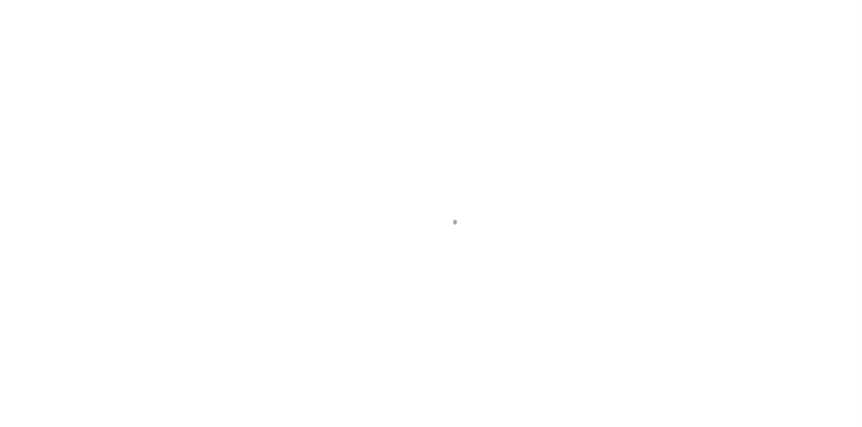
select select "NonEscrow"
type input "[STREET_ADDRESS]"
select select
type input "COLUMBUS GA 31909-4904"
type input "GA"
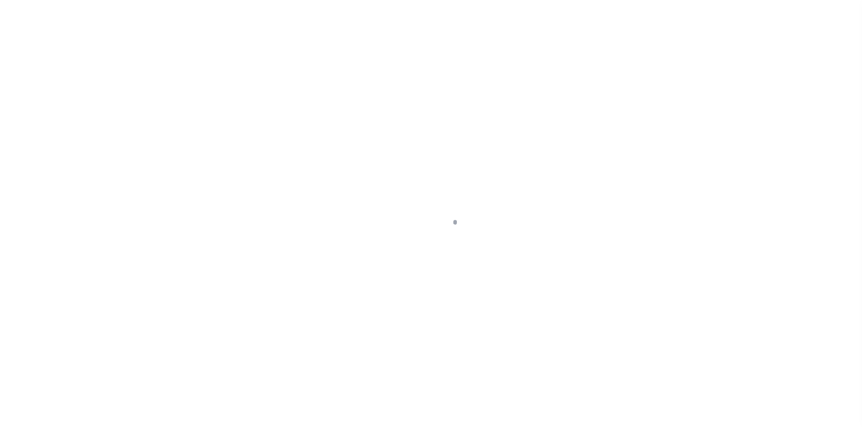
select select
select select "5133"
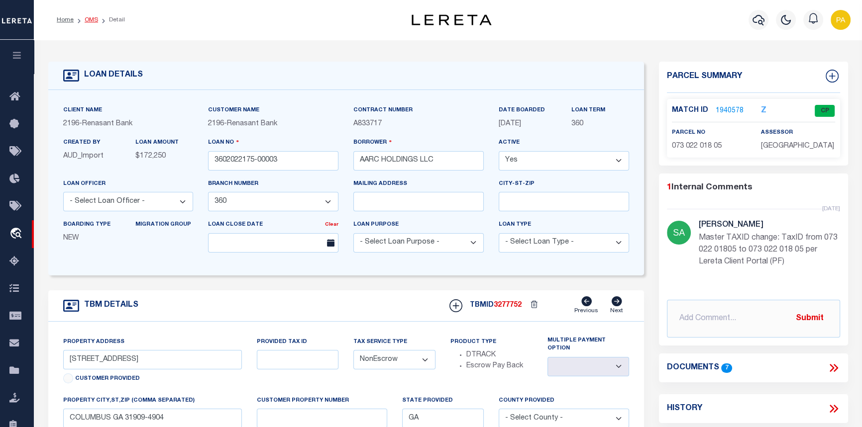
click at [96, 19] on link "OMS" at bounding box center [91, 20] width 13 height 6
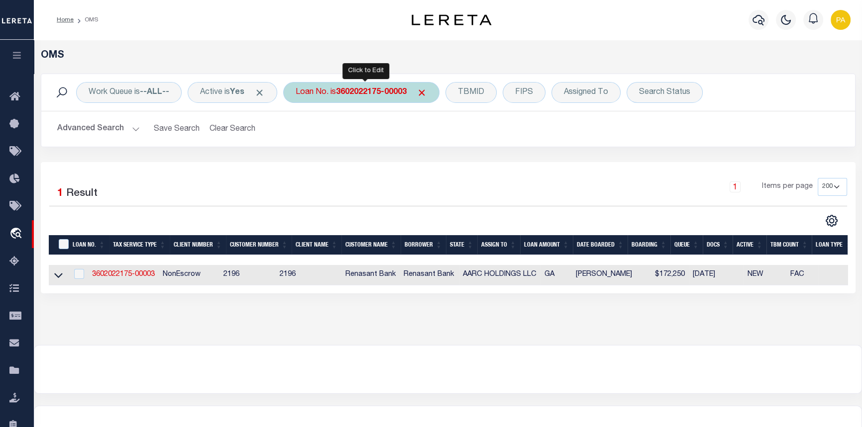
click at [353, 92] on b "3602022175-00003" at bounding box center [371, 93] width 71 height 8
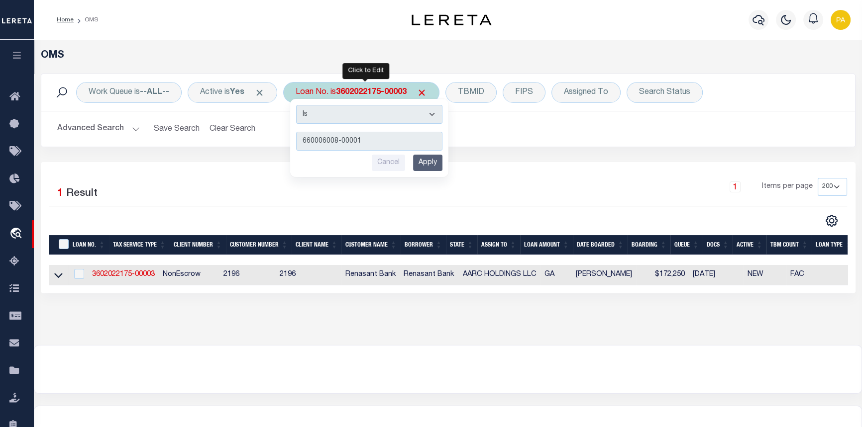
type input "660006008-00001"
drag, startPoint x: 427, startPoint y: 156, endPoint x: 411, endPoint y: 173, distance: 23.6
click at [427, 160] on input "Apply" at bounding box center [427, 163] width 29 height 16
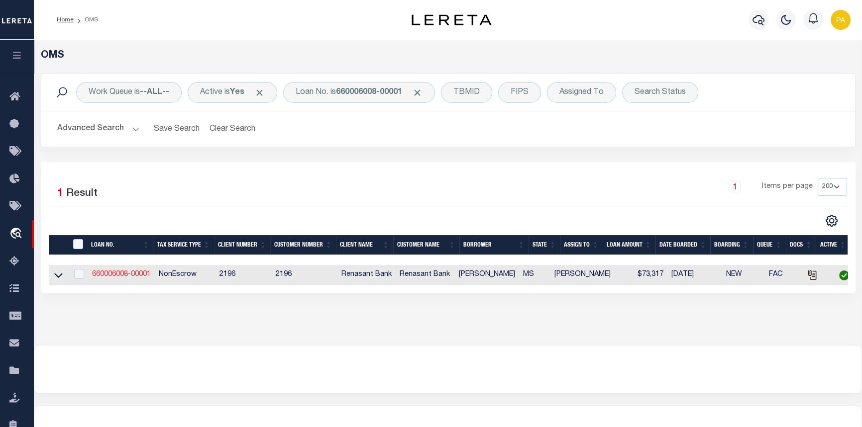
click at [123, 276] on link "660006008-00001" at bounding box center [121, 274] width 59 height 7
type input "660006008-00001"
type input "[PERSON_NAME]"
select select "5092"
select select "10"
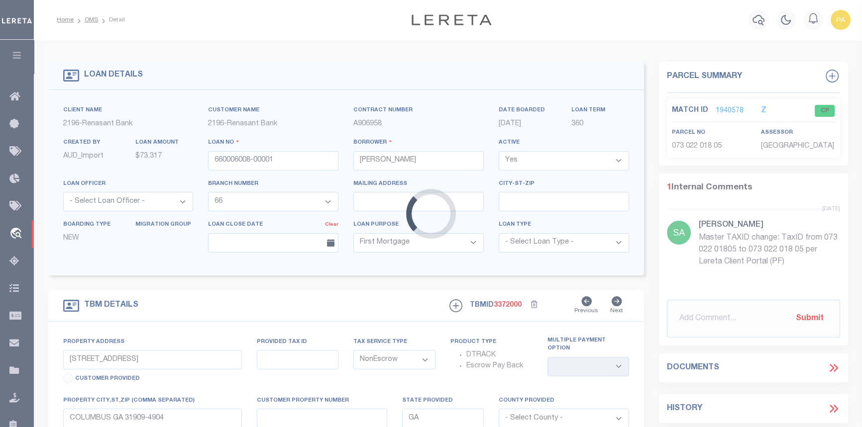
type input "I55 N FRONTAGE RD"
select select
type input "[PERSON_NAME] MS 39206"
type input "MS"
select select
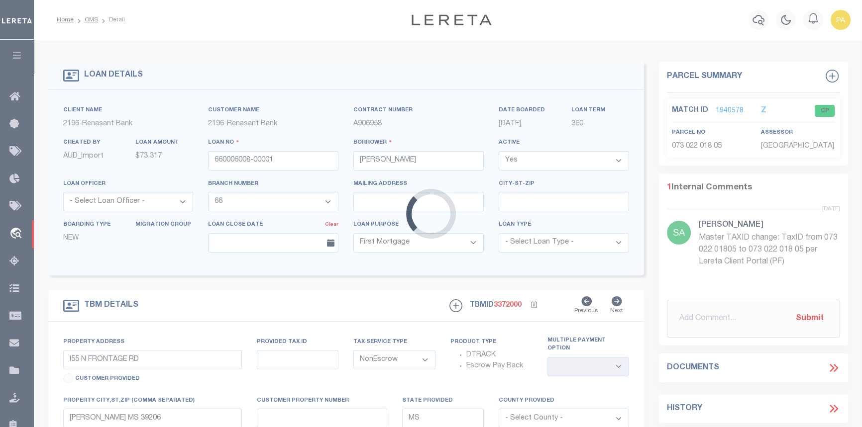
select select "5092"
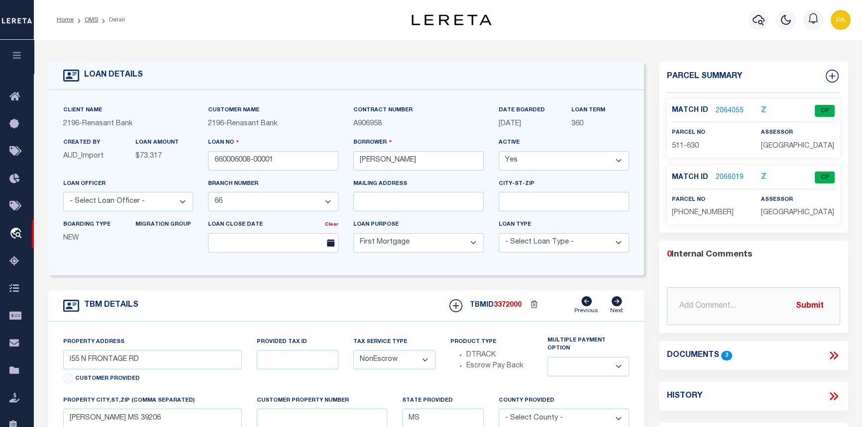
click at [723, 112] on link "2064055" at bounding box center [729, 111] width 28 height 10
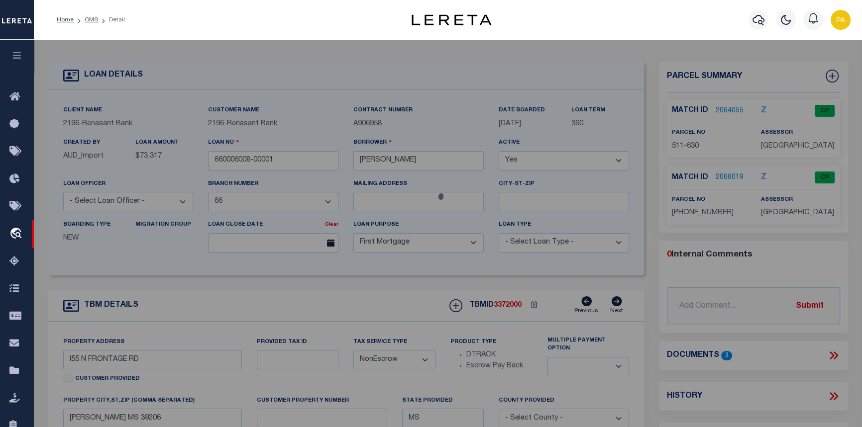
checkbox input "false"
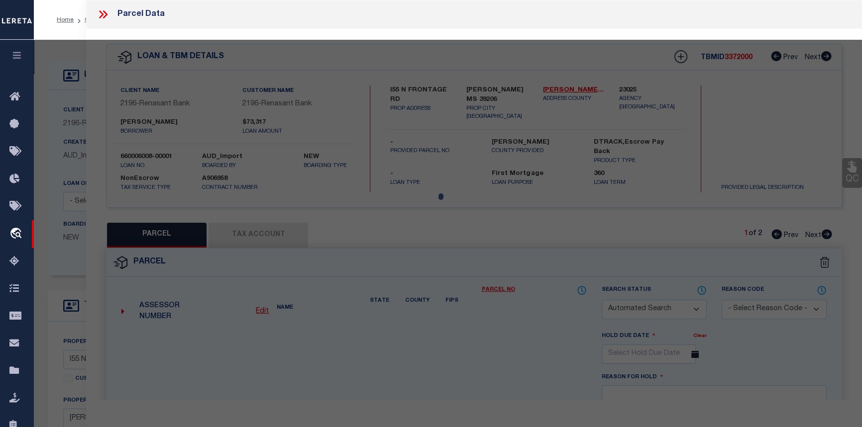
select select "CP"
type input "DUNCAN DONALD H"
select select
type input "0 N HIGHWAY 55"
type input "[PERSON_NAME] MS 39206"
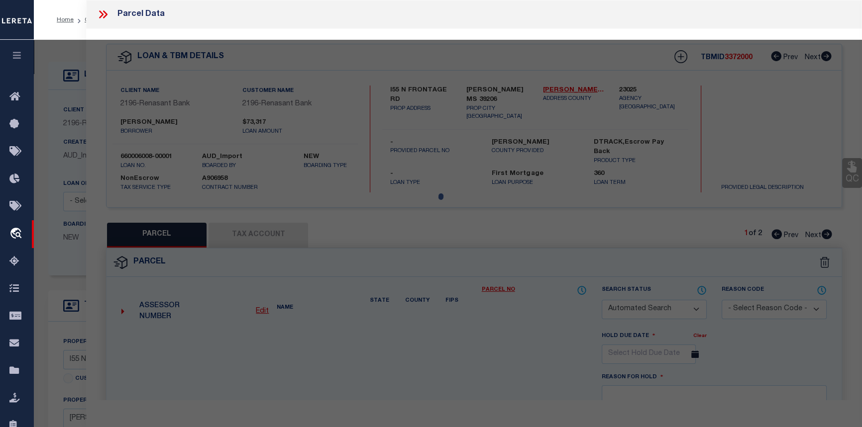
type textarea "BEG 290 FT E INT E/L EAST [PERSON_NAME] CIR & N/L [PERSON_NAME] DR N 295.9 FT E…"
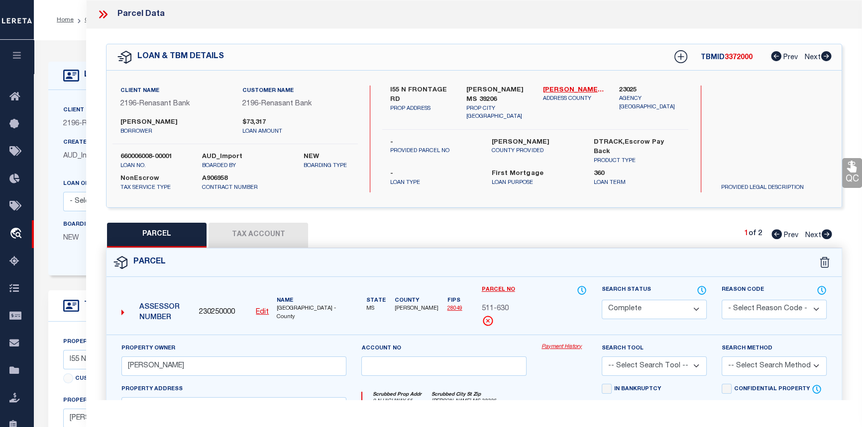
click at [563, 344] on link "Payment History" at bounding box center [563, 347] width 45 height 8
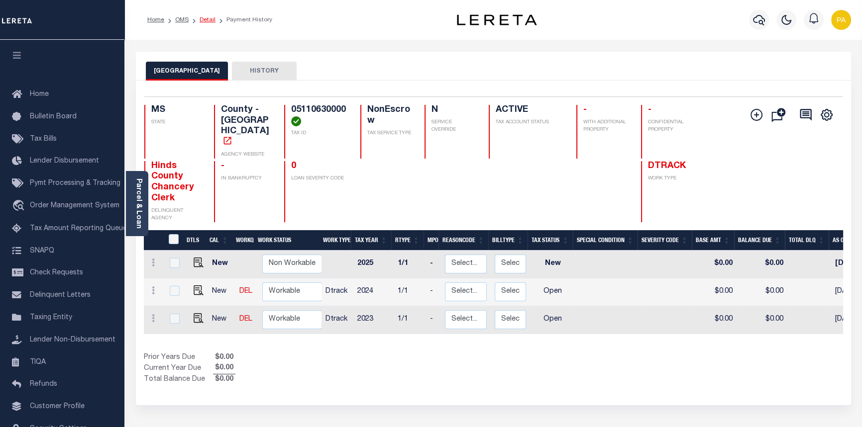
click at [207, 20] on link "Detail" at bounding box center [208, 20] width 16 height 6
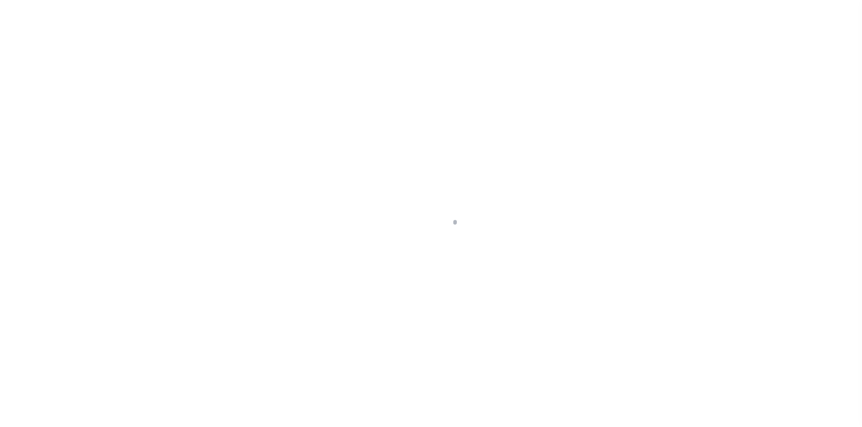
select select "10"
select select "NonEscrow"
type input "I55 N FRONTAGE RD"
select select
type input "[PERSON_NAME] MS 39206"
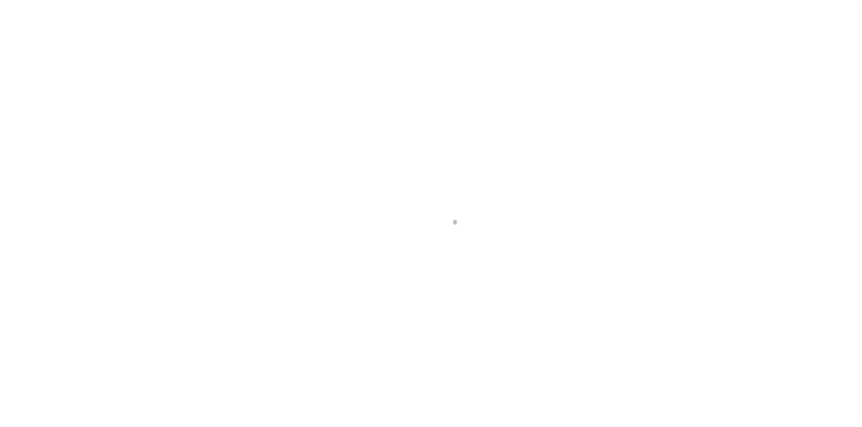
type input "MS"
select select
select select "5092"
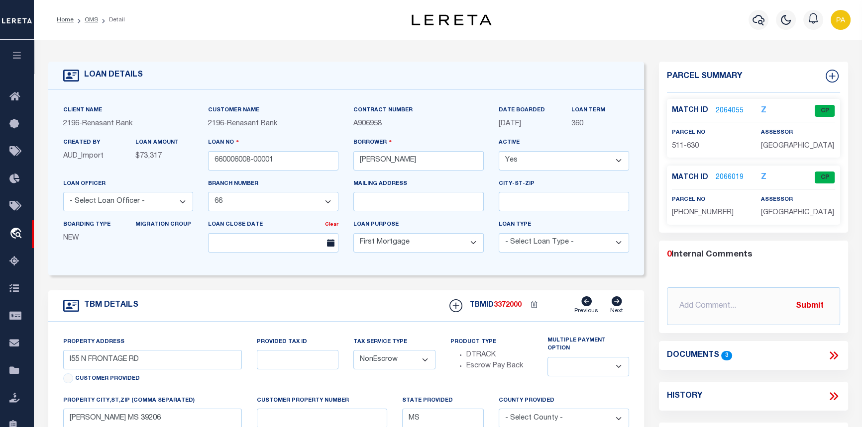
click at [716, 109] on link "2064055" at bounding box center [729, 111] width 28 height 10
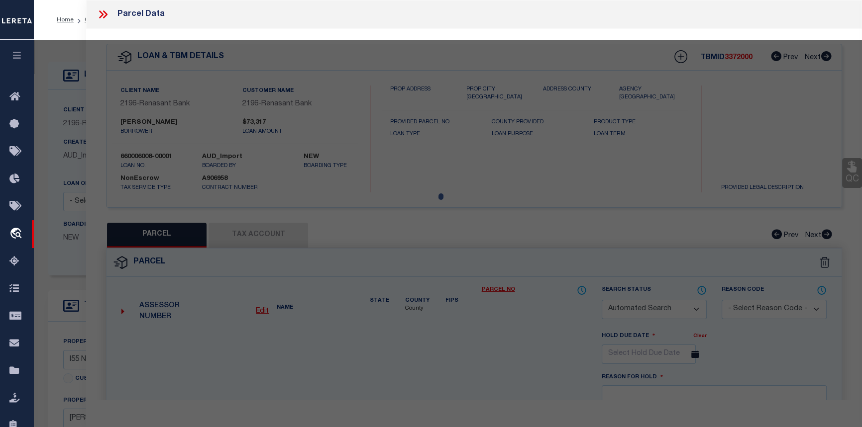
checkbox input "false"
select select "CP"
type input "DUNCAN DONALD H"
select select
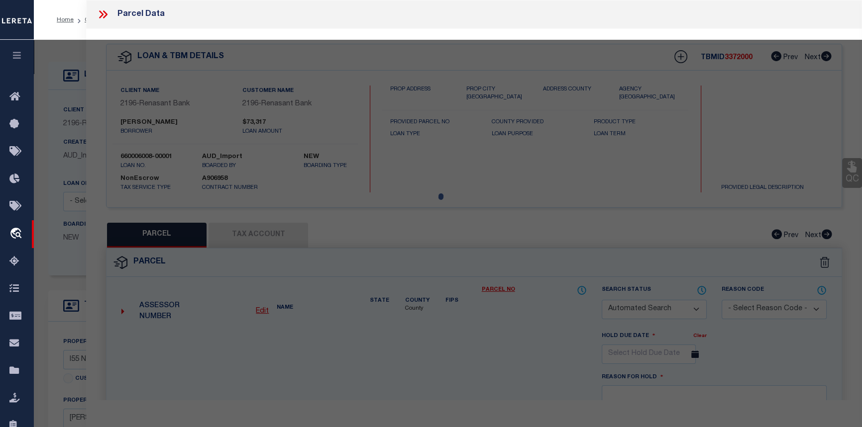
type input "0 N HIGHWAY 55"
type input "[PERSON_NAME] MS 39206"
type textarea "BEG 290 FT E INT E/L EAST [PERSON_NAME] CIR & N/L [PERSON_NAME] DR N 295.9 FT E…"
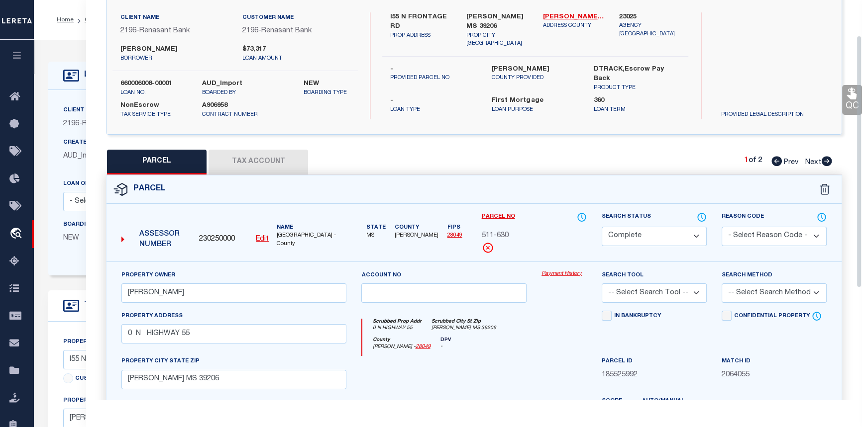
scroll to position [90, 0]
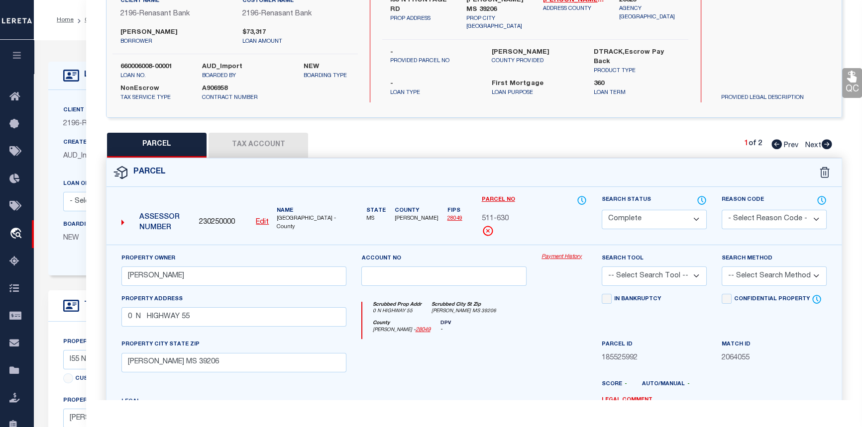
click at [552, 258] on link "Payment History" at bounding box center [563, 257] width 45 height 8
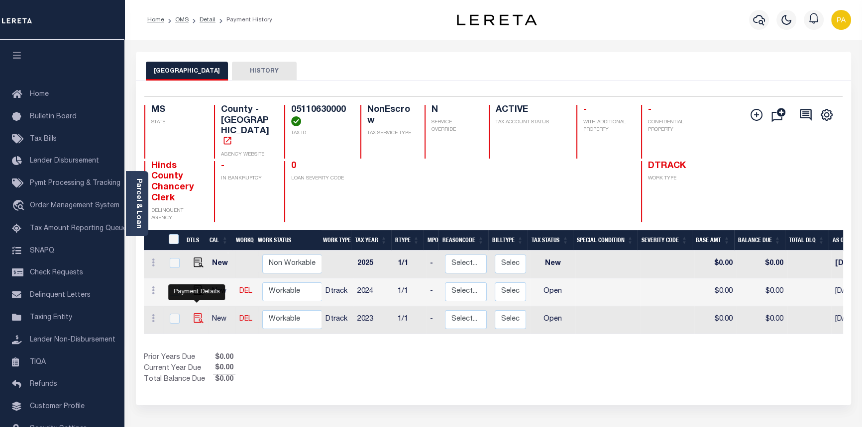
click at [198, 313] on img "" at bounding box center [199, 318] width 10 height 10
checkbox input "true"
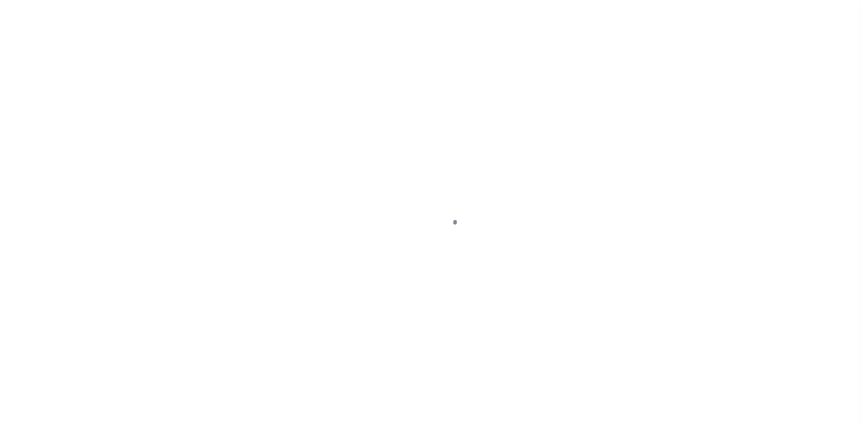
select select "OP2"
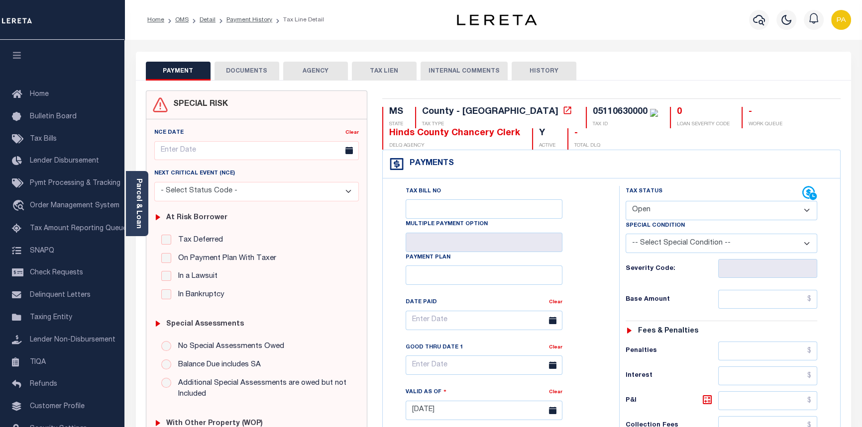
click at [254, 67] on button "DOCUMENTS" at bounding box center [246, 71] width 65 height 19
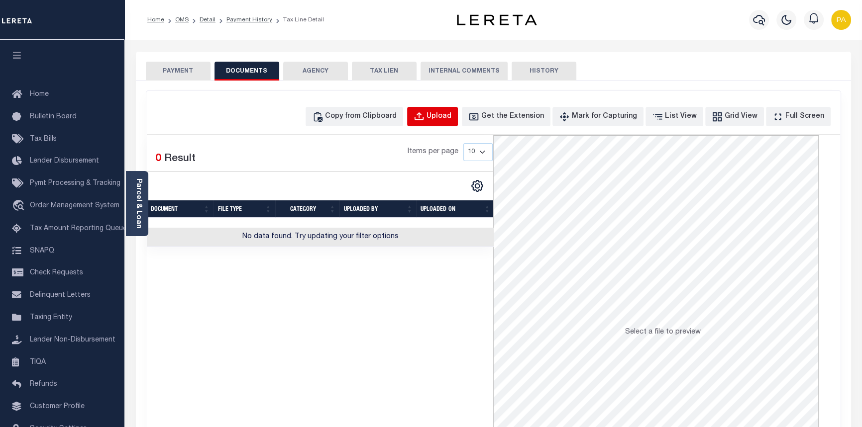
click at [451, 113] on div "Upload" at bounding box center [438, 116] width 25 height 11
select select "POP"
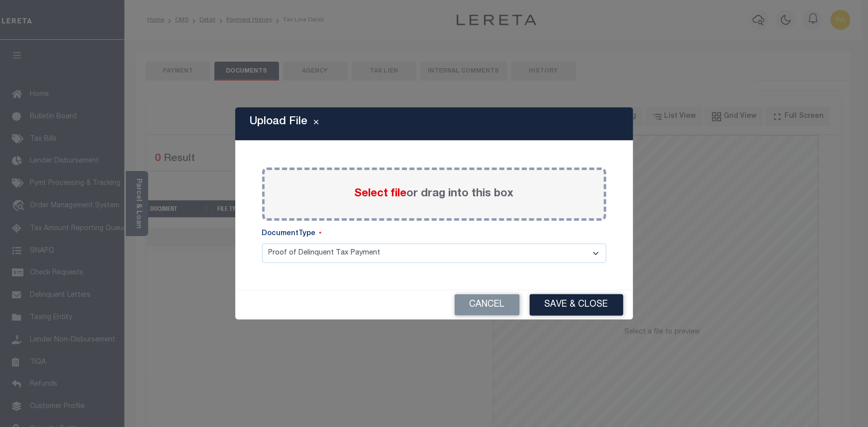
click at [377, 193] on span "Select file" at bounding box center [381, 194] width 52 height 11
click at [0, 0] on input "Select file or drag into this box" at bounding box center [0, 0] width 0 height 0
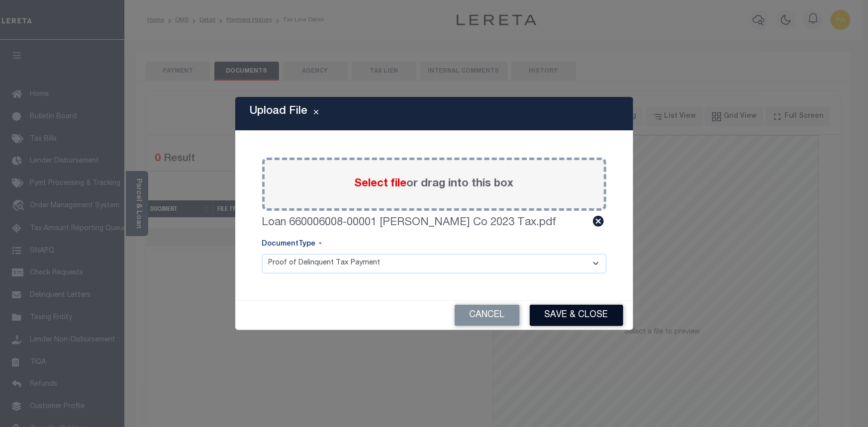
click at [574, 313] on button "Save & Close" at bounding box center [577, 315] width 94 height 21
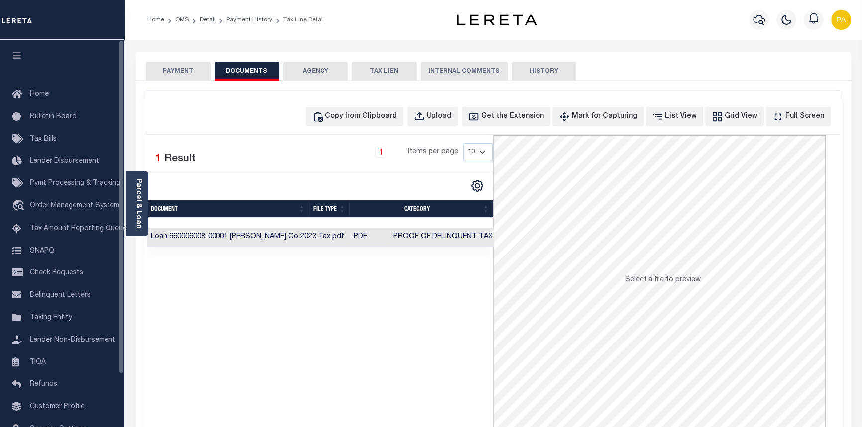
click at [199, 69] on button "PAYMENT" at bounding box center [178, 71] width 65 height 19
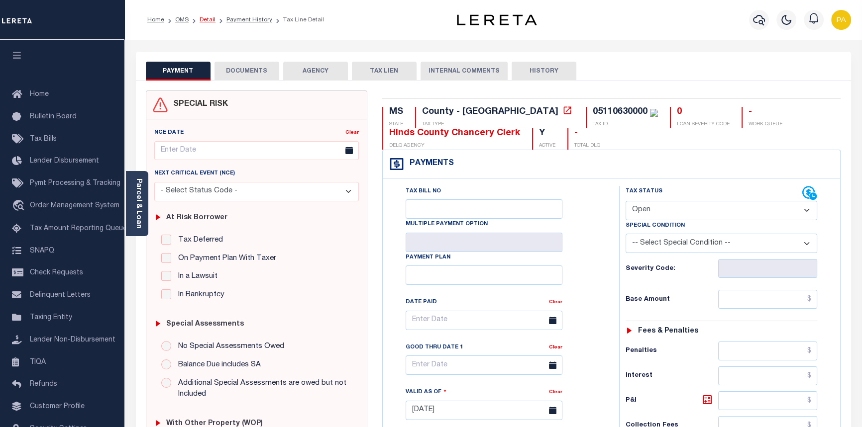
click at [207, 18] on link "Detail" at bounding box center [208, 20] width 16 height 6
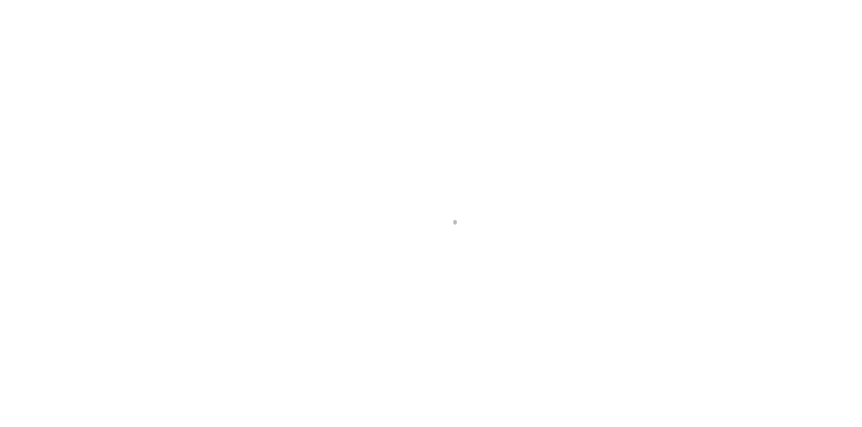
select select "10"
select select "NonEscrow"
type input "I55 N FRONTAGE RD"
select select
type input "[PERSON_NAME] MS 39206"
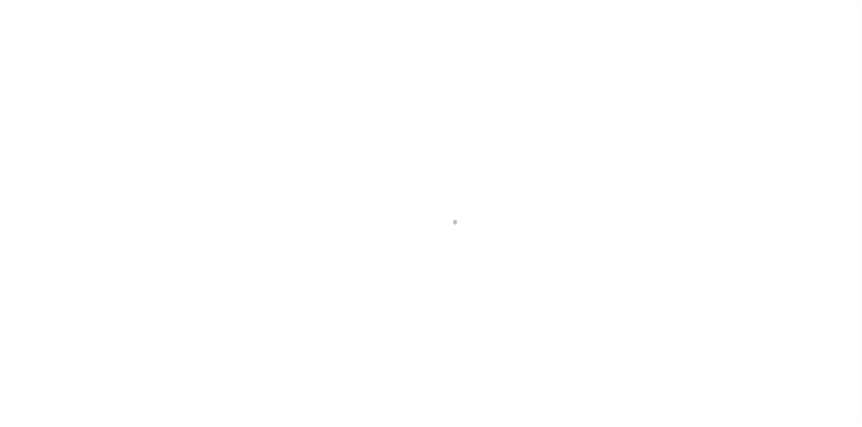
type input "MS"
select select
select select "5092"
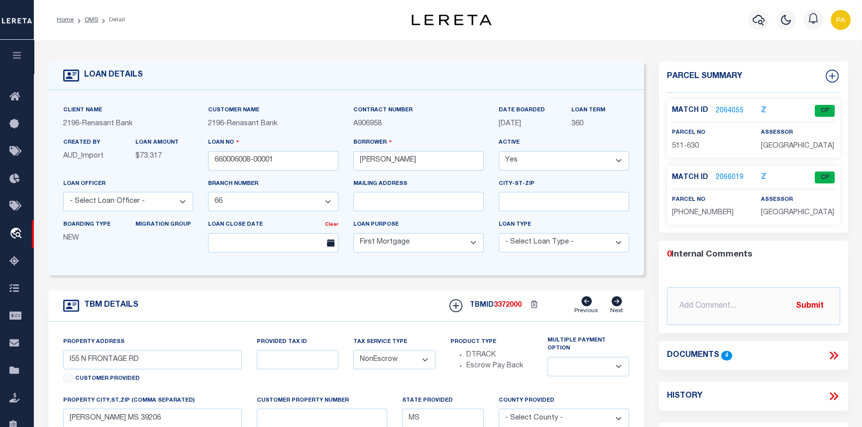
click at [730, 109] on link "2064055" at bounding box center [729, 111] width 28 height 10
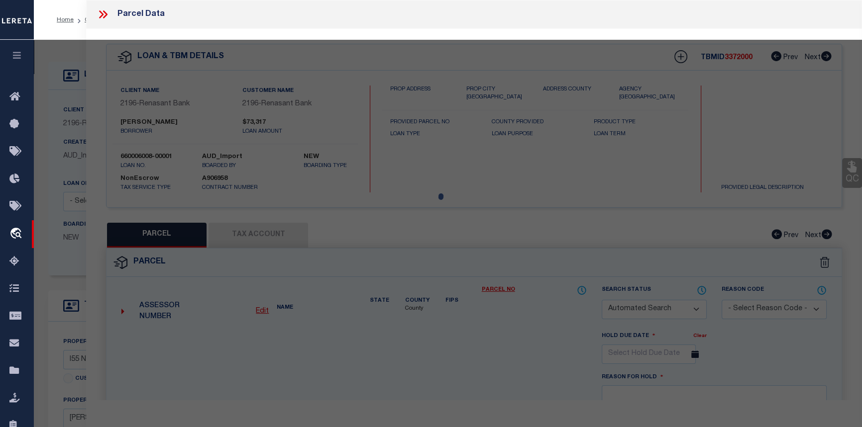
checkbox input "false"
select select "CP"
type input "[PERSON_NAME]"
select select
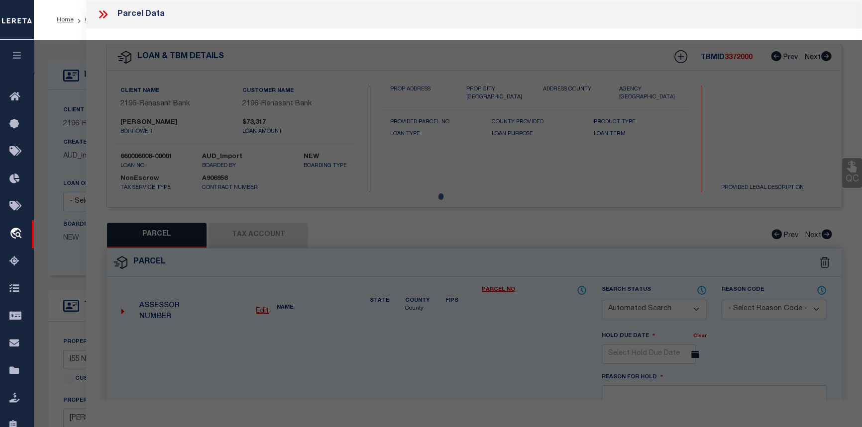
type input "0 N HIGHWAY 55"
type input "JACKSON MS 39206"
type textarea "BEG 290 FT E INT E/L EAST [PERSON_NAME] CIR & N/L [PERSON_NAME] DR N 295.9 FT E…"
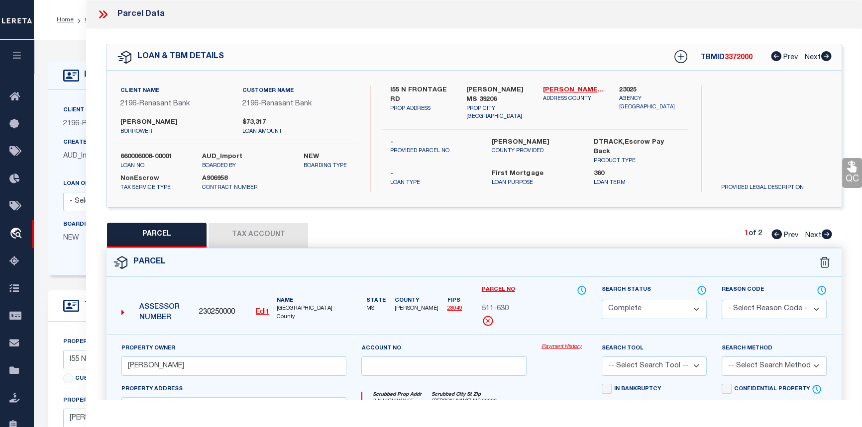
click at [569, 347] on link "Payment History" at bounding box center [563, 347] width 45 height 8
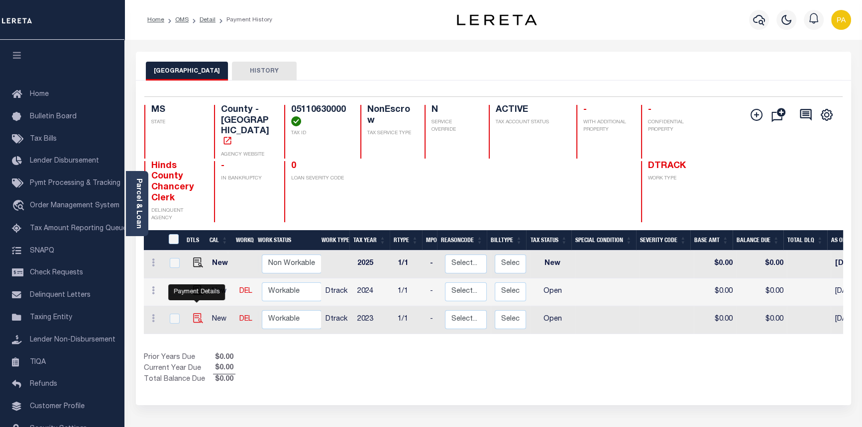
click at [195, 313] on img "" at bounding box center [198, 318] width 10 height 10
checkbox input "true"
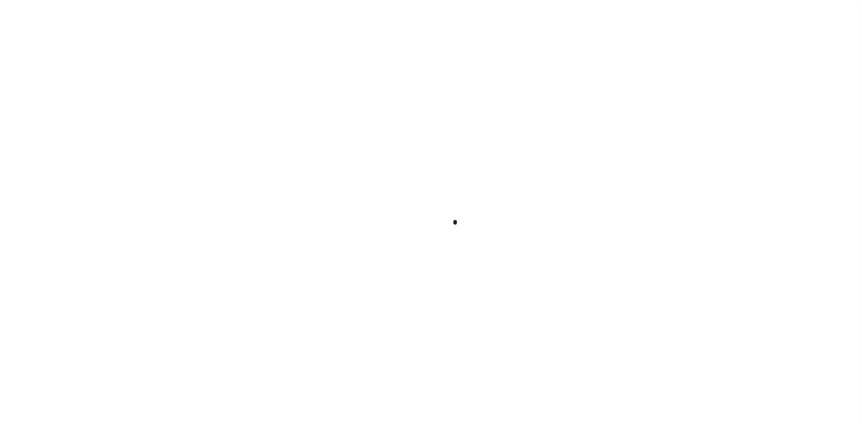
checkbox input "false"
type input "[DATE]"
select select "OP2"
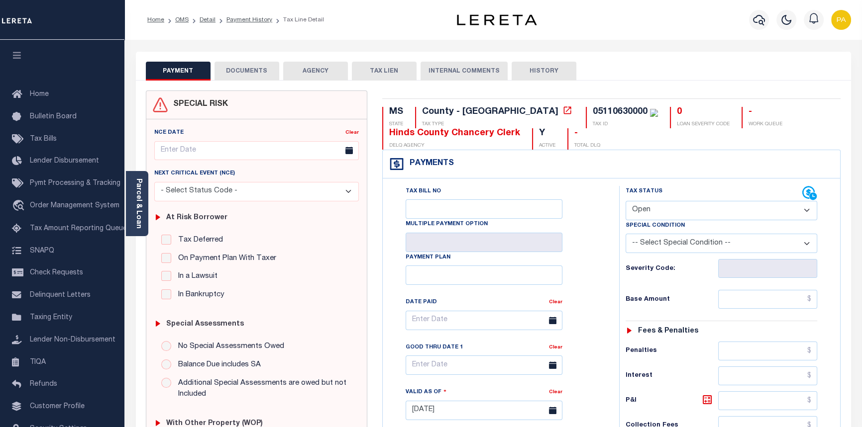
click at [241, 70] on button "DOCUMENTS" at bounding box center [246, 71] width 65 height 19
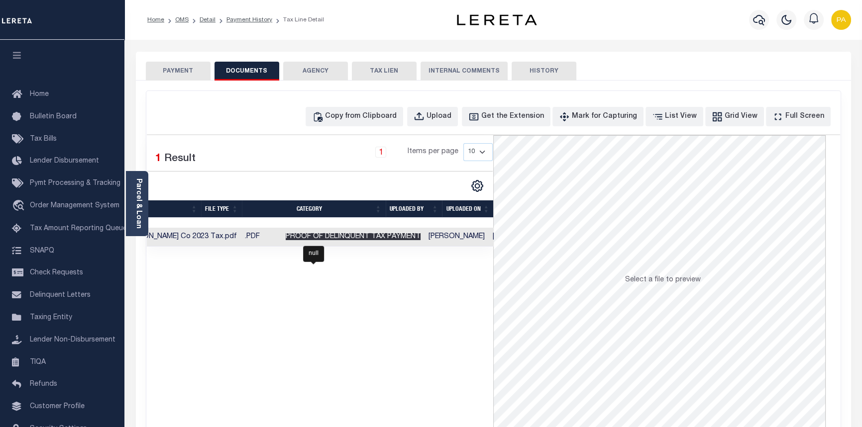
click at [349, 236] on span "Proof of Delinquent Tax Payment" at bounding box center [353, 236] width 135 height 7
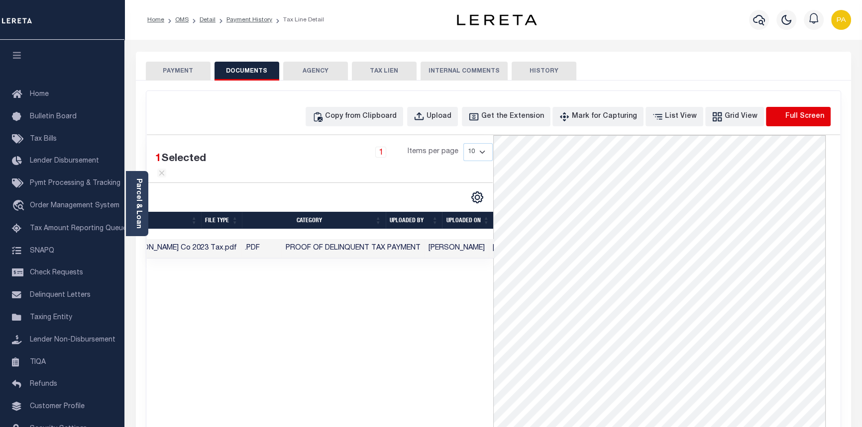
click at [781, 116] on icon "button" at bounding box center [777, 116] width 11 height 11
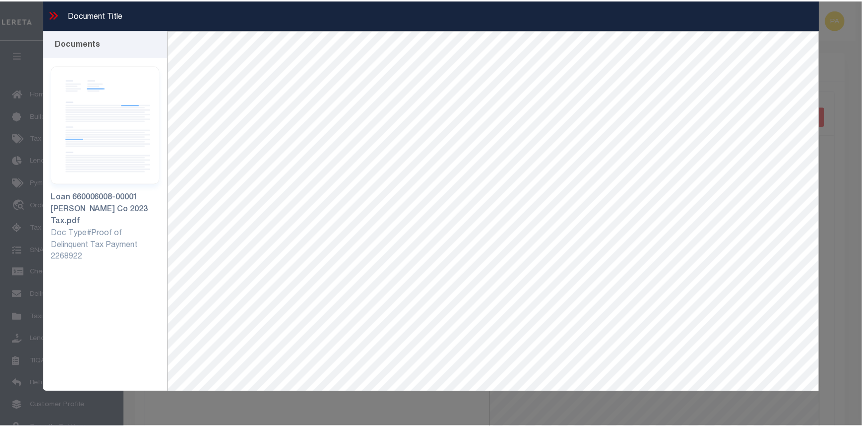
scroll to position [0, 104]
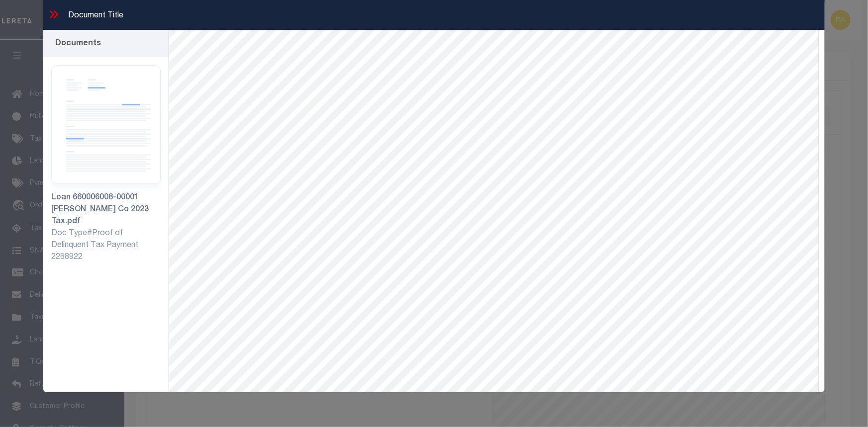
click at [53, 13] on icon at bounding box center [52, 14] width 4 height 8
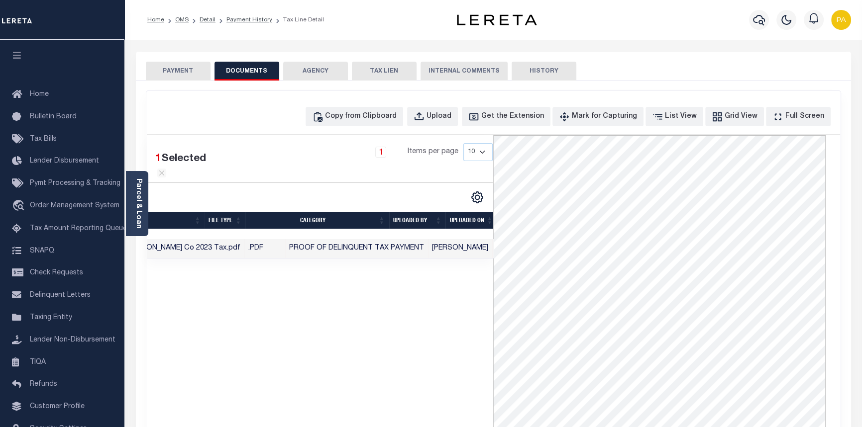
click at [172, 69] on button "PAYMENT" at bounding box center [178, 71] width 65 height 19
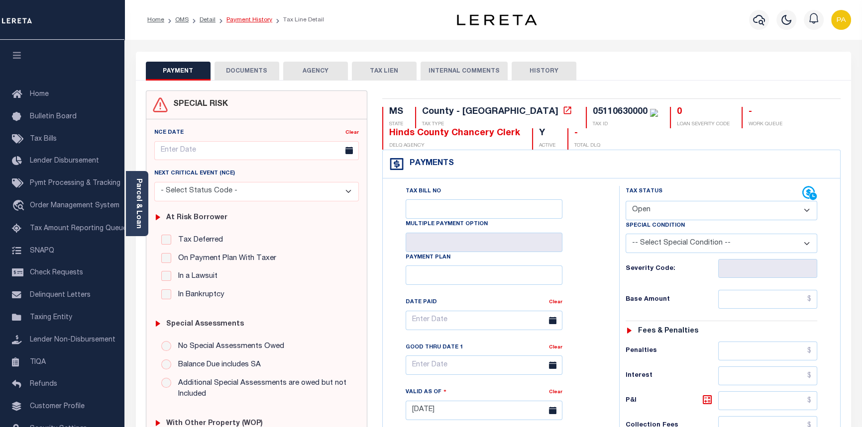
click at [252, 18] on link "Payment History" at bounding box center [249, 20] width 46 height 6
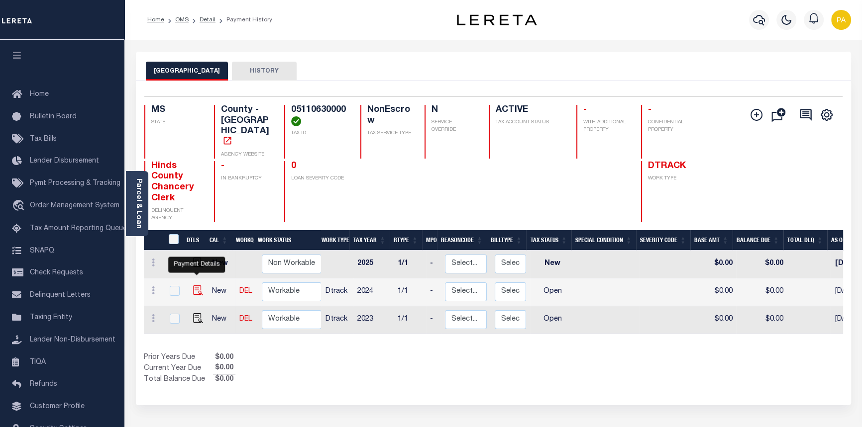
click at [199, 286] on img "" at bounding box center [198, 291] width 10 height 10
checkbox input "true"
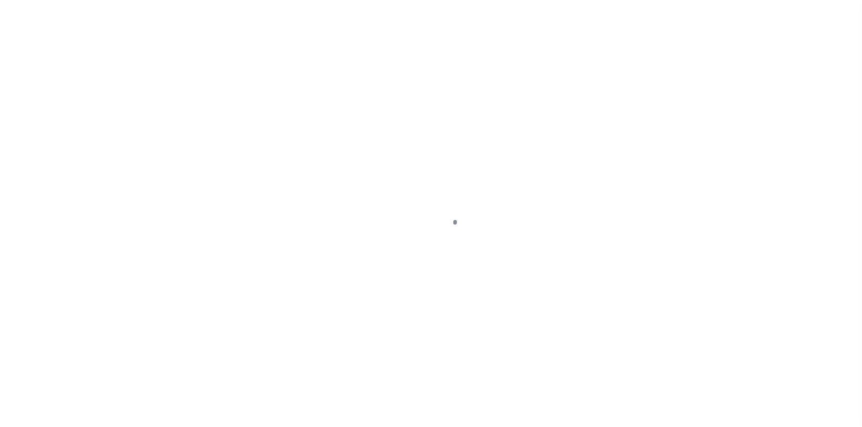
select select "OP2"
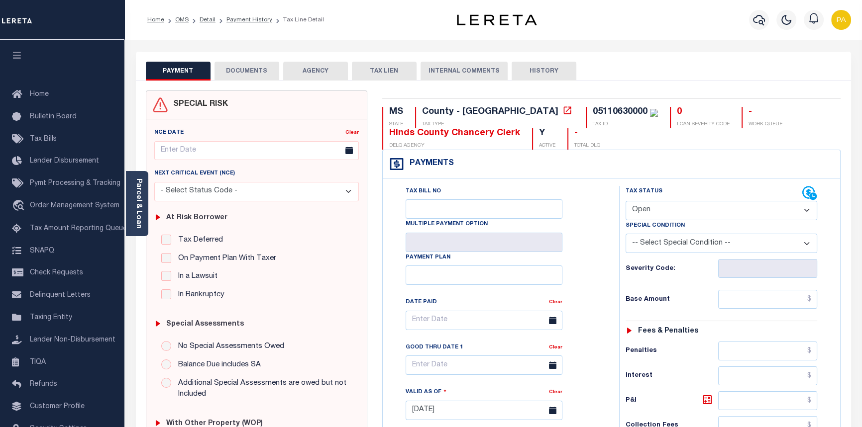
click at [257, 73] on button "DOCUMENTS" at bounding box center [246, 71] width 65 height 19
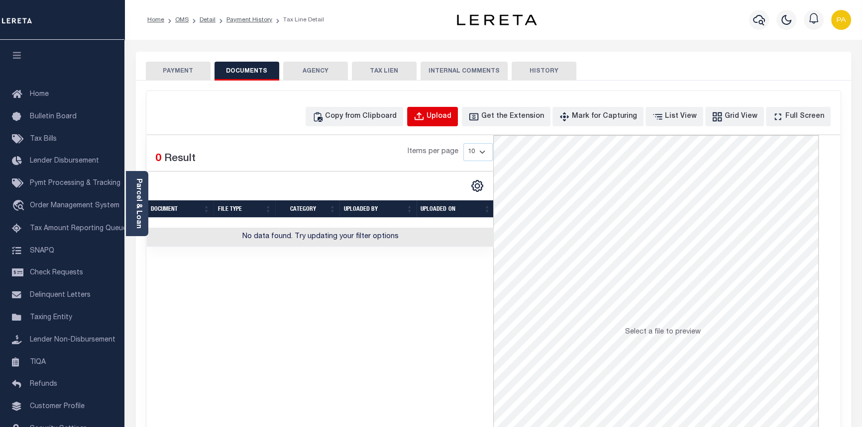
click at [451, 114] on div "Upload" at bounding box center [438, 116] width 25 height 11
select select "POP"
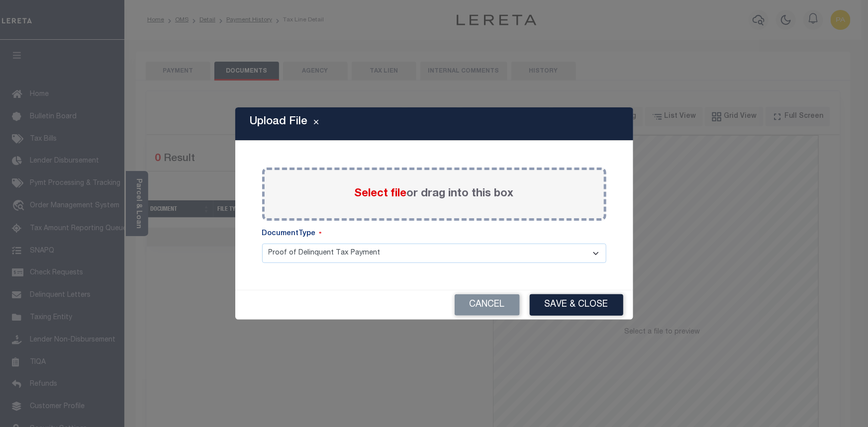
click at [378, 194] on span "Select file" at bounding box center [381, 194] width 52 height 11
click at [0, 0] on input "Select file or drag into this box" at bounding box center [0, 0] width 0 height 0
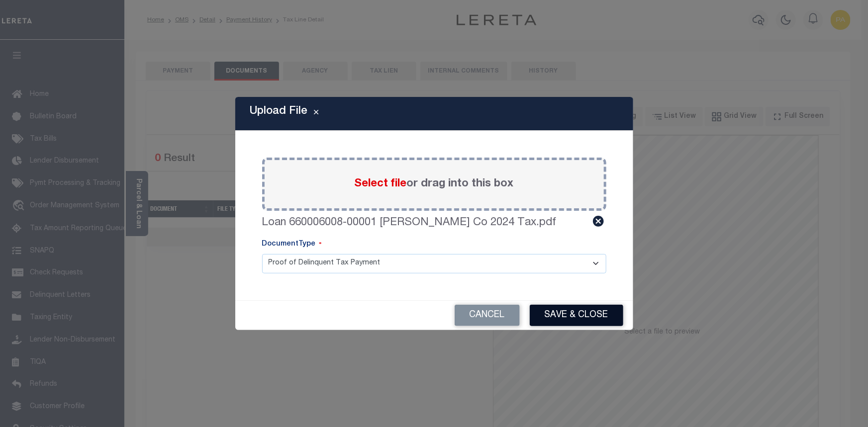
click at [583, 314] on button "Save & Close" at bounding box center [577, 315] width 94 height 21
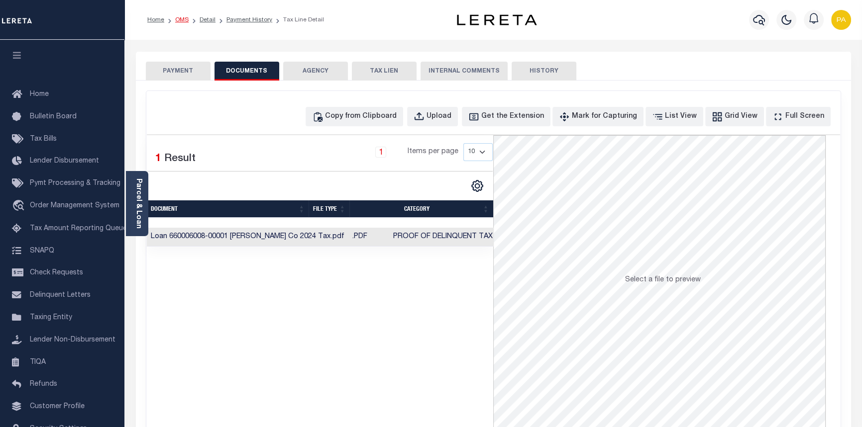
click at [179, 18] on link "OMS" at bounding box center [181, 20] width 13 height 6
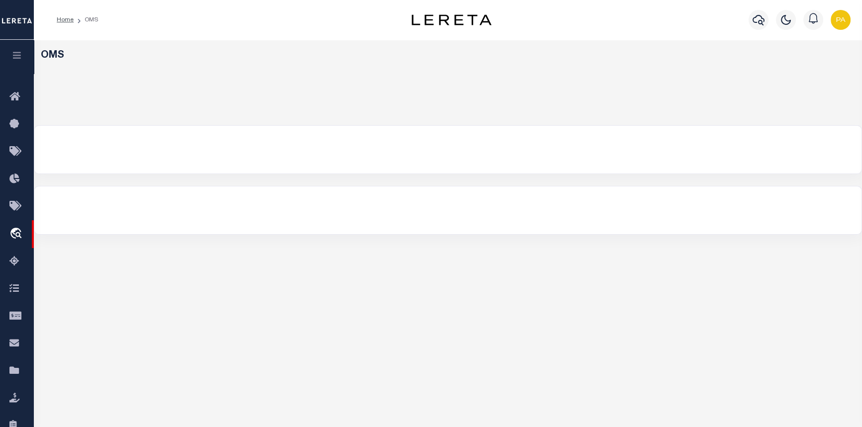
select select "200"
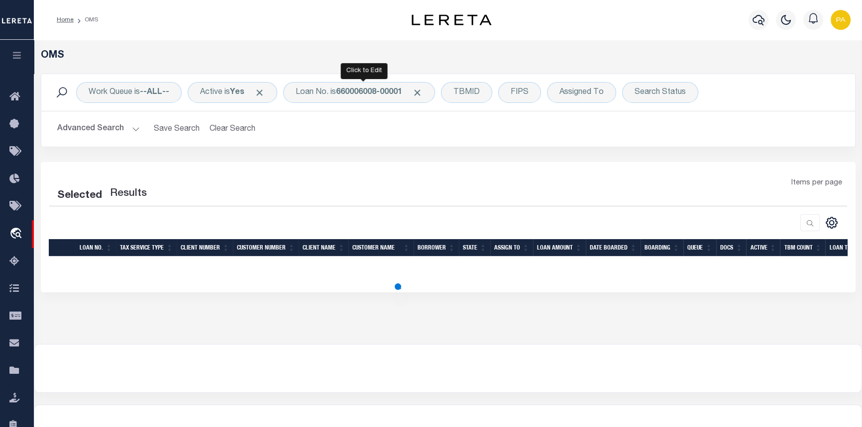
select select "200"
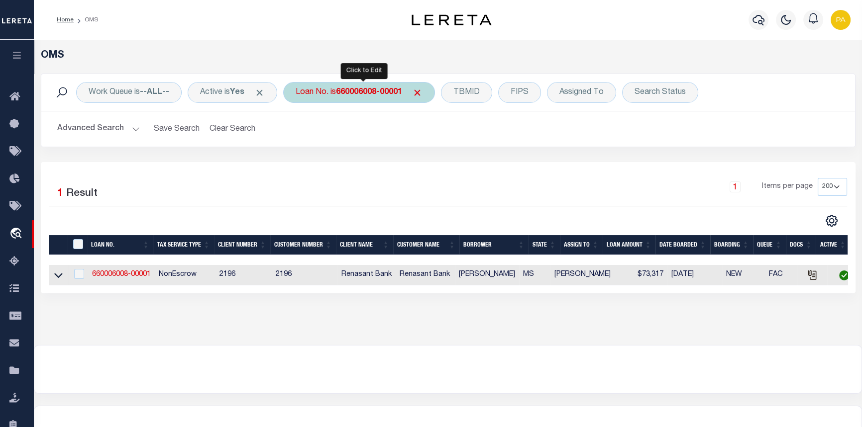
click at [359, 91] on b "660006008-00001" at bounding box center [369, 93] width 66 height 8
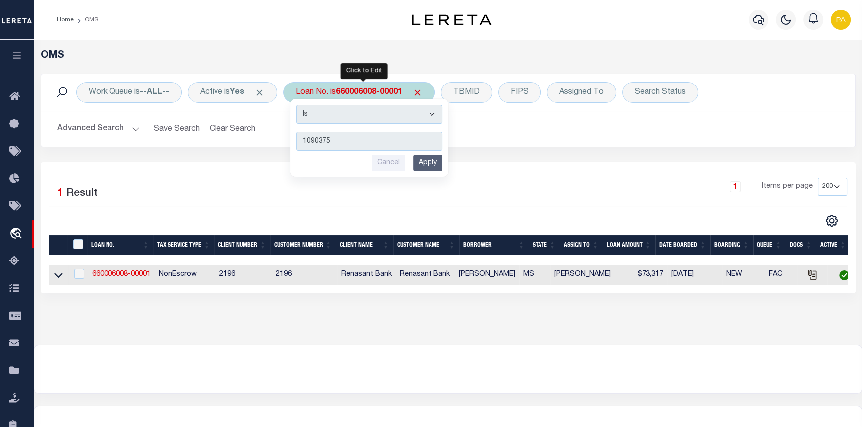
type input "10903756"
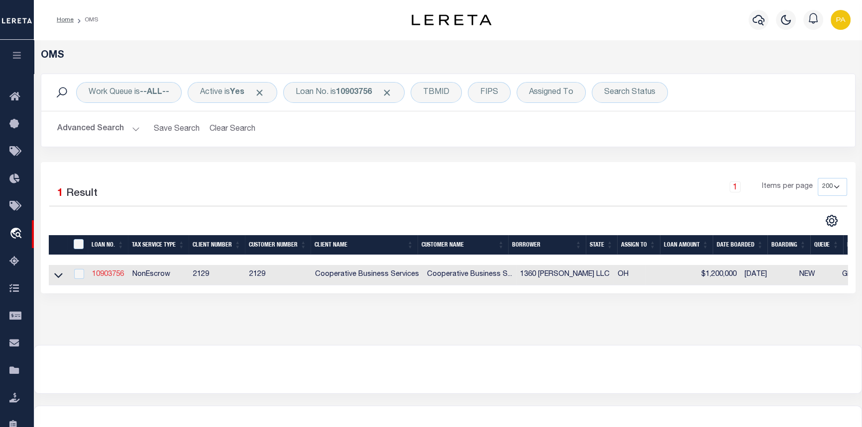
click at [105, 274] on link "10903756" at bounding box center [108, 274] width 32 height 7
type input "10903756"
type input "1360 [PERSON_NAME] LLC"
select select
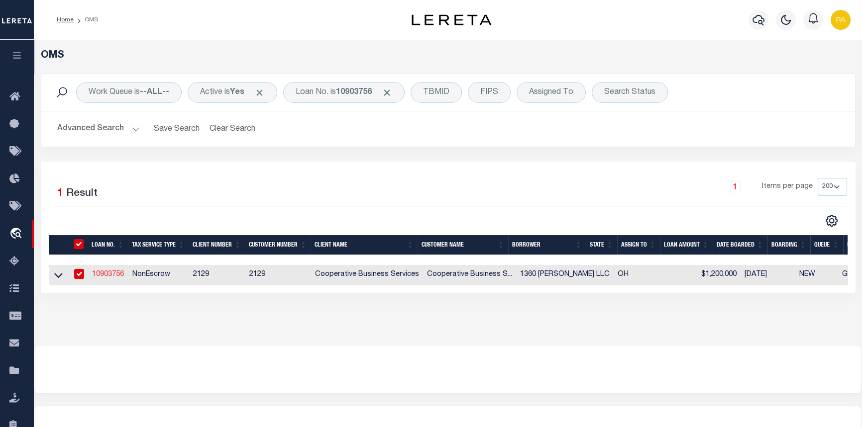
type input "PO BOX 16396"
type input "[GEOGRAPHIC_DATA], OH 43216"
select select "10"
select select "NonEscrow"
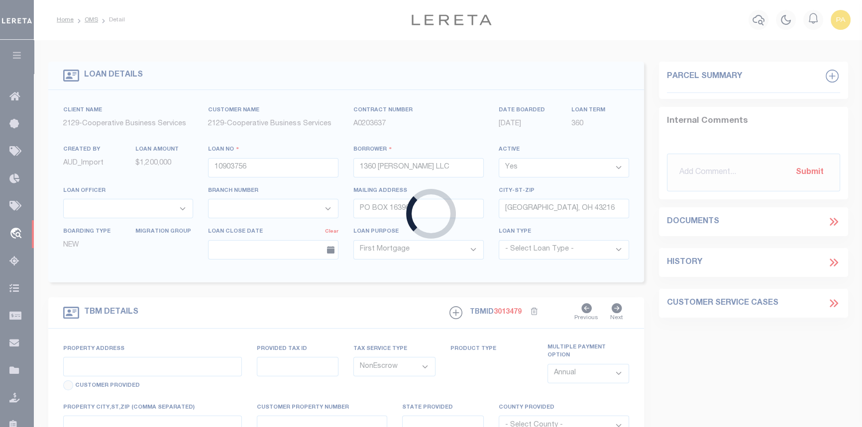
select select "20012"
select select "3334"
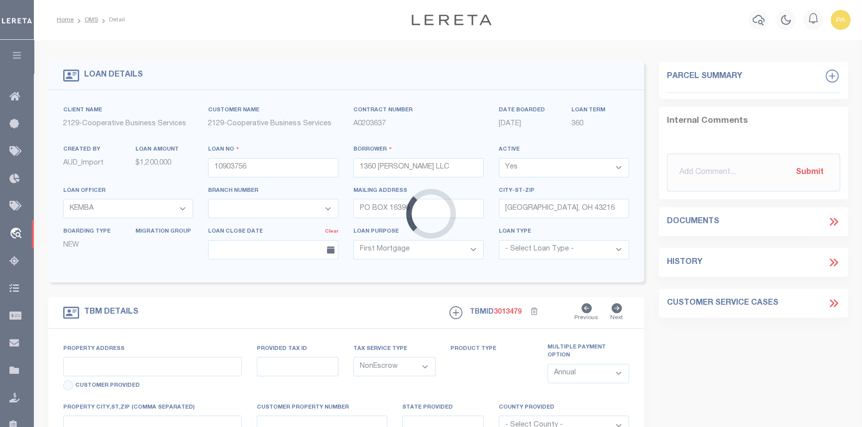
type input "[STREET_ADDRESS][PERSON_NAME]"
select select
type input "[GEOGRAPHIC_DATA], OH 43214"
type input "6186"
type input "OH"
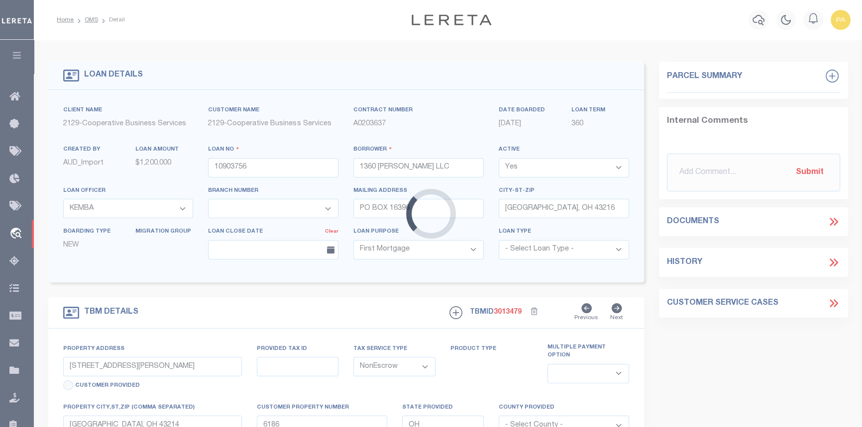
select select
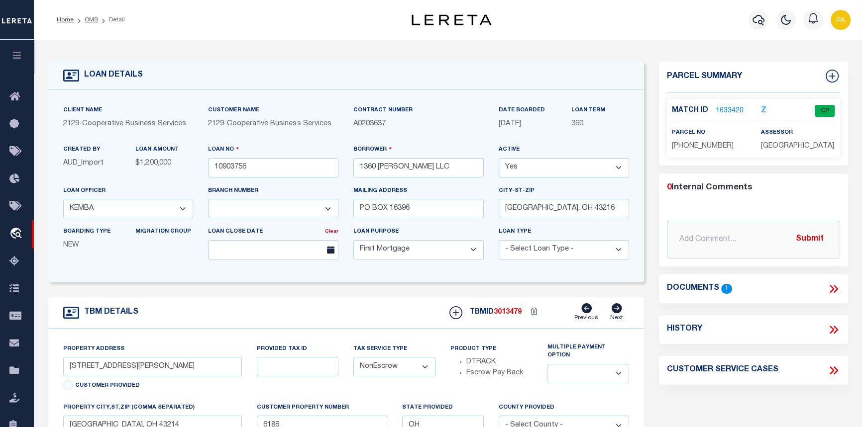
click at [725, 107] on link "1633420" at bounding box center [729, 111] width 28 height 10
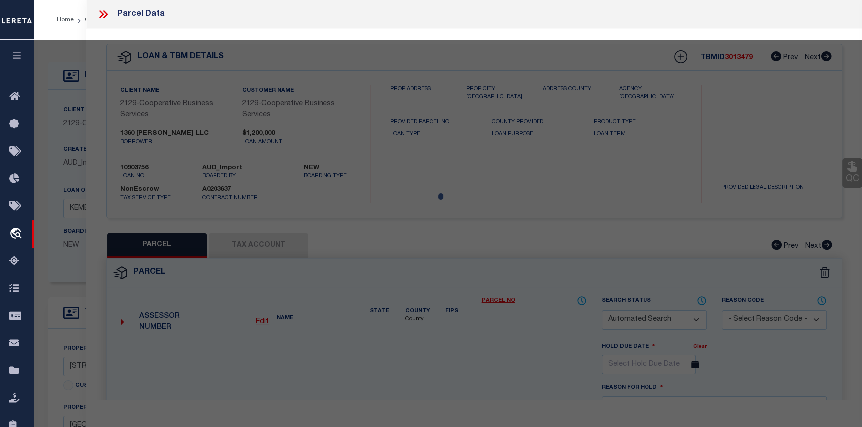
checkbox input "false"
select select "CP"
type input "1360 [PERSON_NAME] LLC"
type input "1360 MCKINLEY AV"
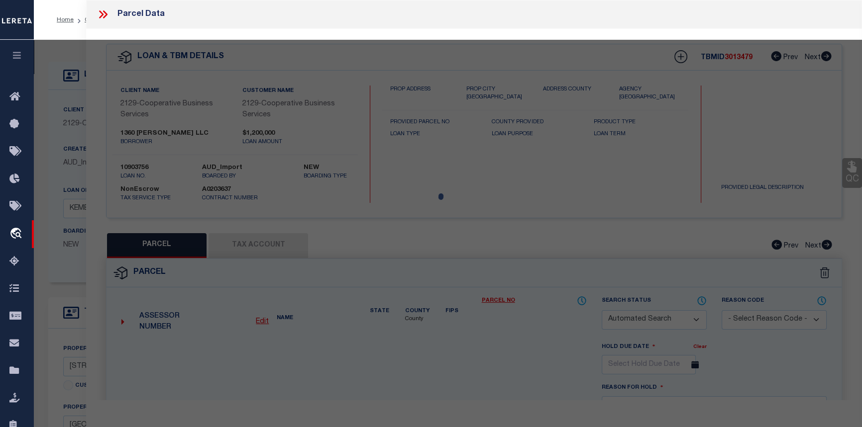
checkbox input "false"
type input "COLUMBUS OH"
type textarea "[STREET_ADDRESS] SULLIVANTS PLAT A 2.584 ACRES LTS 7-8"
type textarea "Tax ID Special Project"
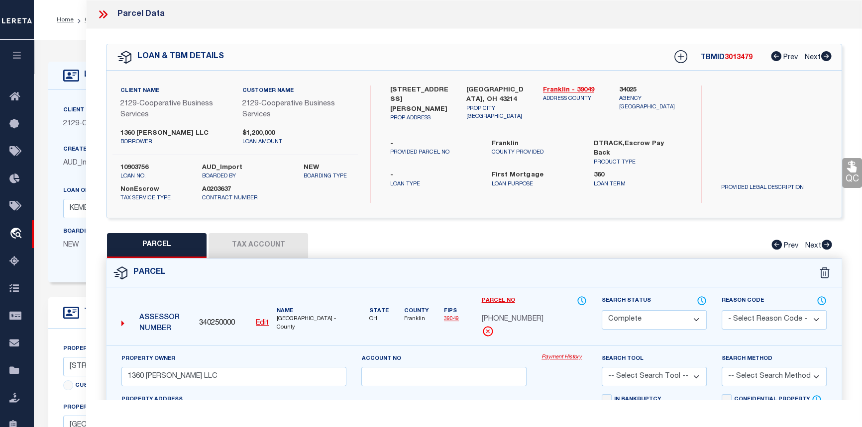
click at [559, 357] on link "Payment History" at bounding box center [563, 358] width 45 height 8
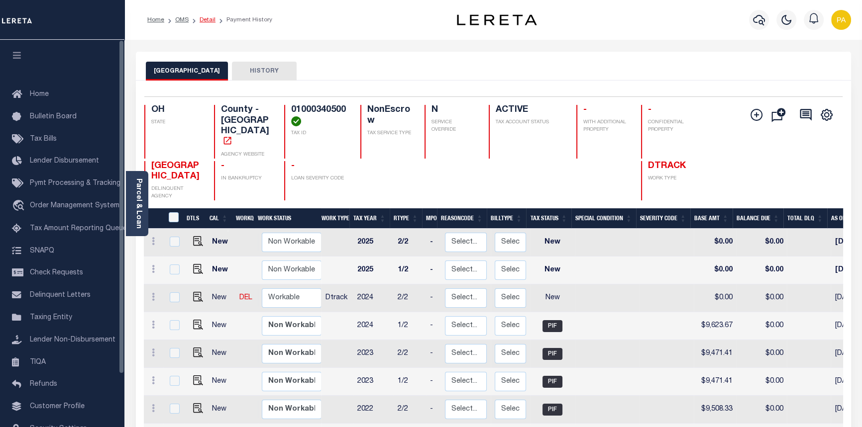
click at [208, 21] on link "Detail" at bounding box center [208, 20] width 16 height 6
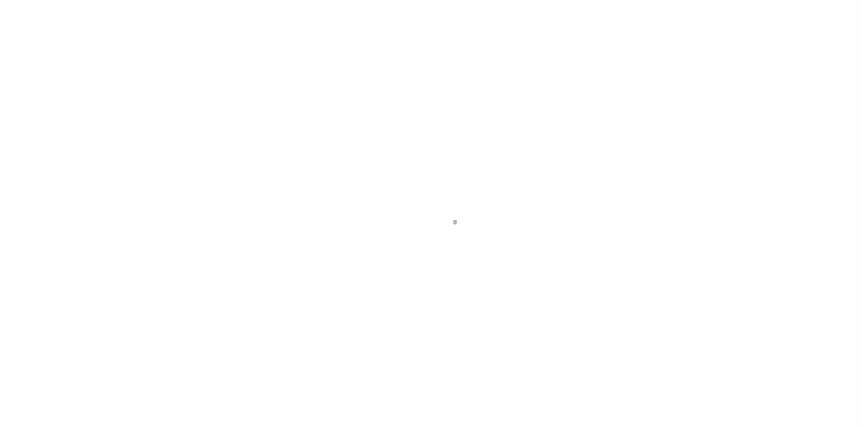
select select "10"
select select "NonEscrow"
type input "1360 MCKINLEY AVENUE"
select select
type input "COLUMBUS, OH 43214"
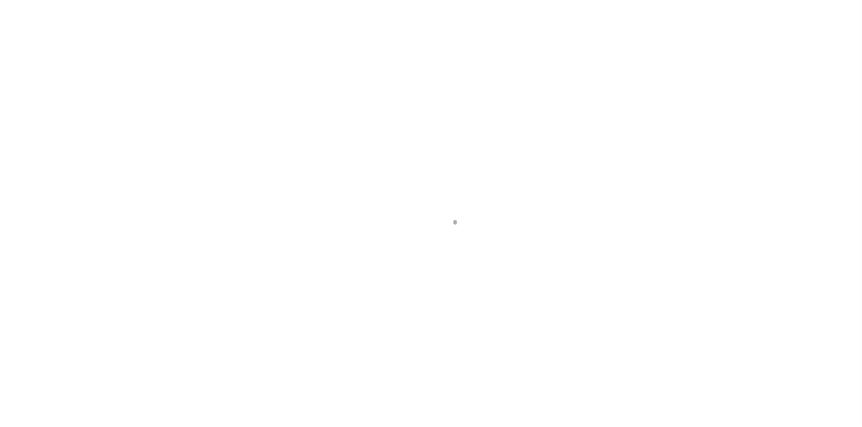
type input "6186"
type input "OH"
select select
select select "20012"
select select "3334"
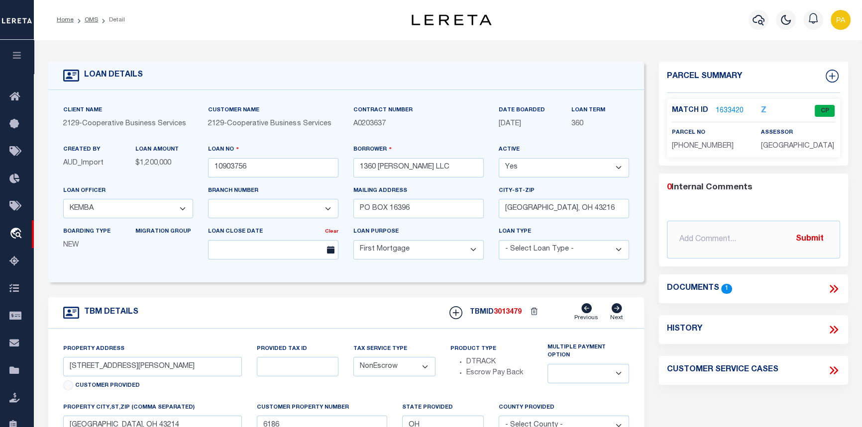
click at [723, 106] on link "1633420" at bounding box center [729, 111] width 28 height 10
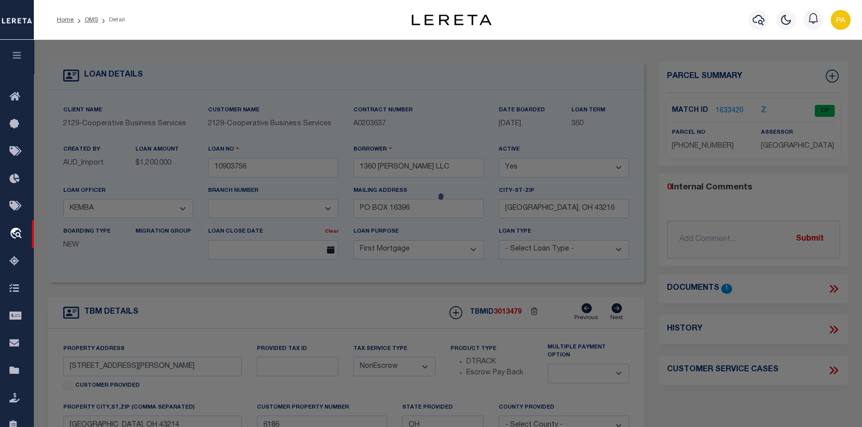
checkbox input "false"
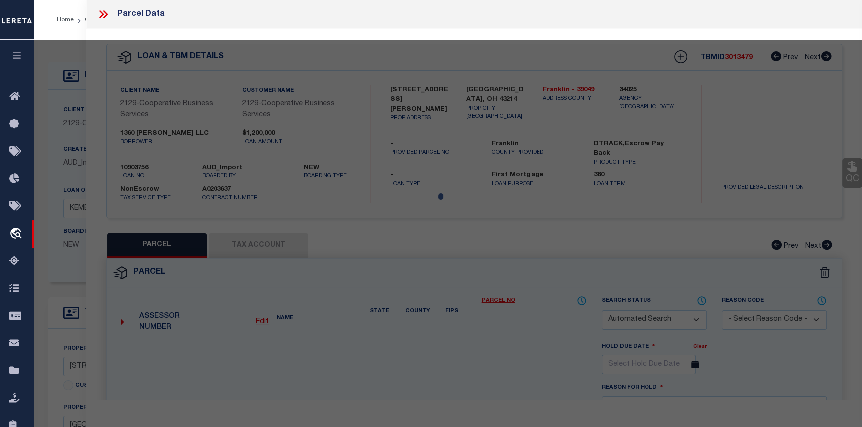
select select "CP"
type input "1360 MCKINLEY LLC"
type input "1360 MCKINLEY AV"
checkbox input "false"
type input "COLUMBUS OH"
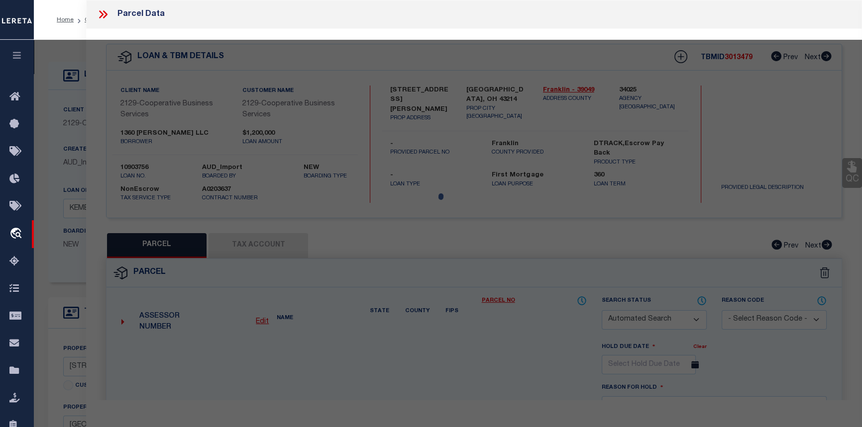
type textarea "1360 MCKINLEY AVE SULLIVANTS PLAT A 2.584 ACRES LTS 7-8"
type textarea "Tax ID Special Project"
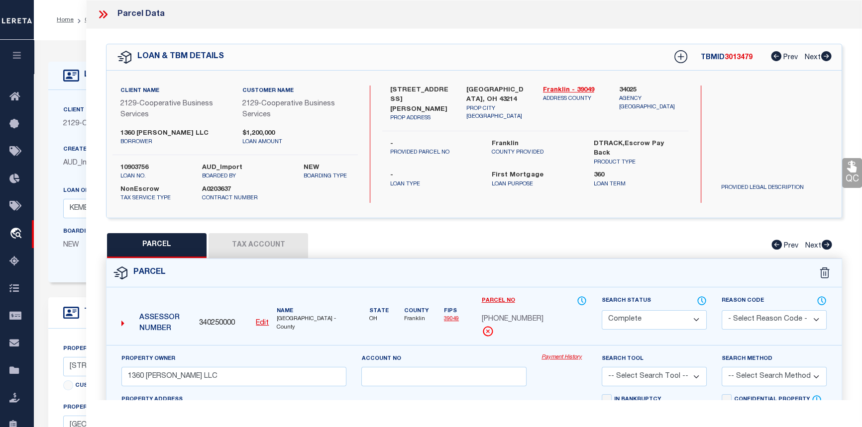
click at [562, 357] on link "Payment History" at bounding box center [563, 358] width 45 height 8
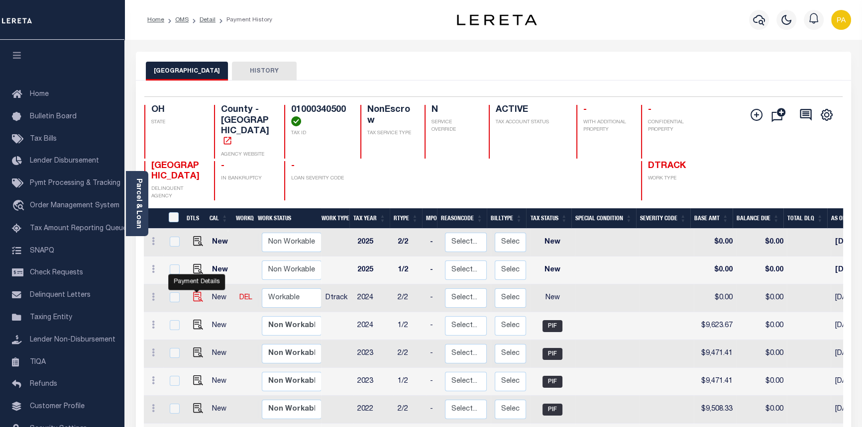
click at [195, 292] on img "" at bounding box center [198, 297] width 10 height 10
checkbox input "true"
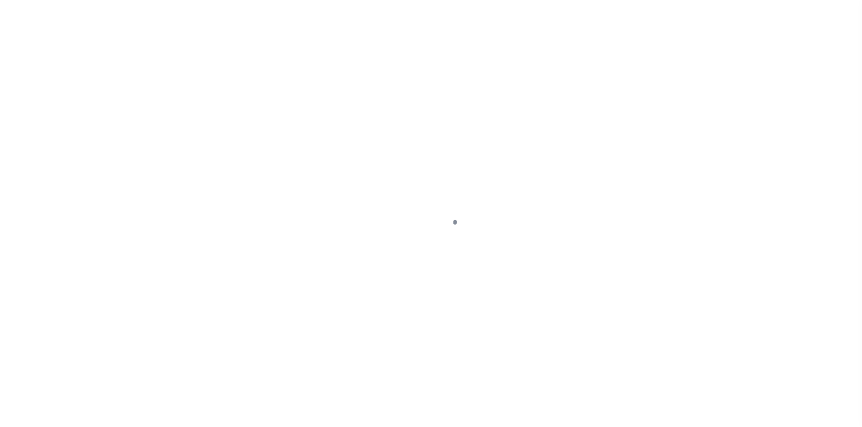
select select "NW2"
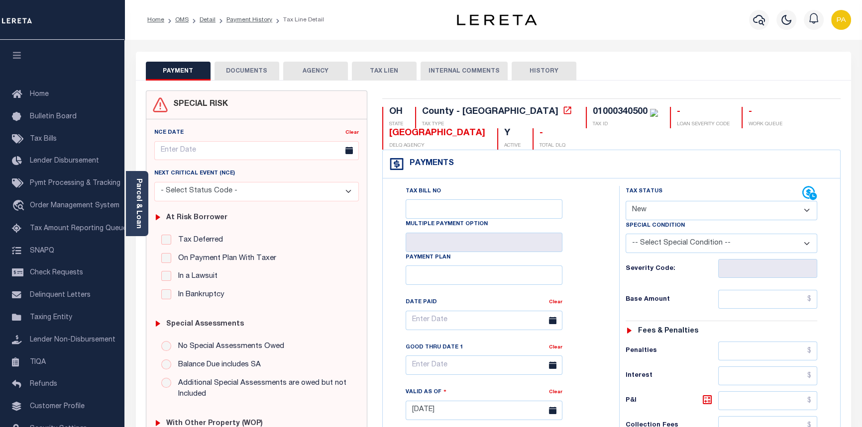
click at [243, 69] on button "DOCUMENTS" at bounding box center [246, 71] width 65 height 19
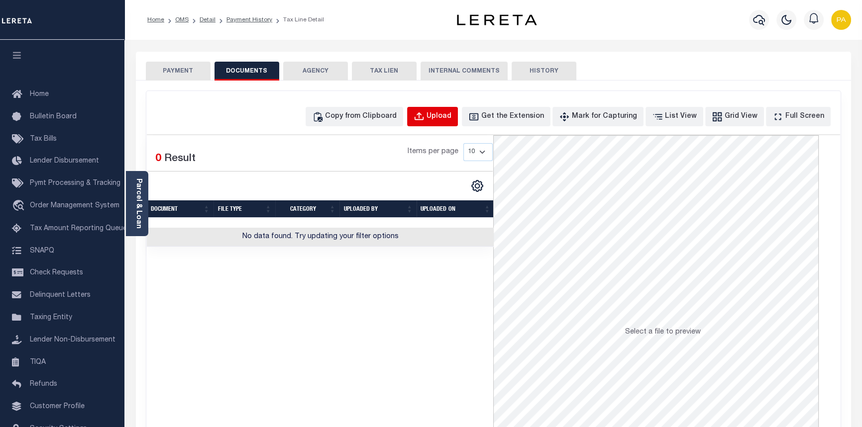
click at [451, 121] on div "Upload" at bounding box center [438, 116] width 25 height 11
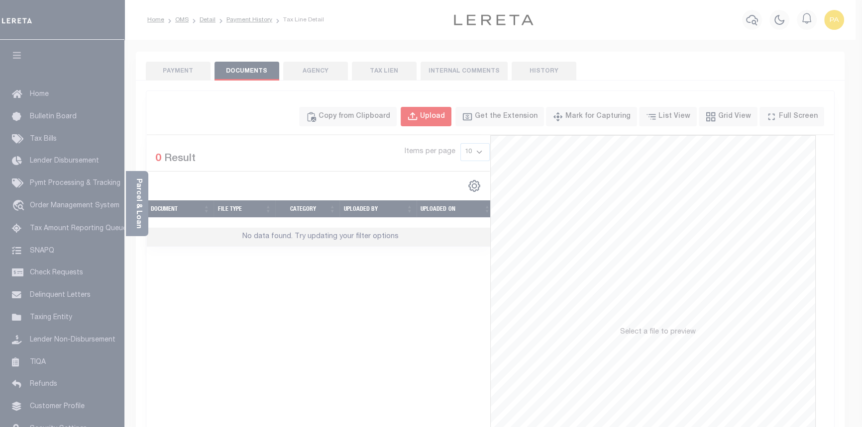
select select "POP"
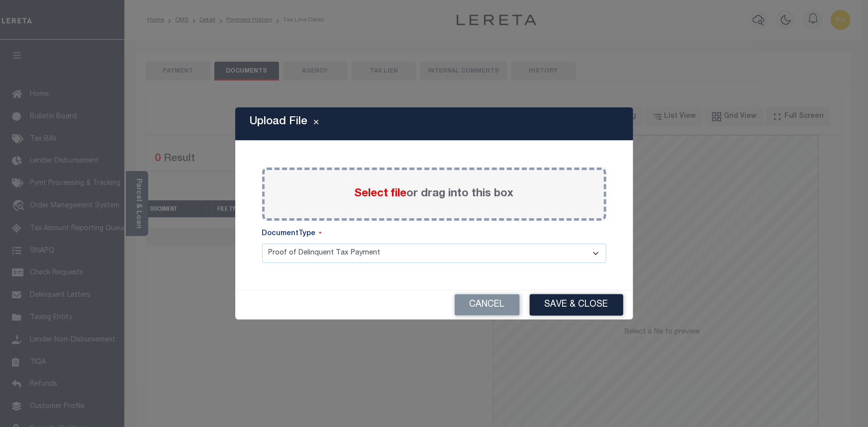
click at [380, 199] on span "Select file" at bounding box center [381, 194] width 52 height 11
click at [0, 0] on input "Select file or drag into this box" at bounding box center [0, 0] width 0 height 0
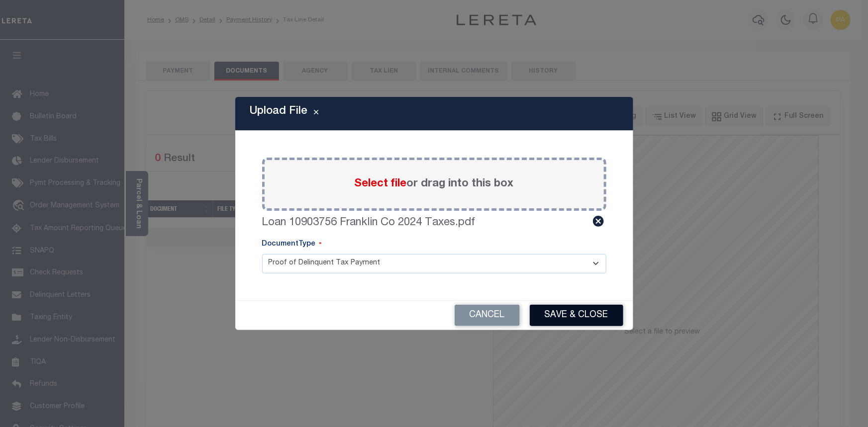
click at [576, 318] on button "Save & Close" at bounding box center [577, 315] width 94 height 21
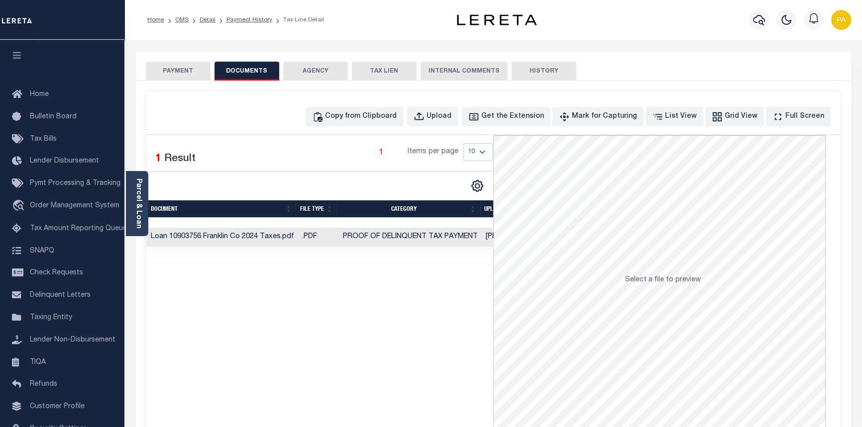
click at [287, 237] on td "Loan 10903756 Franklin Co 2024 Taxes.pdf" at bounding box center [222, 237] width 151 height 19
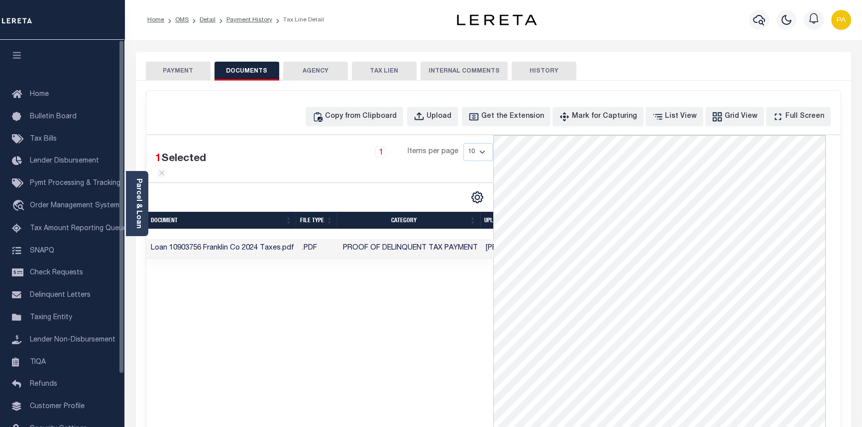
click at [179, 60] on div "PAYMENT DOCUMENTS AGENCY DELINQUENT PAYEE TAX LIEN" at bounding box center [493, 66] width 715 height 29
click at [178, 68] on button "PAYMENT" at bounding box center [178, 71] width 65 height 19
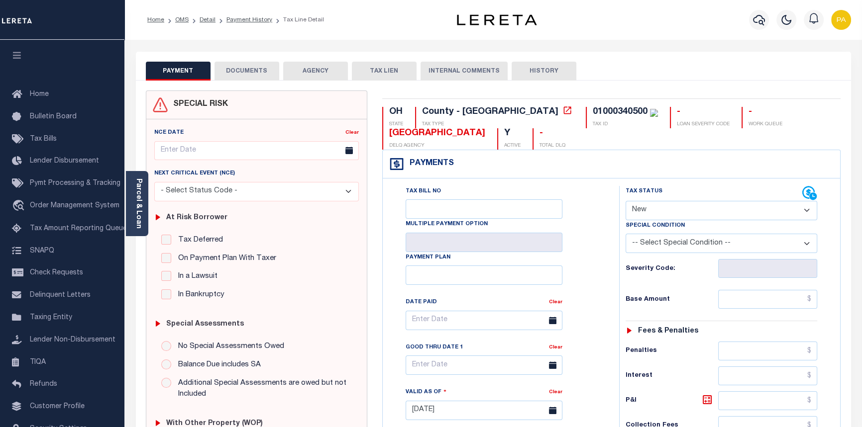
click at [806, 213] on select "- Select Status Code - Open Due/Unpaid Paid Incomplete No Tax Due Internal Refu…" at bounding box center [721, 210] width 192 height 19
select select "PYD"
click at [625, 201] on select "- Select Status Code - Open Due/Unpaid Paid Incomplete No Tax Due Internal Refu…" at bounding box center [721, 210] width 192 height 19
type input "09/11/2025"
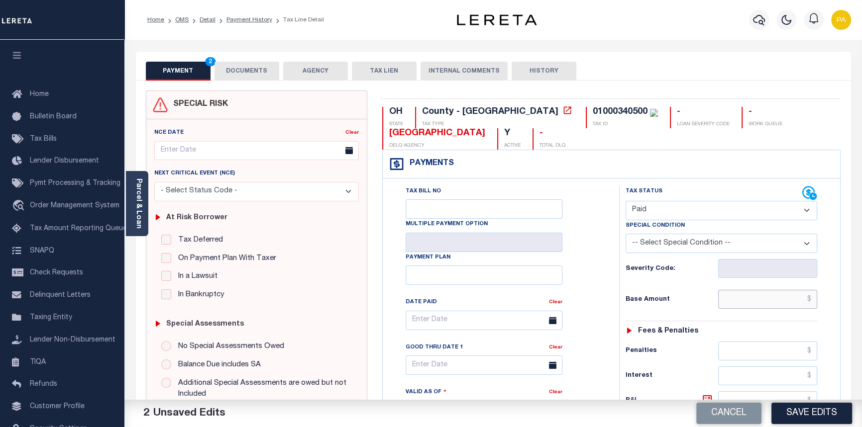
click at [813, 301] on input "text" at bounding box center [768, 299] width 100 height 19
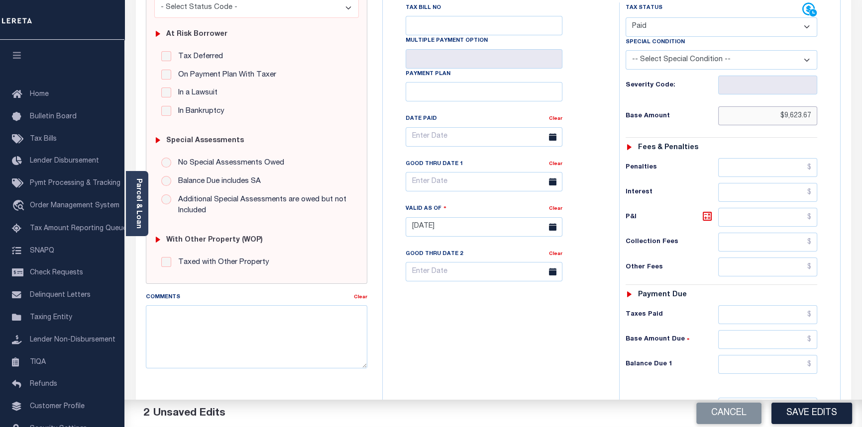
scroll to position [226, 0]
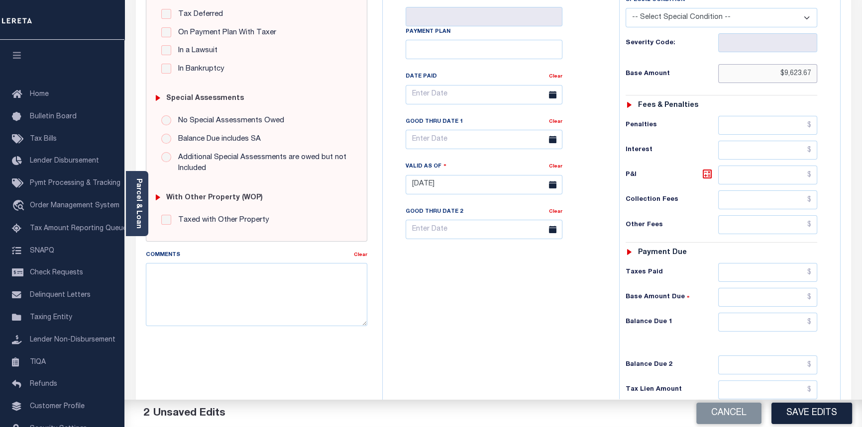
type input "$9,623.67"
click at [816, 275] on input "text" at bounding box center [768, 272] width 100 height 19
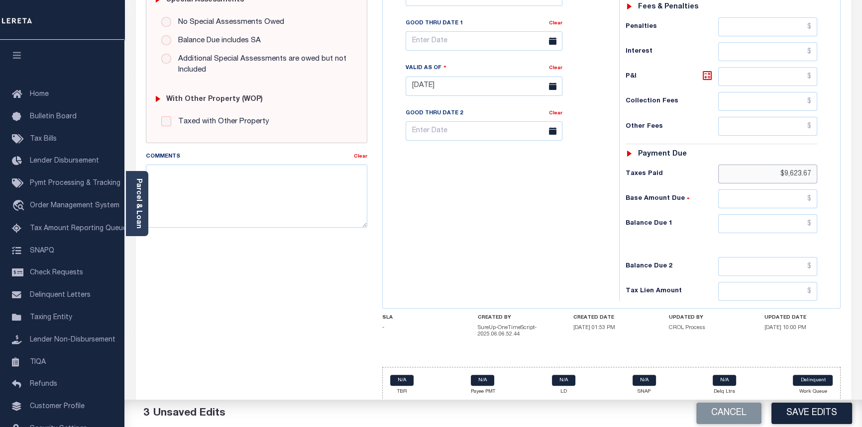
scroll to position [328, 0]
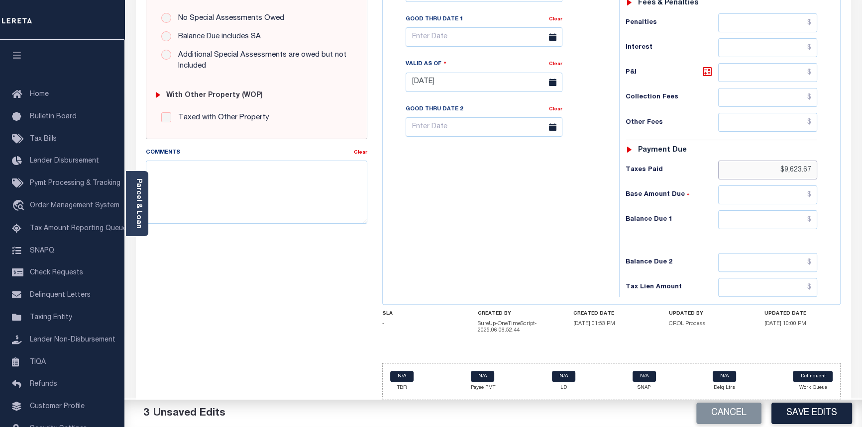
type input "$9,623.67"
click at [809, 196] on input "text" at bounding box center [768, 195] width 100 height 19
type input "$0.00"
click at [808, 218] on input "text" at bounding box center [768, 219] width 100 height 19
type input "$0.00"
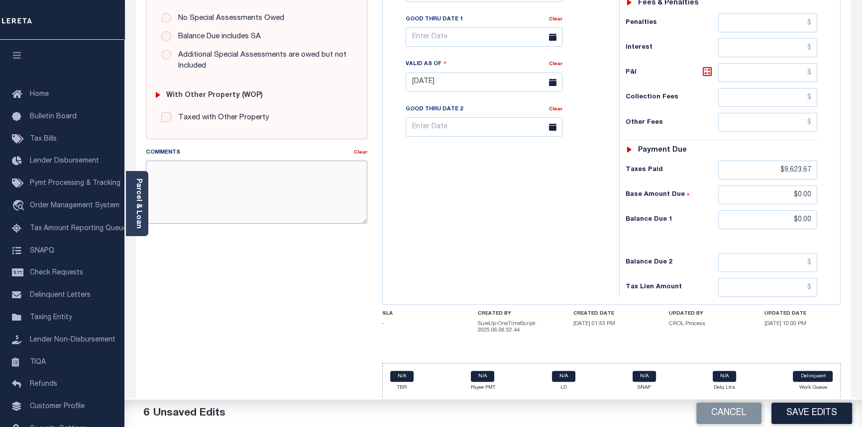
click at [164, 189] on textarea "Comments" at bounding box center [257, 192] width 222 height 63
type textarea "09/11/2025pk See imaged payment details."
click at [824, 418] on button "Save Edits" at bounding box center [811, 413] width 81 height 21
checkbox input "false"
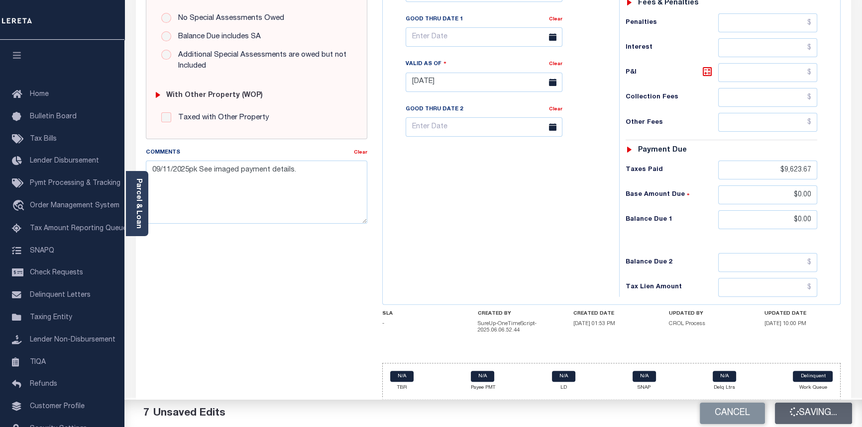
checkbox input "false"
type input "$9,623.67"
type input "$0"
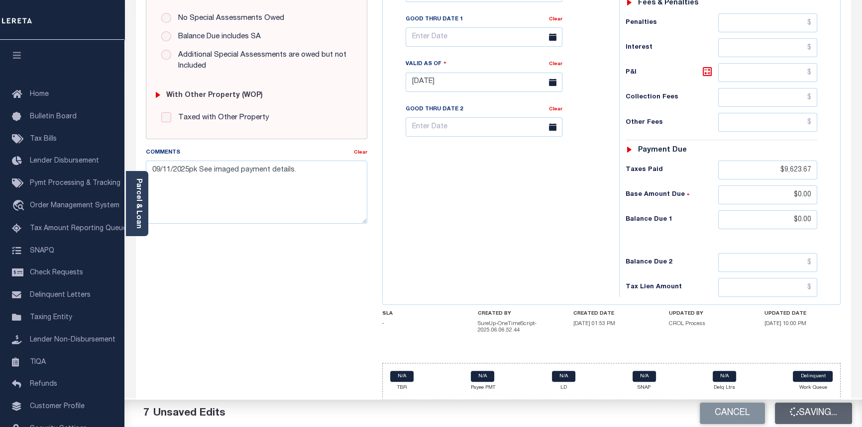
type input "$0"
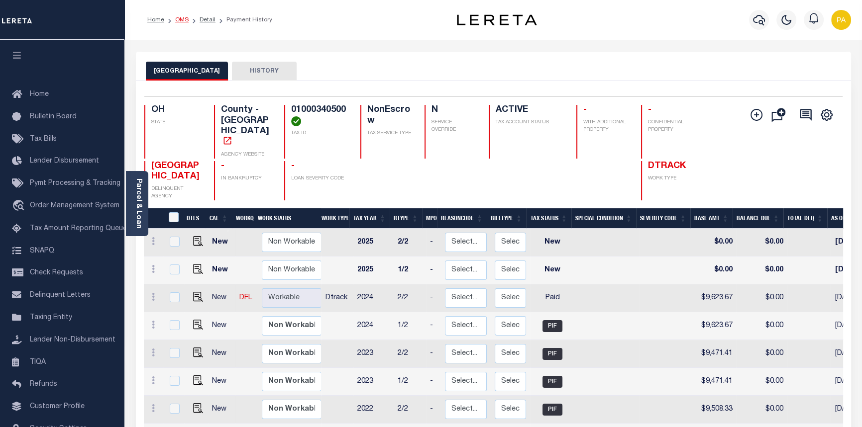
click at [179, 20] on link "OMS" at bounding box center [181, 20] width 13 height 6
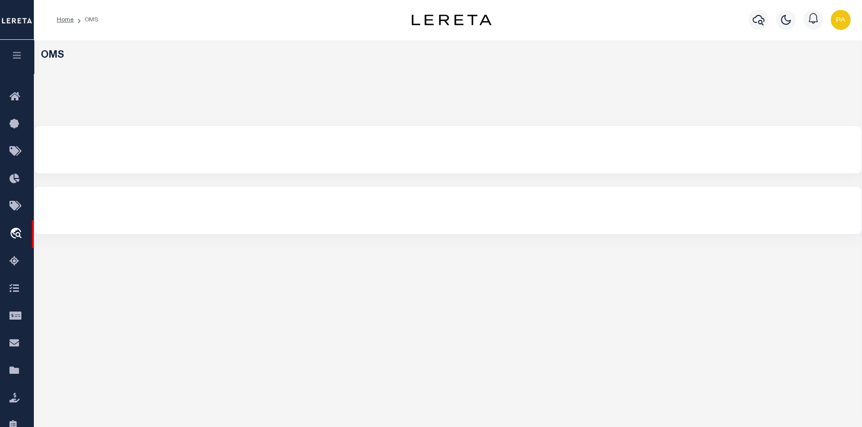
select select "200"
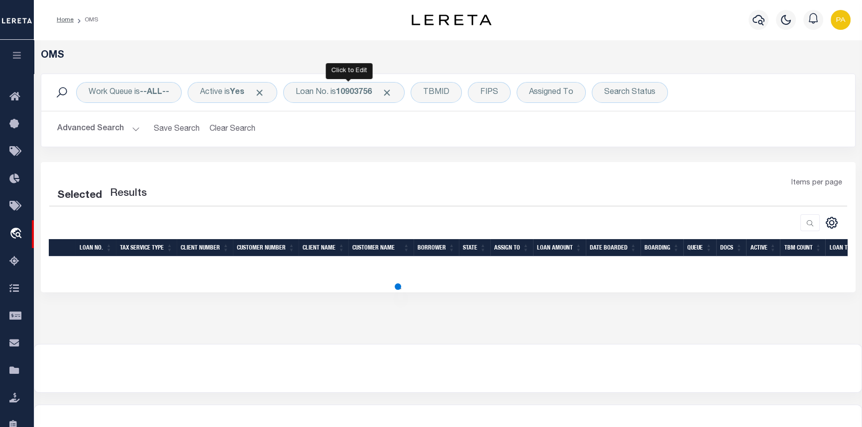
select select "200"
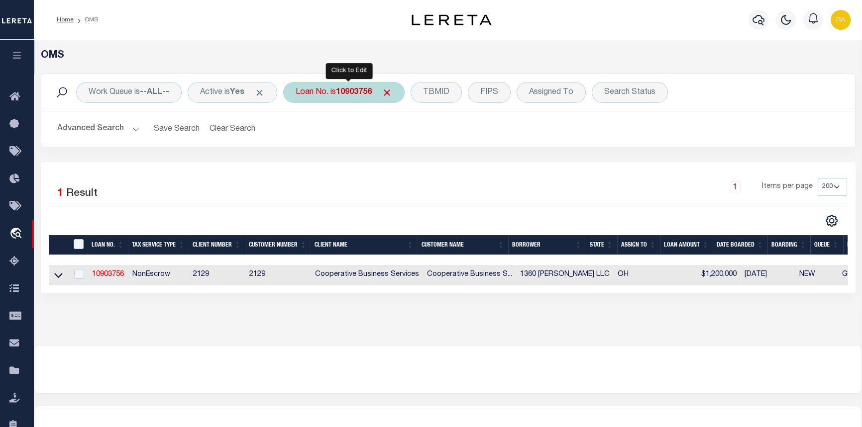
click at [352, 90] on b "10903756" at bounding box center [354, 93] width 36 height 8
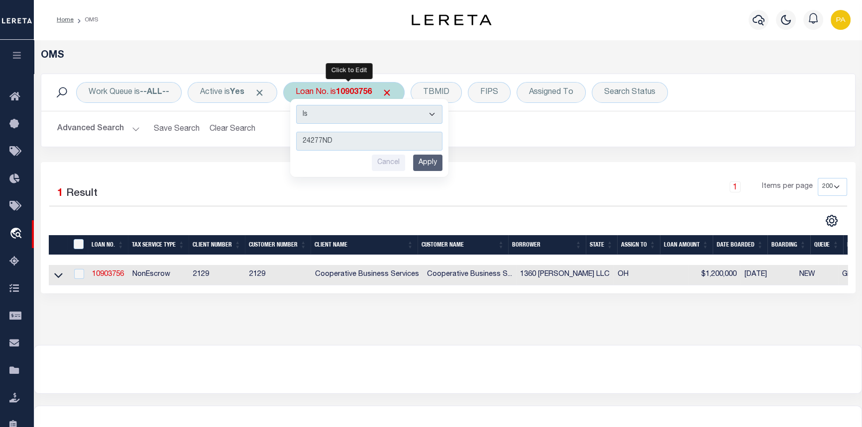
type input "24277ND"
click at [436, 161] on input "Apply" at bounding box center [427, 163] width 29 height 16
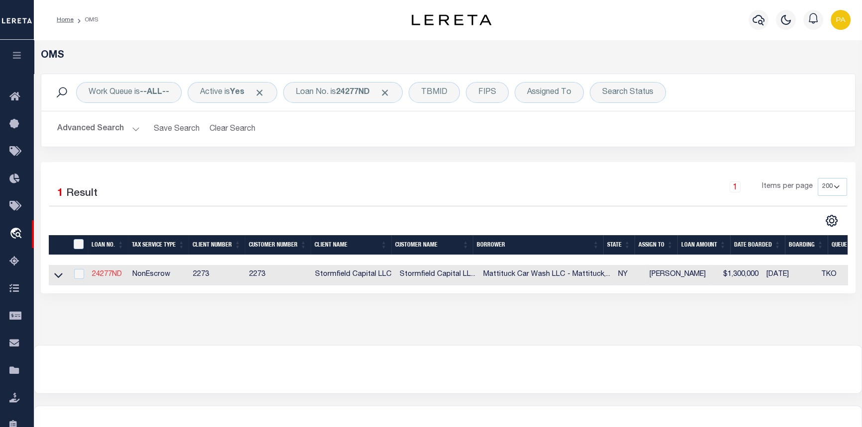
click at [106, 278] on link "24277ND" at bounding box center [107, 274] width 30 height 7
type input "24277ND"
type input "Mattituck Car Wash LLC - [GEOGRAPHIC_DATA], [GEOGRAPHIC_DATA]"
select select
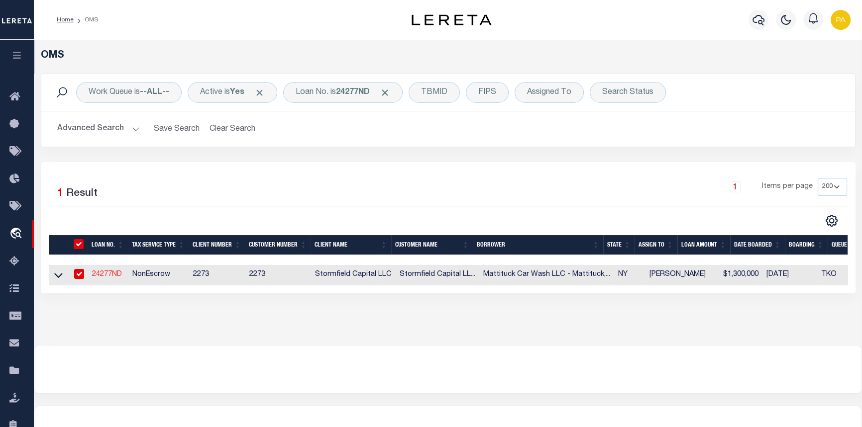
type input "[STREET_ADDRESS]"
select select "10"
select select "NonEscrow"
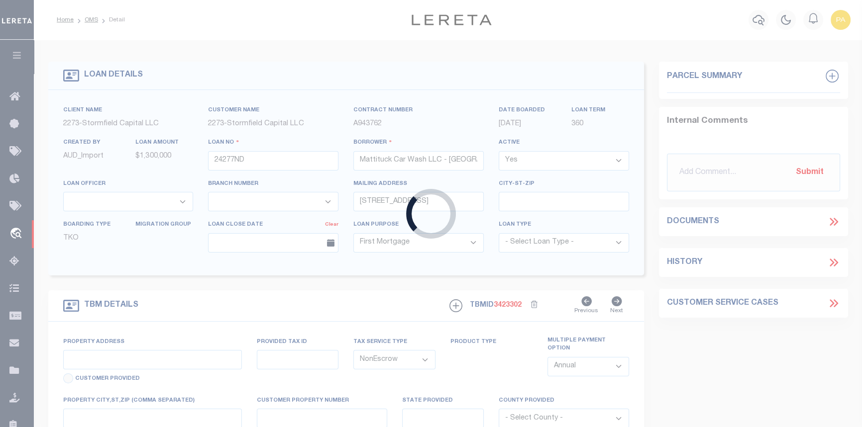
select select "84863"
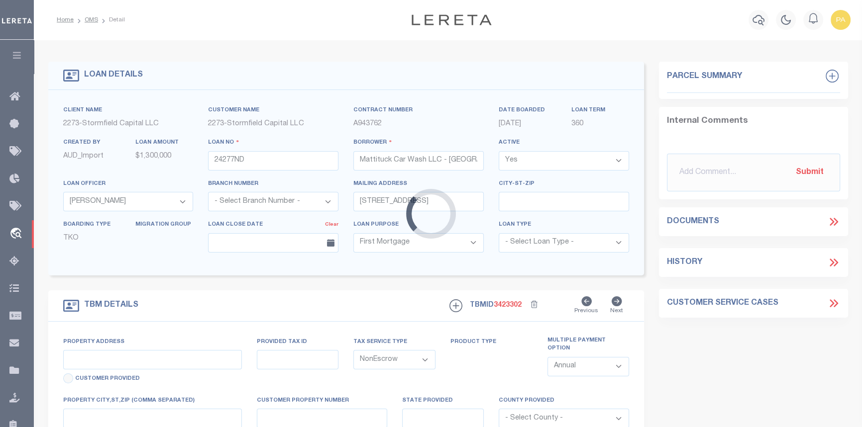
type input "[STREET_ADDRESS]"
type input "1000-125-1-19.005"
type input "Mattituck NY 11952"
type input "NY"
select select
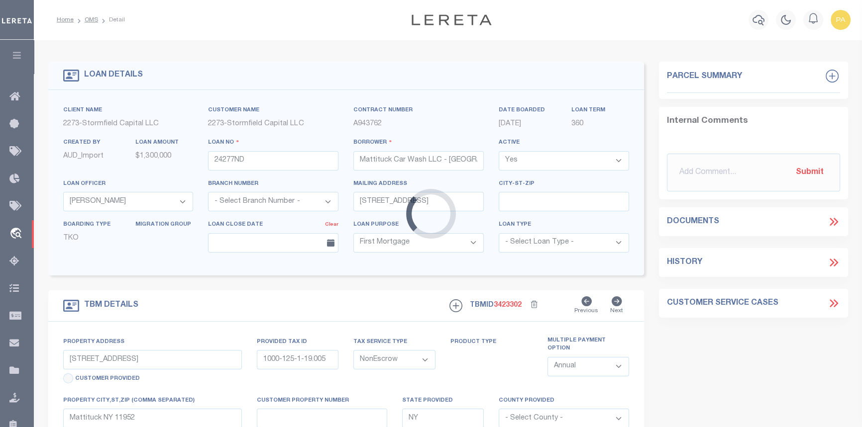
select select
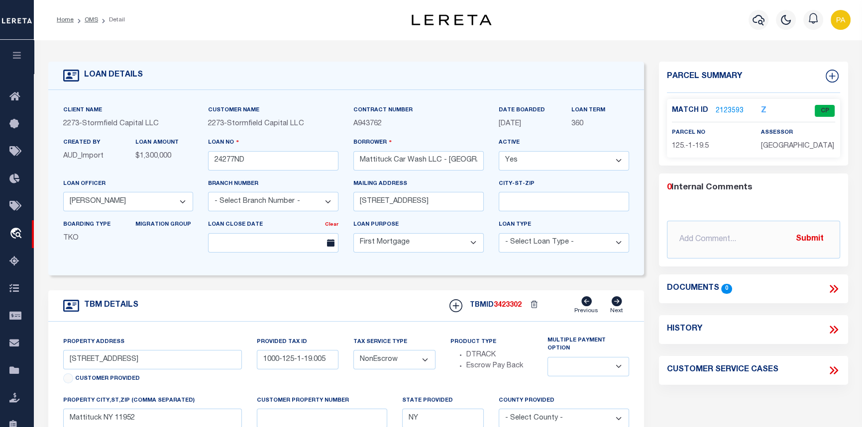
click at [726, 110] on link "2123593" at bounding box center [729, 111] width 28 height 10
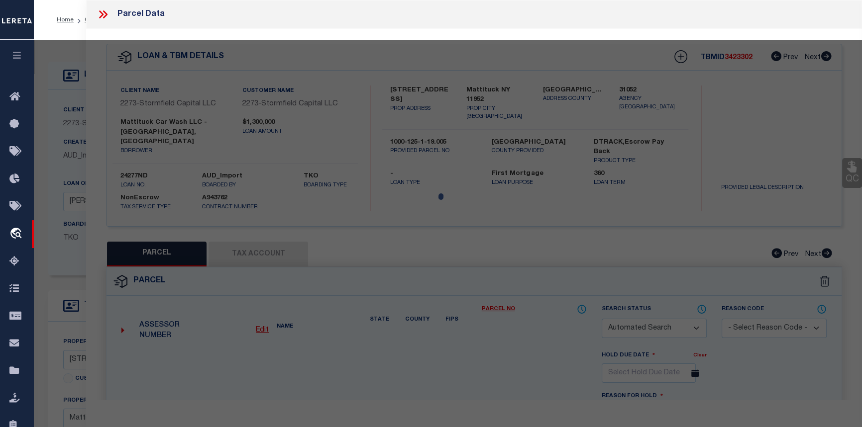
checkbox input "false"
select select "CP"
type input "MATTITUCK CAR WASH LLC"
select select
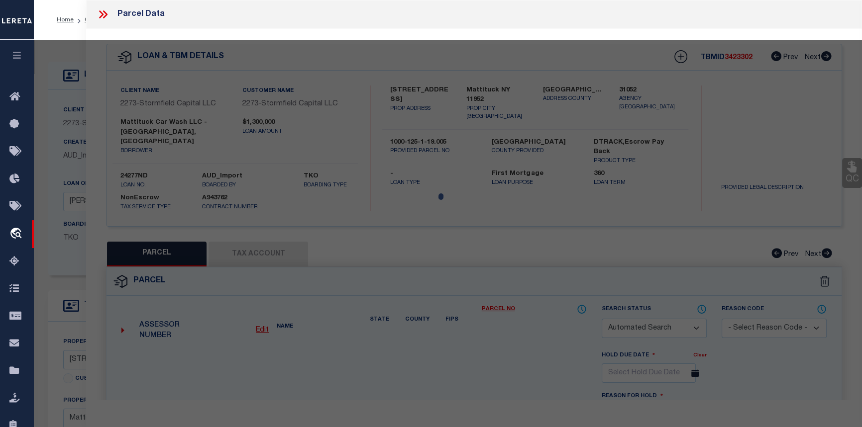
type input "6565 Main Road"
type input "Mattituck NY 11952"
type textarea "Information Only - Installment Tax Years Based on Agency Review"
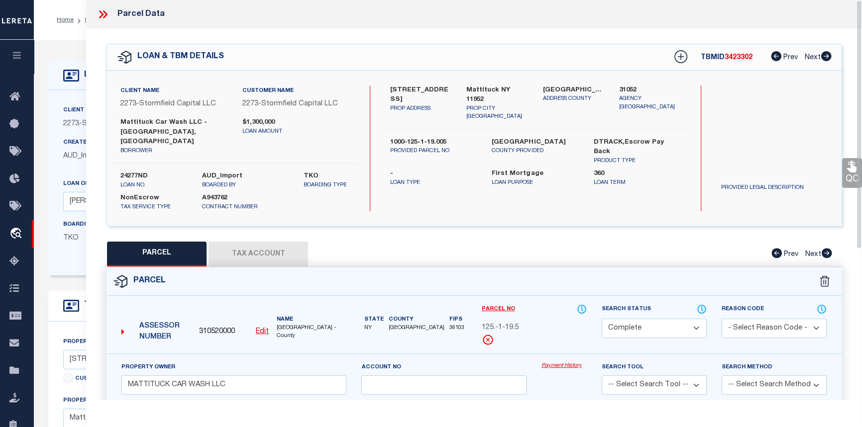
click at [555, 362] on link "Payment History" at bounding box center [563, 366] width 45 height 8
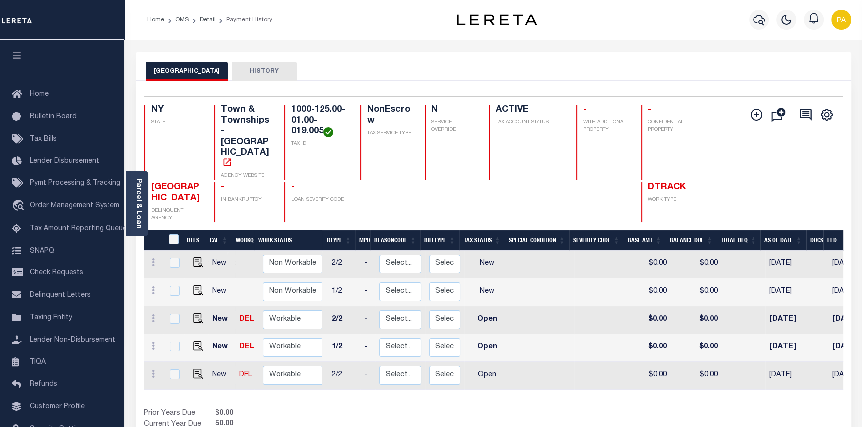
scroll to position [0, 170]
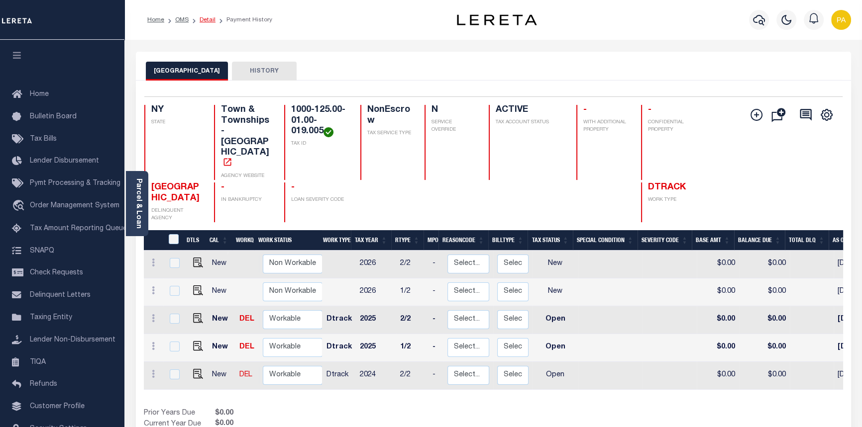
click at [205, 22] on link "Detail" at bounding box center [208, 20] width 16 height 6
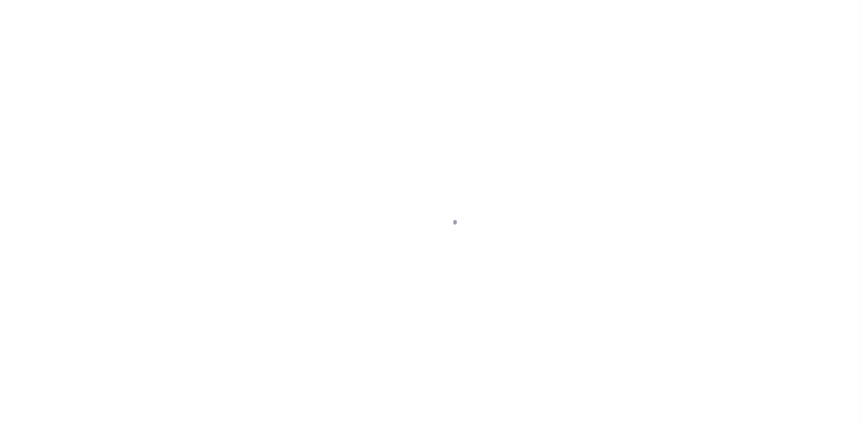
select select "10"
select select "NonEscrow"
type input "[STREET_ADDRESS]"
type input "1000-125-1-19.005"
type input "Mattituck NY 11952"
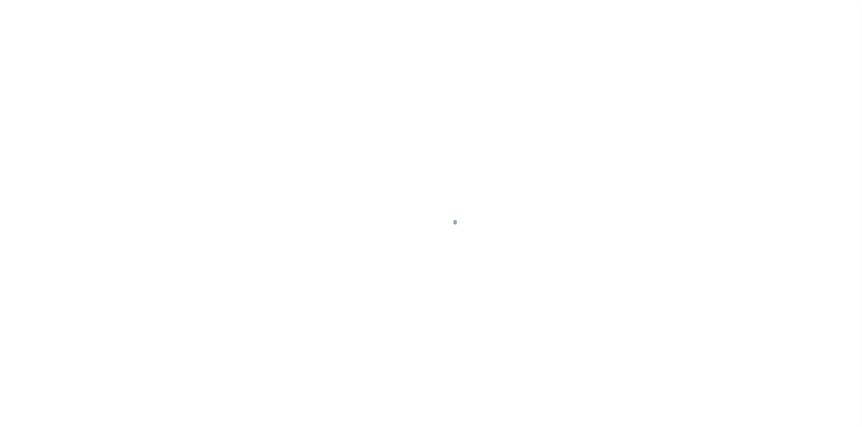
type input "NY"
select select
select select "84863"
select select
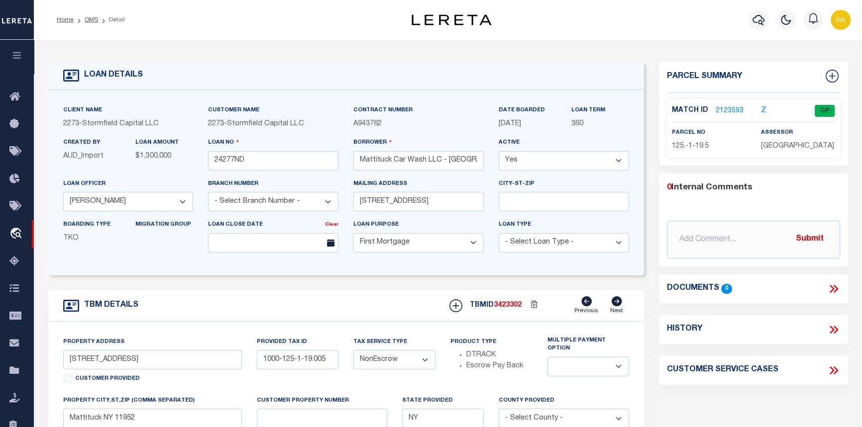
click at [723, 109] on link "2123593" at bounding box center [729, 111] width 28 height 10
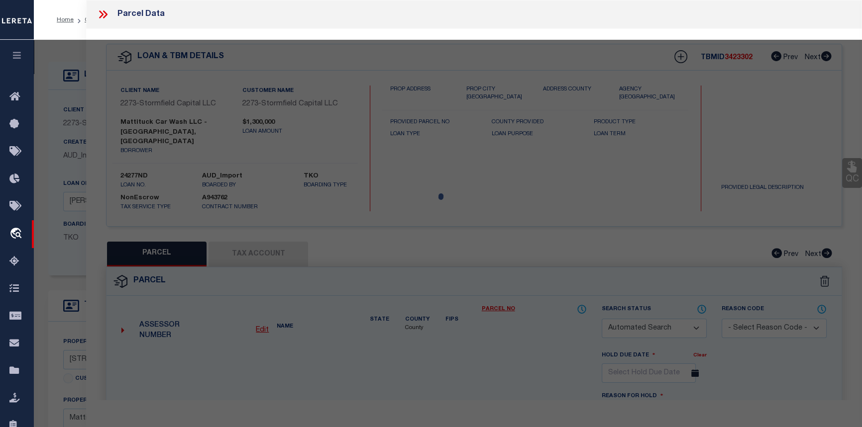
checkbox input "false"
select select "CP"
type input "MATTITUCK CAR WASH LLC"
select select
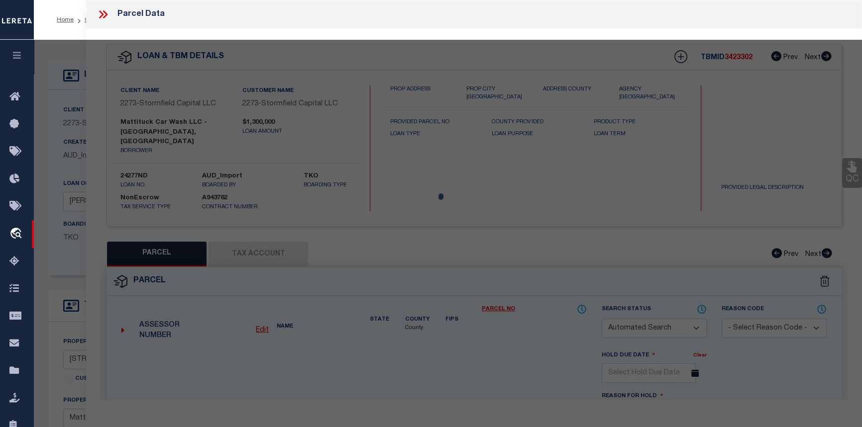
type input "[STREET_ADDRESS]"
type input "Mattituck NY 11952"
type textarea "Information Only - Installment Tax Years Based on Agency Review"
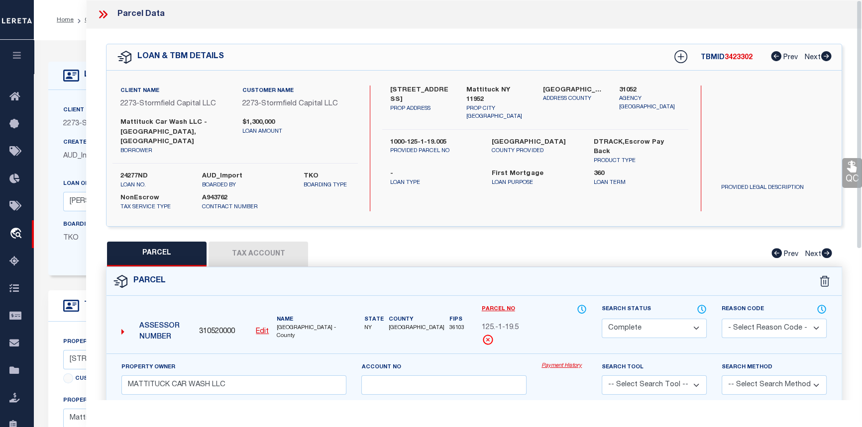
click at [556, 362] on link "Payment History" at bounding box center [563, 366] width 45 height 8
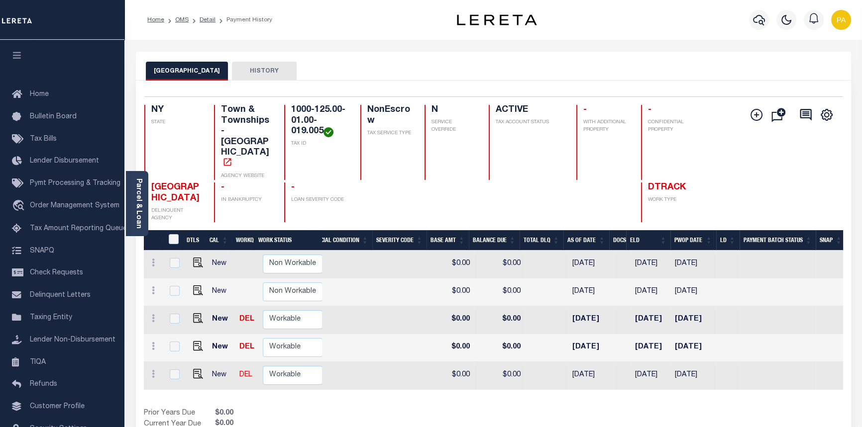
scroll to position [0, 268]
click at [212, 19] on link "Detail" at bounding box center [208, 20] width 16 height 6
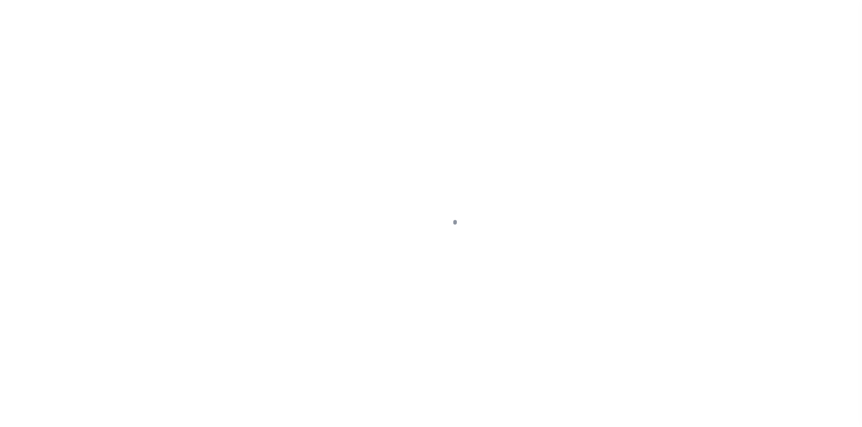
select select "10"
select select "NonEscrow"
type input "[STREET_ADDRESS]"
type input "1000-125-1-19.005"
type input "Mattituck NY 11952"
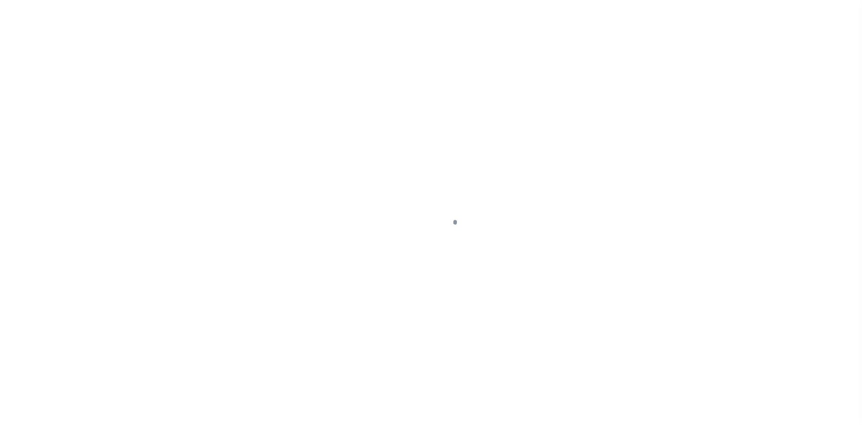
type input "NY"
select select
select select "84863"
select select
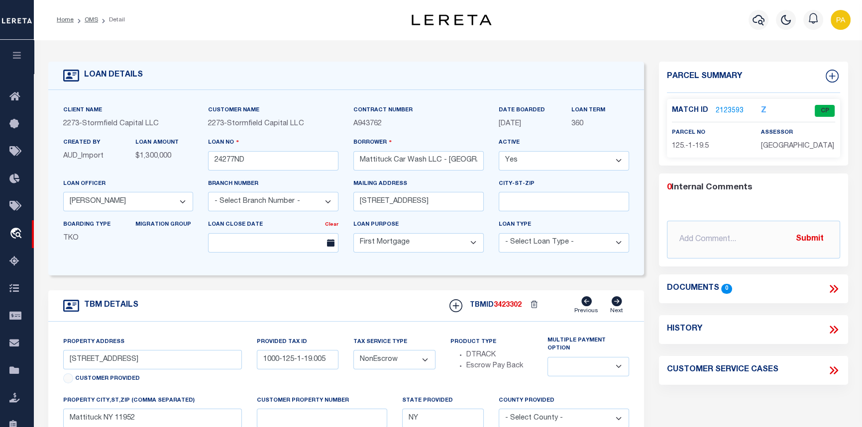
click at [726, 109] on link "2123593" at bounding box center [729, 111] width 28 height 10
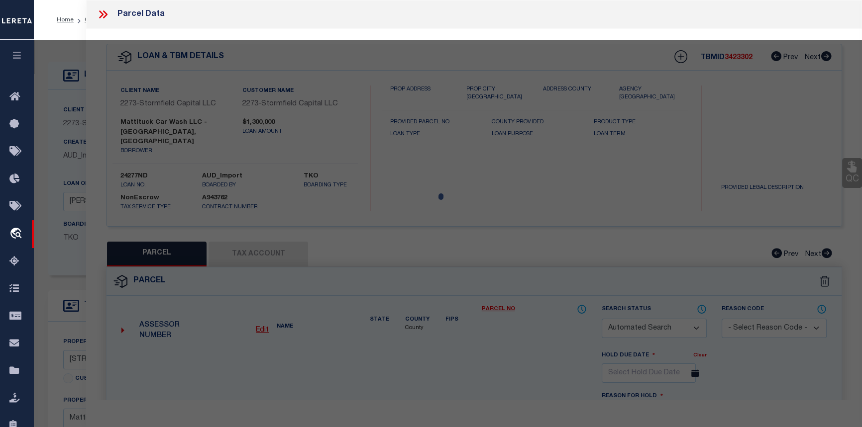
checkbox input "false"
select select "CP"
type input "MATTITUCK CAR WASH LLC"
select select
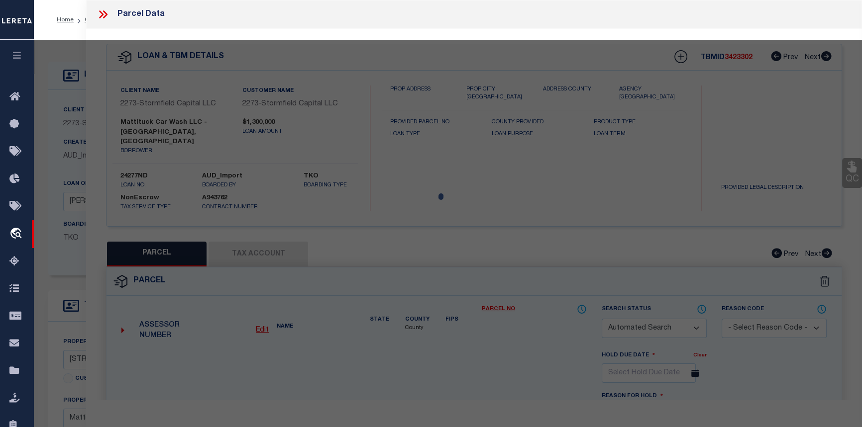
type input "6565 Main Road"
type input "Mattituck NY 11952"
type textarea "Information Only - Installment Tax Years Based on Agency Review"
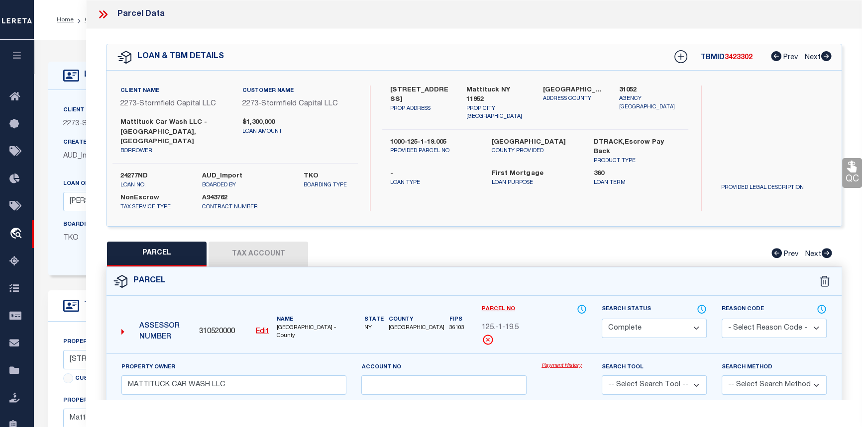
click at [567, 362] on link "Payment History" at bounding box center [563, 366] width 45 height 8
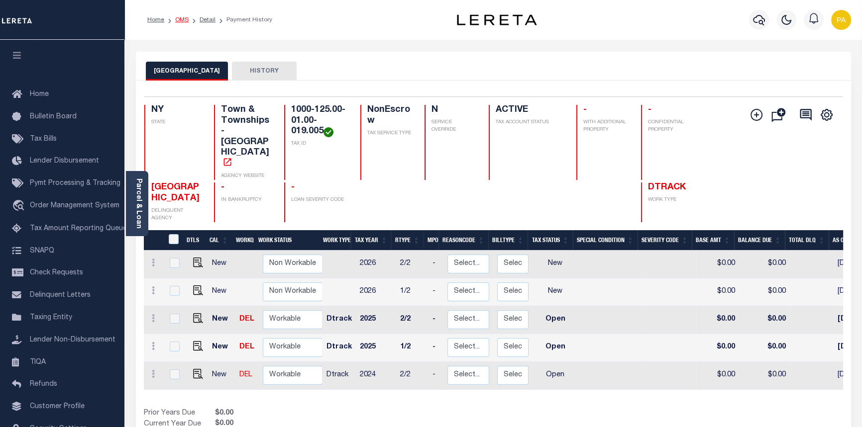
click at [180, 22] on link "OMS" at bounding box center [181, 20] width 13 height 6
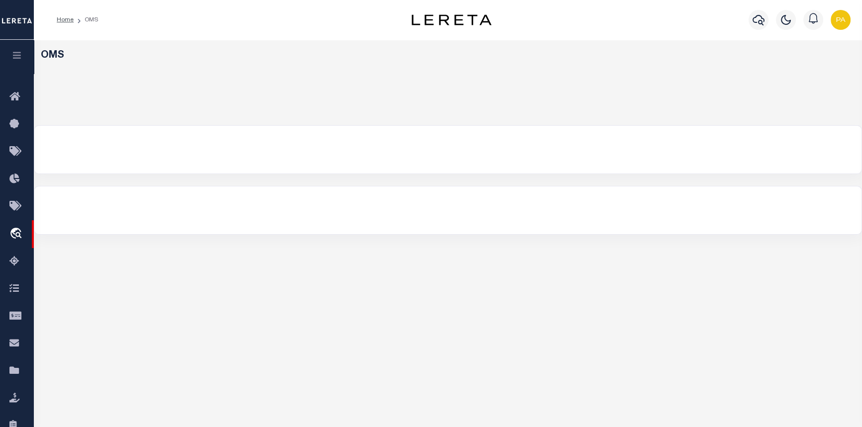
select select "200"
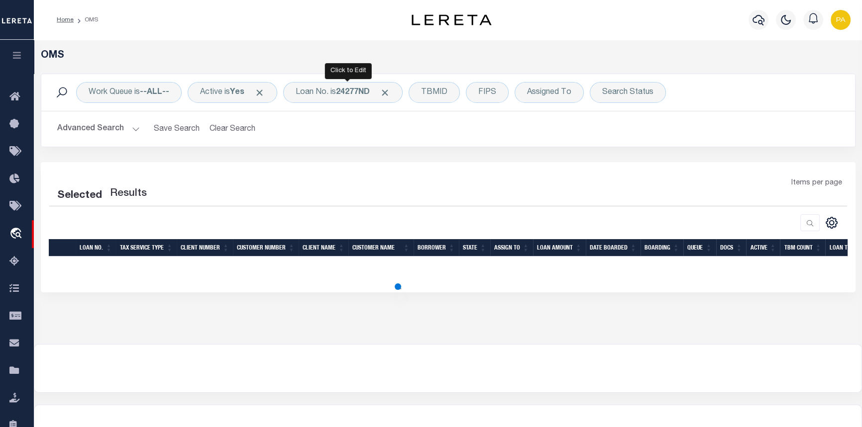
select select "200"
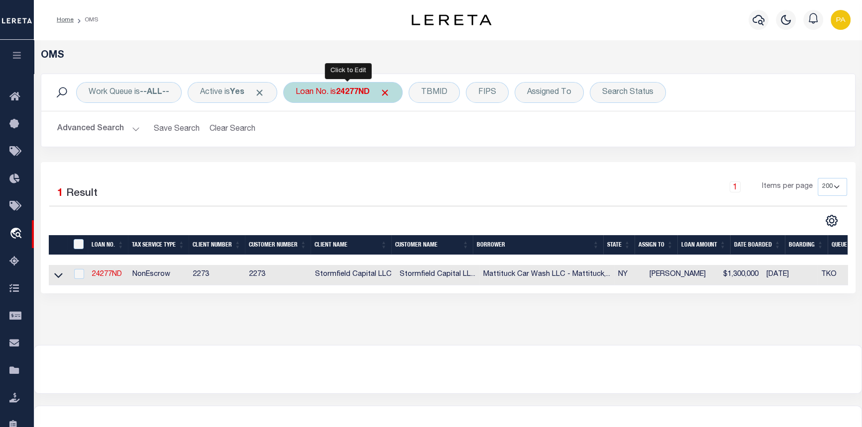
click at [365, 95] on b "24277ND" at bounding box center [353, 93] width 34 height 8
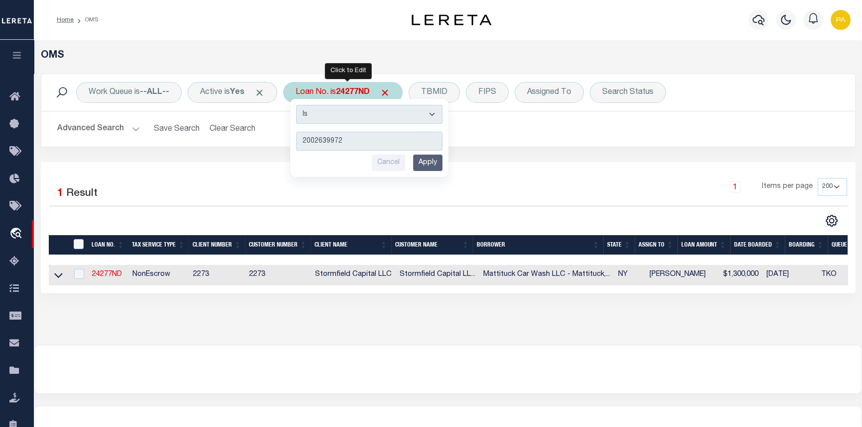
type input "2002639972"
click at [424, 163] on input "Apply" at bounding box center [427, 163] width 29 height 16
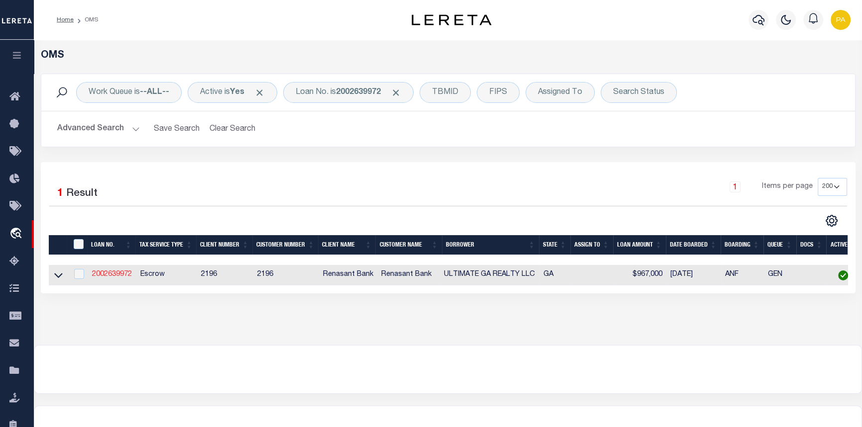
click at [100, 277] on link "2002639972" at bounding box center [112, 274] width 40 height 7
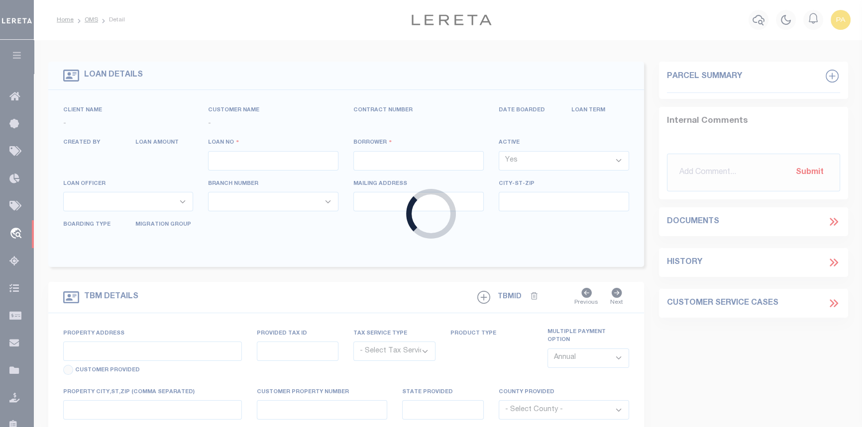
type input "2002639972"
type input "ULTIMATE GA REALTY LLC"
select select
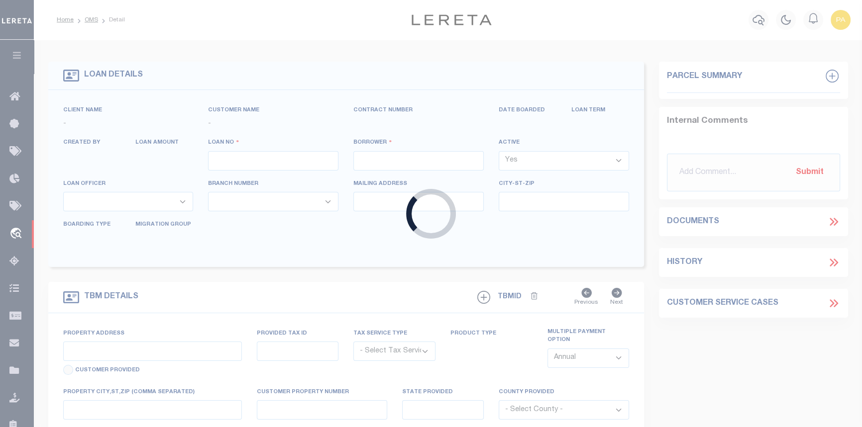
select select
select select "4983"
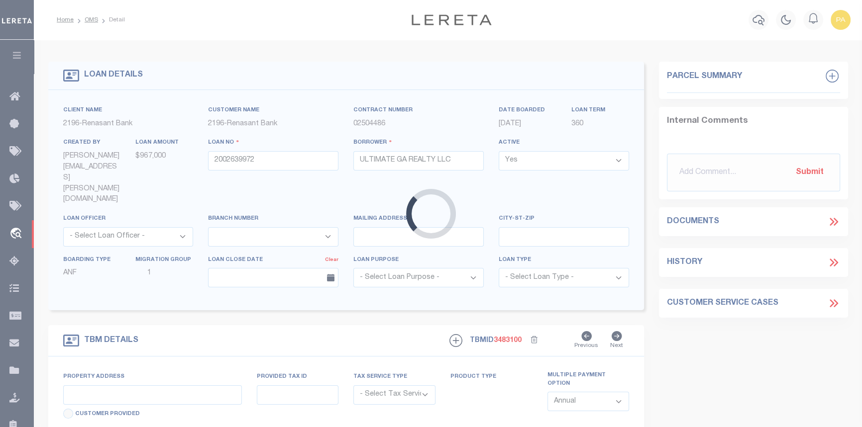
type input "[STREET_ADDRESS][PERSON_NAME]"
radio input "true"
select select "Escrow"
select select
type input "MARIETTA GA 30008"
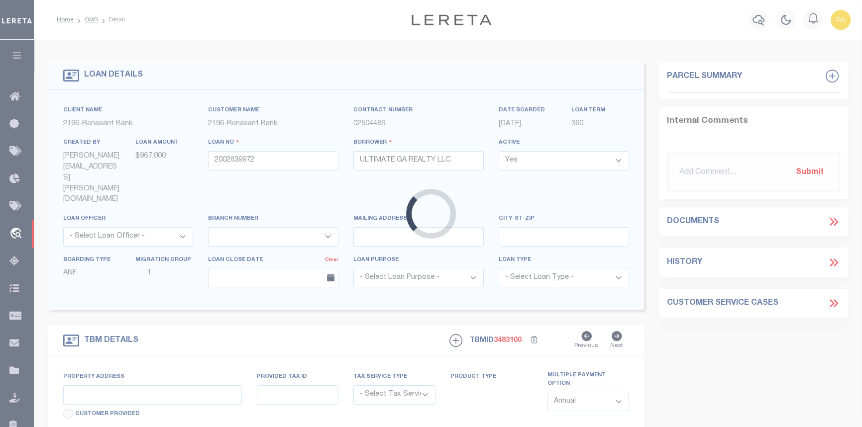
type input "2002639972"
type input "GA"
type textarea "SEE FILE10033 1APL"
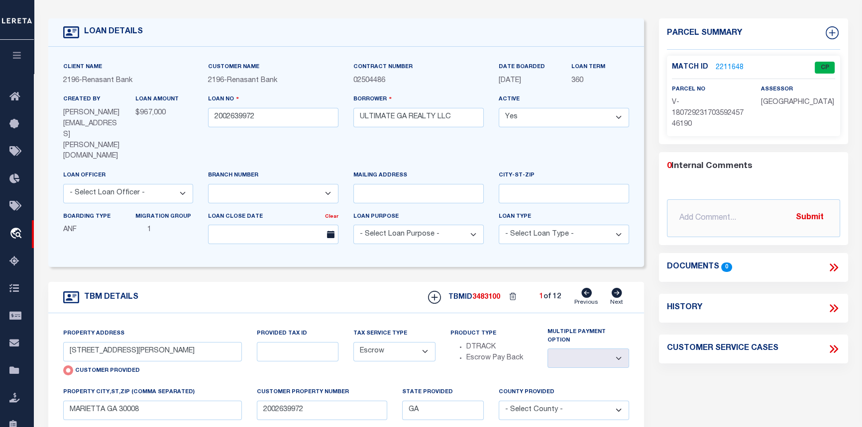
scroll to position [45, 0]
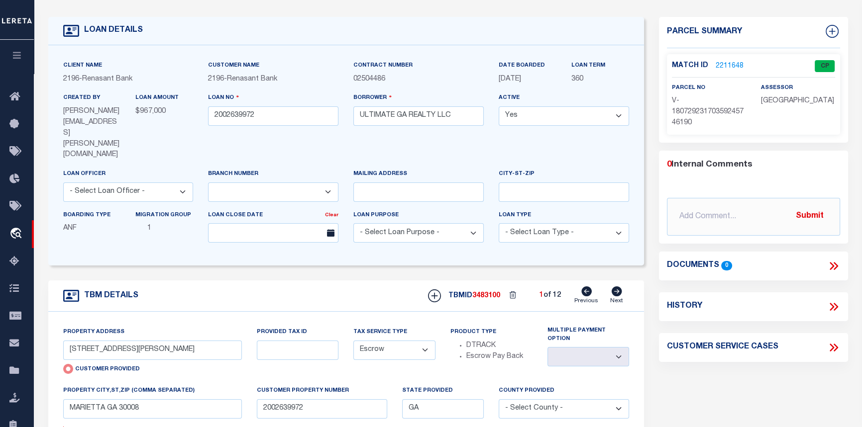
click at [725, 65] on link "2211648" at bounding box center [729, 66] width 28 height 10
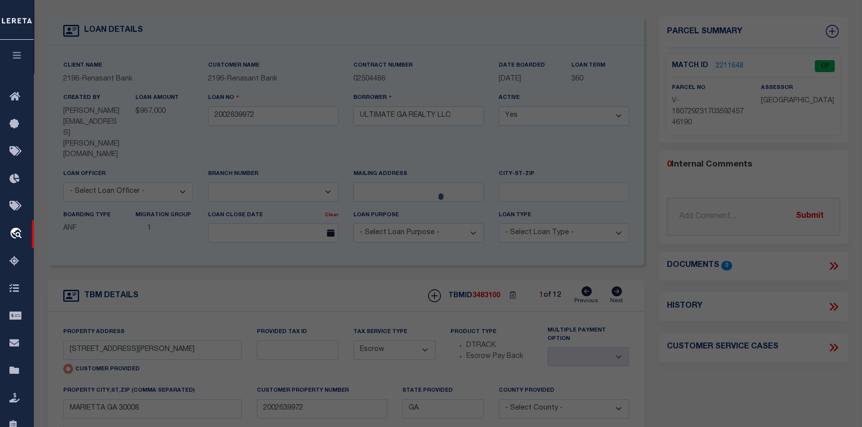
checkbox input "false"
select select "CP"
select select "AGW"
select select
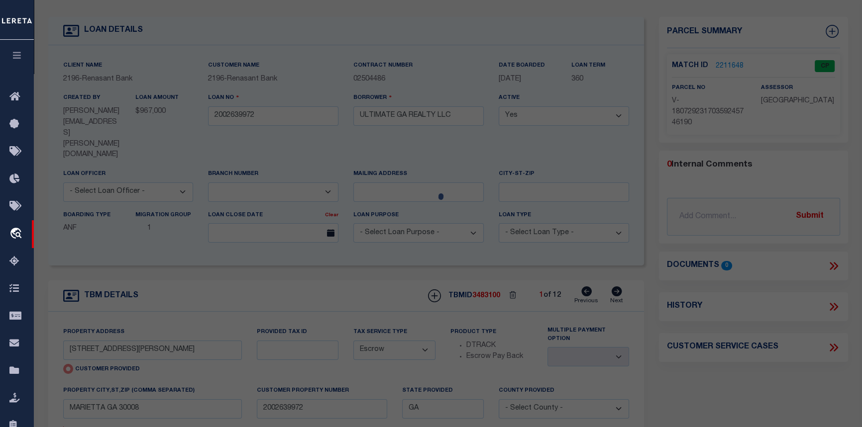
type input "[STREET_ADDRESS][PERSON_NAME]"
checkbox input "false"
type input "MARIETTA GA 30008"
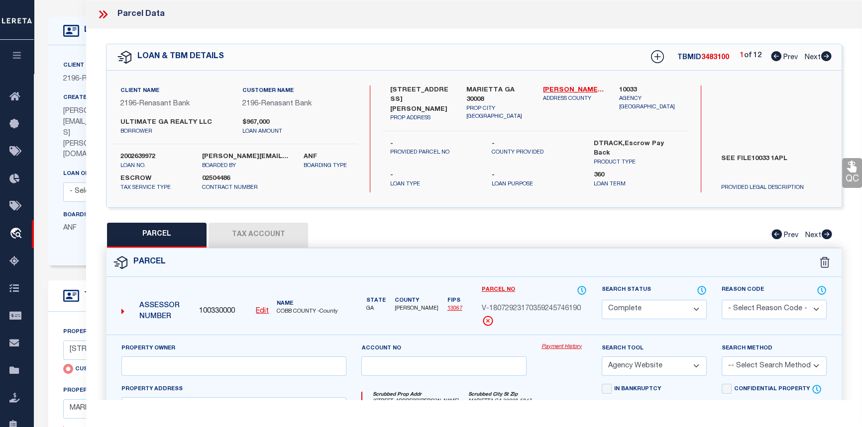
click at [567, 348] on link "Payment History" at bounding box center [563, 347] width 45 height 8
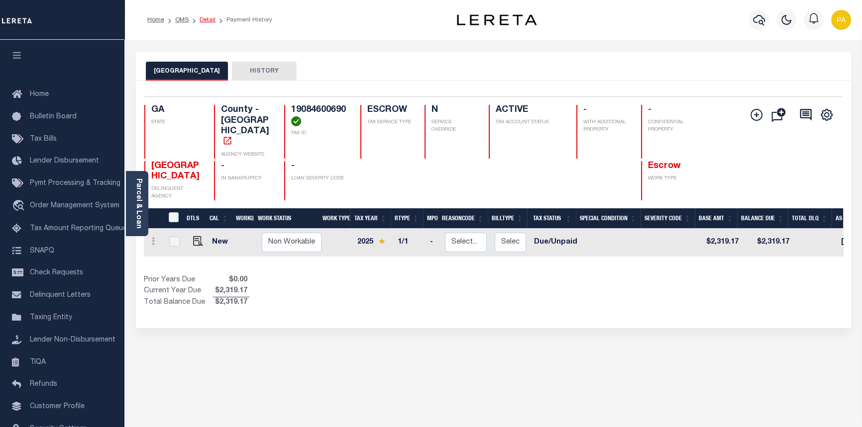
click at [209, 19] on link "Detail" at bounding box center [208, 20] width 16 height 6
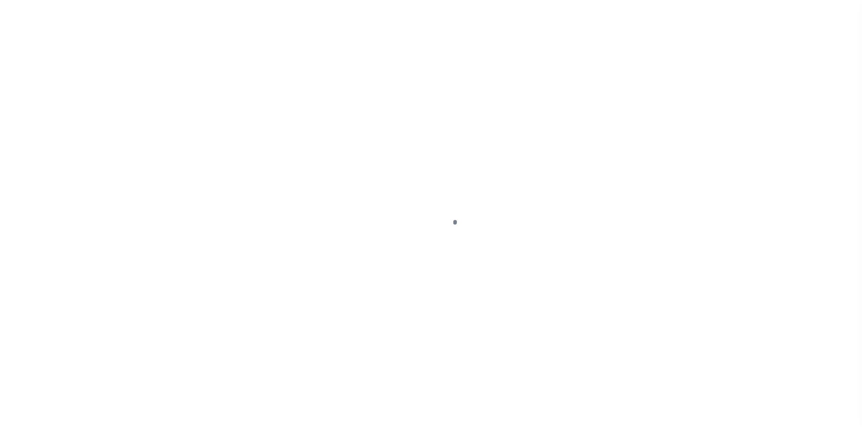
select select "4983"
select select "Escrow"
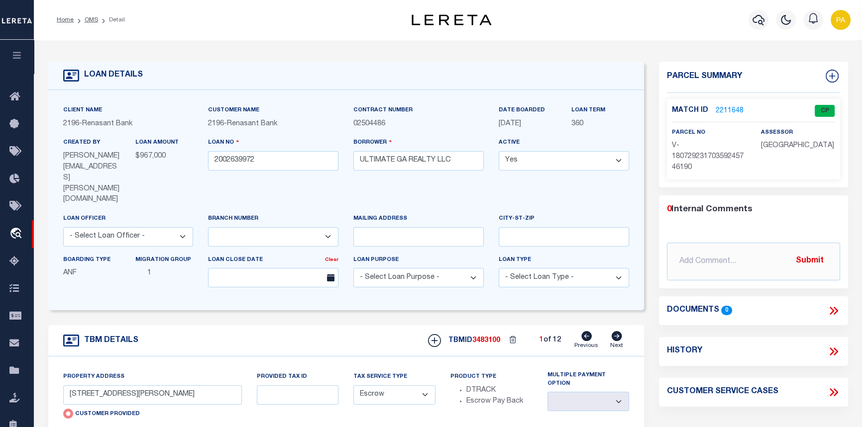
click at [835, 394] on icon at bounding box center [833, 392] width 13 height 13
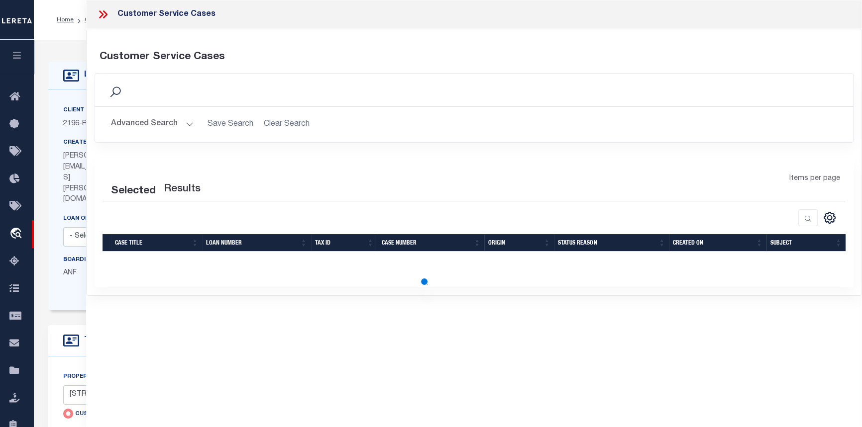
select select "50"
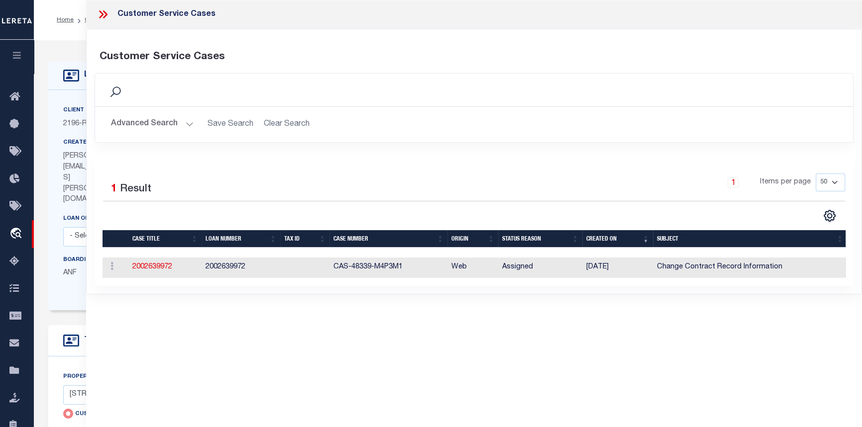
click at [97, 12] on icon at bounding box center [103, 14] width 13 height 13
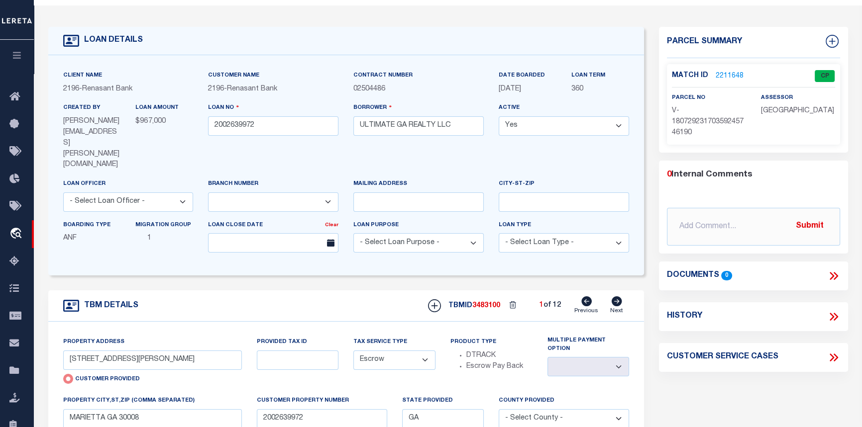
scroll to position [45, 0]
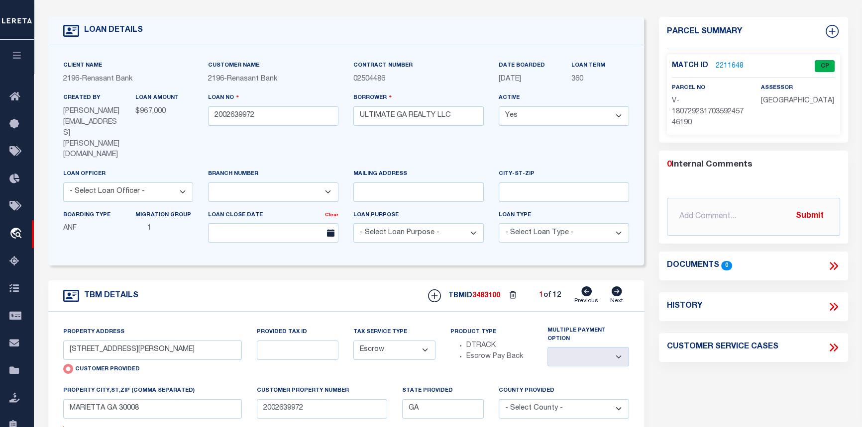
click at [425, 341] on select "- Select Tax Service Type - Escrow NonEscrow" at bounding box center [394, 350] width 82 height 19
select select "NonEscrow"
click at [353, 341] on select "- Select Tax Service Type - Escrow NonEscrow" at bounding box center [394, 350] width 82 height 19
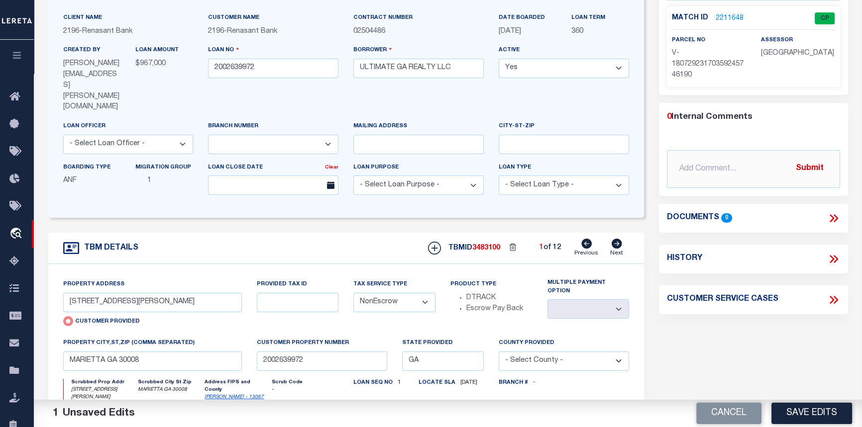
scroll to position [90, 0]
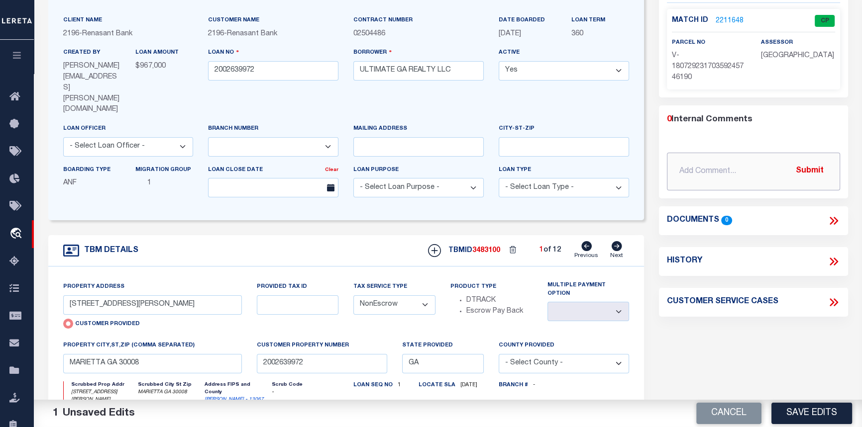
click at [737, 164] on input "text" at bounding box center [753, 172] width 173 height 38
type input "09/11/2025pk Per client [PERSON_NAME] updated tax service type to NonEscrow. CA…"
click at [807, 170] on button "Submit" at bounding box center [809, 171] width 41 height 20
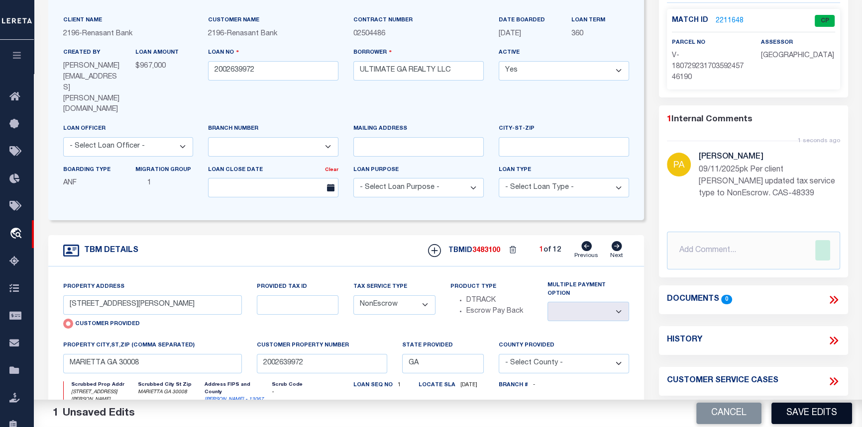
click at [823, 417] on button "Save Edits" at bounding box center [811, 413] width 81 height 21
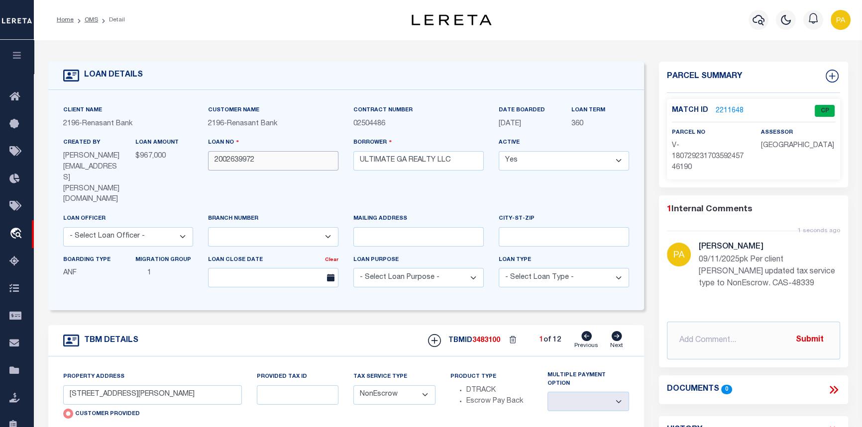
drag, startPoint x: 257, startPoint y: 160, endPoint x: 42, endPoint y: 156, distance: 214.5
click at [42, 156] on div "LOAN DETAILS Client Name -" at bounding box center [346, 355] width 611 height 587
click at [69, 22] on link "Home" at bounding box center [65, 20] width 17 height 6
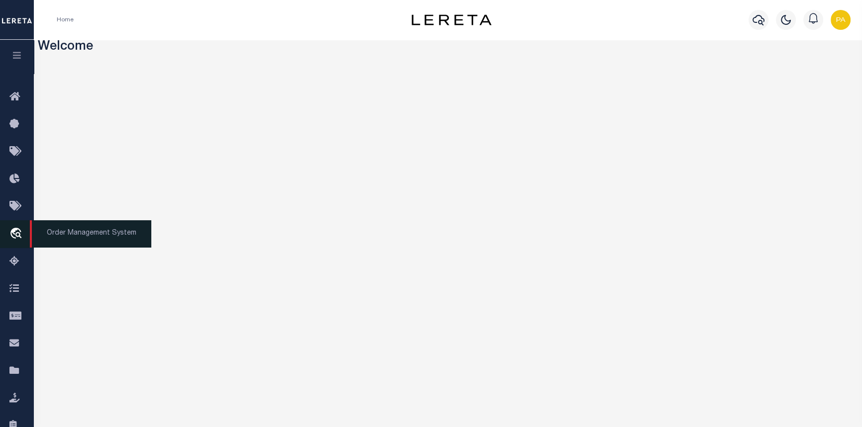
click at [61, 232] on span "Order Management System" at bounding box center [90, 233] width 121 height 27
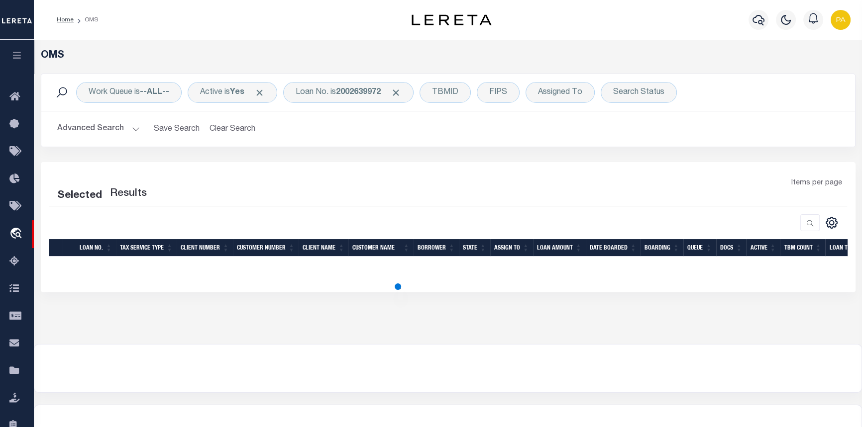
select select "200"
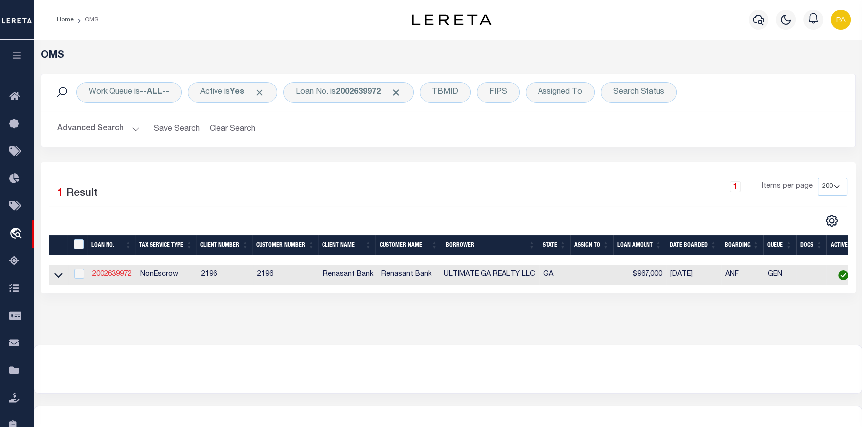
click at [101, 274] on link "2002639972" at bounding box center [112, 274] width 40 height 7
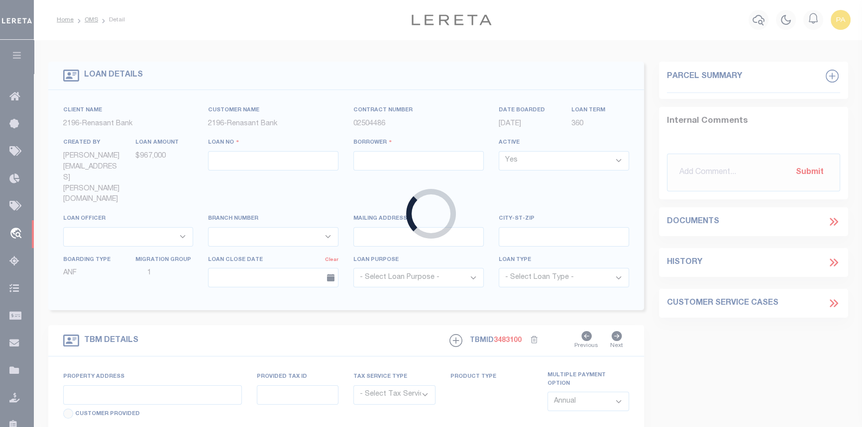
type input "2002639972"
type input "ULTIMATE GA REALTY LLC"
select select
select select "NonEscrow"
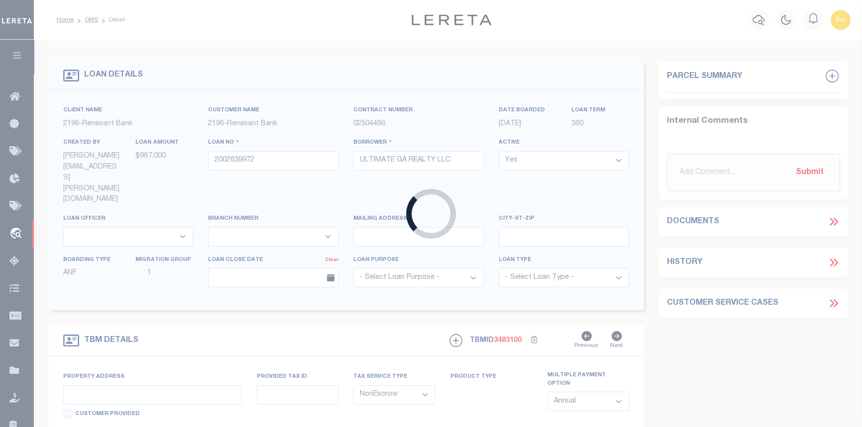
select select "4983"
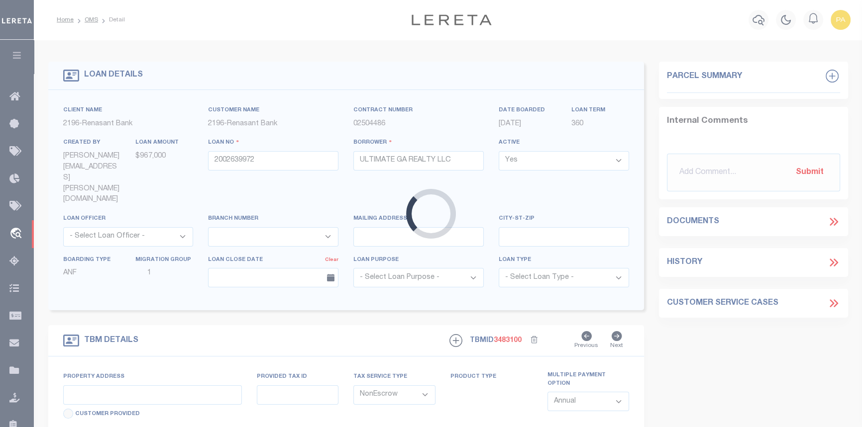
type input "[STREET_ADDRESS][PERSON_NAME]"
radio input "true"
select select
type input "MARIETTA GA 30008"
type input "2002639972"
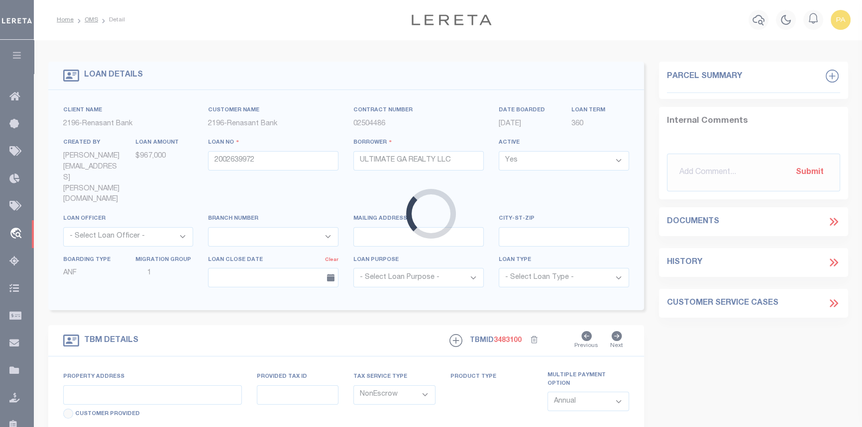
type input "GA"
type textarea "SEE FILE10033 1APL"
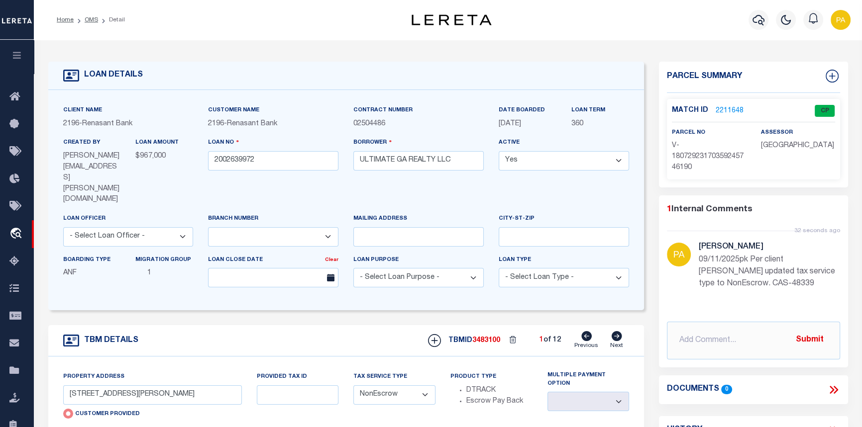
click at [736, 109] on link "2211648" at bounding box center [729, 111] width 28 height 10
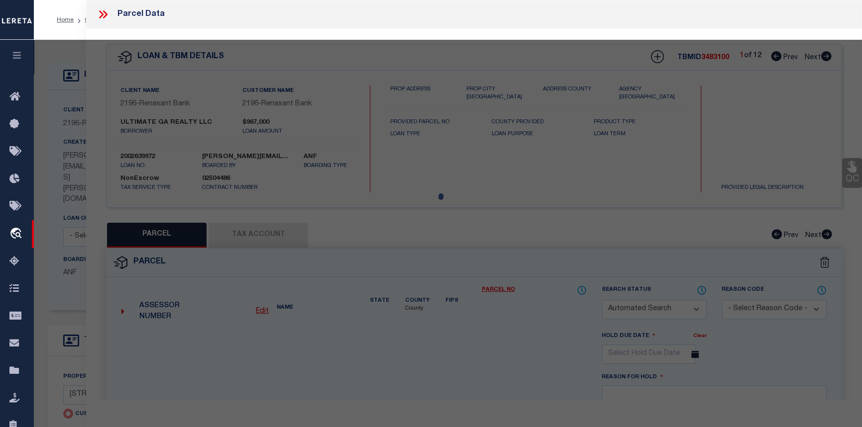
checkbox input "false"
select select "CP"
select select "AGW"
select select
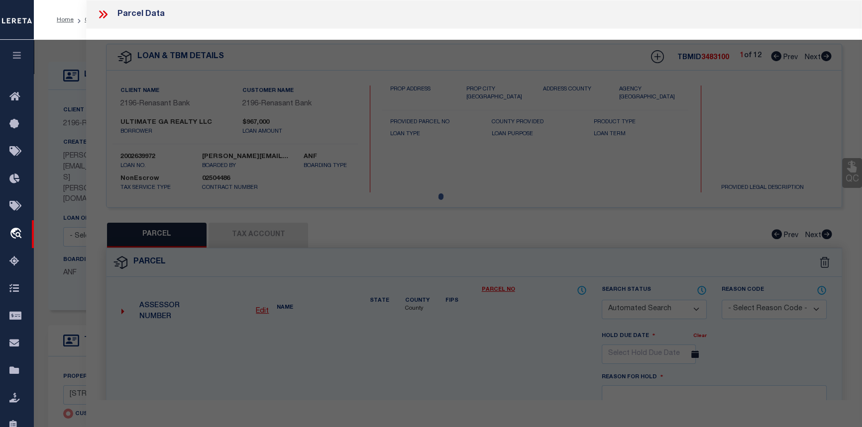
type input "[STREET_ADDRESS][PERSON_NAME]"
checkbox input "false"
type input "MARIETTA GA 30008"
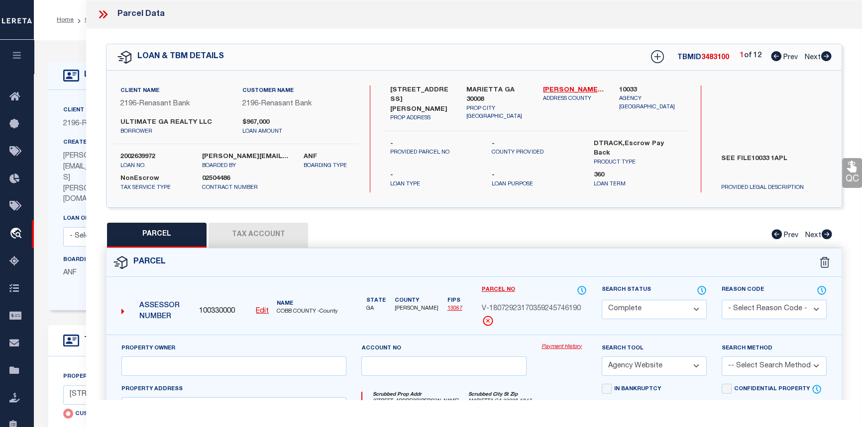
click at [560, 345] on link "Payment History" at bounding box center [563, 347] width 45 height 8
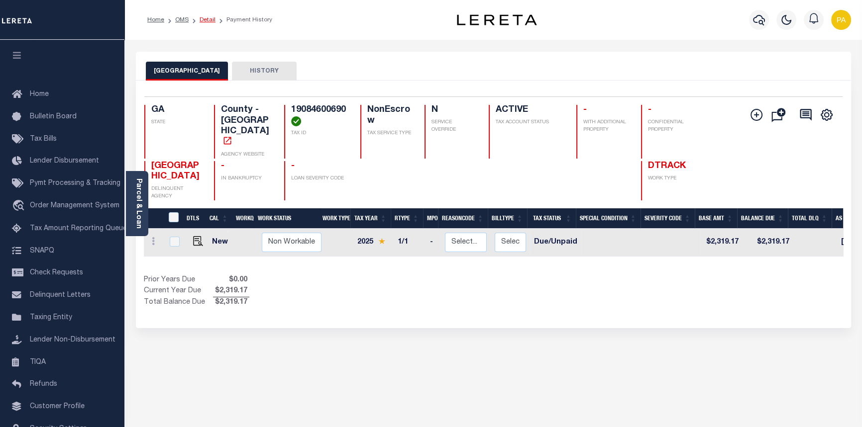
click at [203, 21] on link "Detail" at bounding box center [208, 20] width 16 height 6
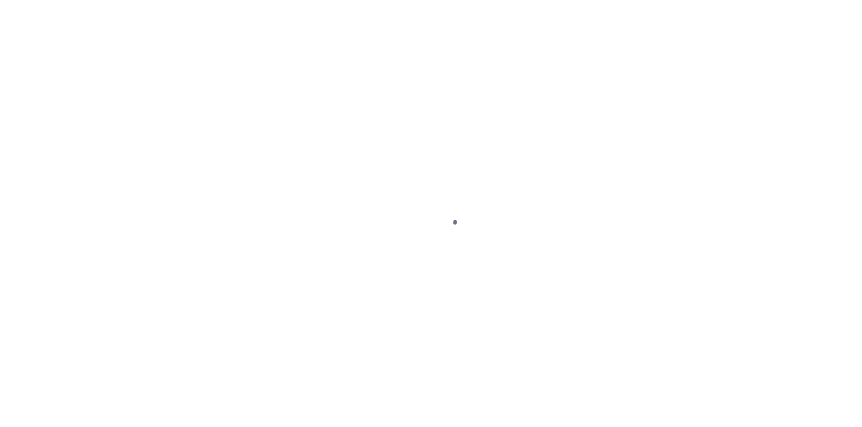
select select "4983"
select select "NonEscrow"
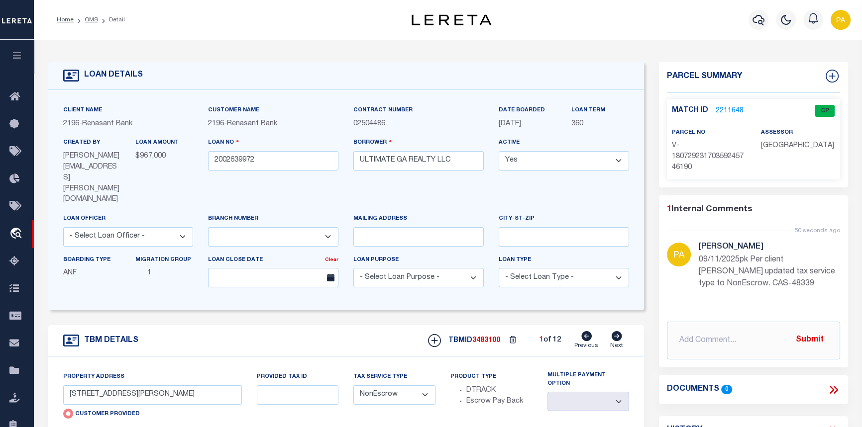
click at [616, 331] on link "Next" at bounding box center [616, 340] width 13 height 19
type input "[STREET_ADDRESS][PERSON_NAME]"
radio input "false"
select select "Escrow"
select select
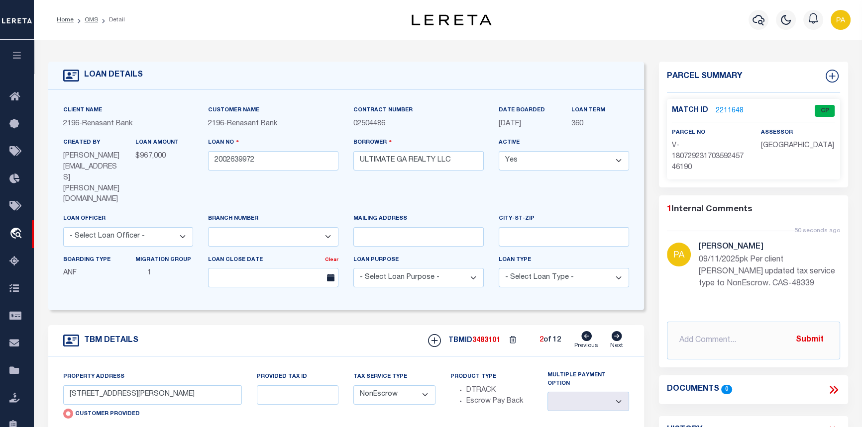
type input "SMYRNA GA 30080"
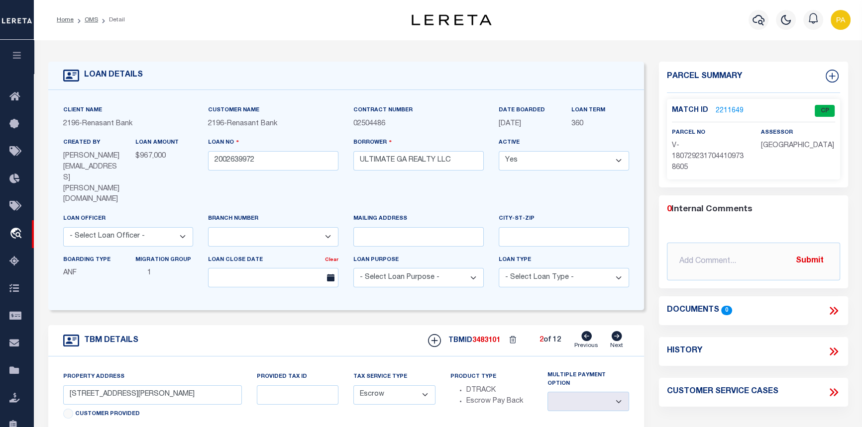
click at [733, 111] on link "2211649" at bounding box center [729, 111] width 28 height 10
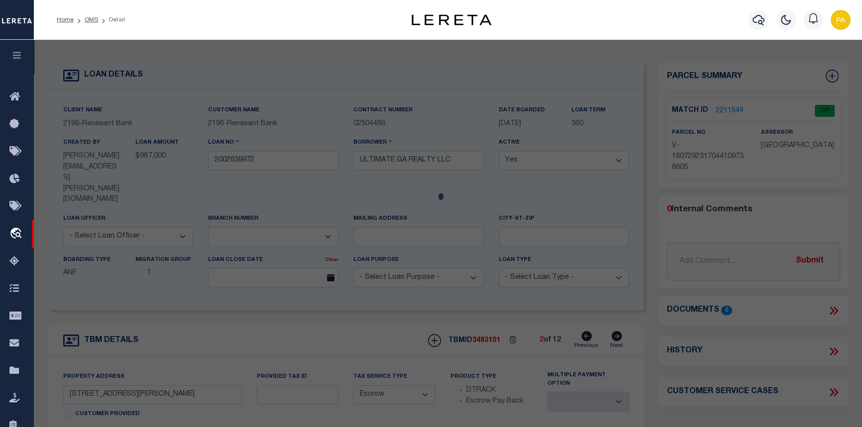
checkbox input "false"
select select "CP"
select select "AGW"
select select
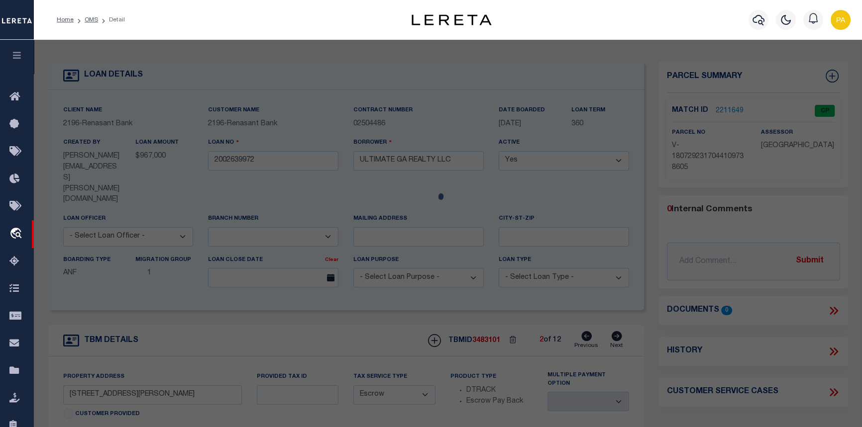
type input "[STREET_ADDRESS][PERSON_NAME]"
checkbox input "false"
type input "SMYRNA GA 30080"
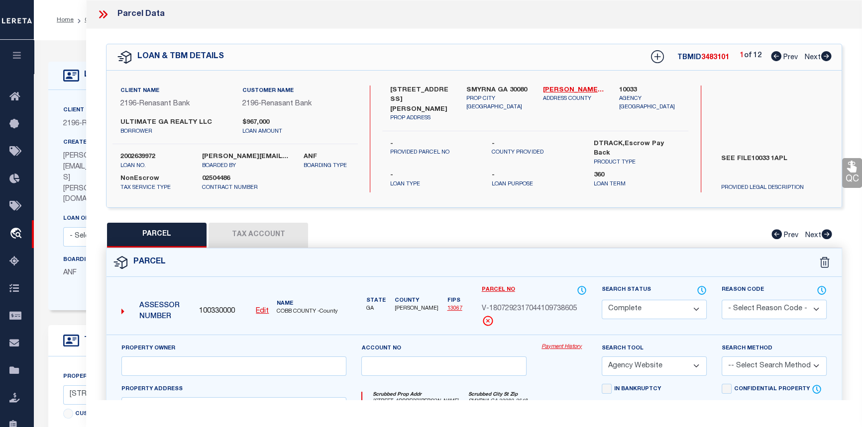
click at [566, 345] on link "Payment History" at bounding box center [563, 347] width 45 height 8
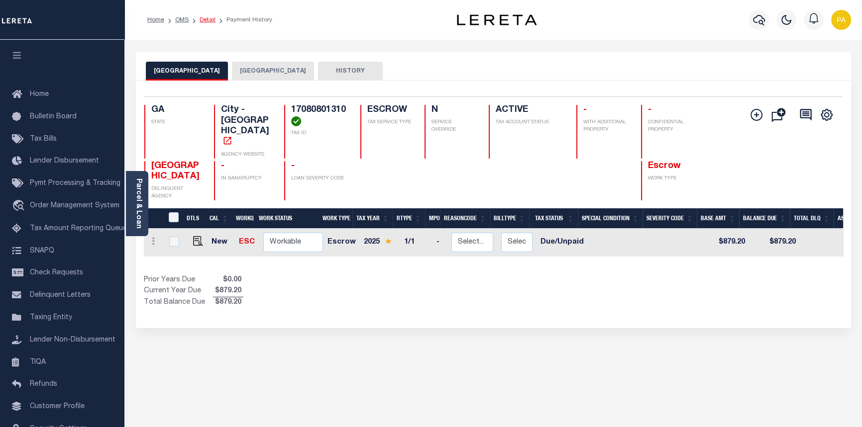
click at [203, 19] on link "Detail" at bounding box center [208, 20] width 16 height 6
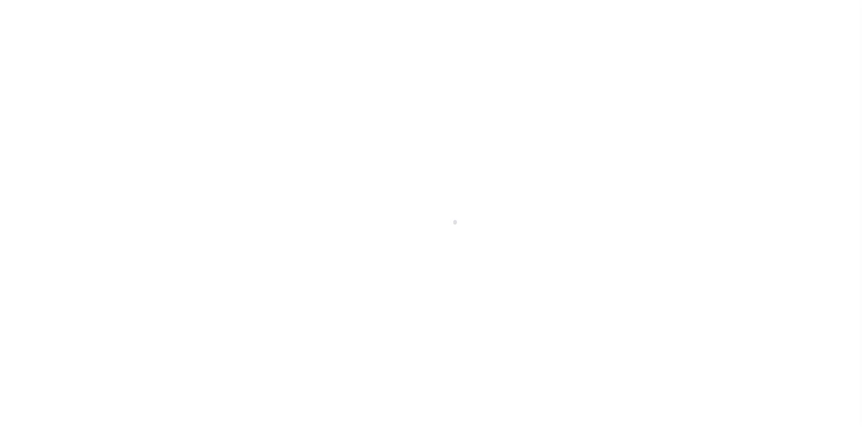
select select "4983"
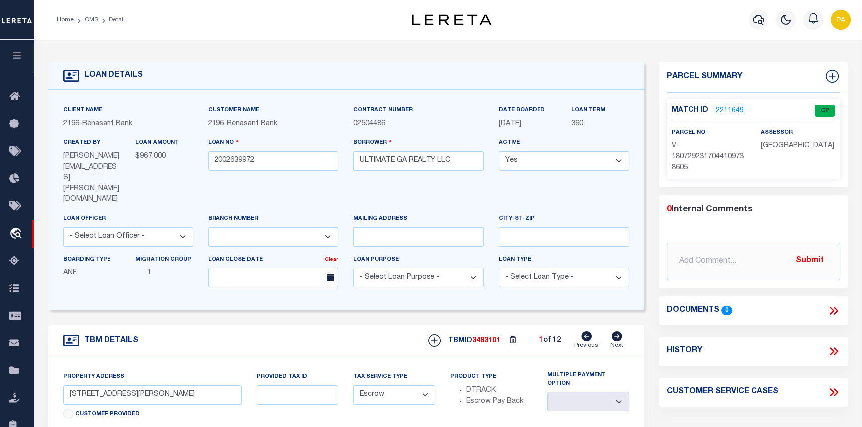
click at [423, 386] on select "- Select Tax Service Type - Escrow NonEscrow" at bounding box center [394, 395] width 82 height 19
select select "NonEscrow"
click at [353, 386] on select "- Select Tax Service Type - Escrow NonEscrow" at bounding box center [394, 395] width 82 height 19
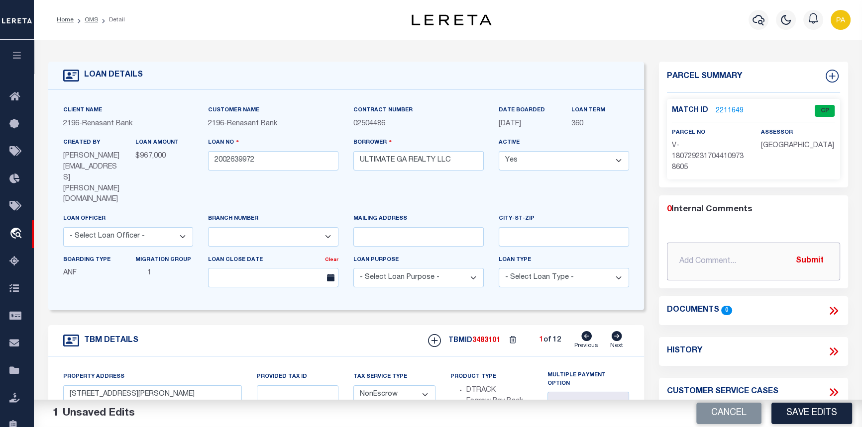
click at [712, 254] on input "text" at bounding box center [753, 262] width 173 height 38
drag, startPoint x: 788, startPoint y: 258, endPoint x: 635, endPoint y: 259, distance: 152.7
click at [635, 259] on div "LOAN DETAILS Client Name 2196 - Renasant Bank 2196 - 360" at bounding box center [448, 349] width 814 height 599
type input "09/11/2025pk Per client Amanda Smith updated tax service type to NonEscrow. CAS…"
click at [798, 260] on button "Submit" at bounding box center [809, 261] width 41 height 20
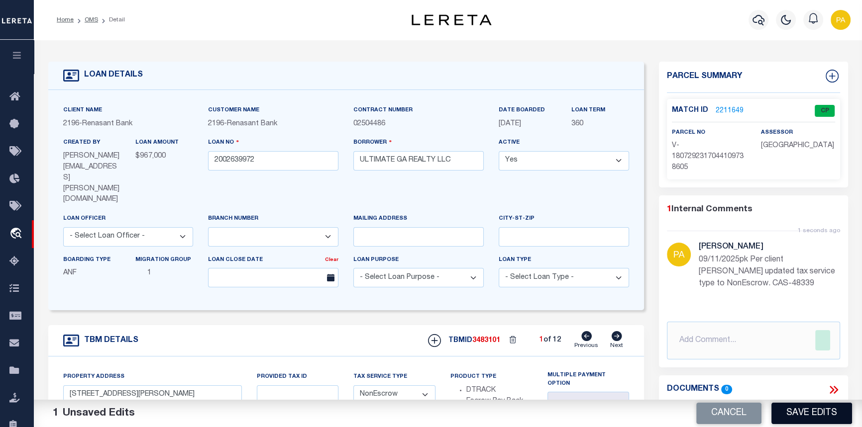
click at [811, 415] on button "Save Edits" at bounding box center [811, 413] width 81 height 21
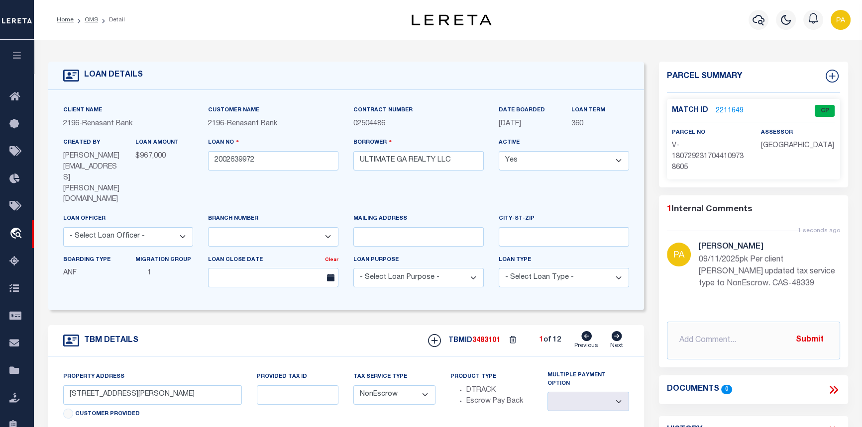
click at [618, 331] on icon at bounding box center [616, 336] width 11 height 10
type input "4038 LAURIE JO DR SW"
radio input "true"
select select
type input "MARIETTA GA 30008"
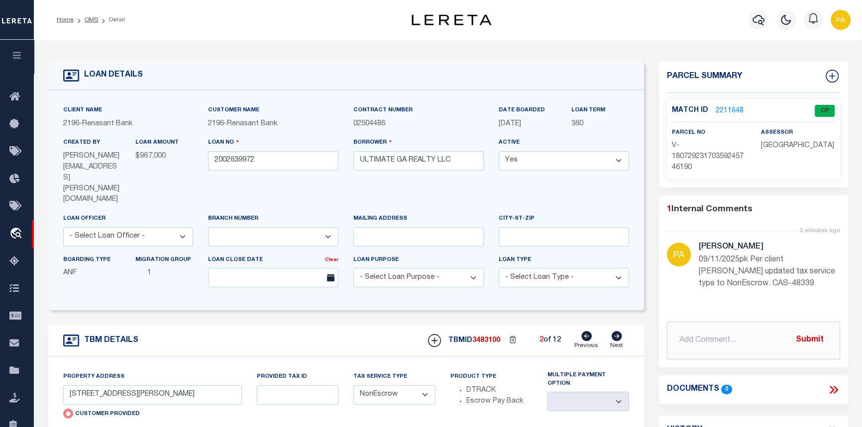
click at [618, 331] on icon at bounding box center [616, 336] width 11 height 10
type input "133 DEER CREEK TRL SE"
radio input "false"
select select "Escrow"
select select
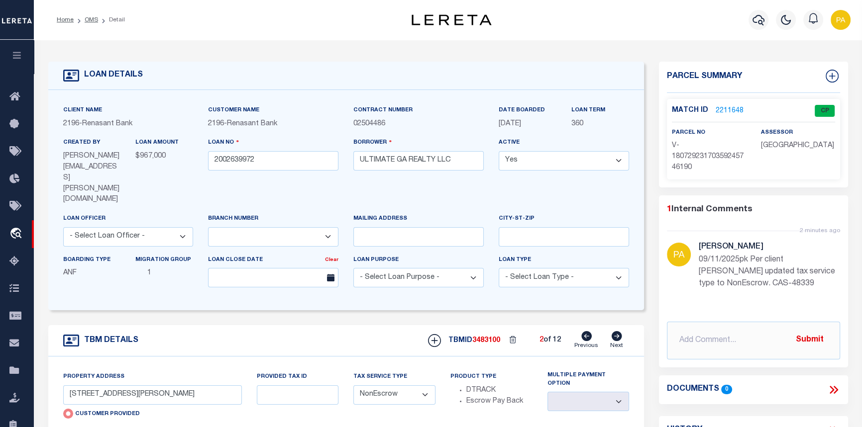
type input "MARIETTA GA 30060"
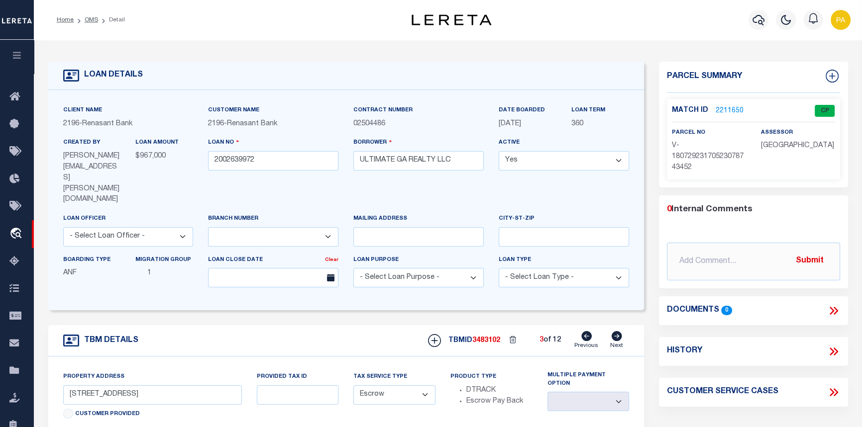
click at [424, 386] on select "- Select Tax Service Type - Escrow NonEscrow" at bounding box center [394, 395] width 82 height 19
select select "NonEscrow"
click at [353, 386] on select "- Select Tax Service Type - Escrow NonEscrow" at bounding box center [394, 395] width 82 height 19
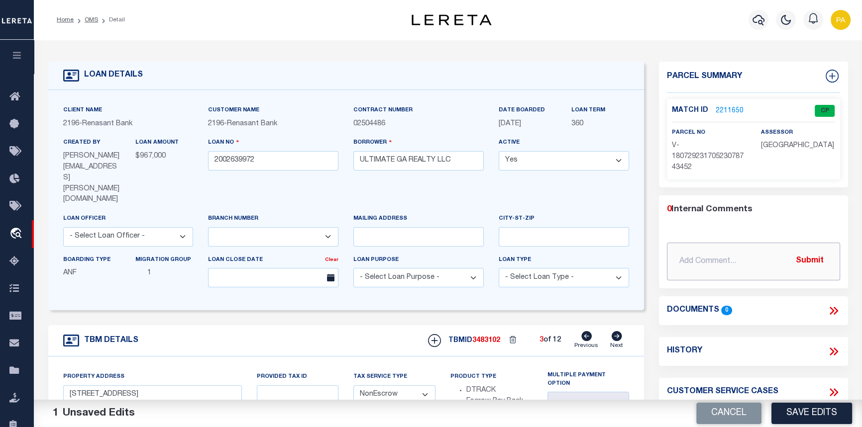
click at [697, 267] on input "text" at bounding box center [753, 262] width 173 height 38
paste input "09/11/2025pk Per client Amanda Smith updated tax service type to NonEscrow. CAS…"
type input "09/11/2025pk Per client Amanda Smith updated tax service type to NonEscrow. CAS…"
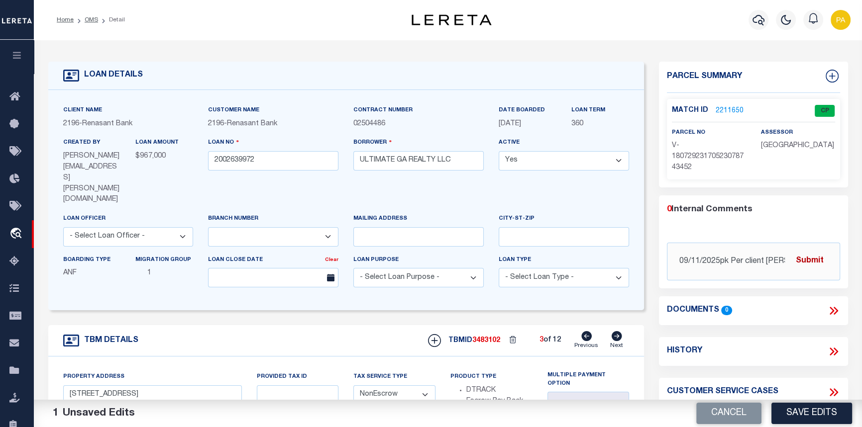
click at [803, 260] on button "Submit" at bounding box center [809, 261] width 41 height 20
click at [813, 412] on button "Save Edits" at bounding box center [811, 413] width 81 height 21
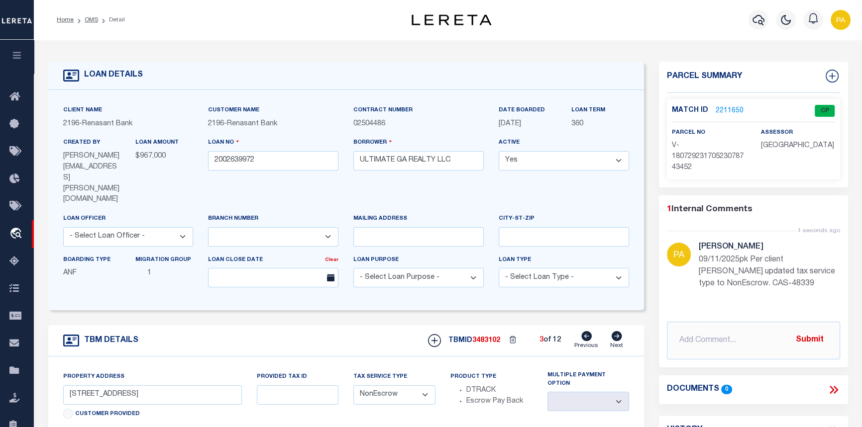
click at [619, 331] on icon at bounding box center [616, 336] width 11 height 10
type input "2135 LYNN DR SW"
select select "Escrow"
select select
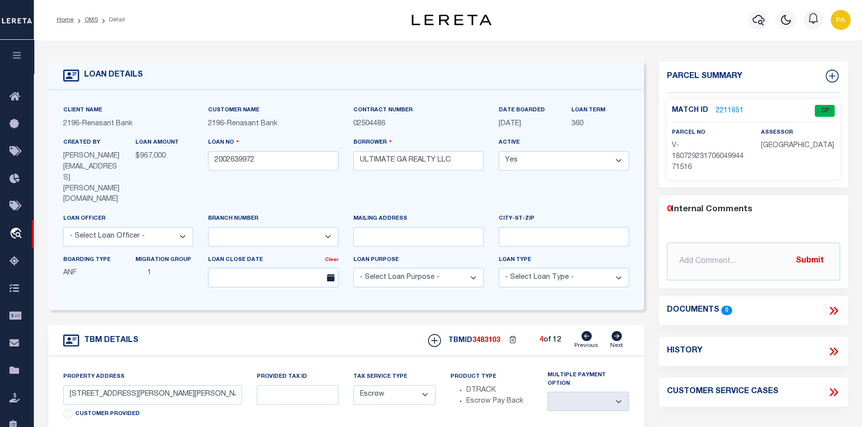
click at [426, 386] on select "- Select Tax Service Type - Escrow NonEscrow" at bounding box center [394, 395] width 82 height 19
select select "NonEscrow"
click at [353, 386] on select "- Select Tax Service Type - Escrow NonEscrow" at bounding box center [394, 395] width 82 height 19
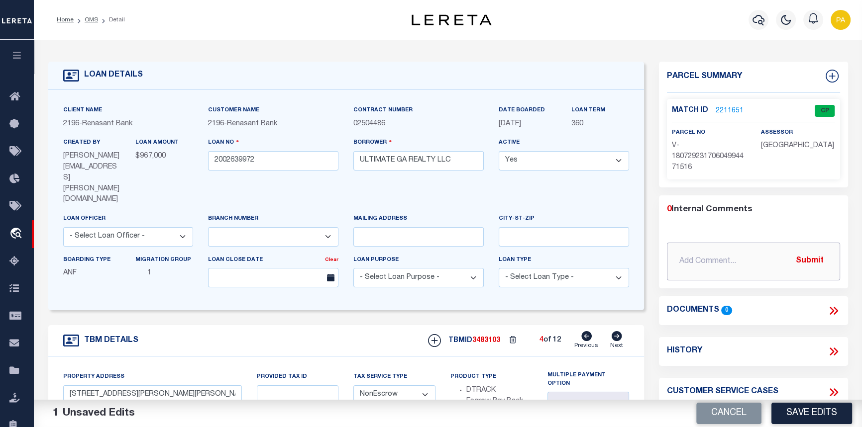
click at [686, 255] on input "text" at bounding box center [753, 262] width 173 height 38
paste input "09/11/2025pk Per client Amanda Smith updated tax service type to NonEscrow. CAS…"
type input "09/11/2025pk Per client Amanda Smith updated tax service type to NonEscrow. CAS…"
click at [804, 253] on button "Submit" at bounding box center [809, 261] width 41 height 20
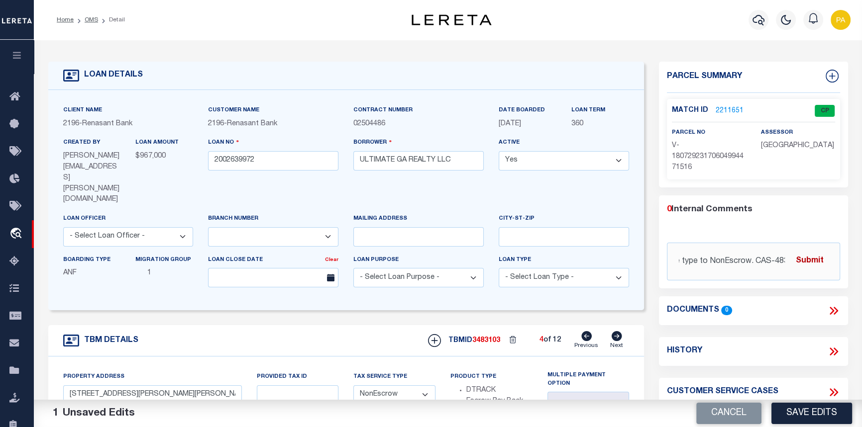
scroll to position [0, 0]
click at [811, 415] on button "Save Edits" at bounding box center [811, 413] width 81 height 21
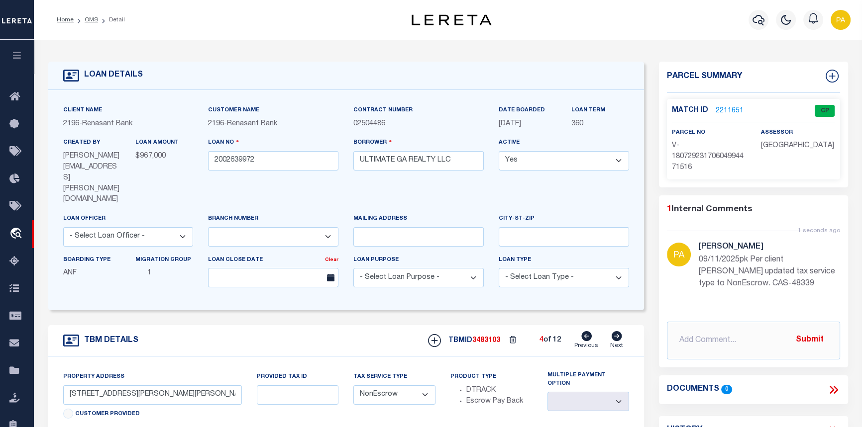
click at [614, 331] on icon at bounding box center [616, 336] width 10 height 10
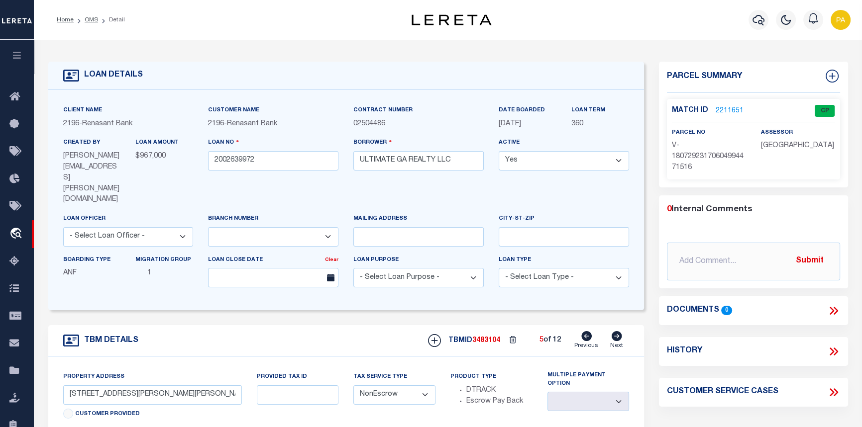
type input "2757 NORTHWOOD CT SW"
select select "Escrow"
select select
click at [391, 386] on select "- Select Tax Service Type - Escrow NonEscrow" at bounding box center [394, 395] width 82 height 19
select select "NonEscrow"
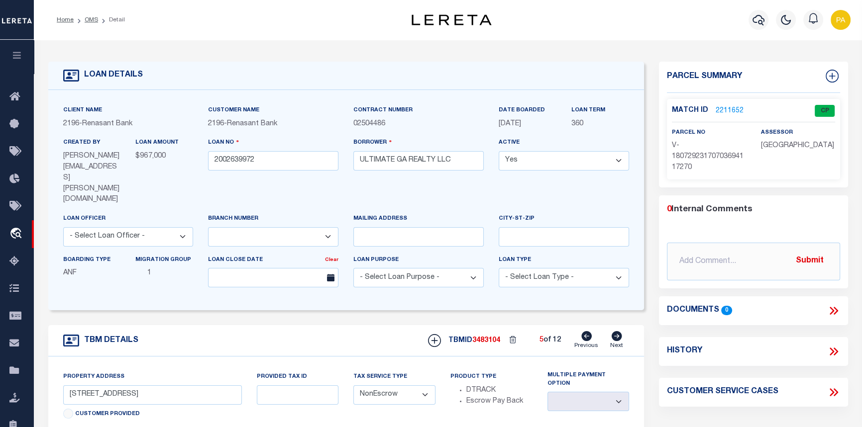
click at [353, 386] on select "- Select Tax Service Type - Escrow NonEscrow" at bounding box center [394, 395] width 82 height 19
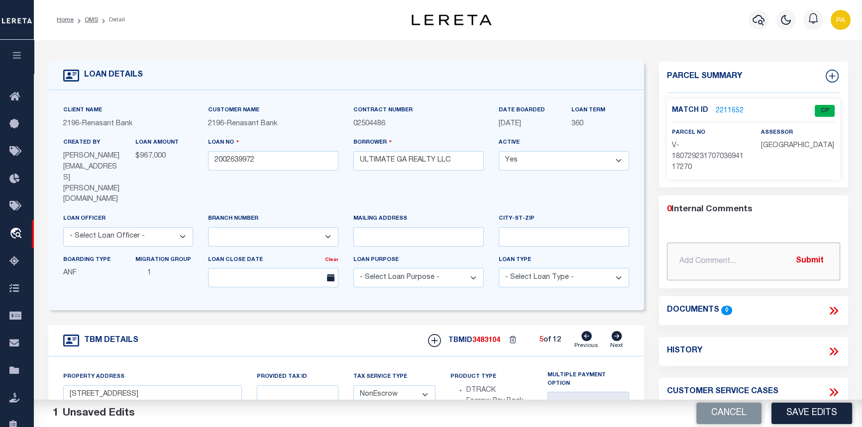
click at [681, 257] on input "text" at bounding box center [753, 262] width 173 height 38
paste input "09/11/2025pk Per client Amanda Smith updated tax service type to NonEscrow. CAS…"
type input "09/11/2025pk Per client Amanda Smith updated tax service type to NonEscrow. CAS…"
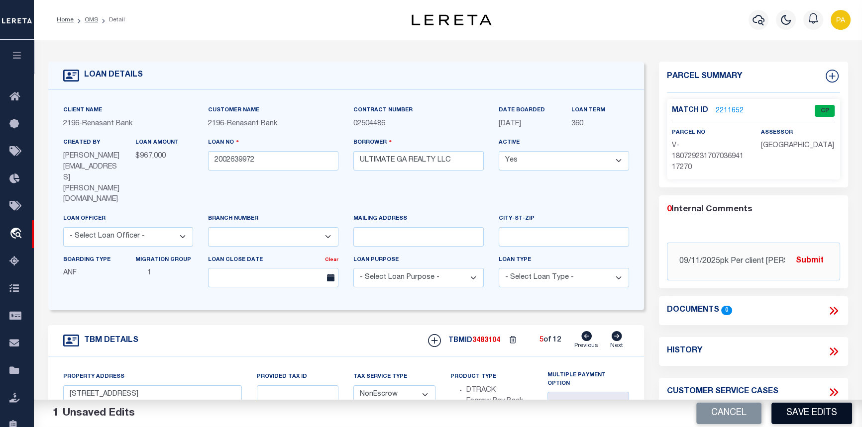
click at [799, 416] on button "Save Edits" at bounding box center [811, 413] width 81 height 21
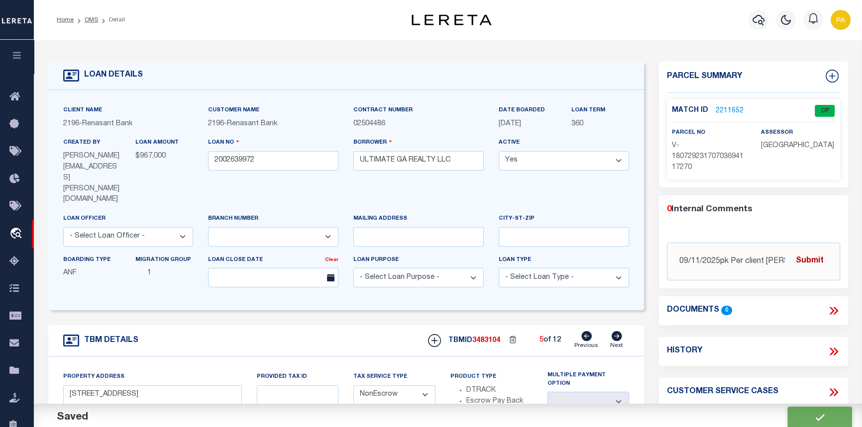
click at [811, 260] on button "Submit" at bounding box center [809, 261] width 41 height 20
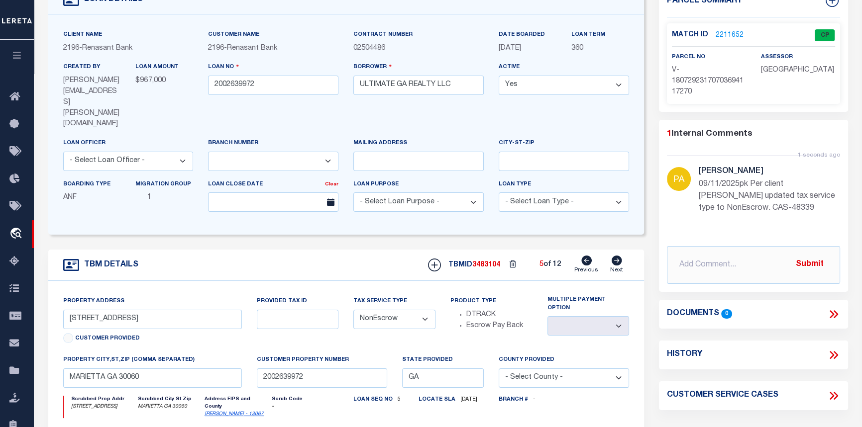
scroll to position [135, 0]
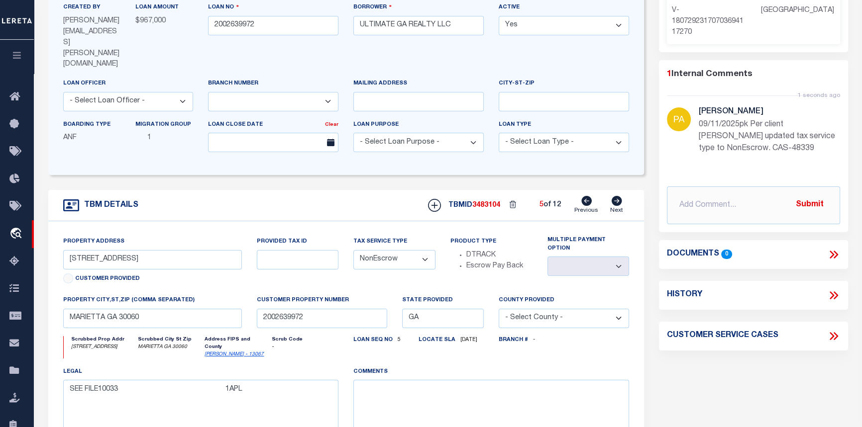
click at [618, 196] on icon at bounding box center [616, 201] width 11 height 10
type input "361 BLACK OAK CT SW"
select select "Escrow"
select select
type input "MARIETTA GA 30008"
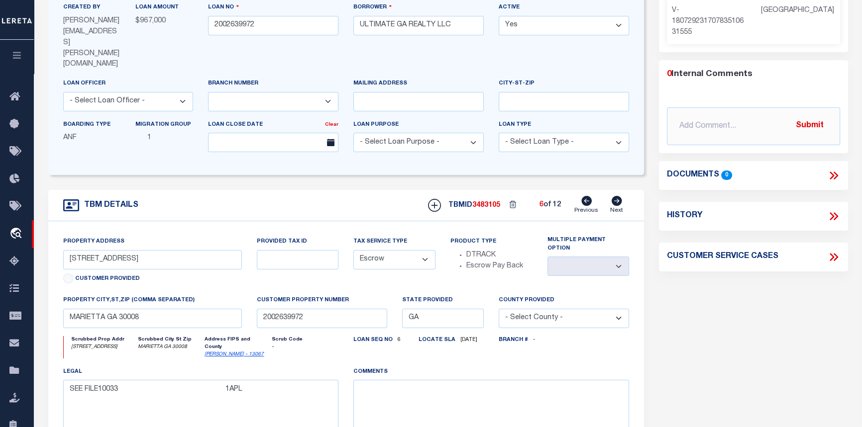
click at [423, 250] on select "- Select Tax Service Type - Escrow NonEscrow" at bounding box center [394, 259] width 82 height 19
select select "NonEscrow"
click at [353, 250] on select "- Select Tax Service Type - Escrow NonEscrow" at bounding box center [394, 259] width 82 height 19
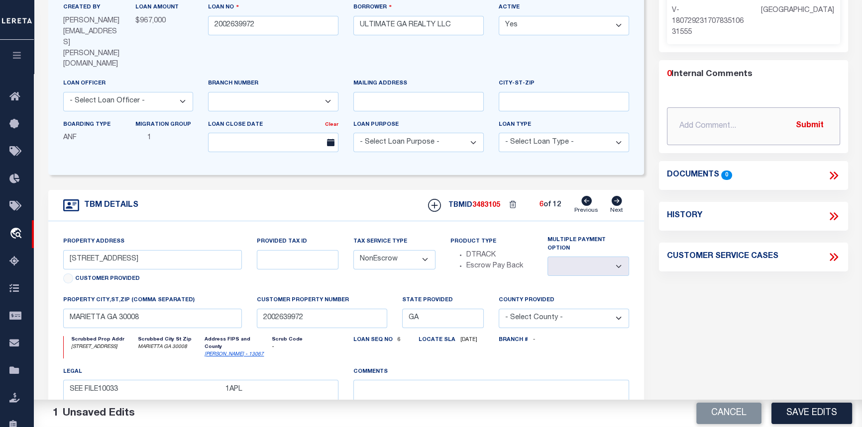
click at [675, 123] on input "text" at bounding box center [753, 126] width 173 height 38
paste input "09/11/2025pk Per client Amanda Smith updated tax service type to NonEscrow. CAS…"
type input "09/11/2025pk Per client Amanda Smith updated tax service type to NonEscrow. CAS…"
click at [810, 126] on button "Submit" at bounding box center [809, 126] width 41 height 20
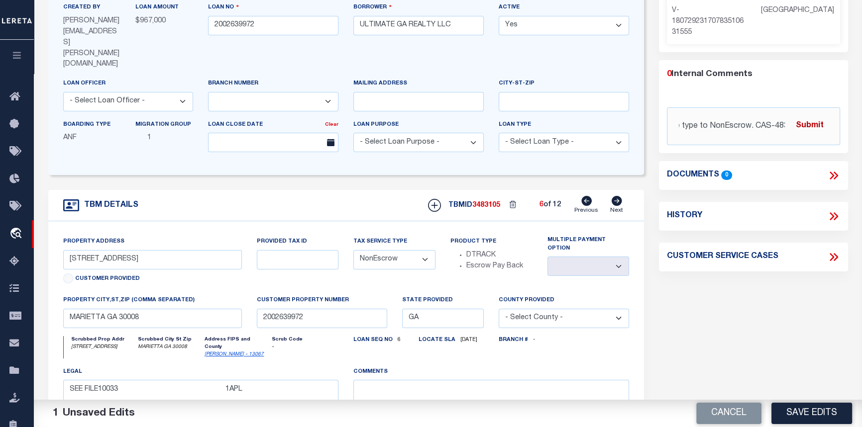
scroll to position [0, 0]
click at [821, 414] on button "Save Edits" at bounding box center [811, 413] width 81 height 21
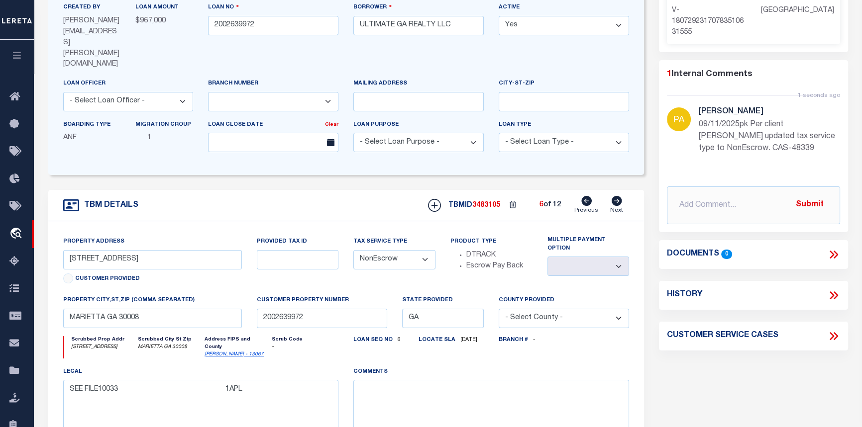
click at [612, 196] on icon at bounding box center [616, 201] width 10 height 10
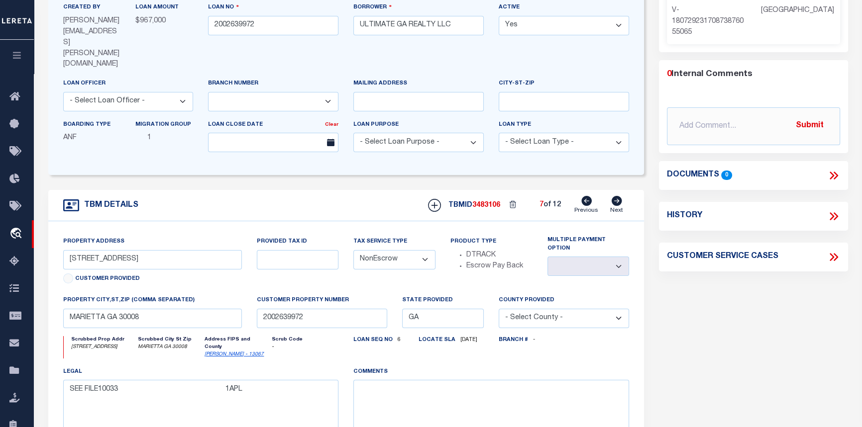
type input "4040 LAURIE JO DR"
select select "Escrow"
select select
click at [424, 250] on select "- Select Tax Service Type - Escrow NonEscrow" at bounding box center [394, 259] width 82 height 19
select select "NonEscrow"
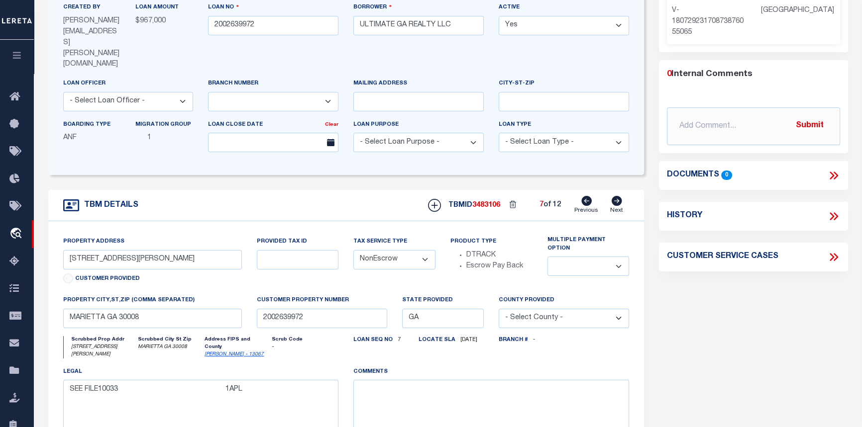
click at [353, 250] on select "- Select Tax Service Type - Escrow NonEscrow" at bounding box center [394, 259] width 82 height 19
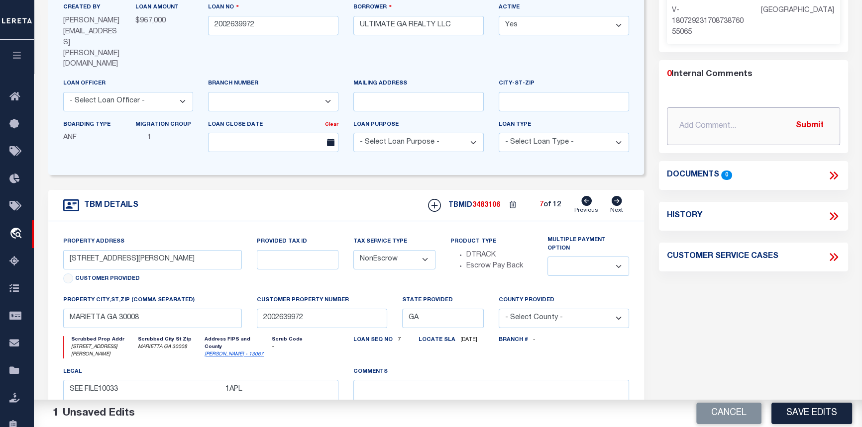
click at [671, 121] on input "text" at bounding box center [753, 126] width 173 height 38
paste input "09/11/2025pk Per client Amanda Smith updated tax service type to NonEscrow. CAS…"
type input "09/11/2025pk Per client Amanda Smith updated tax service type to NonEscrow. CAS…"
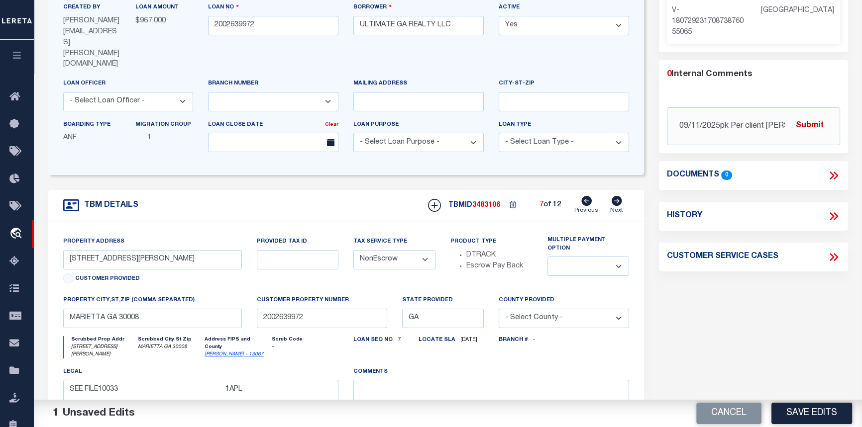
click at [815, 121] on button "Submit" at bounding box center [809, 126] width 41 height 20
click at [831, 411] on button "Save Edits" at bounding box center [811, 413] width 81 height 21
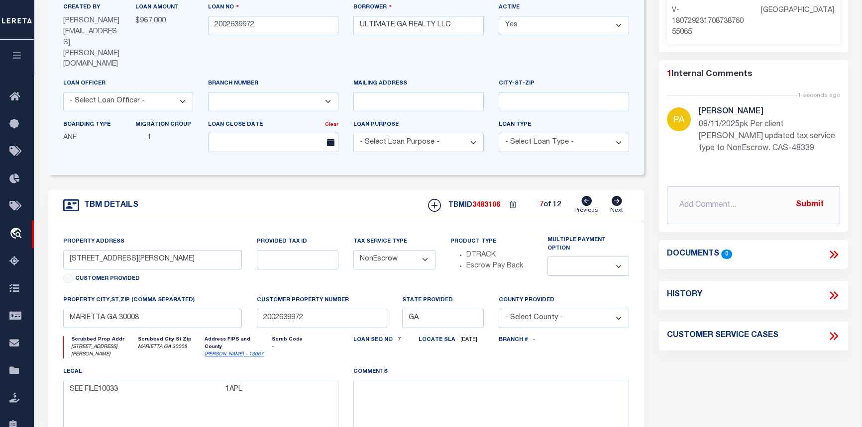
click at [619, 196] on icon at bounding box center [616, 201] width 10 height 10
type input "129 TIMBER CREEK LN"
select select "Escrow"
select select
type input "ACWORTH GA 30101"
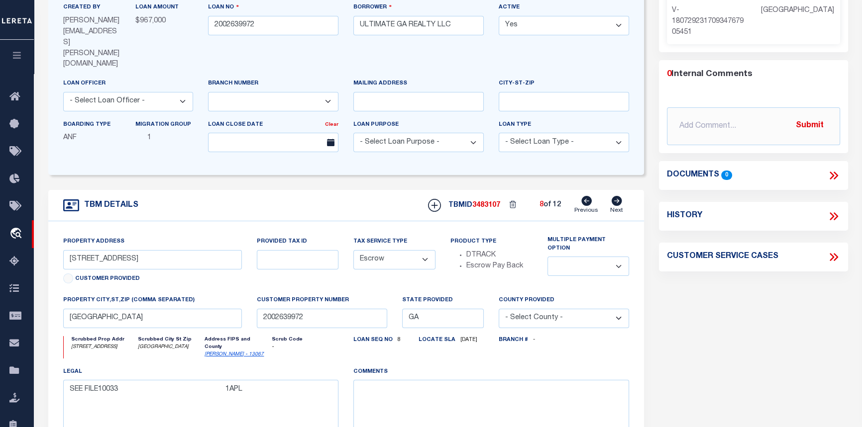
click at [426, 250] on select "- Select Tax Service Type - Escrow NonEscrow" at bounding box center [394, 259] width 82 height 19
select select "NonEscrow"
click at [353, 250] on select "- Select Tax Service Type - Escrow NonEscrow" at bounding box center [394, 259] width 82 height 19
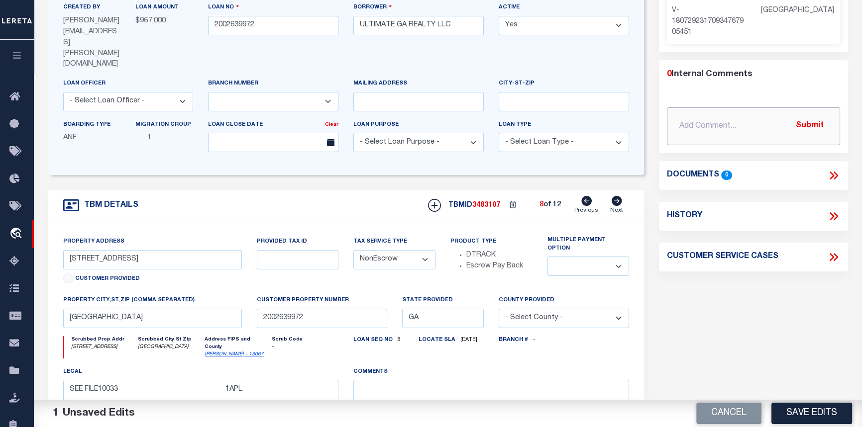
click at [688, 129] on input "text" at bounding box center [753, 126] width 173 height 38
paste input "09/11/2025pk Per client Amanda Smith updated tax service type to NonEscrow. CAS…"
type input "09/11/2025pk Per client Amanda Smith updated tax service type to NonEscrow. CAS…"
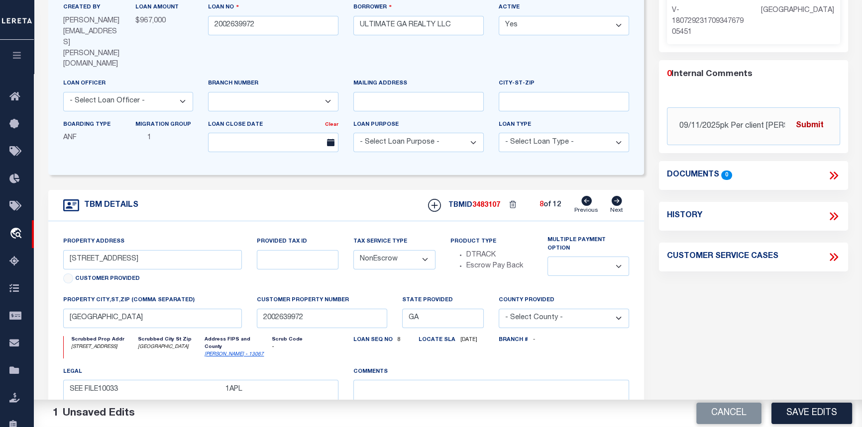
click at [813, 127] on button "Submit" at bounding box center [809, 126] width 41 height 20
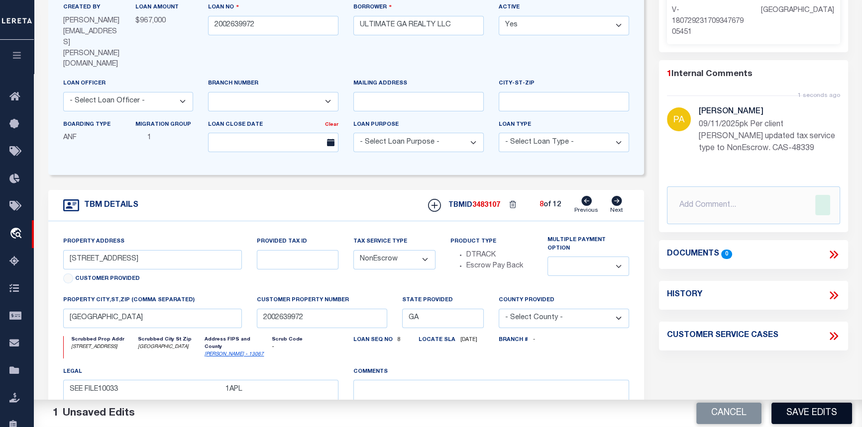
click at [830, 412] on button "Save Edits" at bounding box center [811, 413] width 81 height 21
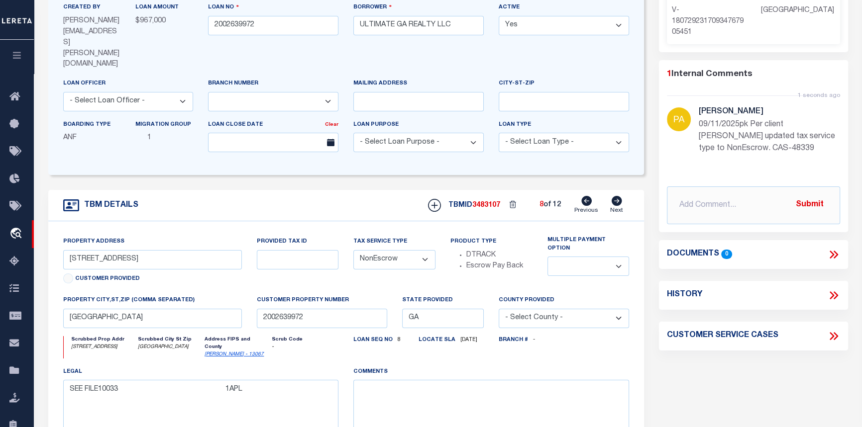
click at [617, 196] on icon at bounding box center [616, 201] width 11 height 10
type input "2895 OLD CONCORD RD"
select select "Escrow"
select select
type input "SMYRNA GA 30082"
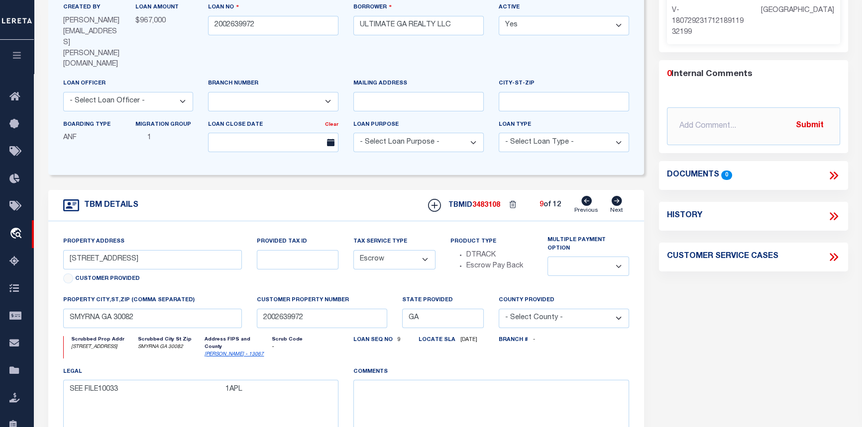
click at [396, 250] on select "- Select Tax Service Type - Escrow NonEscrow" at bounding box center [394, 259] width 82 height 19
select select "NonEscrow"
click at [353, 250] on select "- Select Tax Service Type - Escrow NonEscrow" at bounding box center [394, 259] width 82 height 19
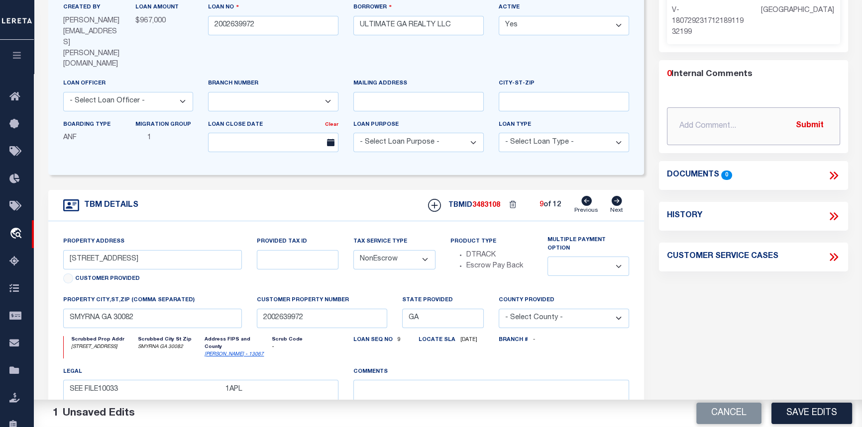
click at [677, 126] on input "text" at bounding box center [753, 126] width 173 height 38
paste input "09/11/2025pk Per client Amanda Smith updated tax service type to NonEscrow. CAS…"
type input "09/11/2025pk Per client Amanda Smith updated tax service type to NonEscrow. CAS…"
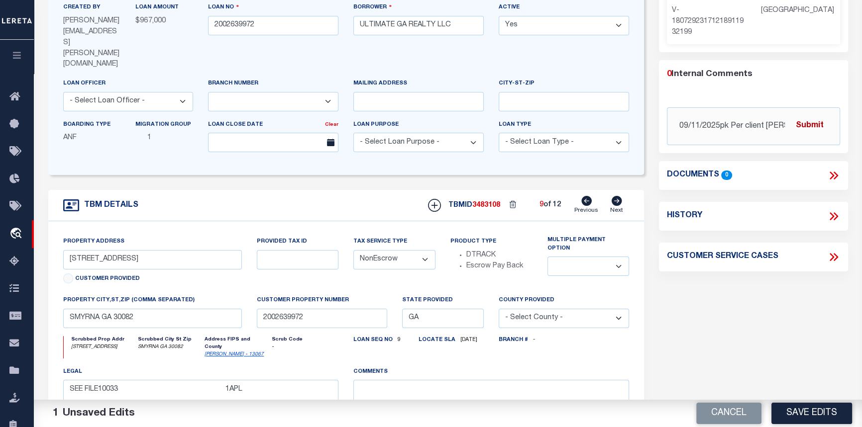
click at [809, 126] on button "Submit" at bounding box center [809, 126] width 41 height 20
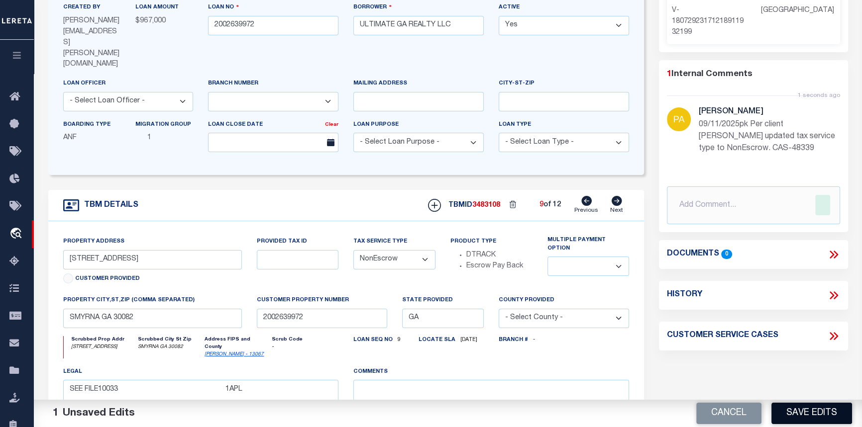
click at [819, 417] on button "Save Edits" at bounding box center [811, 413] width 81 height 21
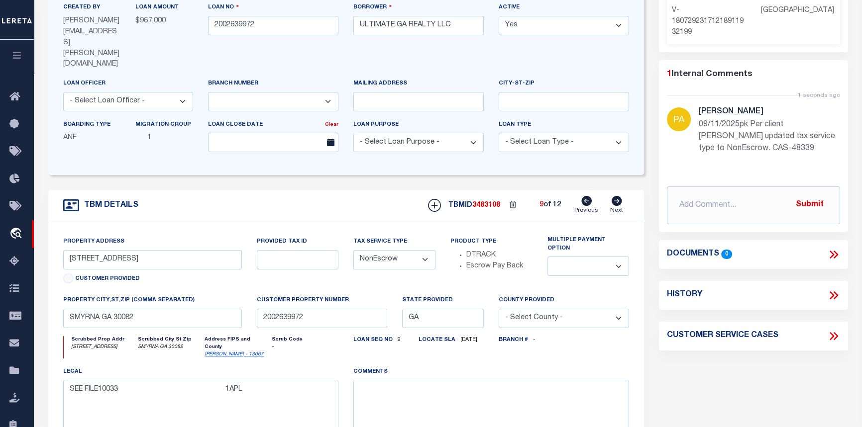
click at [618, 196] on icon at bounding box center [616, 201] width 10 height 10
type input "164 SUNSET AVE SE"
select select "Escrow"
select select
type input "MARIETTA GA 30060"
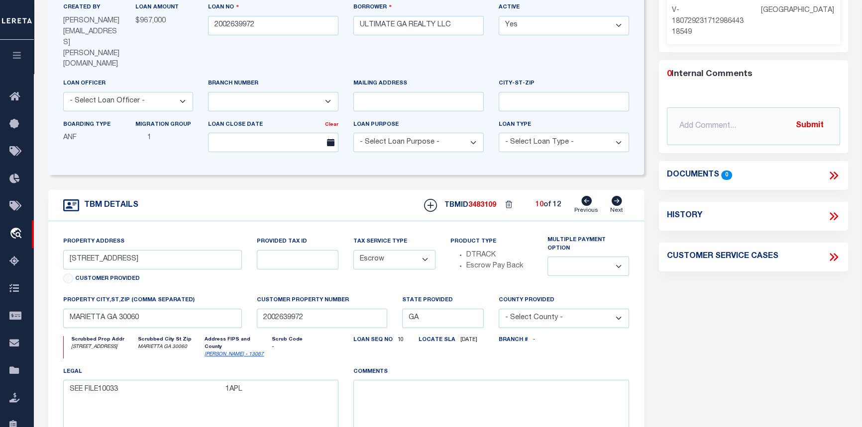
click at [428, 250] on select "- Select Tax Service Type - Escrow NonEscrow" at bounding box center [394, 259] width 82 height 19
select select "NonEscrow"
click at [353, 250] on select "- Select Tax Service Type - Escrow NonEscrow" at bounding box center [394, 259] width 82 height 19
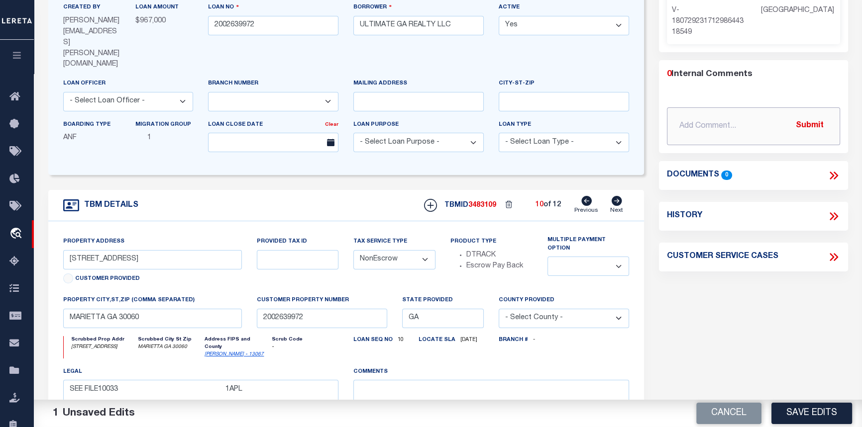
click at [682, 129] on input "text" at bounding box center [753, 126] width 173 height 38
paste input "09/11/2025pk Per client Amanda Smith updated tax service type to NonEscrow. CAS…"
type input "09/11/2025pk Per client Amanda Smith updated tax service type to NonEscrow. CAS…"
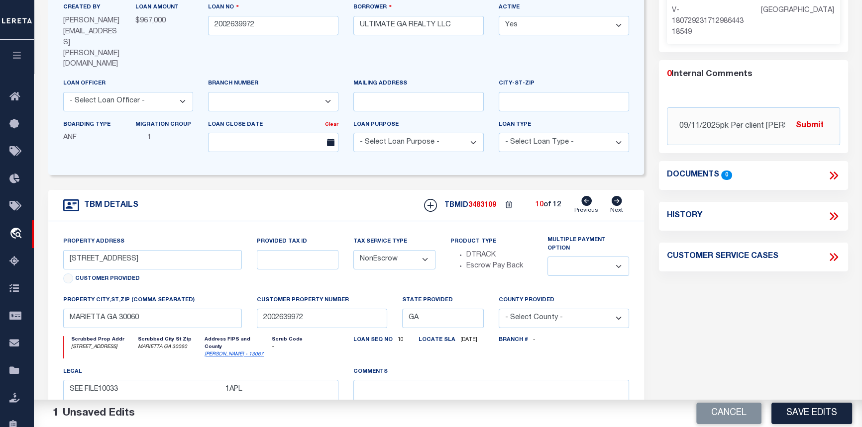
click at [820, 412] on button "Save Edits" at bounding box center [811, 413] width 81 height 21
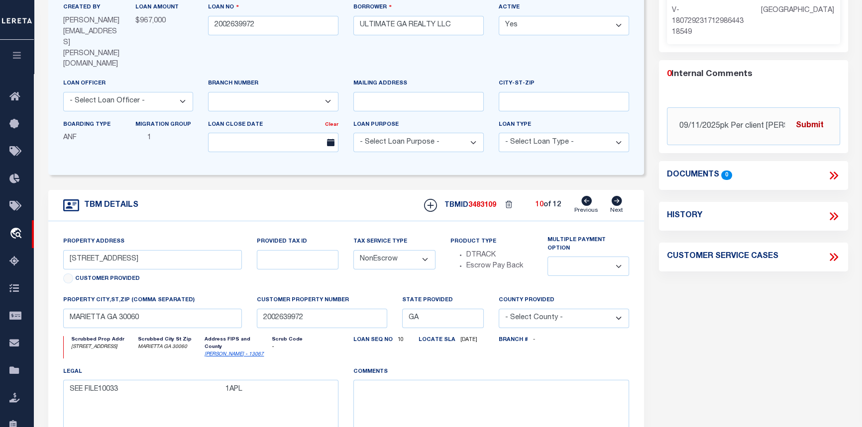
click at [818, 120] on button "Submit" at bounding box center [809, 126] width 41 height 20
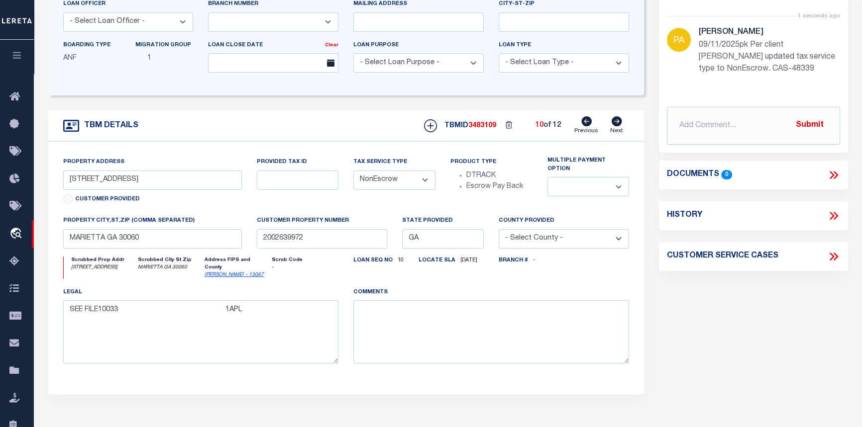
scroll to position [271, 0]
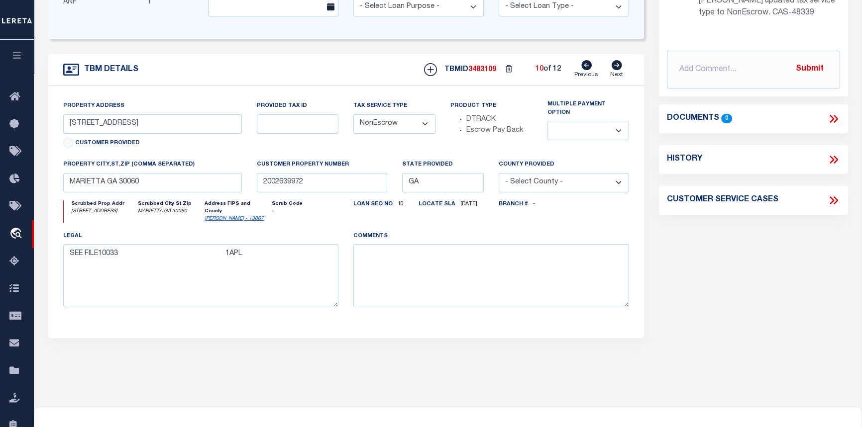
click at [800, 225] on div "Parcel Summary Match ID 2211657 1" at bounding box center [752, 84] width 203 height 587
click at [823, 407] on div at bounding box center [447, 431] width 827 height 48
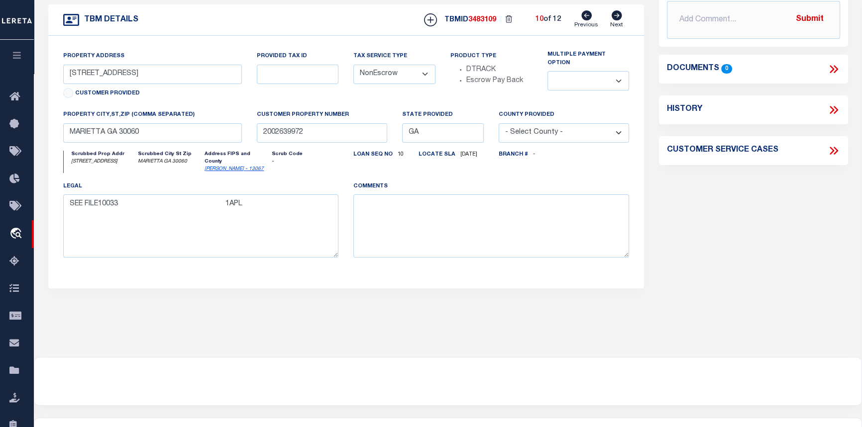
scroll to position [353, 0]
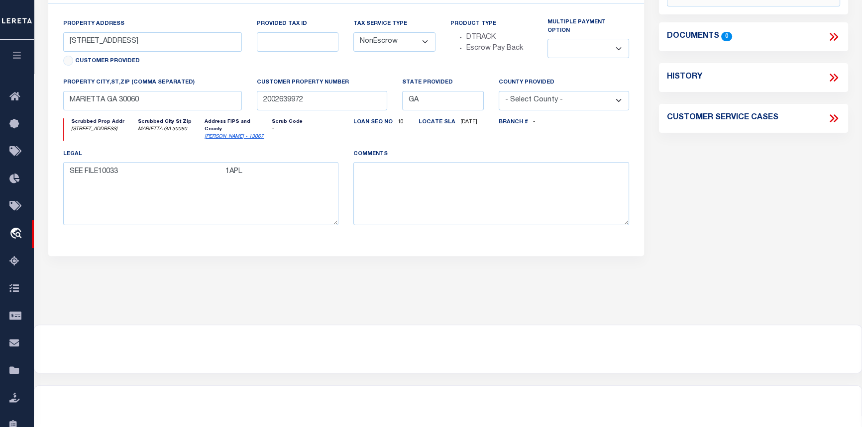
click at [725, 366] on div "OMS Work Queue is --ALL-- Active is Yes Loan No. is 2002639972 TBMID FIPS Assig…" at bounding box center [448, 61] width 828 height 748
drag, startPoint x: 817, startPoint y: 385, endPoint x: 803, endPoint y: 412, distance: 30.3
click at [819, 399] on div "OMS Work Queue is --ALL-- Active is Yes Loan No. is 2002639972 TBMID FIPS Assig…" at bounding box center [448, 67] width 828 height 760
click at [786, 426] on div "Tax Admin v.[TECHNICAL_ID]" at bounding box center [653, 430] width 396 height 9
drag, startPoint x: 783, startPoint y: 377, endPoint x: 783, endPoint y: 353, distance: 24.4
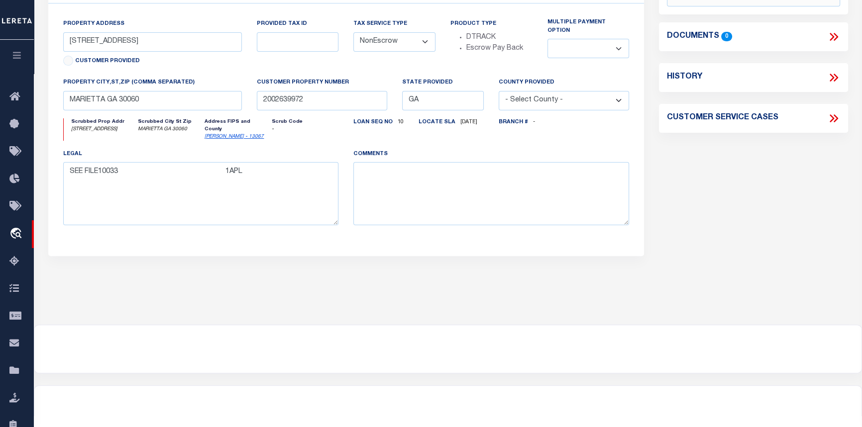
click at [783, 364] on div "OMS Work Queue is --ALL-- Active is Yes Loan No. is 2002639972 TBMID FIPS Assig…" at bounding box center [448, 61] width 828 height 748
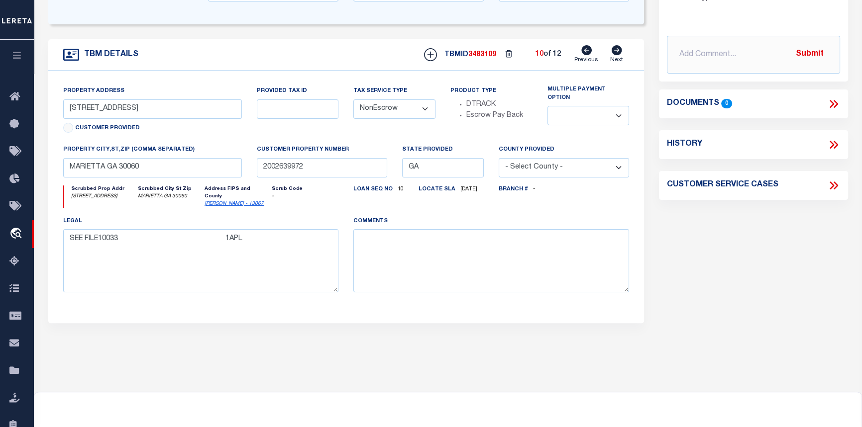
scroll to position [127, 0]
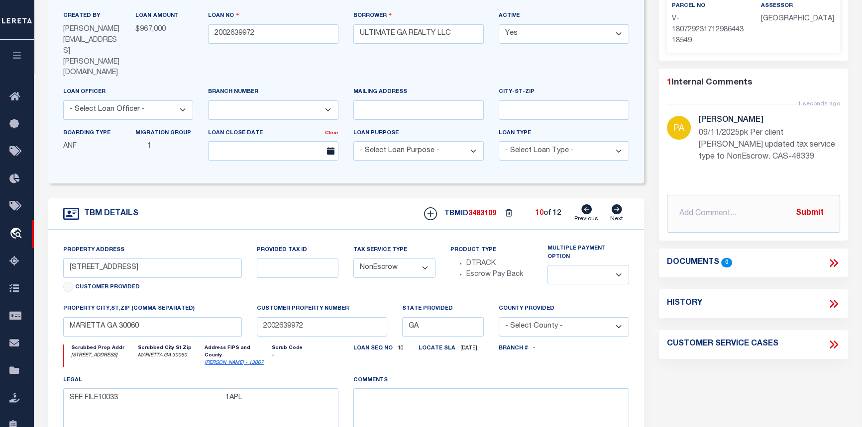
click at [617, 204] on icon at bounding box center [616, 209] width 11 height 10
type input "243 TIMBER CREEK LN"
select select "Escrow"
select select
type input "ACWORTH GA 30101"
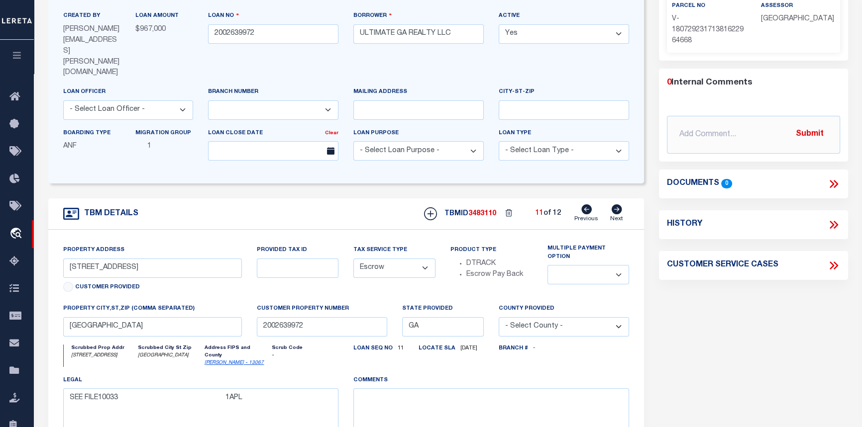
click at [428, 259] on select "- Select Tax Service Type - Escrow NonEscrow" at bounding box center [394, 268] width 82 height 19
select select "NonEscrow"
click at [353, 259] on select "- Select Tax Service Type - Escrow NonEscrow" at bounding box center [394, 268] width 82 height 19
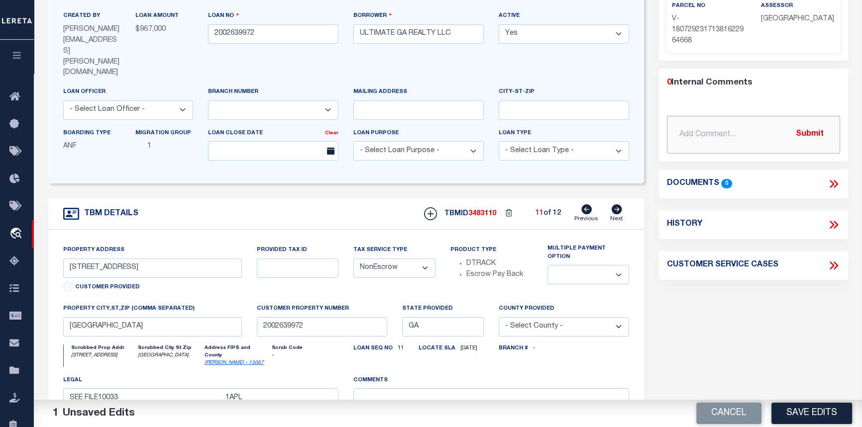
click at [700, 141] on input "text" at bounding box center [753, 135] width 173 height 38
paste input "09/11/2025pk Per client Amanda Smith updated tax service type to NonEscrow. CAS…"
type input "09/11/2025pk Per client Amanda Smith updated tax service type to NonEscrow. CAS…"
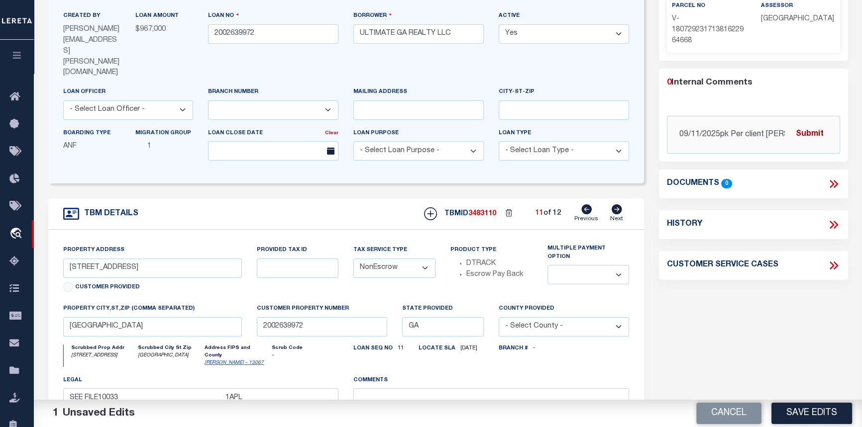
click at [810, 131] on button "Submit" at bounding box center [809, 134] width 41 height 20
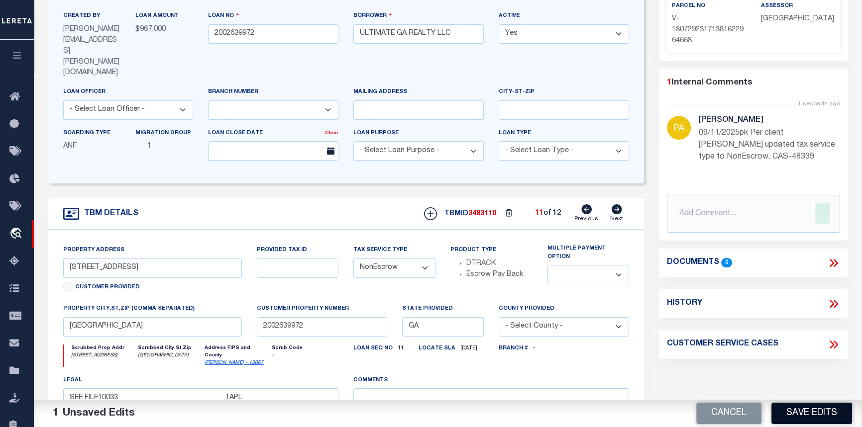
click at [803, 417] on button "Save Edits" at bounding box center [811, 413] width 81 height 21
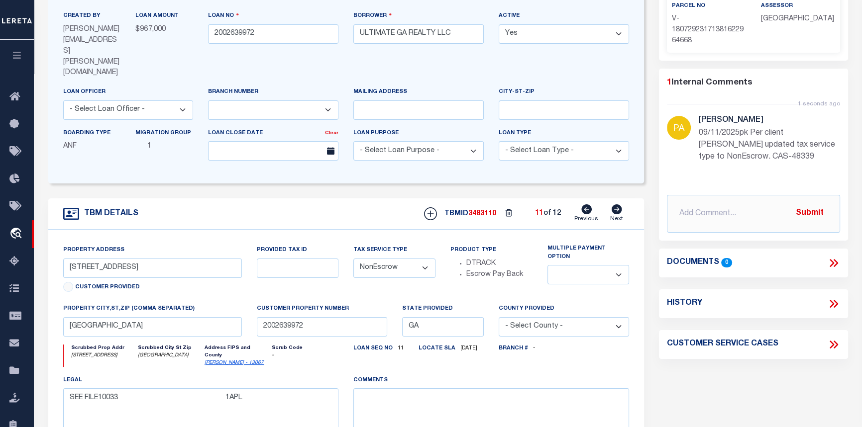
click at [618, 204] on icon at bounding box center [616, 209] width 10 height 10
type input "2666 SANDTOWN RD"
select select "Escrow"
select select
type input "MARIETTA GA 30060"
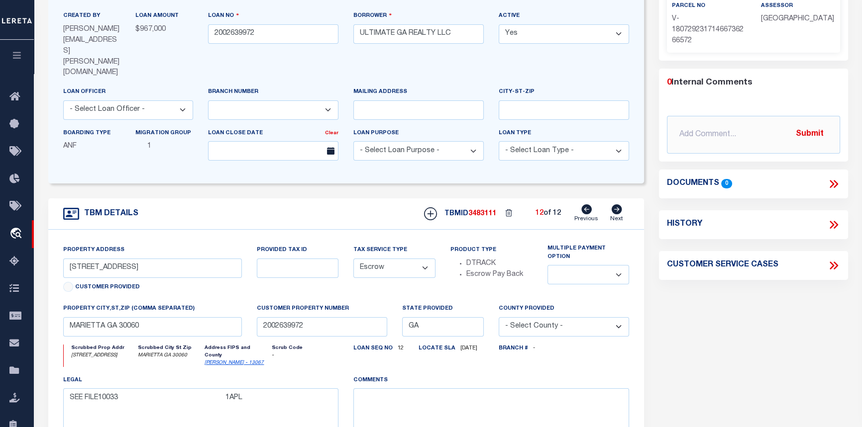
click at [423, 259] on select "- Select Tax Service Type - Escrow NonEscrow" at bounding box center [394, 268] width 82 height 19
select select "NonEscrow"
click at [353, 259] on select "- Select Tax Service Type - Escrow NonEscrow" at bounding box center [394, 268] width 82 height 19
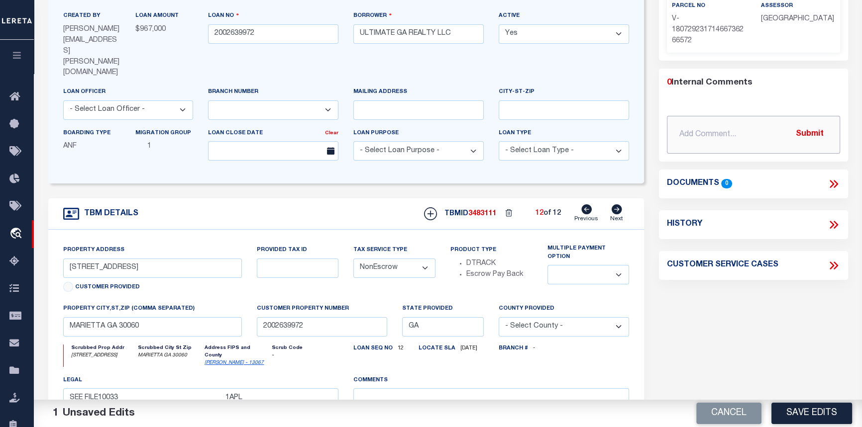
click at [682, 135] on input "text" at bounding box center [753, 135] width 173 height 38
paste input "09/11/2025pk Per client Amanda Smith updated tax service type to NonEscrow. CAS…"
type input "09/11/2025pk Per client Amanda Smith updated tax service type to NonEscrow. CAS…"
click at [813, 132] on button "Submit" at bounding box center [809, 134] width 41 height 20
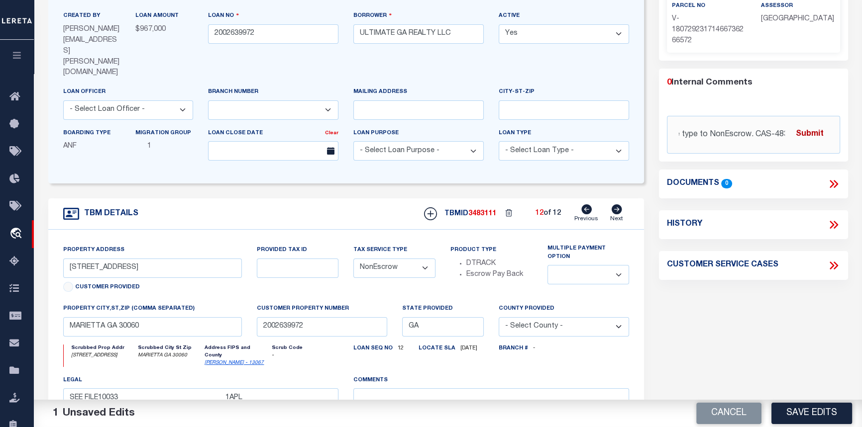
scroll to position [0, 0]
click at [834, 414] on button "Save Edits" at bounding box center [811, 413] width 81 height 21
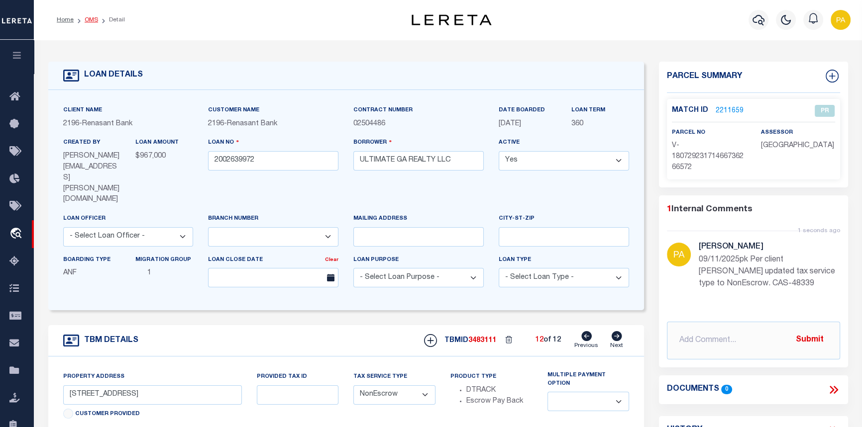
click at [90, 20] on link "OMS" at bounding box center [91, 20] width 13 height 6
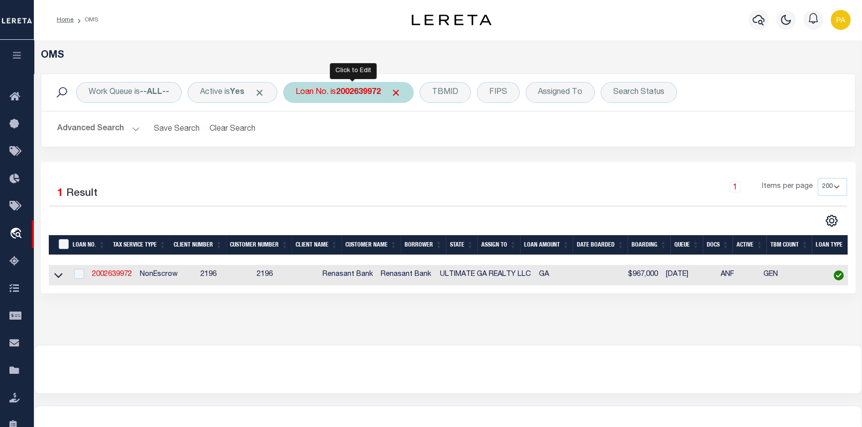
click at [358, 93] on b "2002639972" at bounding box center [358, 93] width 45 height 8
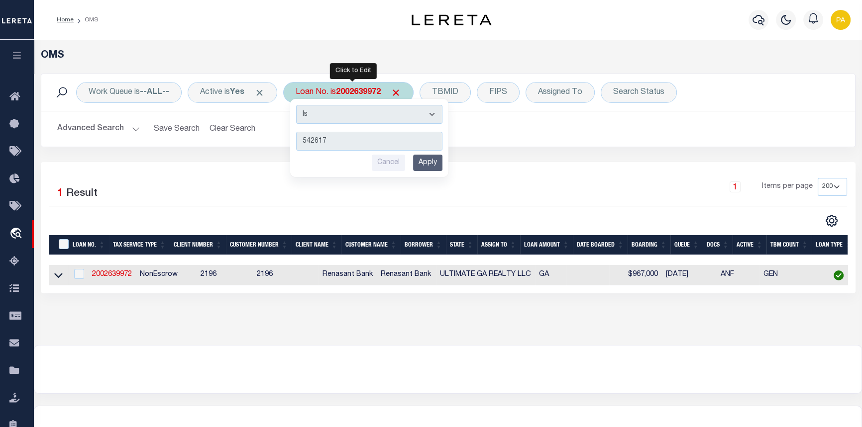
type input "5426175"
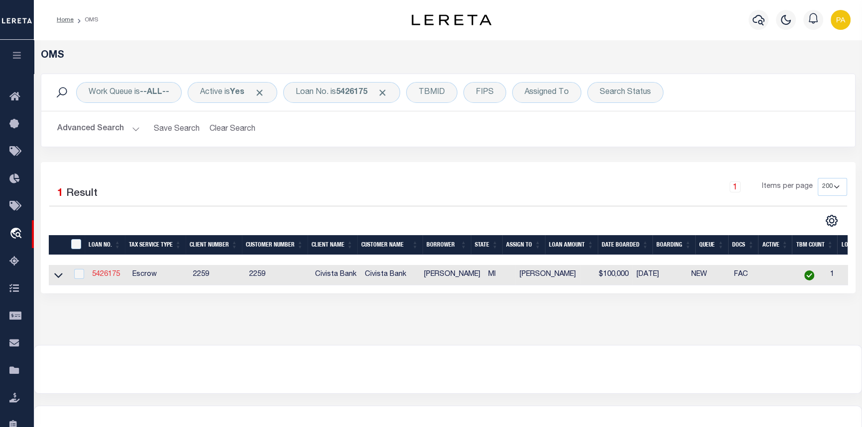
click at [105, 278] on link "5426175" at bounding box center [106, 274] width 28 height 7
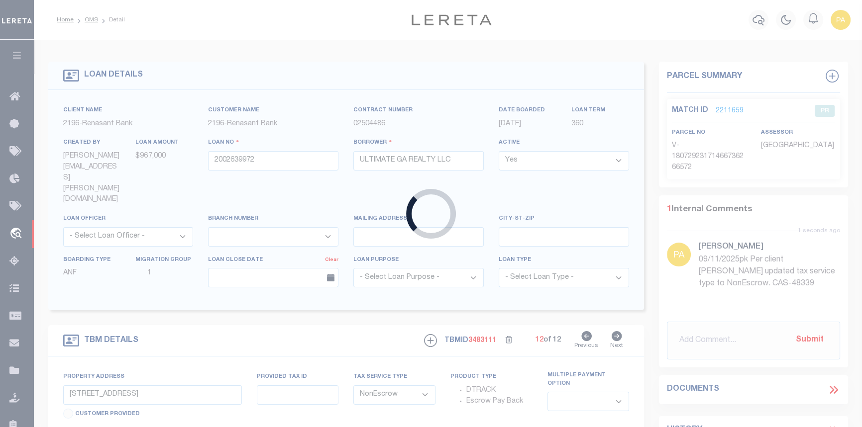
type input "5426175"
type input "ALI ZALZALI"
select select
type input "7854 MAPLE ST"
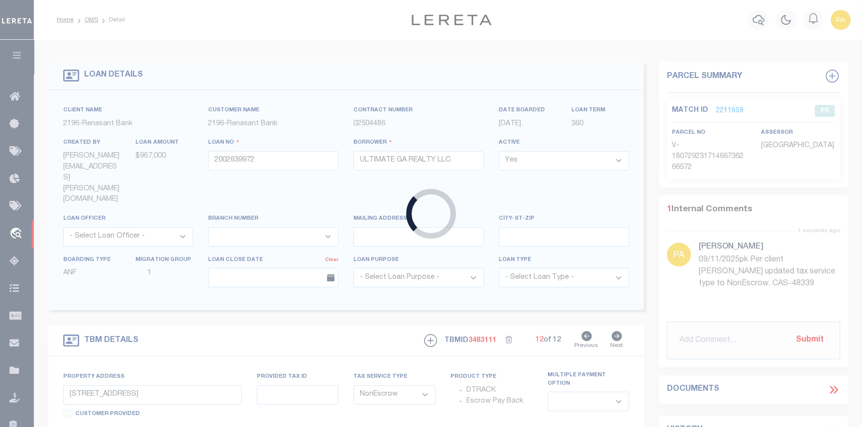
type input "DEARBORN MI 48126-1137"
select select "10"
select select "Escrow"
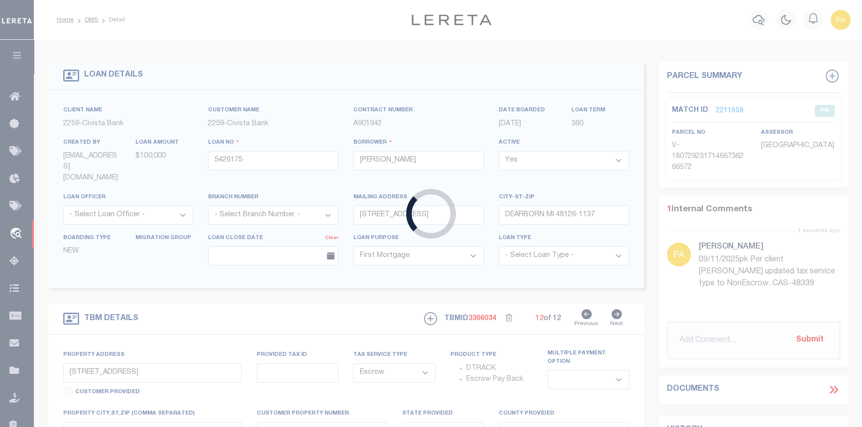
type input "7451 MIDDLESEX ST"
type input "32100641402500"
type input "DEARBORN MI 48126"
type input "R"
type input "MI"
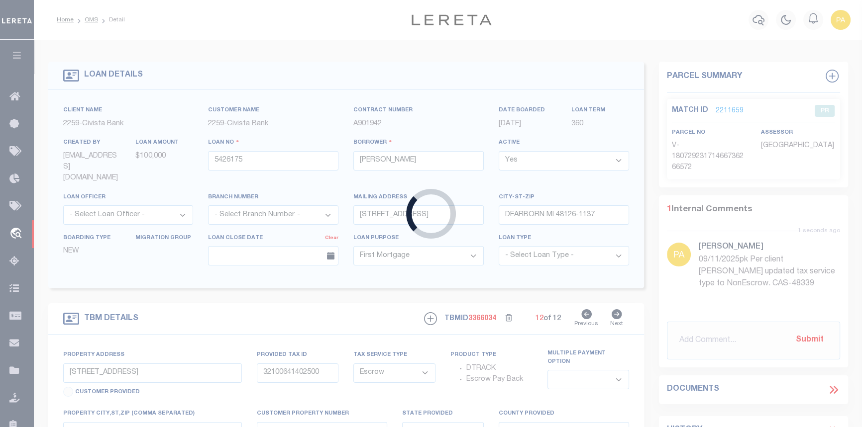
select select
select select "46633"
select select "7636"
select select
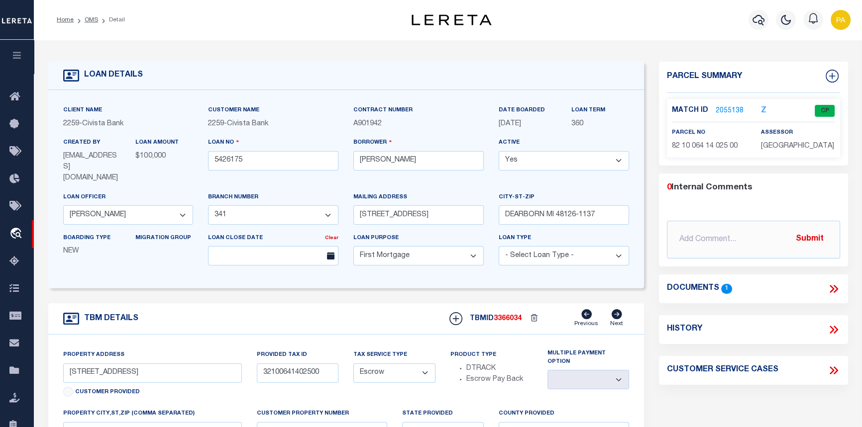
click at [732, 109] on link "2055138" at bounding box center [729, 111] width 28 height 10
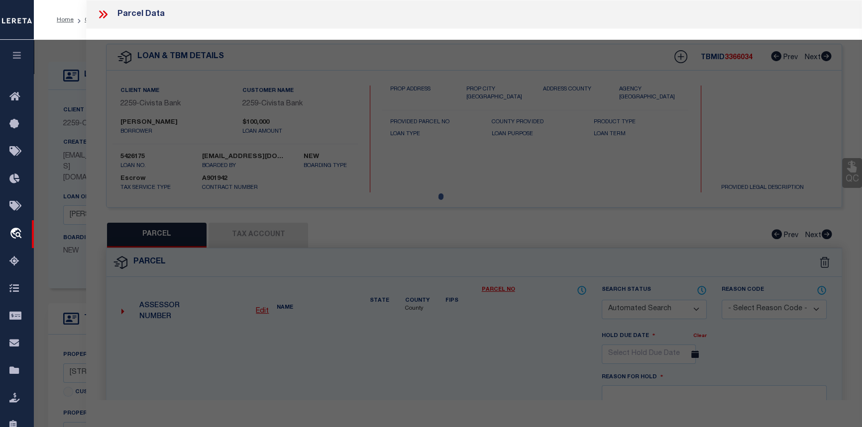
checkbox input "false"
select select "CP"
type input "ISSA,NESRINE MOUSSA ZALZALI, ALI"
select select "AGF"
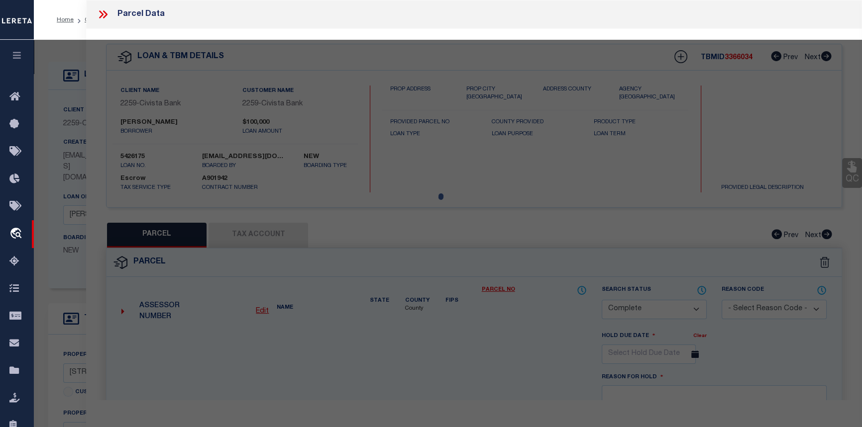
select select "ADD"
type input "7451 MIDDLESEX ST"
type input "DEARBORN MI 48126"
type textarea "LOT 406 FRISCHKORNS COLUMBUS PARK SUB"
type textarea "Websites have different prefixes for accounts"
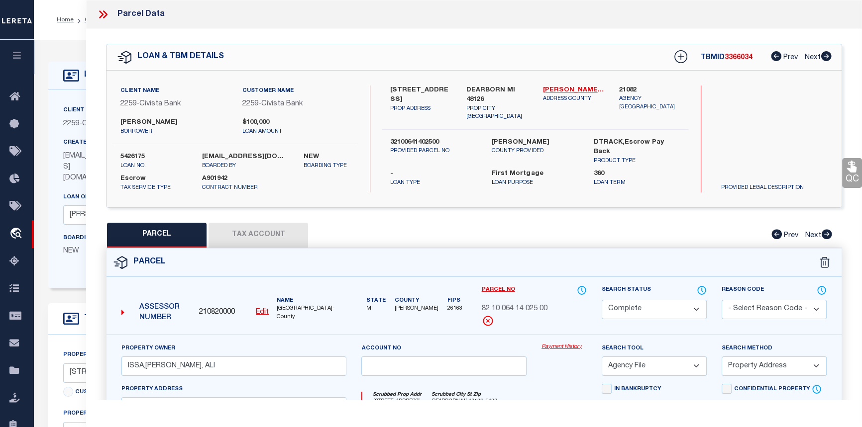
click at [555, 345] on link "Payment History" at bounding box center [563, 347] width 45 height 8
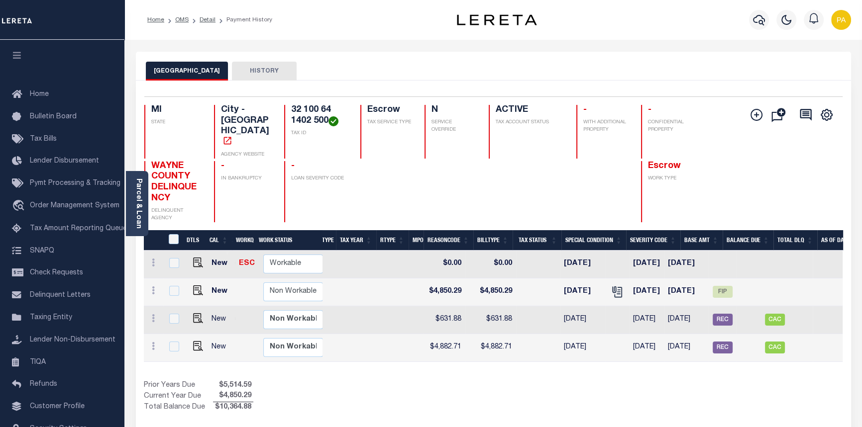
scroll to position [0, 284]
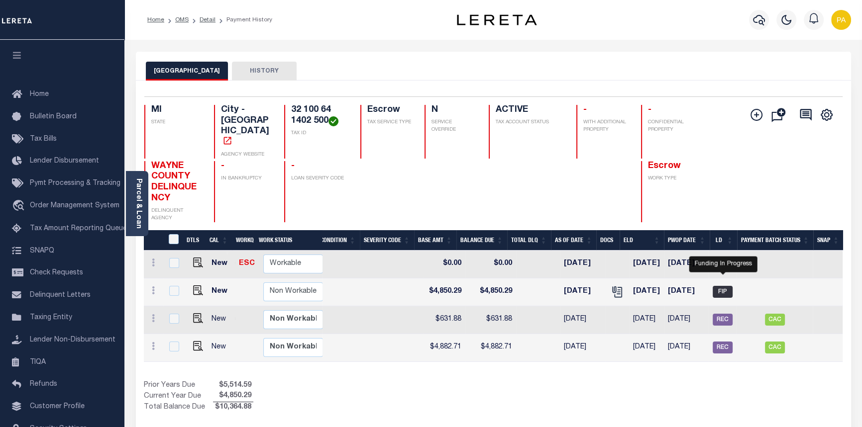
click at [721, 286] on span "FIP" at bounding box center [722, 292] width 20 height 12
checkbox input "true"
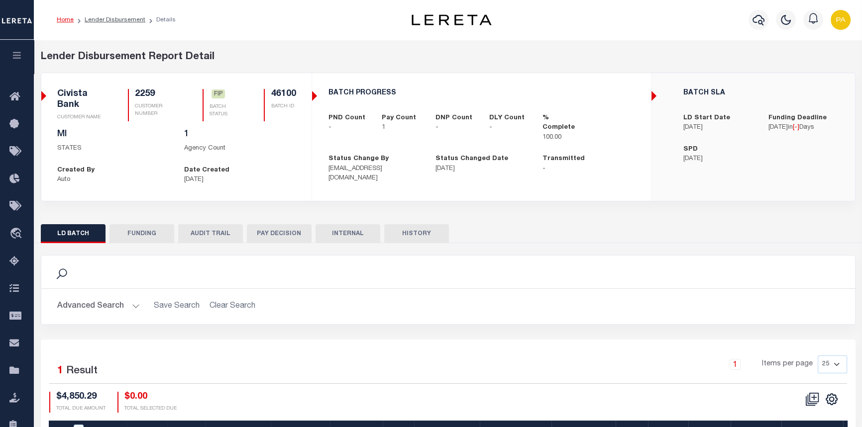
click at [134, 232] on button "FUNDING" at bounding box center [141, 233] width 65 height 19
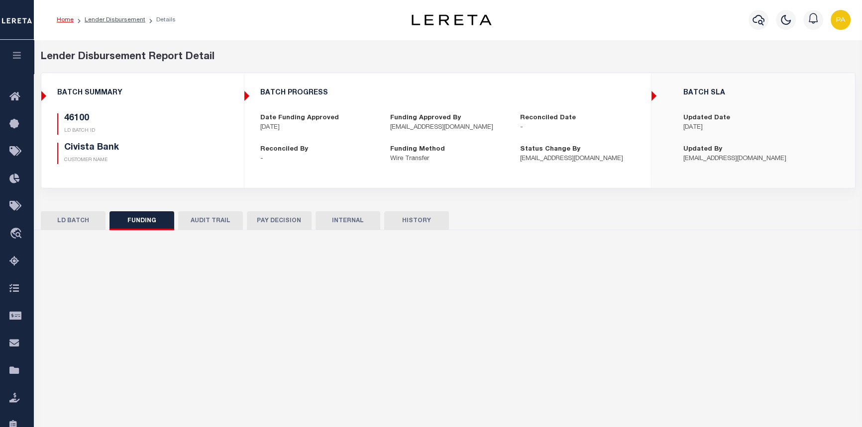
type input "$4,850.29"
type input "$0"
type input "[DATE]"
select select "100"
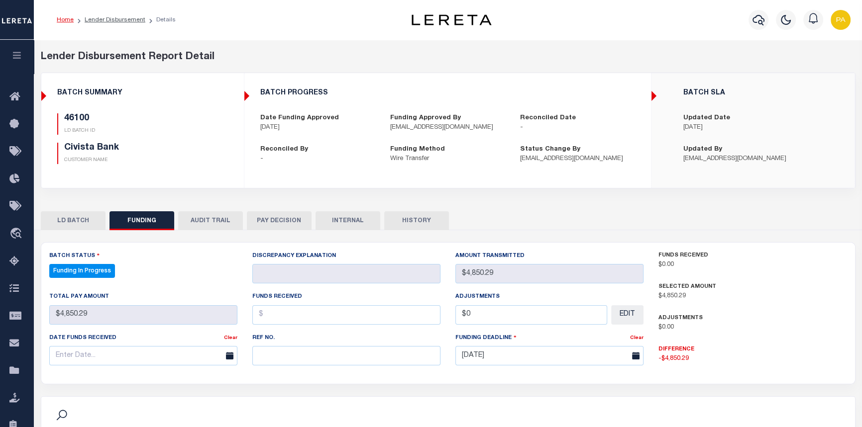
select select "100"
click at [60, 19] on link "Home" at bounding box center [65, 20] width 17 height 6
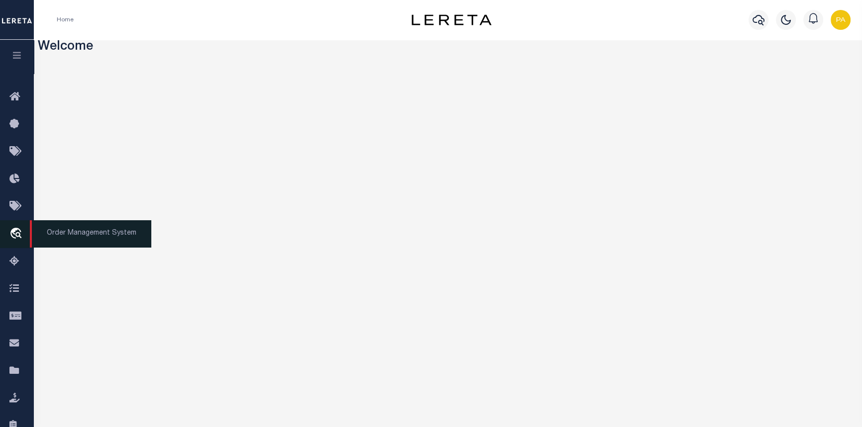
click at [58, 234] on span "Order Management System" at bounding box center [90, 233] width 121 height 27
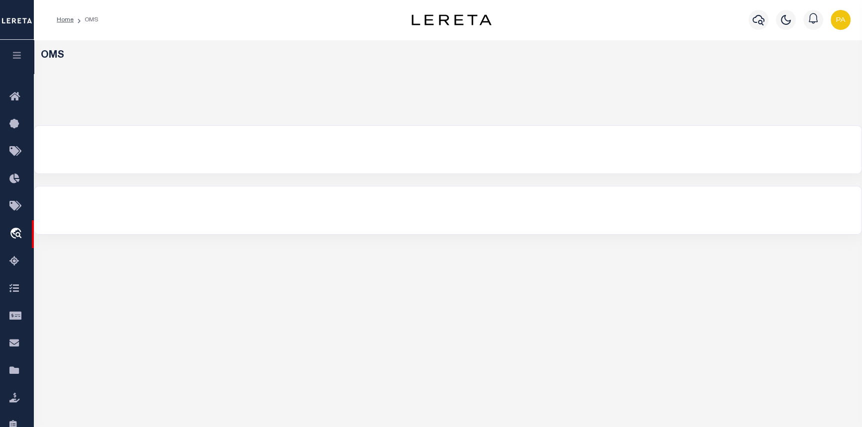
select select "200"
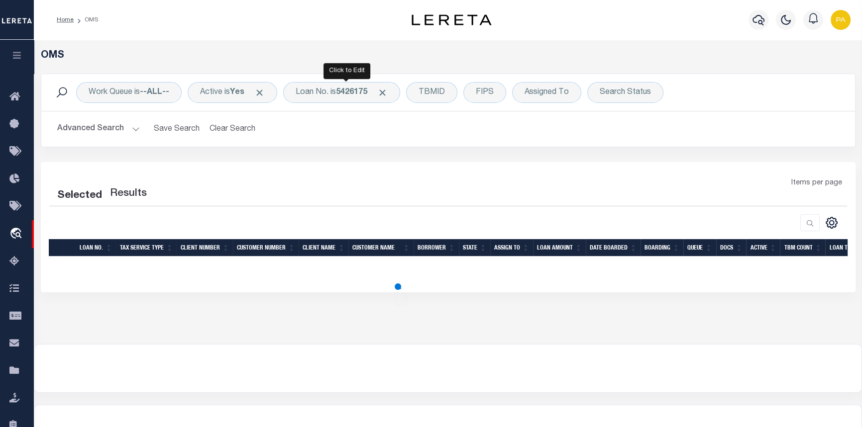
select select "200"
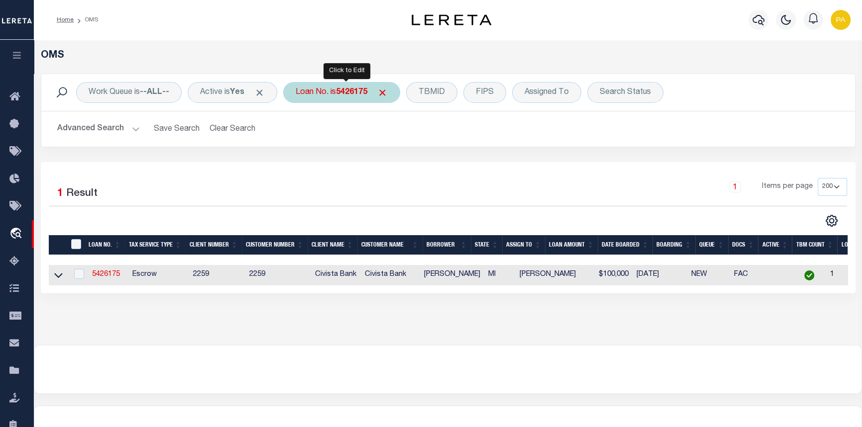
click at [339, 87] on div "Loan No. is 5426175" at bounding box center [341, 92] width 117 height 21
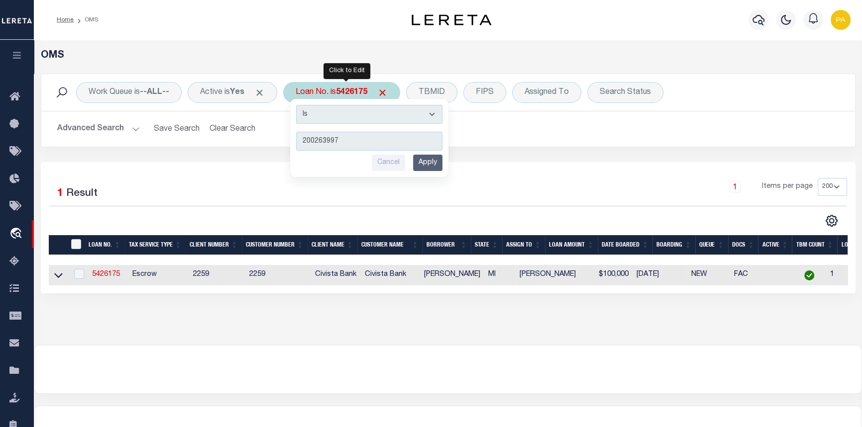
type input "2002639972"
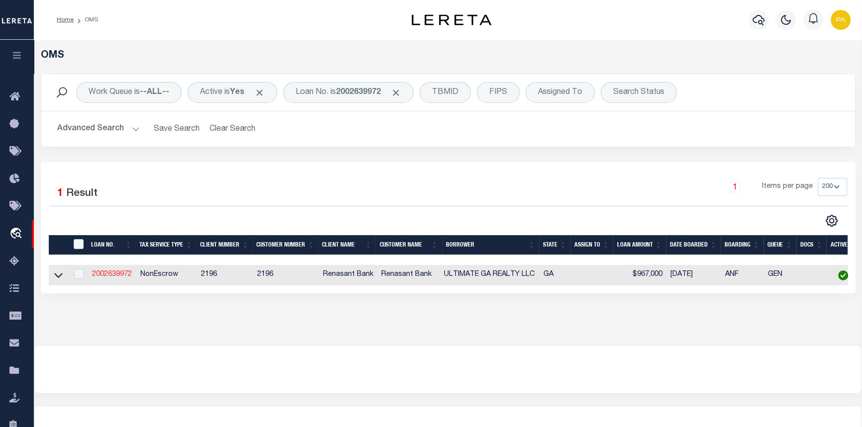
click at [109, 276] on link "2002639972" at bounding box center [112, 274] width 40 height 7
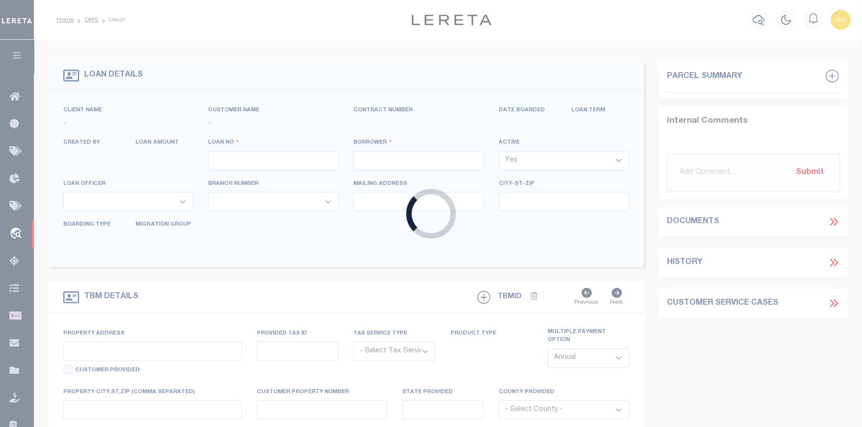
type input "2002639972"
type input "ULTIMATE GA REALTY LLC"
select select
select select "NonEscrow"
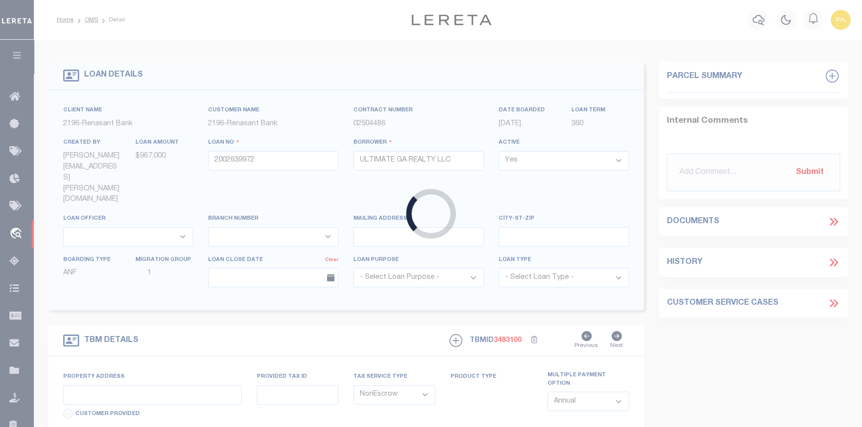
type input "4038 LAURIE JO DR SW"
radio input "true"
select select
type input "MARIETTA GA 30008"
type input "2002639972"
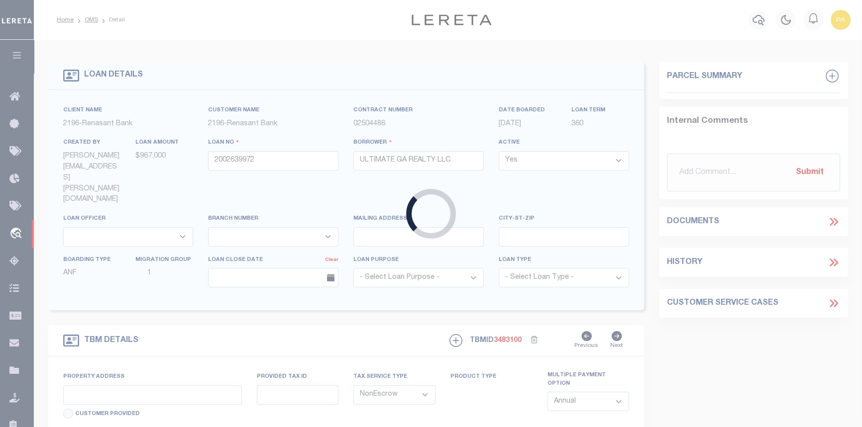
type input "GA"
type textarea "SEE FILE10033 1APL"
select select "4983"
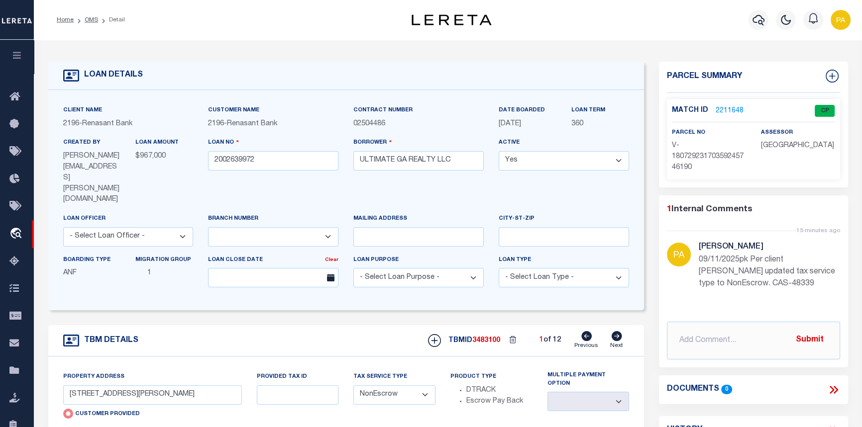
click at [619, 331] on icon at bounding box center [616, 336] width 10 height 10
type input "1116 FALLING WATER DR SE"
radio input "false"
select select
type input "SMYRNA GA 30080"
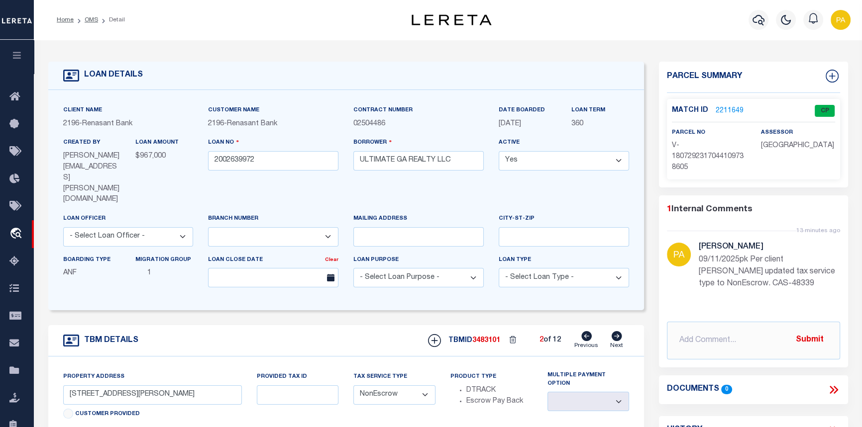
click at [619, 331] on icon at bounding box center [616, 336] width 10 height 10
type input "133 DEER CREEK TRL SE"
select select
type input "MARIETTA GA 30060"
click at [619, 331] on icon at bounding box center [616, 336] width 10 height 10
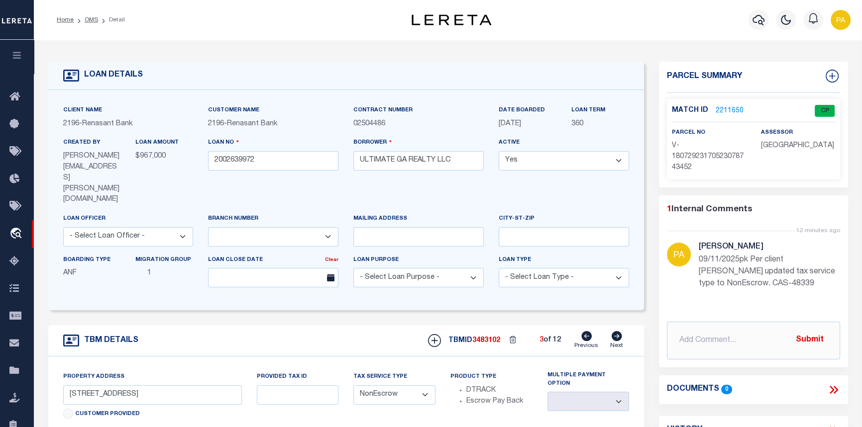
type input "2135 LYNN DR SW"
select select
click at [619, 331] on icon at bounding box center [616, 336] width 10 height 10
type input "2757 NORTHWOOD CT SW"
select select
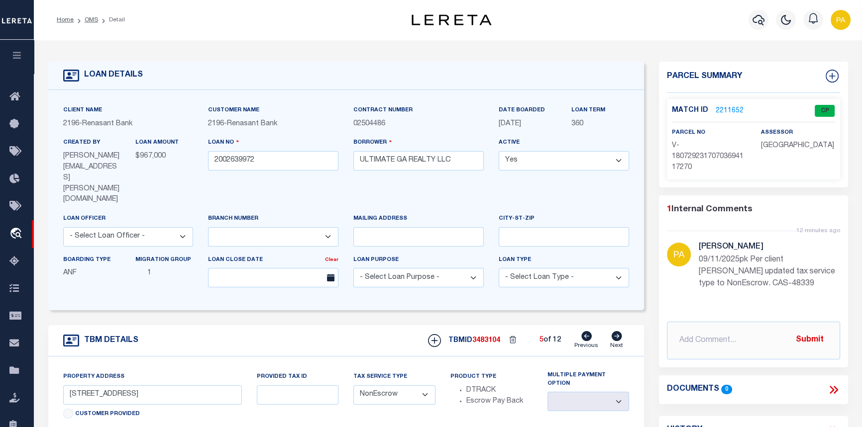
click at [619, 331] on icon at bounding box center [616, 336] width 10 height 10
type input "361 BLACK OAK CT SW"
select select
type input "MARIETTA GA 30008"
click at [619, 331] on icon at bounding box center [616, 336] width 10 height 10
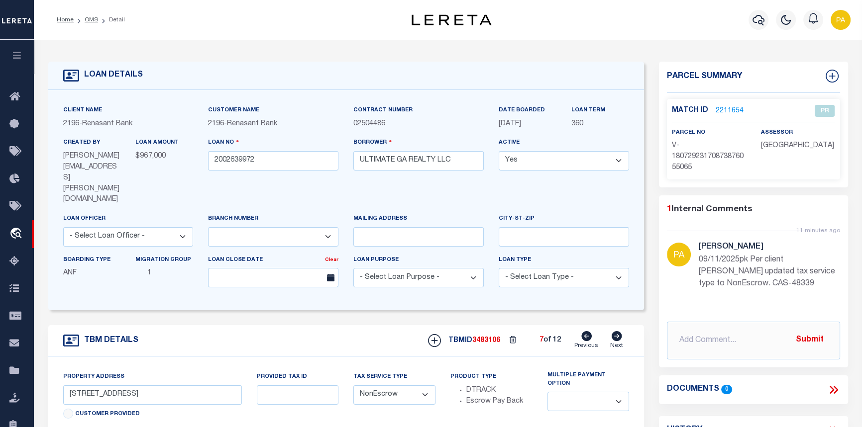
type input "4040 LAURIE JO DR"
select select
click at [618, 331] on icon at bounding box center [616, 336] width 11 height 10
type input "129 TIMBER CREEK LN"
select select
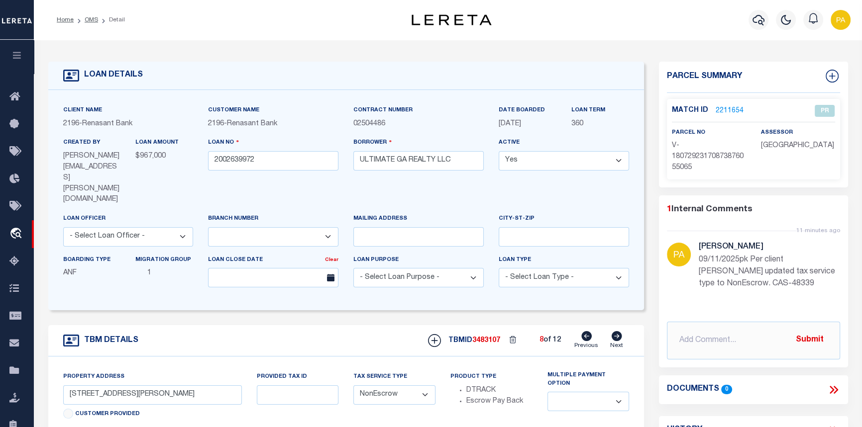
type input "ACWORTH GA 30101"
click at [618, 331] on icon at bounding box center [616, 336] width 11 height 10
type input "2895 OLD CONCORD RD"
select select
type input "SMYRNA GA 30082"
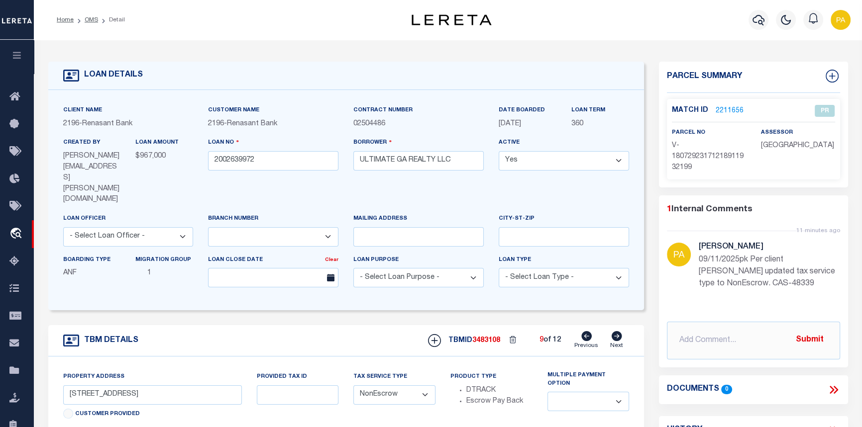
click at [618, 331] on icon at bounding box center [616, 336] width 11 height 10
type input "164 SUNSET AVE SE"
select select
type input "MARIETTA GA 30060"
click at [618, 331] on icon at bounding box center [616, 336] width 11 height 10
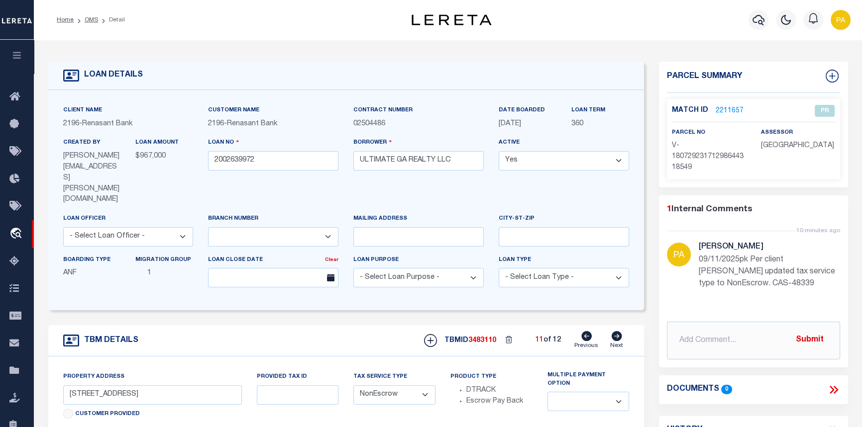
type input "243 TIMBER CREEK LN"
select select
type input "ACWORTH GA 30101"
click at [618, 331] on icon at bounding box center [616, 336] width 11 height 10
type input "2666 SANDTOWN RD"
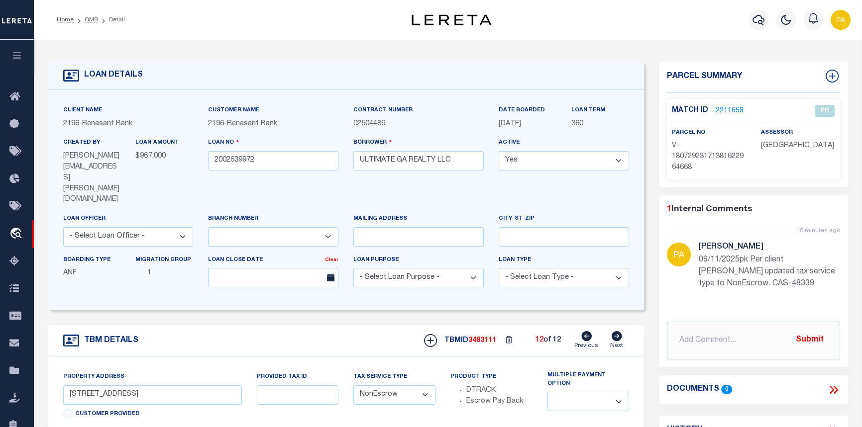
select select
type input "MARIETTA GA 30060"
click at [92, 22] on link "OMS" at bounding box center [91, 20] width 13 height 6
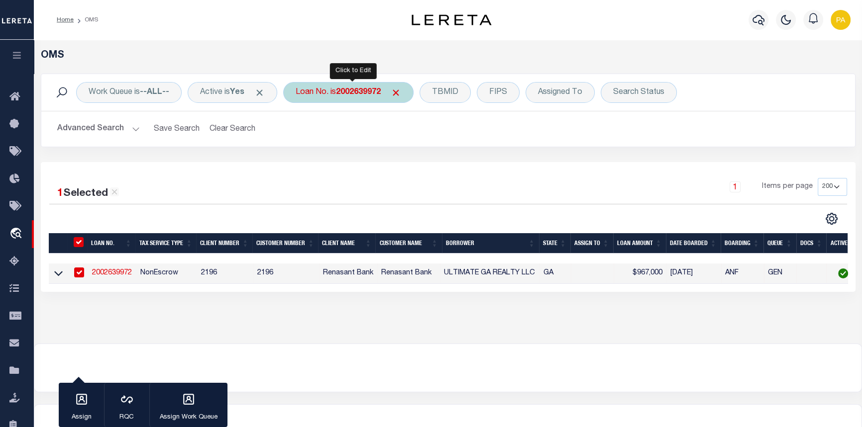
click at [363, 89] on b "2002639972" at bounding box center [358, 93] width 45 height 8
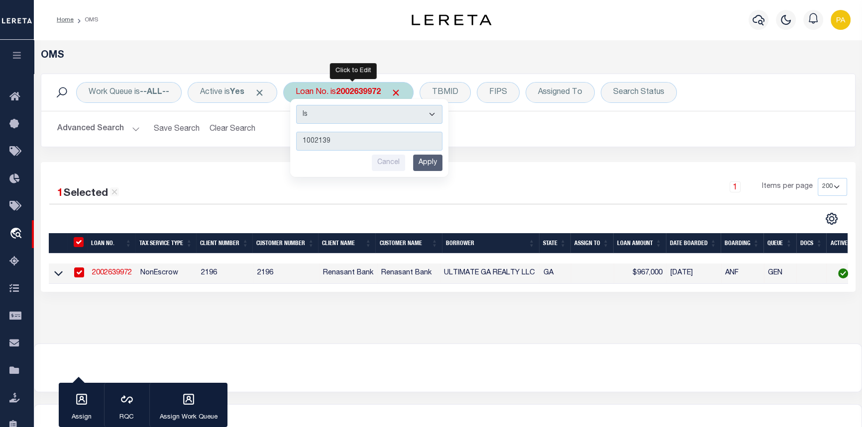
type input "10021392"
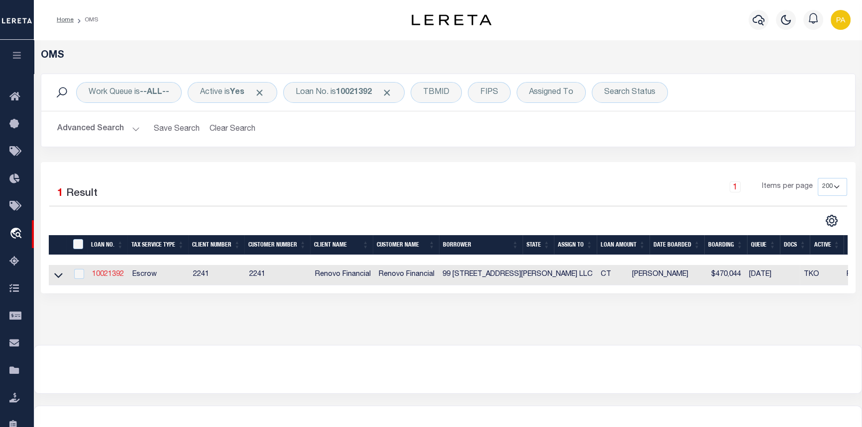
click at [107, 272] on link "10021392" at bounding box center [108, 274] width 32 height 7
type input "10021392"
type input "99 [STREET_ADDRESS][PERSON_NAME] LLC"
select select
type input "[STREET_ADDRESS]"
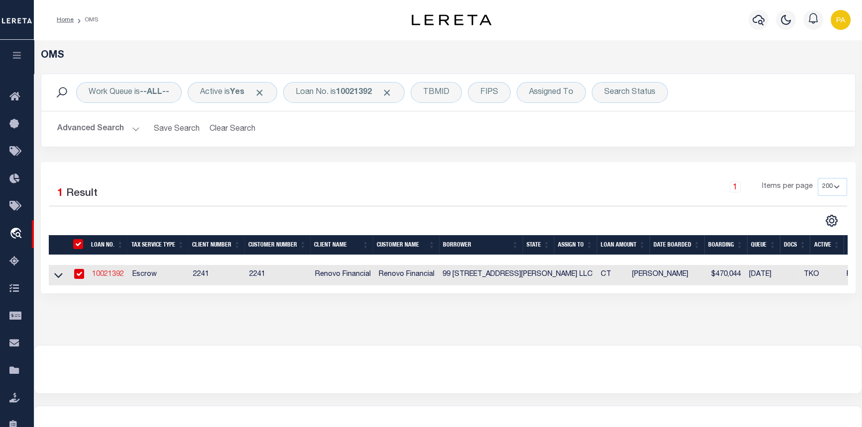
type input "[GEOGRAPHIC_DATA]"
select select "10"
select select "Escrow"
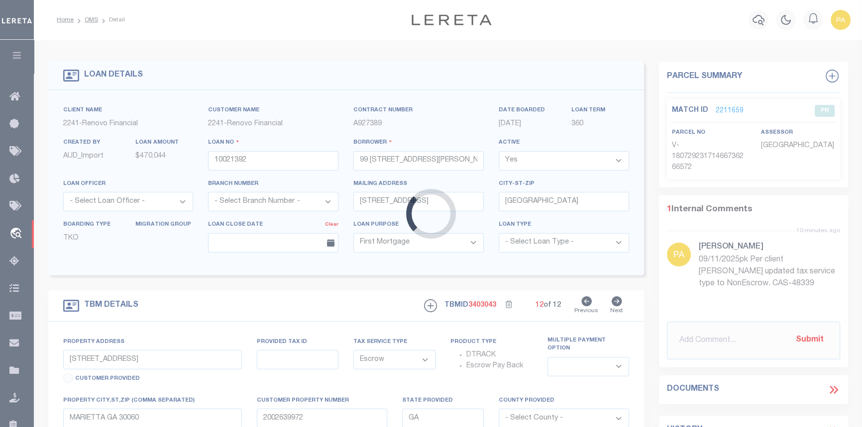
type input "[STREET_ADDRESS][PERSON_NAME]"
type input "027705820106 0000000000"
type input "[GEOGRAPHIC_DATA]"
type input "a0kUS000007ejDh"
type input "CT"
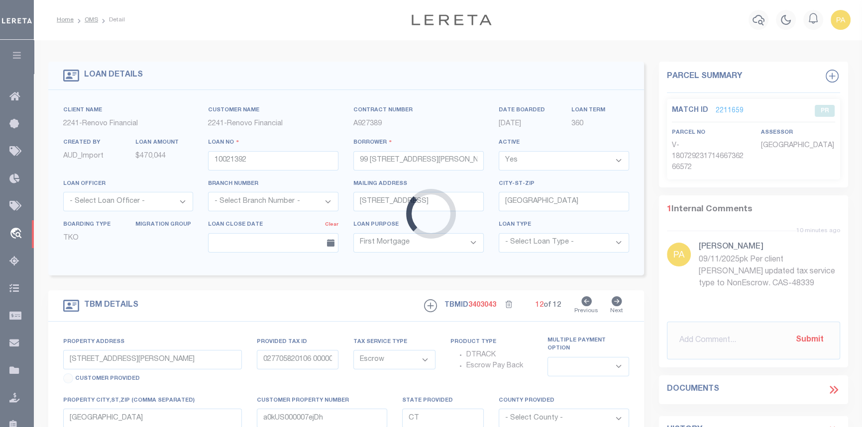
select select
type textarea "Liability Limited to Customer Provided Parcel"
select select "25067"
select select
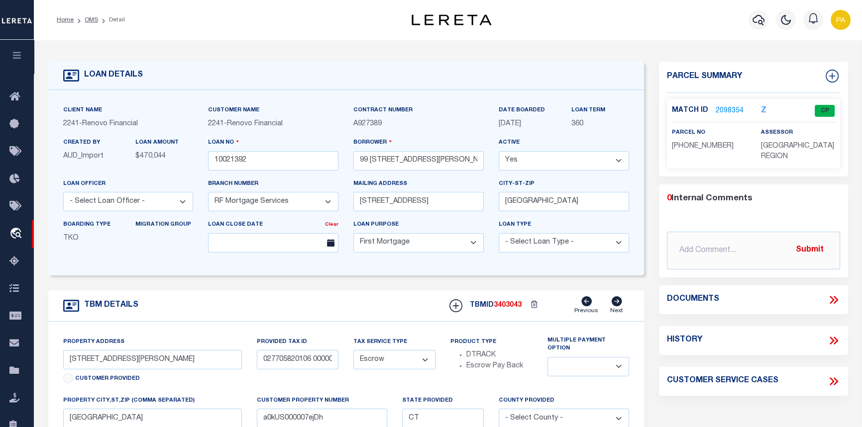
click at [728, 110] on link "2098354" at bounding box center [729, 111] width 28 height 10
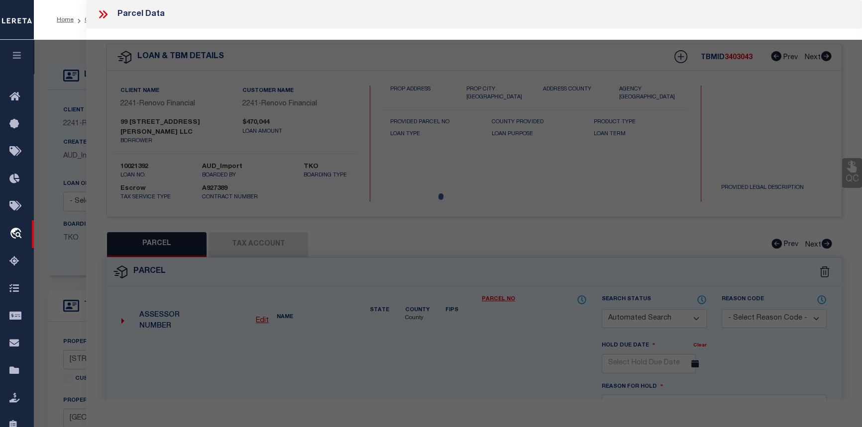
checkbox input "false"
select select "CP"
type input "99 SHELLEY ST LLC"
select select "AGW"
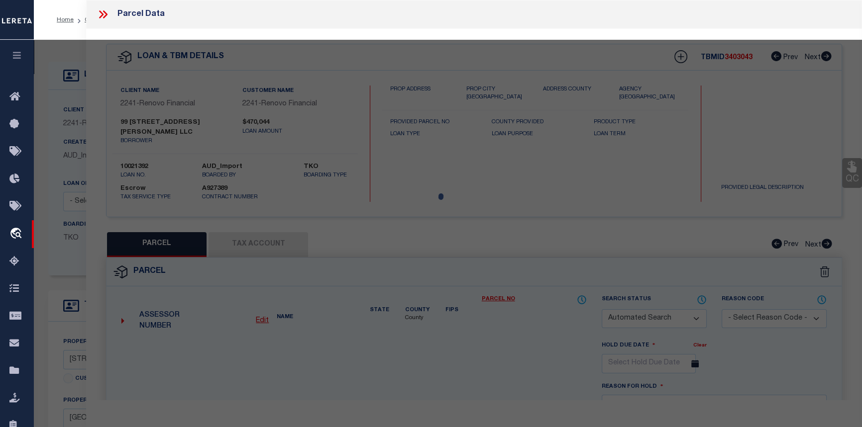
select select
type input "[STREET_ADDRESS][PERSON_NAME]"
checkbox input "false"
type input "[GEOGRAPHIC_DATA]"
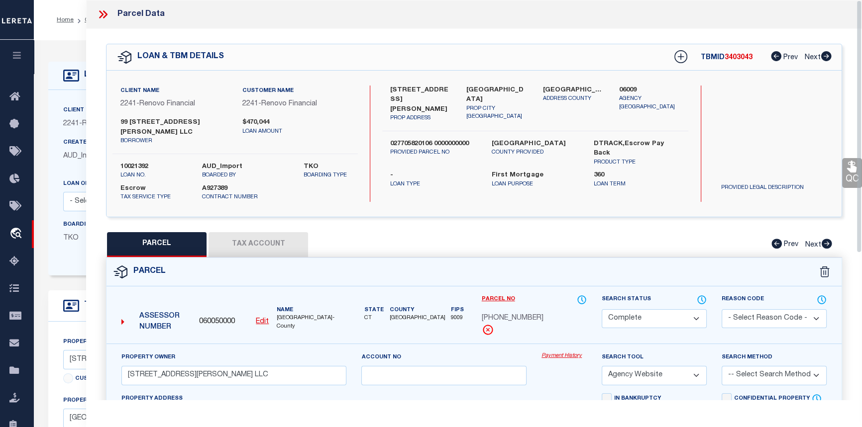
click at [565, 352] on link "Payment History" at bounding box center [563, 356] width 45 height 8
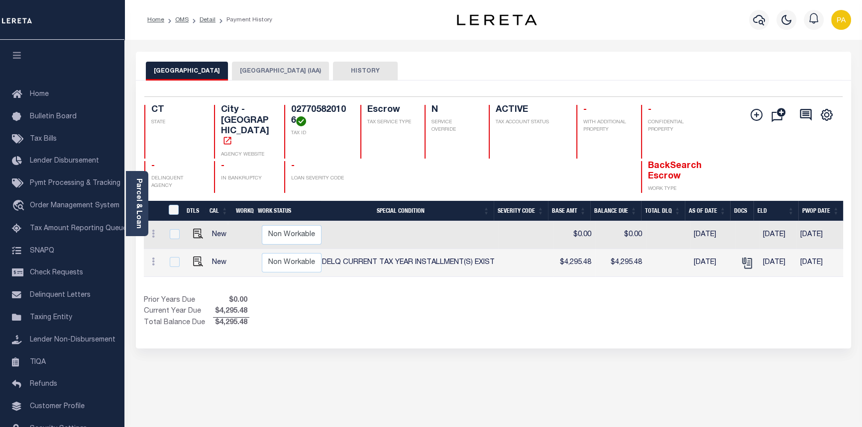
scroll to position [0, 393]
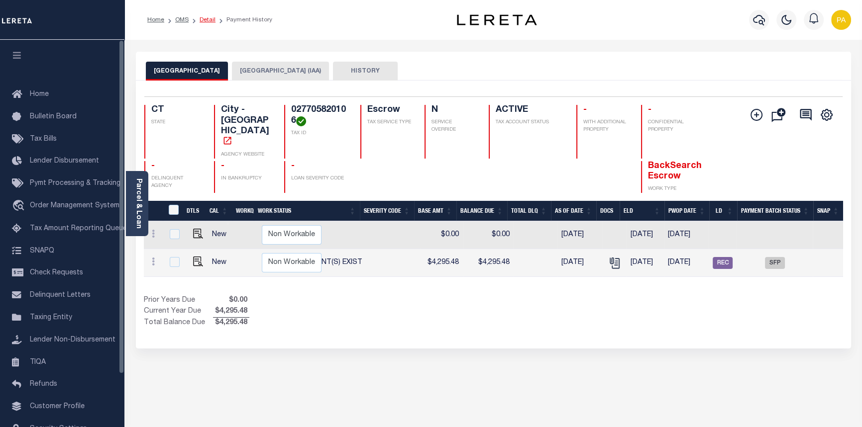
click at [204, 22] on link "Detail" at bounding box center [208, 20] width 16 height 6
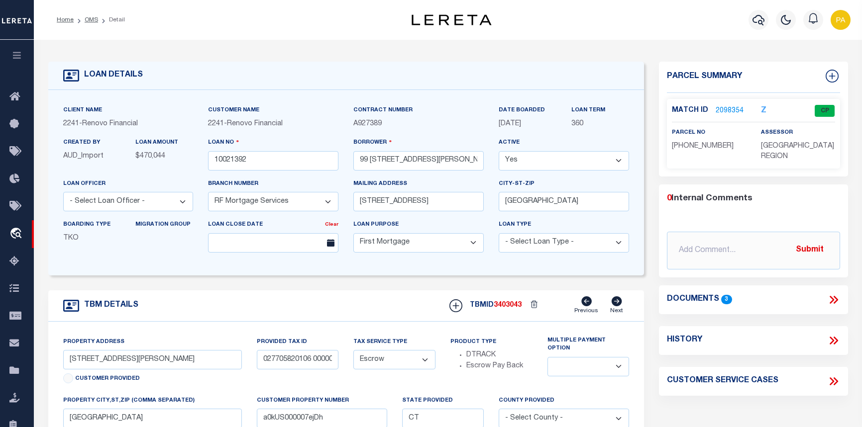
select select "25067"
select select "10"
select select "Escrow"
select select
click at [733, 107] on link "2098354" at bounding box center [729, 111] width 28 height 10
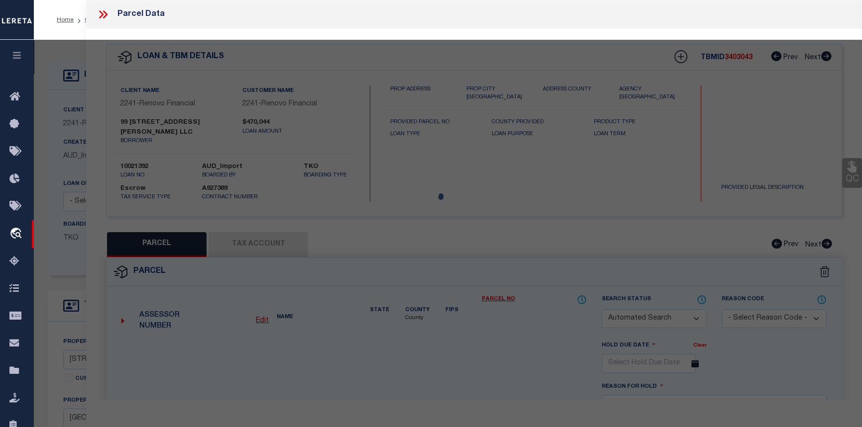
checkbox input "false"
select select "CP"
type input "[STREET_ADDRESS][PERSON_NAME] LLC"
select select "AGW"
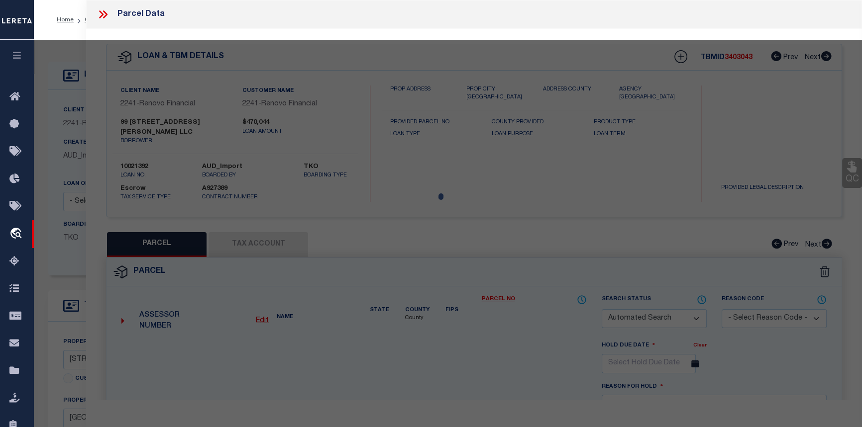
select select
type input "[STREET_ADDRESS][PERSON_NAME]"
checkbox input "false"
type input "[GEOGRAPHIC_DATA]"
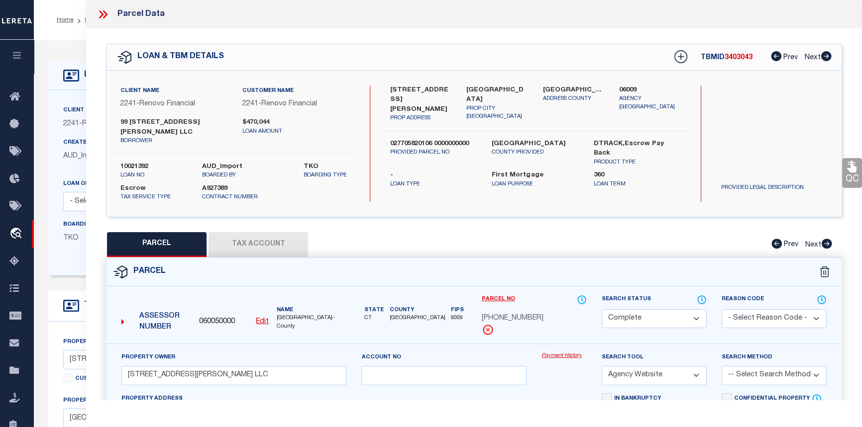
click at [562, 352] on link "Payment History" at bounding box center [563, 356] width 45 height 8
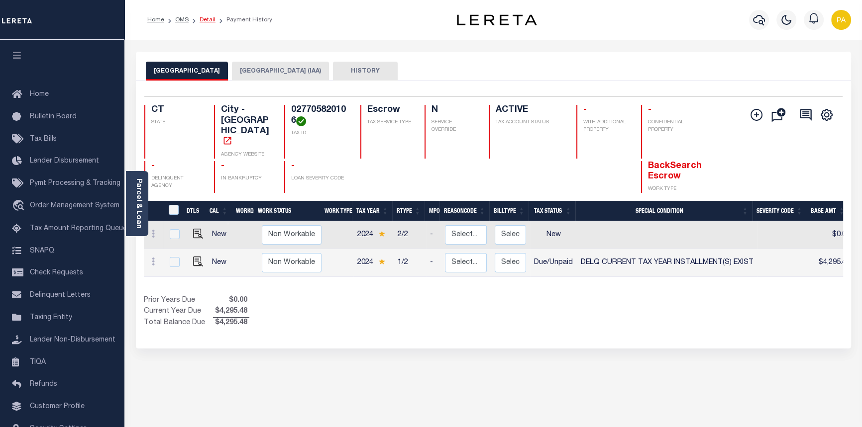
click at [204, 20] on link "Detail" at bounding box center [208, 20] width 16 height 6
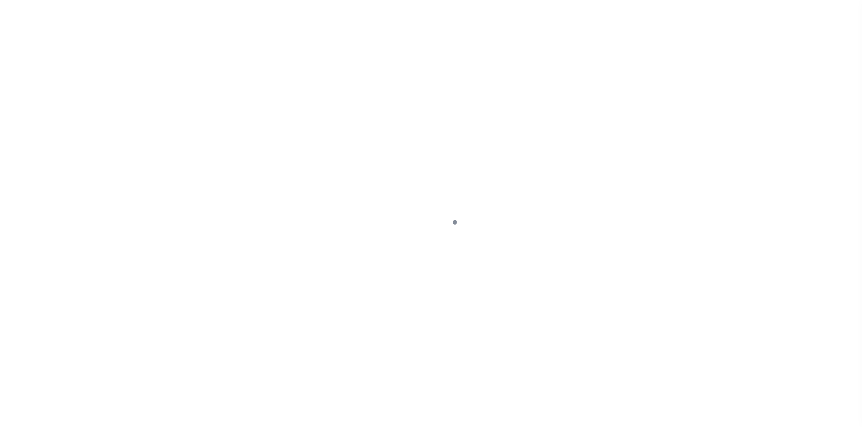
select select "10"
select select "Escrow"
type input "[STREET_ADDRESS][PERSON_NAME]"
type input "027705820106 0000000000"
type input "[GEOGRAPHIC_DATA]"
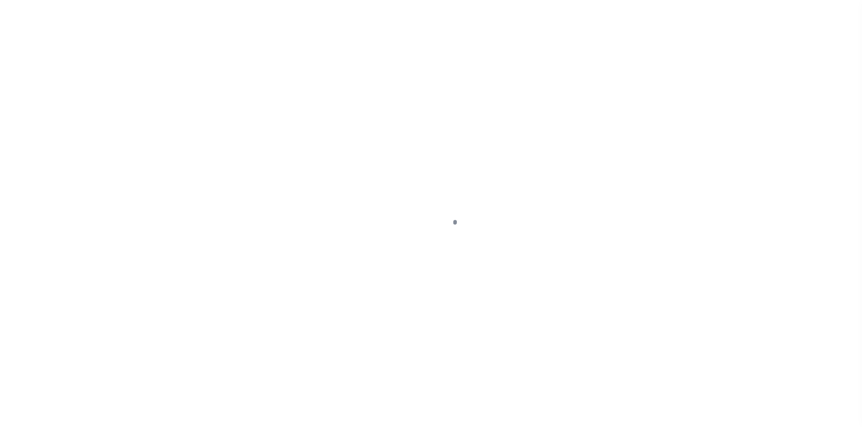
type input "a0kUS000007ejDh"
type input "CT"
select select
type textarea "Liability Limited to Customer Provided Parcel"
select select "25067"
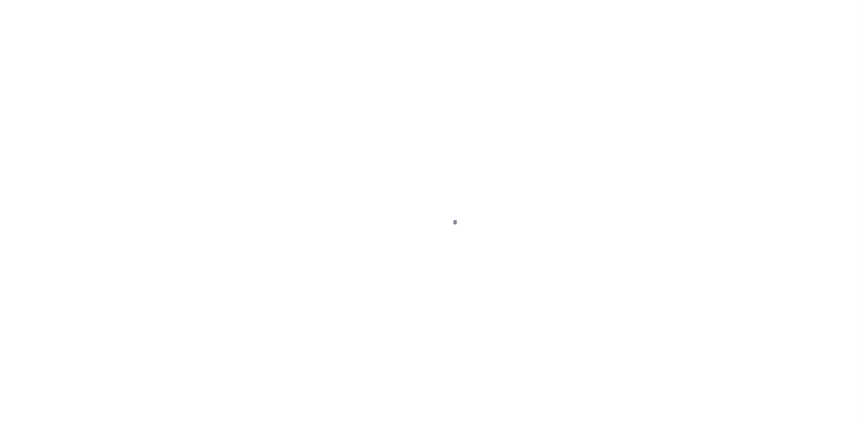
select select
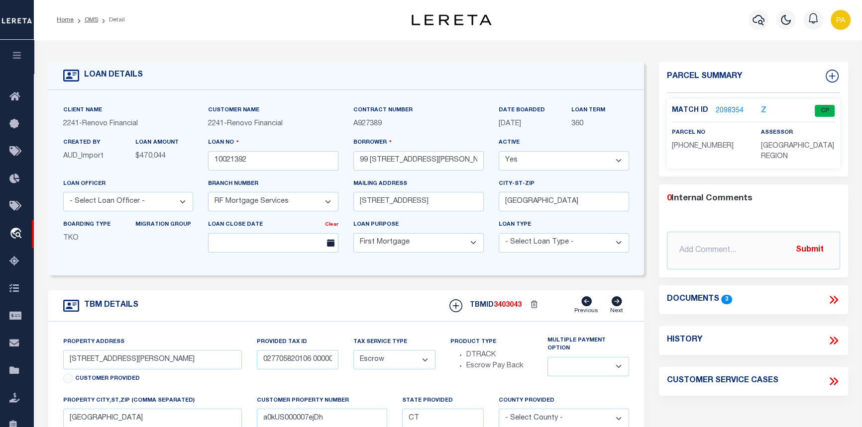
click at [735, 109] on link "2098354" at bounding box center [729, 111] width 28 height 10
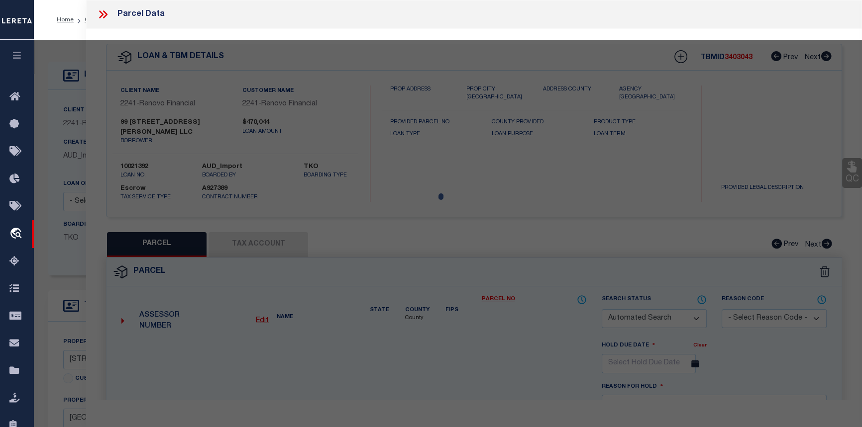
checkbox input "false"
select select "CP"
type input "[STREET_ADDRESS][PERSON_NAME] LLC"
select select "AGW"
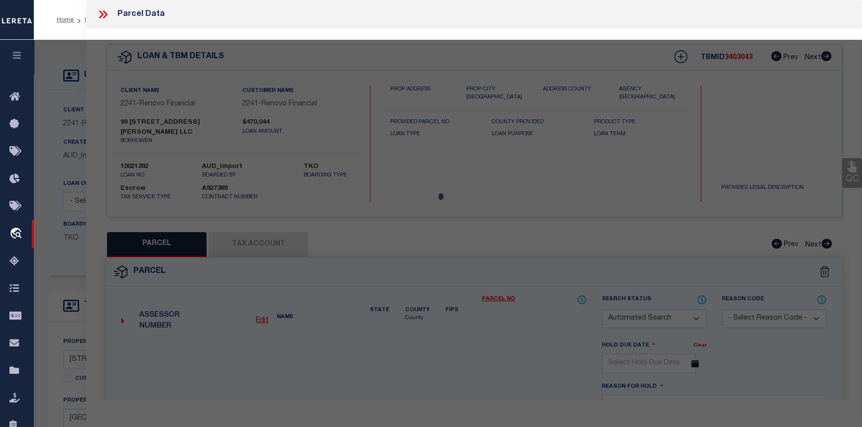
select select
type input "[STREET_ADDRESS][PERSON_NAME]"
checkbox input "false"
type input "[GEOGRAPHIC_DATA]"
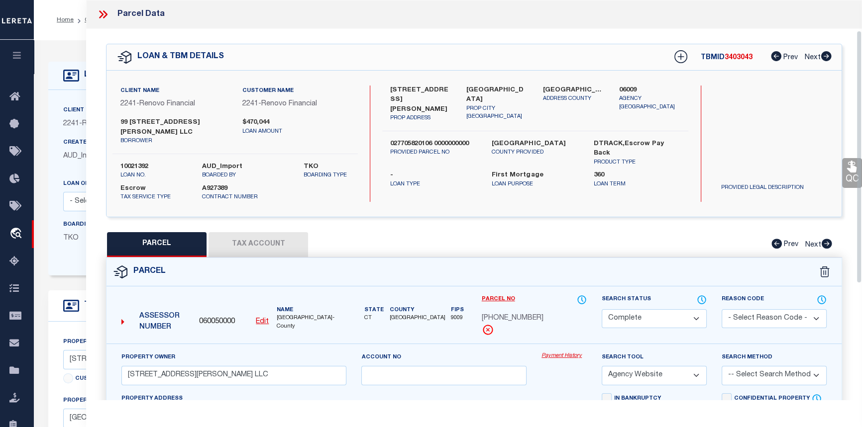
scroll to position [135, 0]
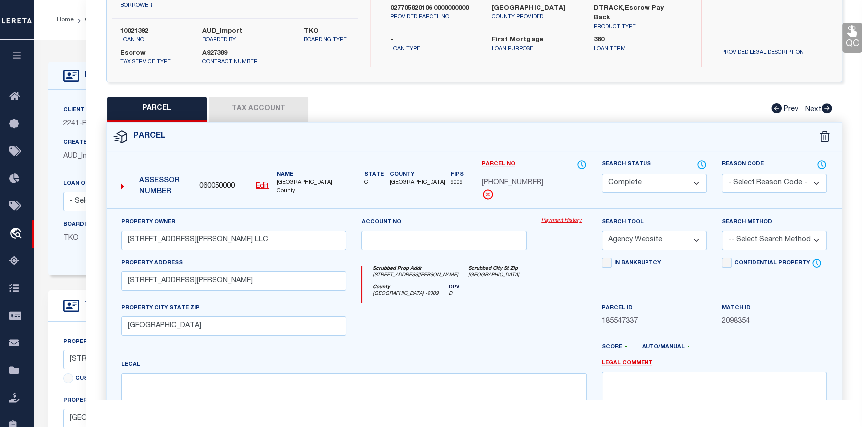
click at [250, 99] on button "Tax Account" at bounding box center [258, 109] width 100 height 25
select select "100"
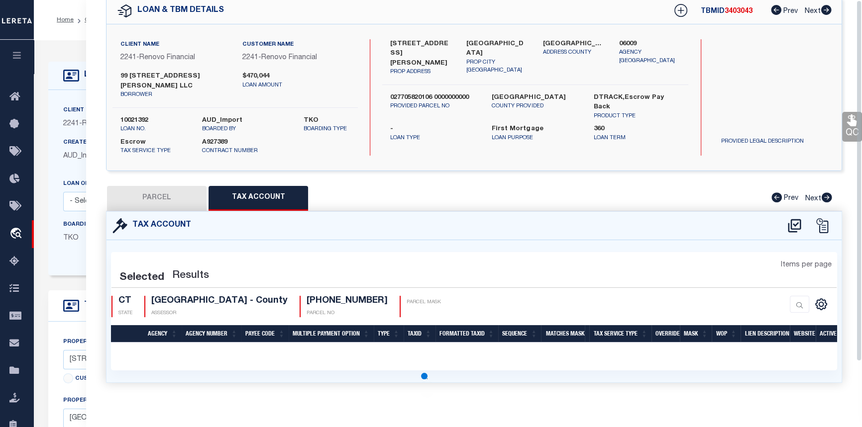
scroll to position [0, 0]
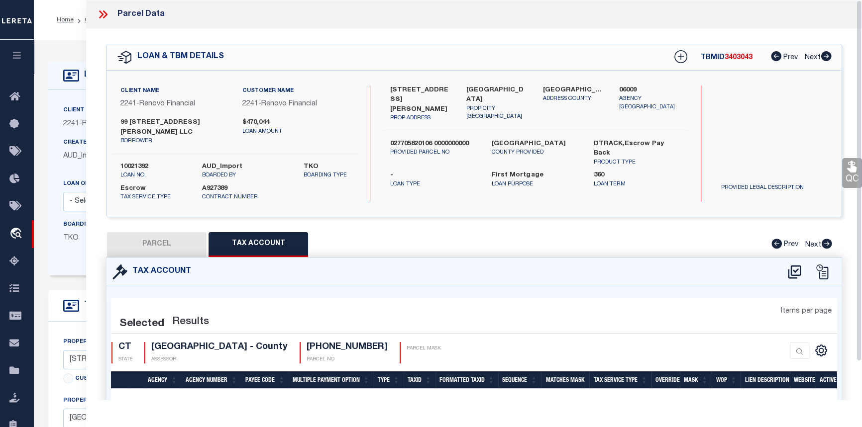
select select "100"
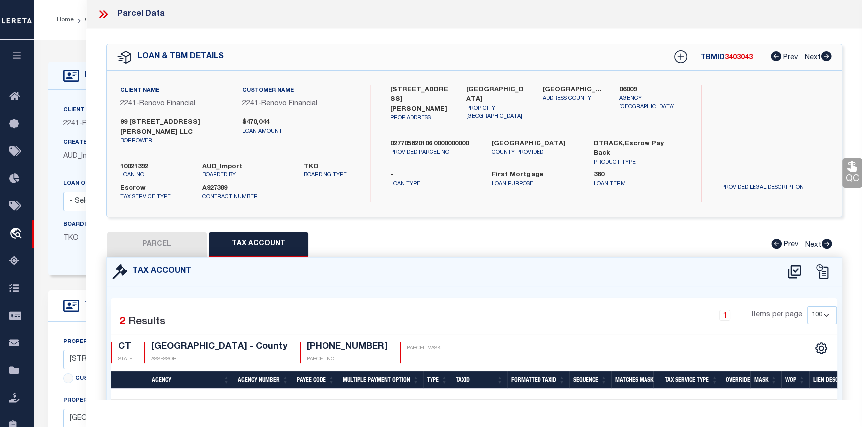
click at [151, 233] on button "PARCEL" at bounding box center [157, 244] width 100 height 25
select select "AS"
select select
checkbox input "false"
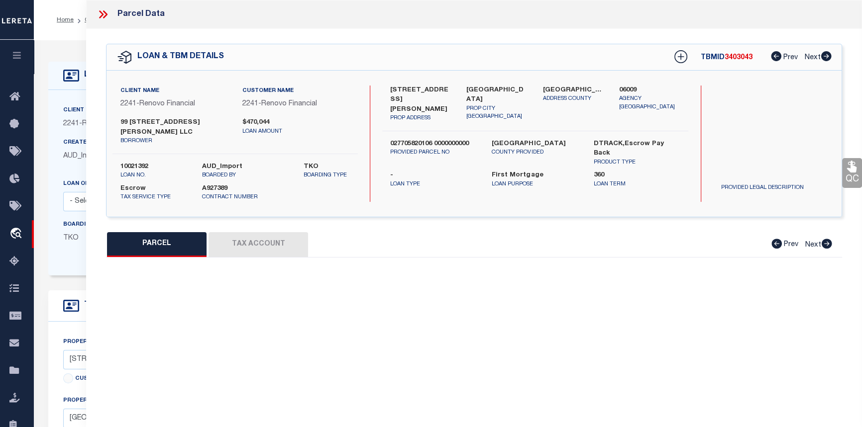
select select "CP"
type input "[STREET_ADDRESS][PERSON_NAME] LLC"
select select "AGW"
select select
type input "[STREET_ADDRESS][PERSON_NAME]"
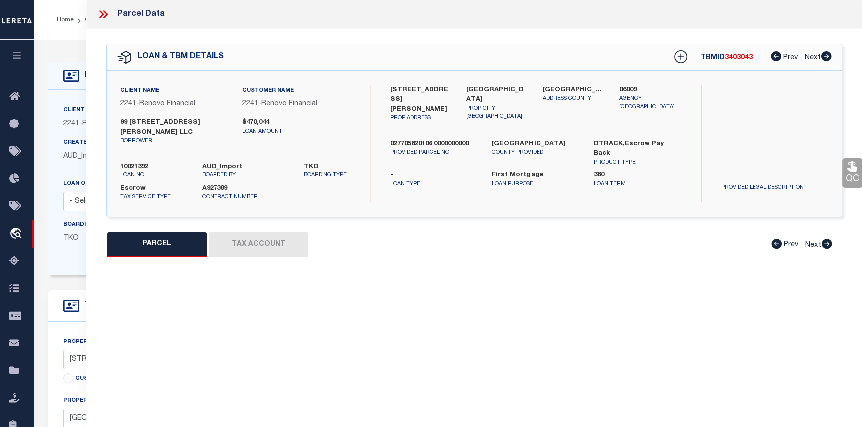
checkbox input "false"
type input "[GEOGRAPHIC_DATA]"
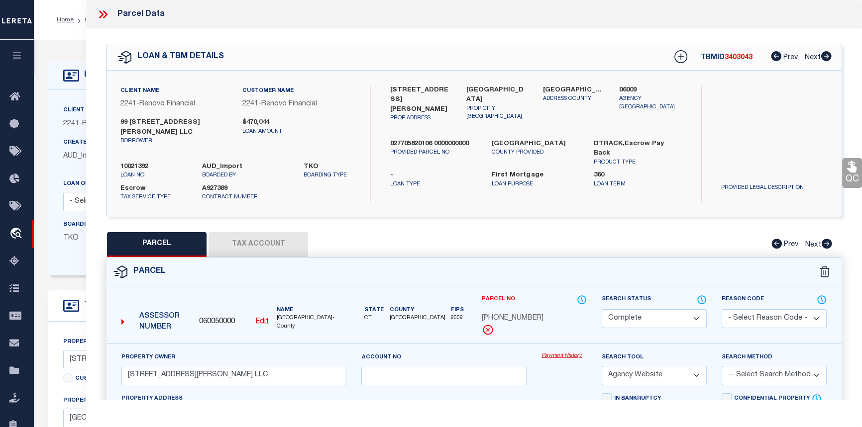
click at [560, 352] on link "Payment History" at bounding box center [563, 356] width 45 height 8
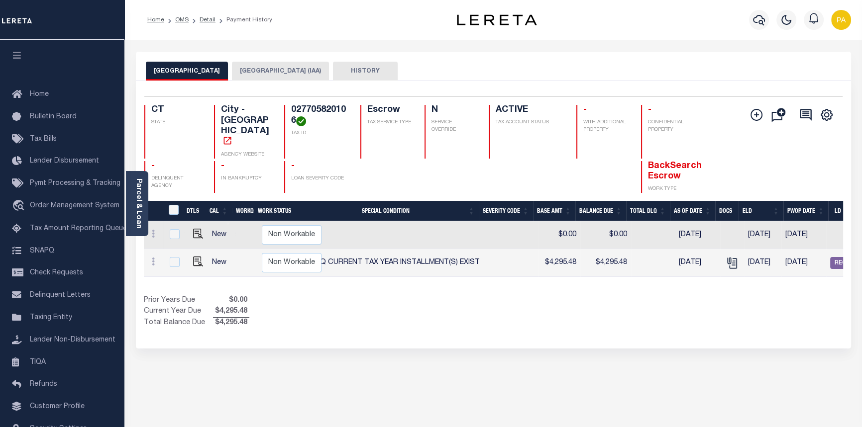
scroll to position [0, 393]
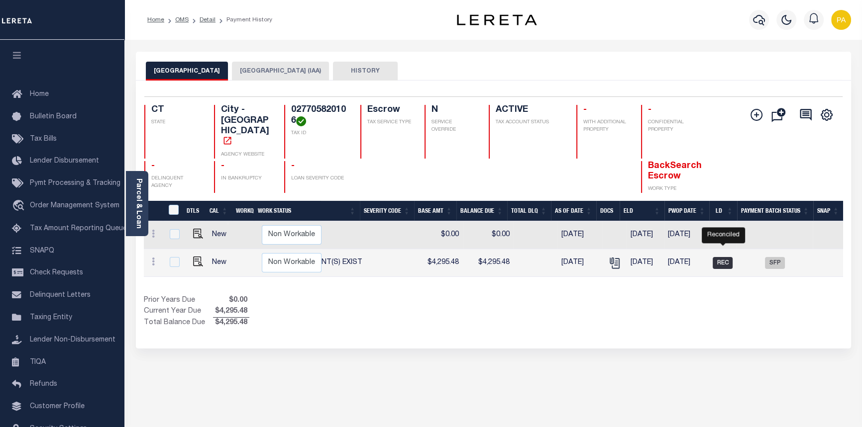
click at [726, 257] on span "REC" at bounding box center [722, 263] width 20 height 12
checkbox input "true"
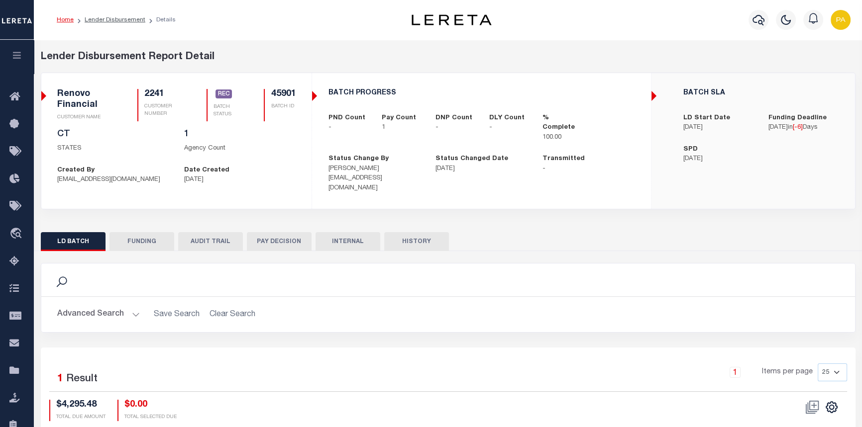
click at [141, 234] on button "FUNDING" at bounding box center [141, 241] width 65 height 19
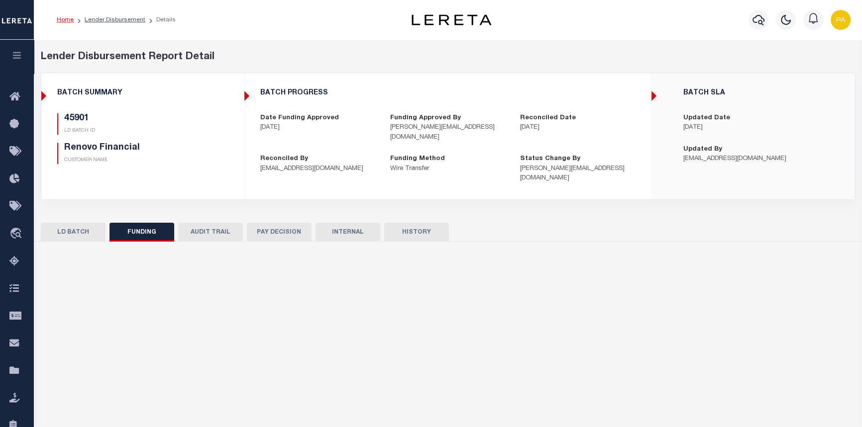
type input "$4,295.48"
type input "$0"
type input "09/03/2025"
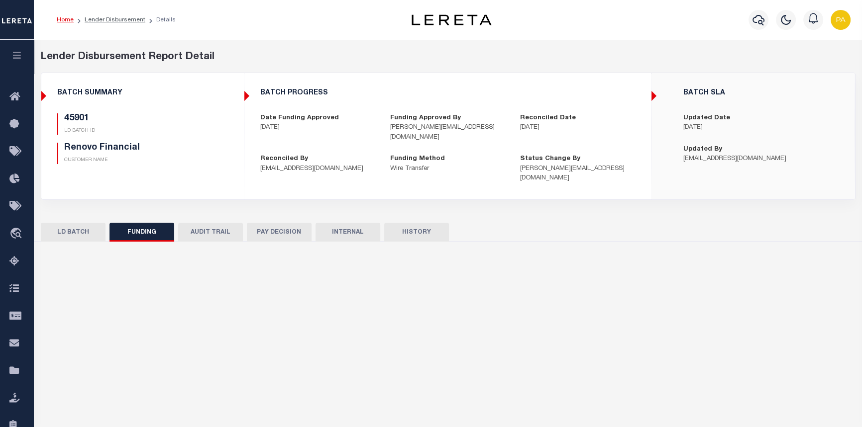
type input "20250903MMQFMP2700364209031805FT03"
type input "09/05/2025"
select select "100"
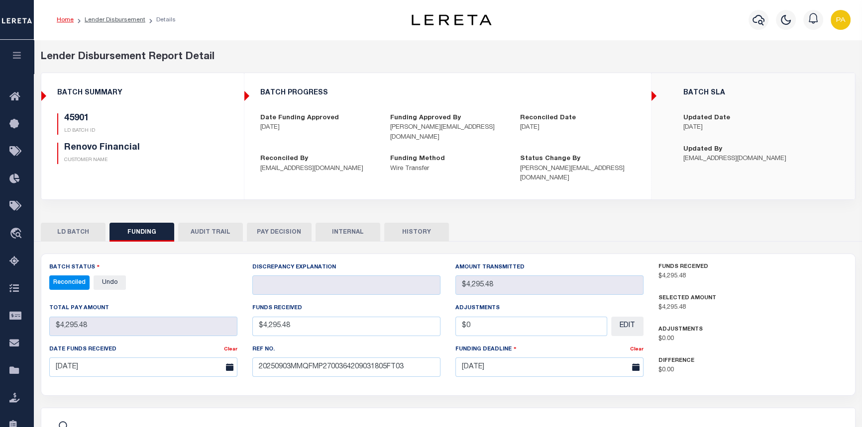
select select "100"
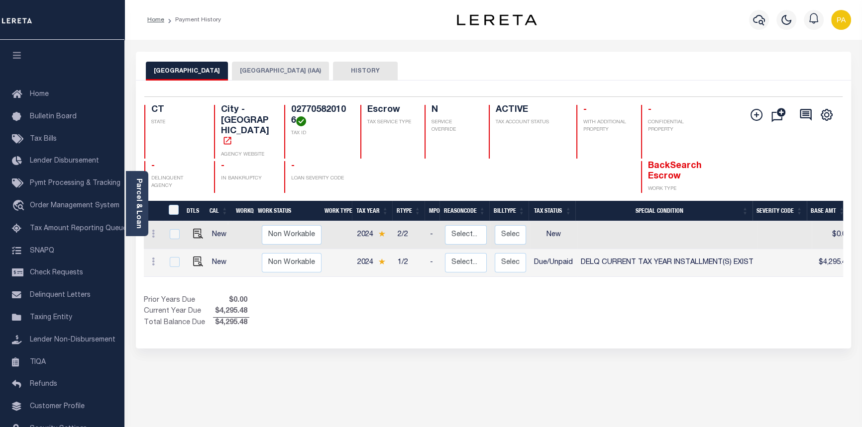
scroll to position [0, 393]
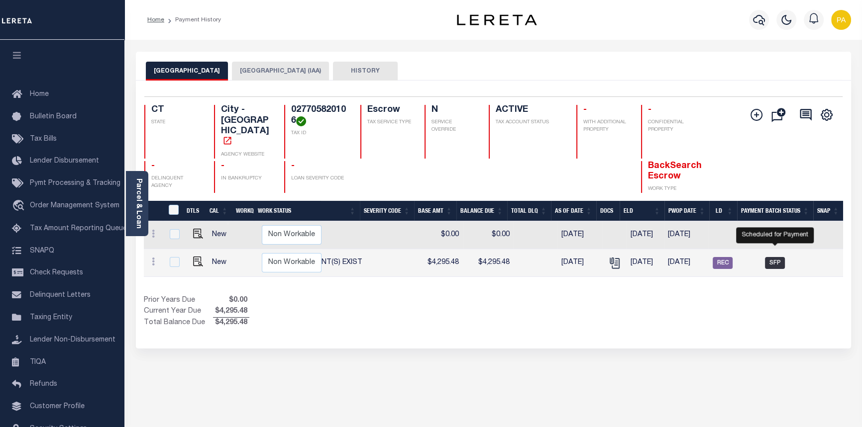
click at [776, 257] on span "SFP" at bounding box center [775, 263] width 20 height 12
checkbox input "true"
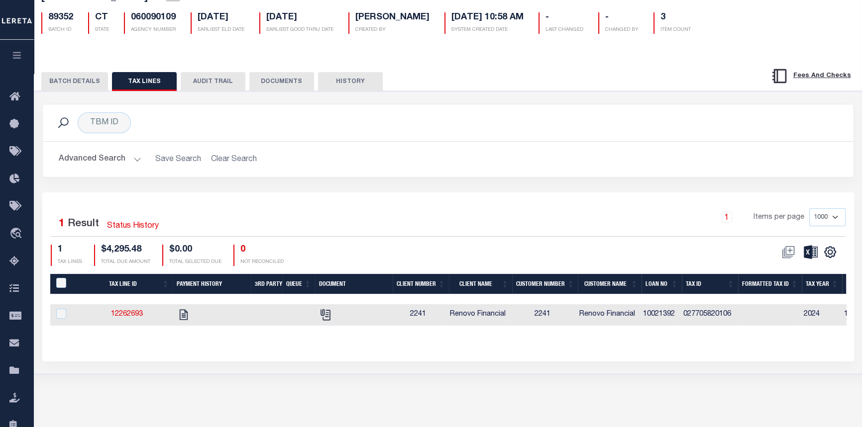
scroll to position [90, 0]
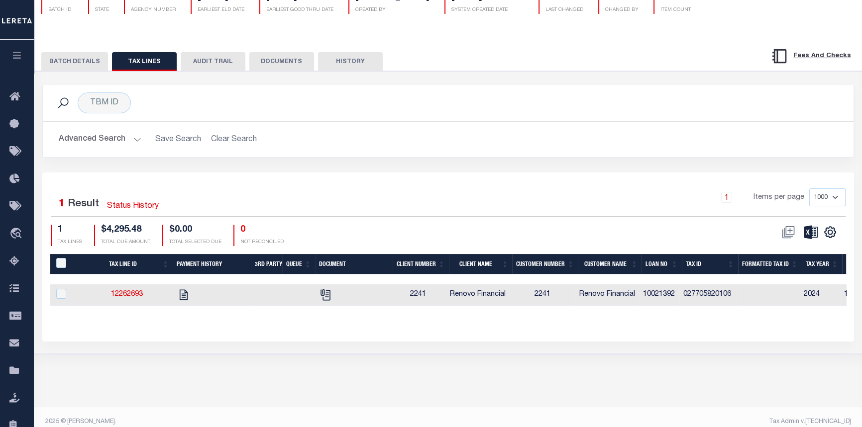
click at [67, 65] on button "BATCH DETAILS" at bounding box center [74, 61] width 67 height 19
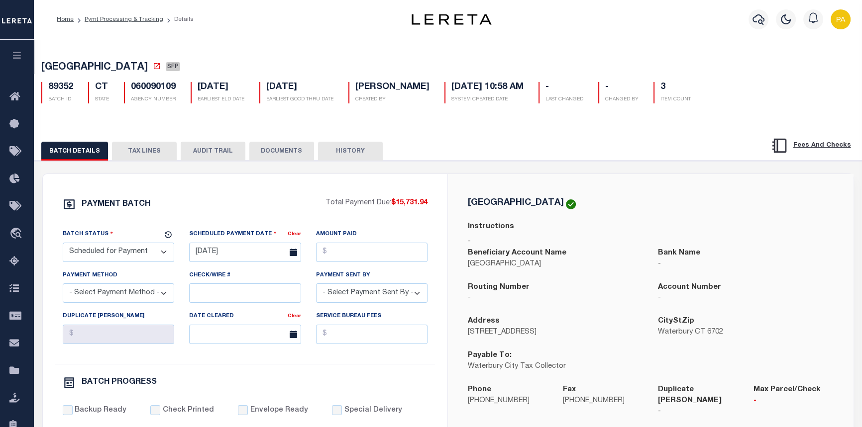
scroll to position [0, 0]
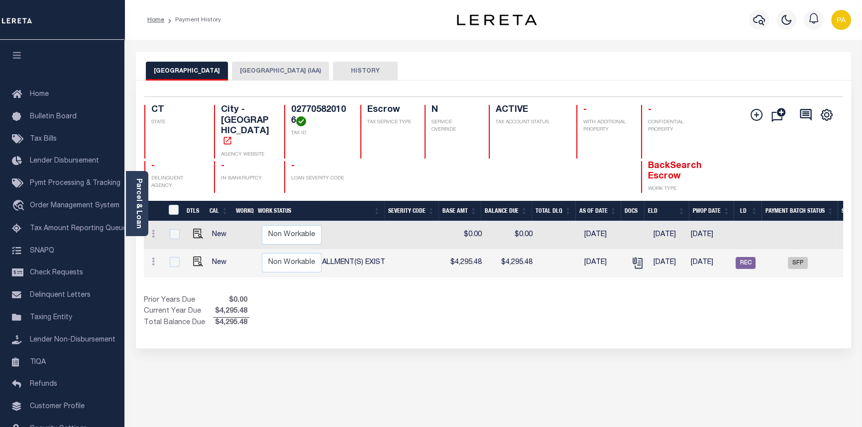
scroll to position [0, 393]
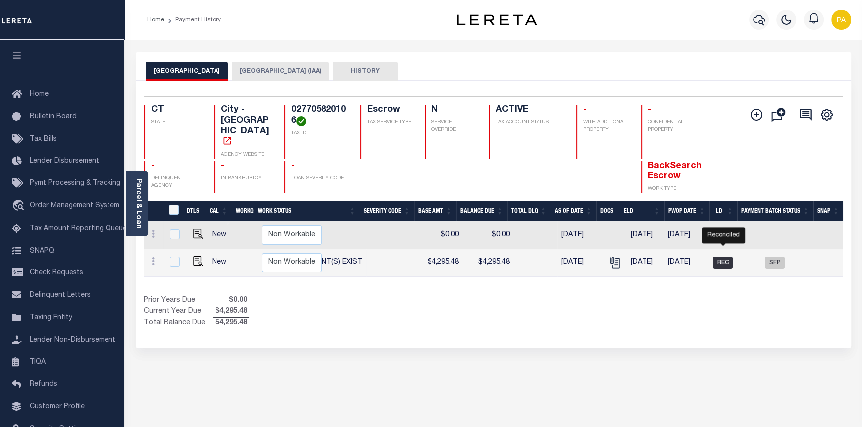
click at [726, 257] on span "REC" at bounding box center [722, 263] width 20 height 12
checkbox input "true"
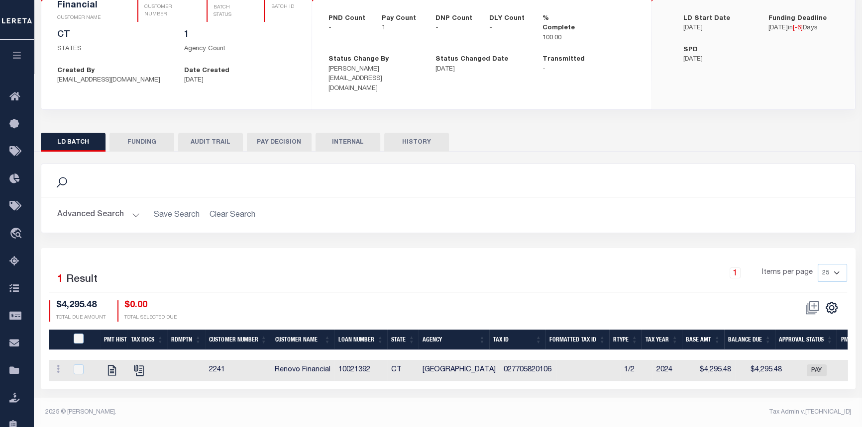
click at [138, 137] on button "FUNDING" at bounding box center [141, 142] width 65 height 19
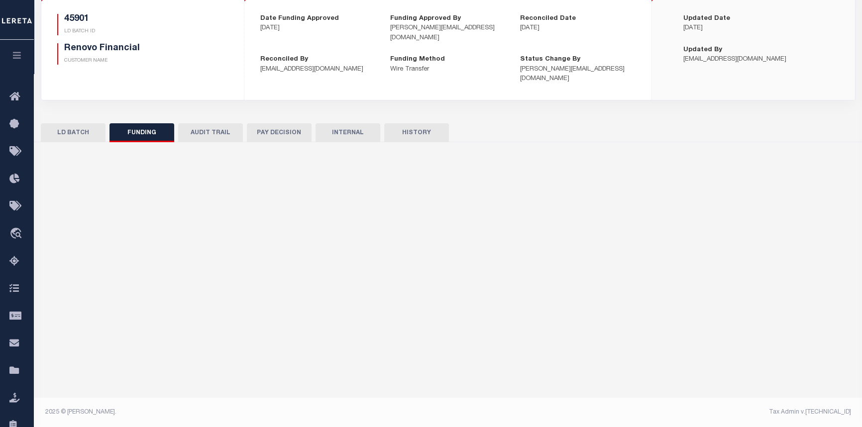
type input "$4,295.48"
type input "$0"
type input "09/03/2025"
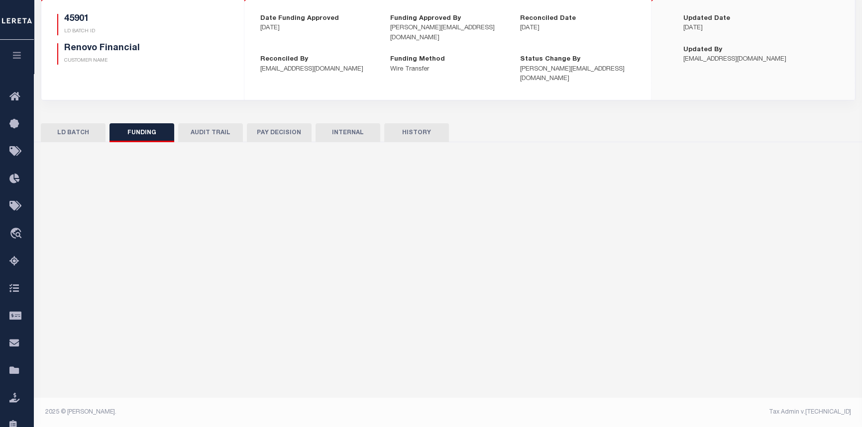
type input "20250903MMQFMP2700364209031805FT03"
type input "09/05/2025"
select select "100"
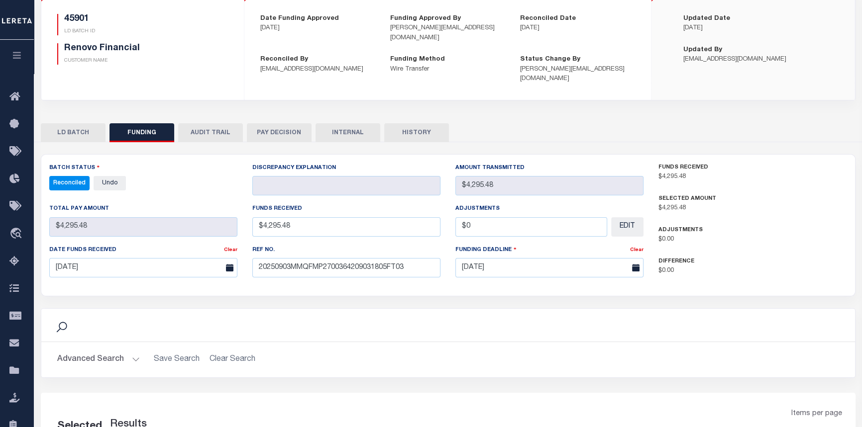
select select "100"
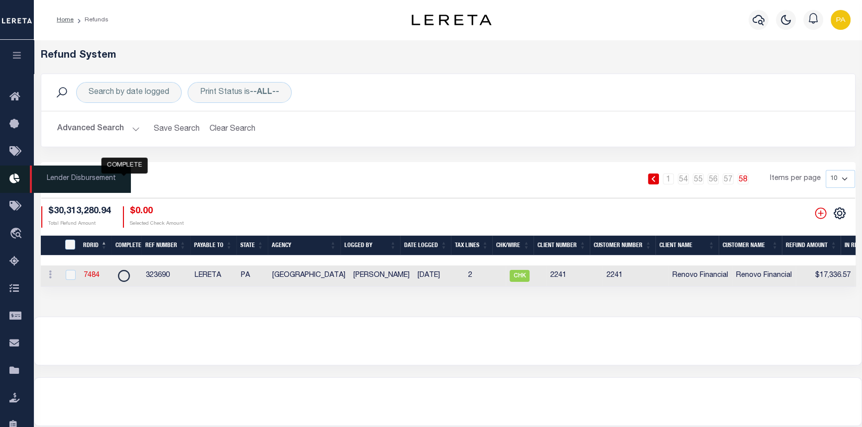
click at [81, 183] on span "Lender Disbursement" at bounding box center [80, 179] width 101 height 27
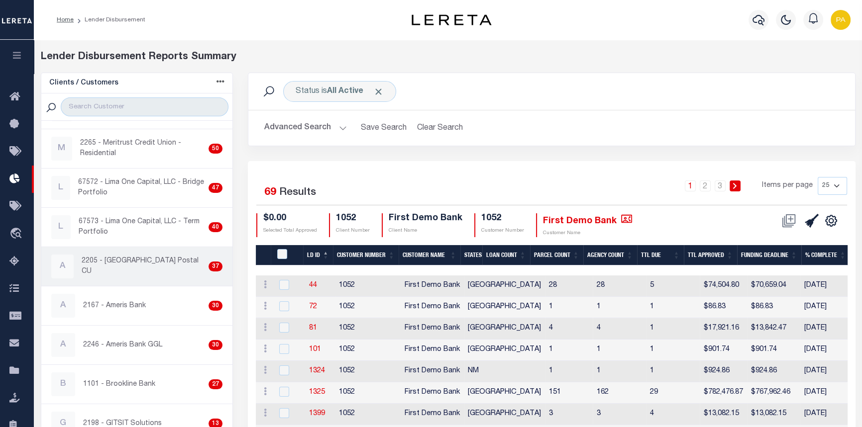
scroll to position [181, 0]
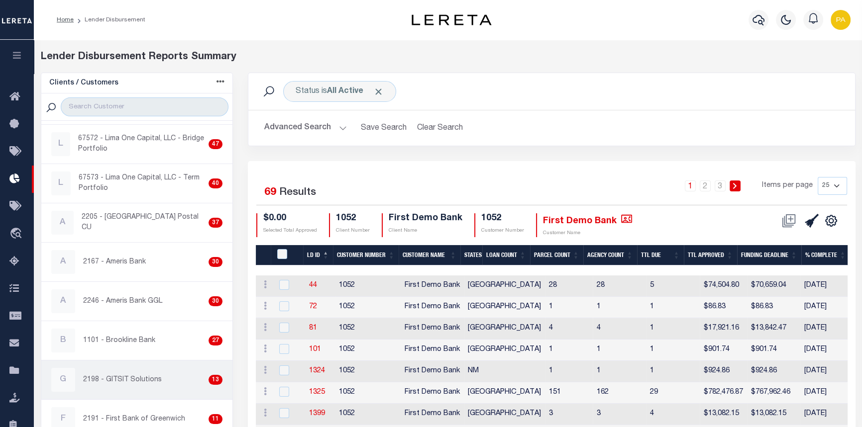
click at [112, 375] on p "2198 - GITSIT Solutions" at bounding box center [122, 380] width 79 height 10
checkbox input "true"
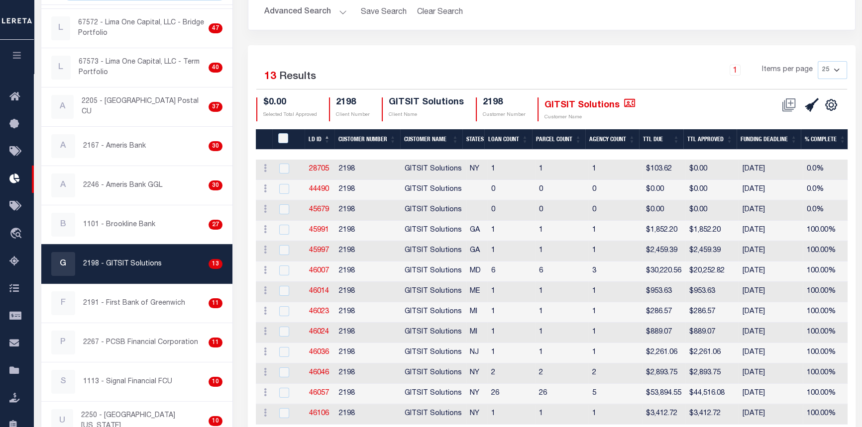
scroll to position [169, 0]
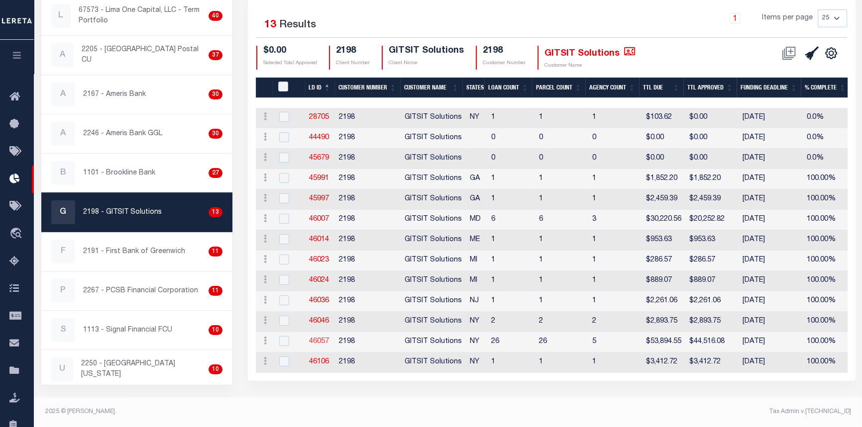
click at [321, 340] on link "46057" at bounding box center [319, 341] width 20 height 7
checkbox input "true"
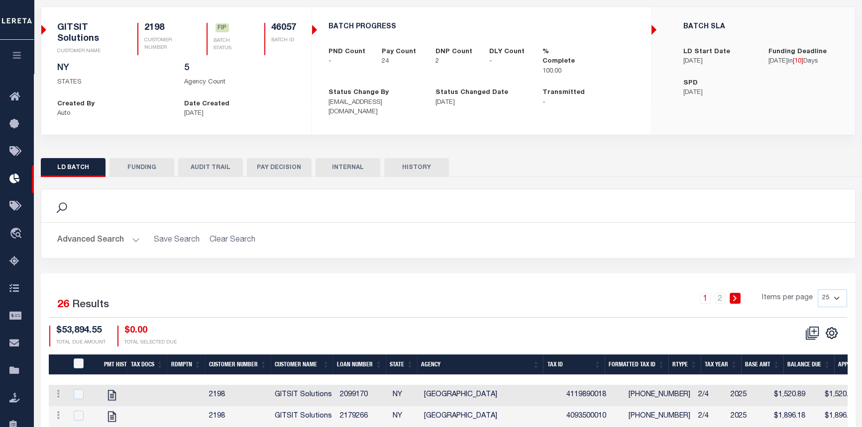
scroll to position [90, 0]
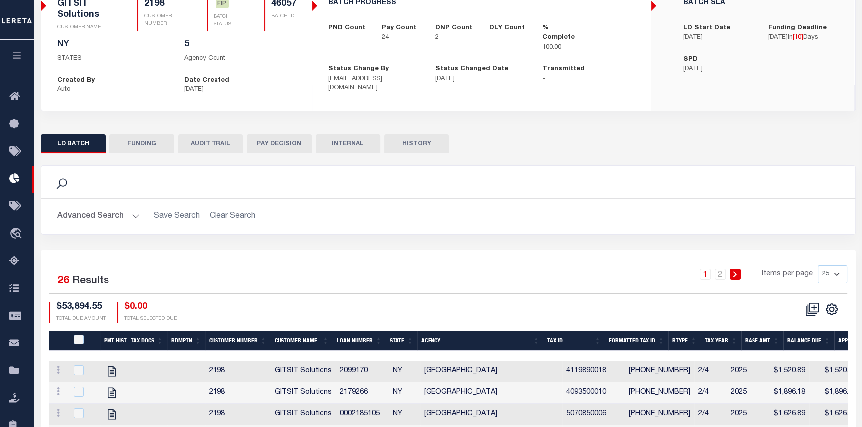
click at [123, 143] on button "FUNDING" at bounding box center [141, 143] width 65 height 19
type input "$44,516.08"
type input "$0"
type input "[DATE]"
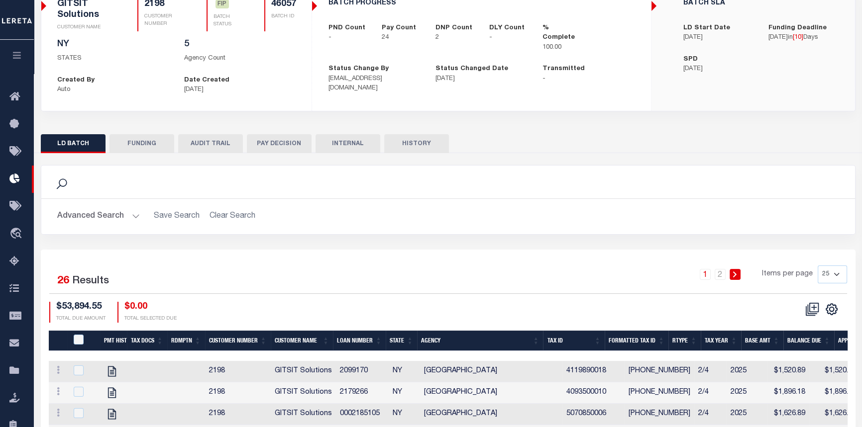
select select "100"
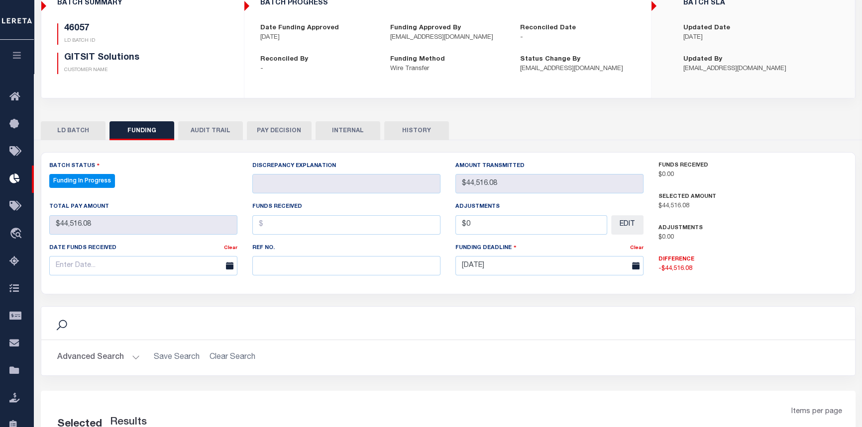
select select "100"
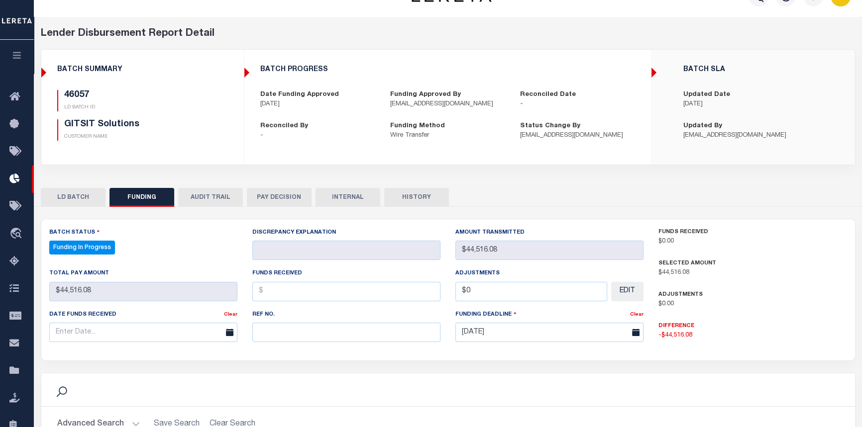
scroll to position [0, 0]
